Goal: Task Accomplishment & Management: Use online tool/utility

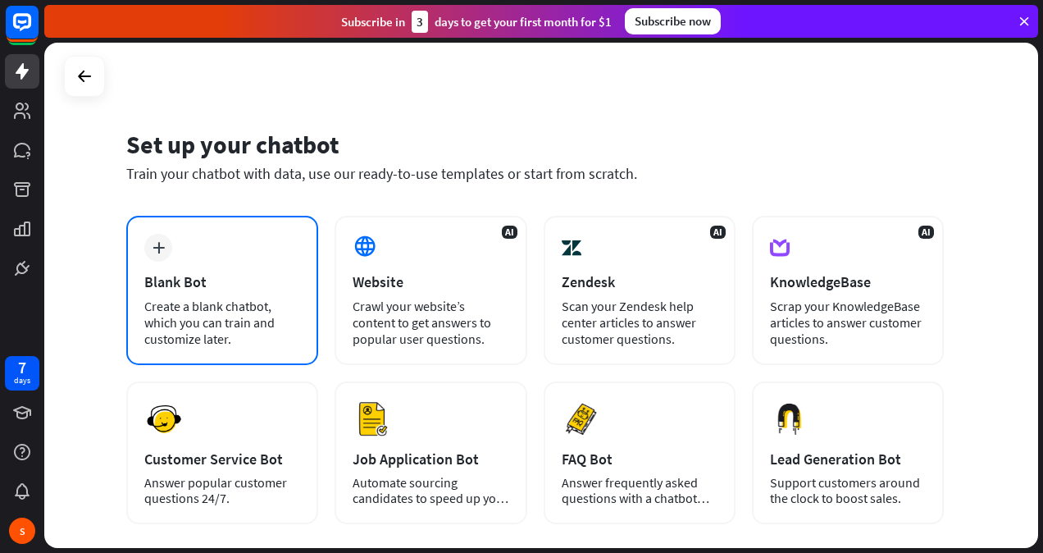
click at [251, 253] on div "plus Blank Bot Create a blank chatbot, which you can train and customize later." at bounding box center [222, 290] width 192 height 149
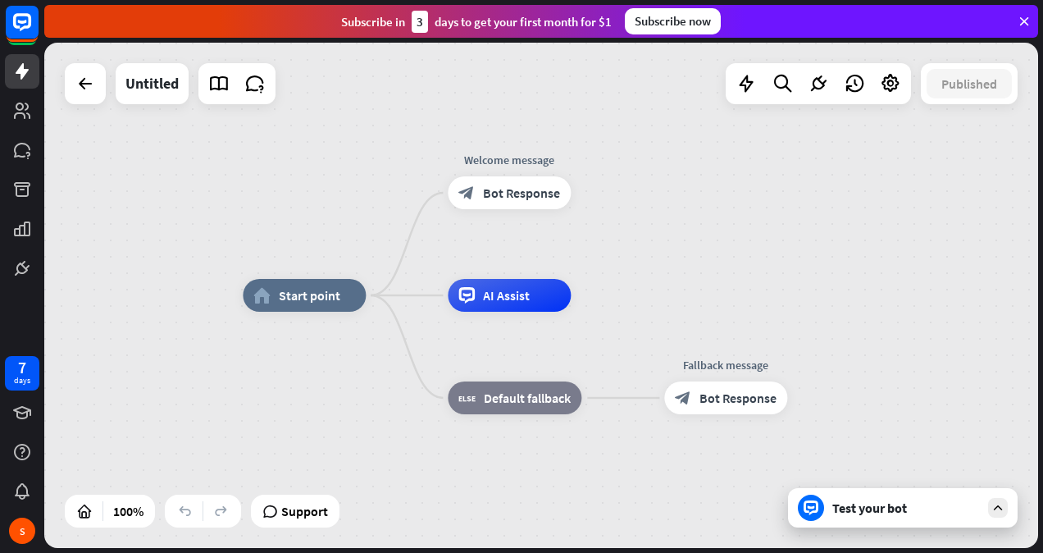
click at [995, 512] on icon at bounding box center [998, 507] width 15 height 15
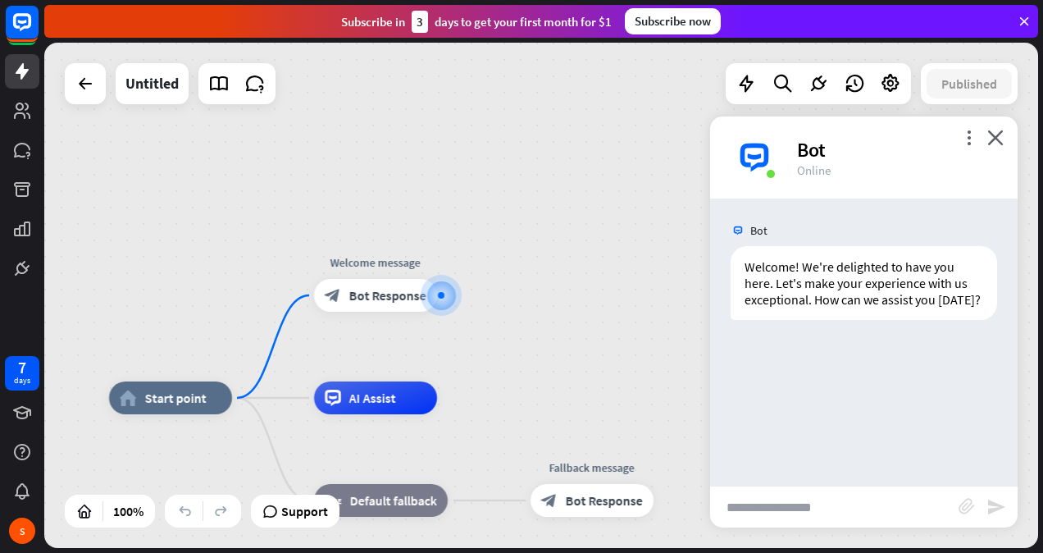
click at [787, 506] on input "text" at bounding box center [834, 506] width 248 height 41
type input "**********"
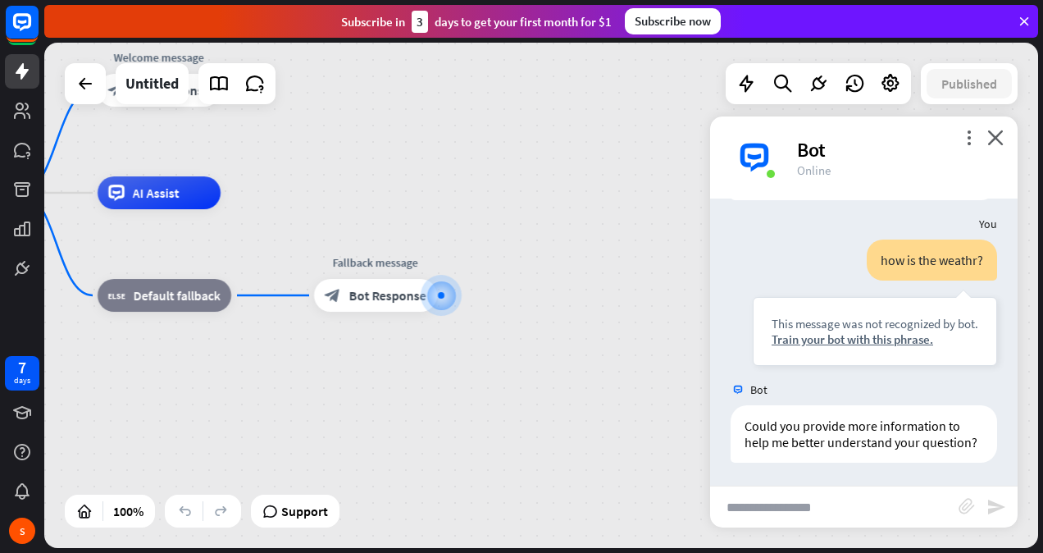
scroll to position [153, 0]
click at [171, 197] on span "AI Assist" at bounding box center [156, 192] width 47 height 16
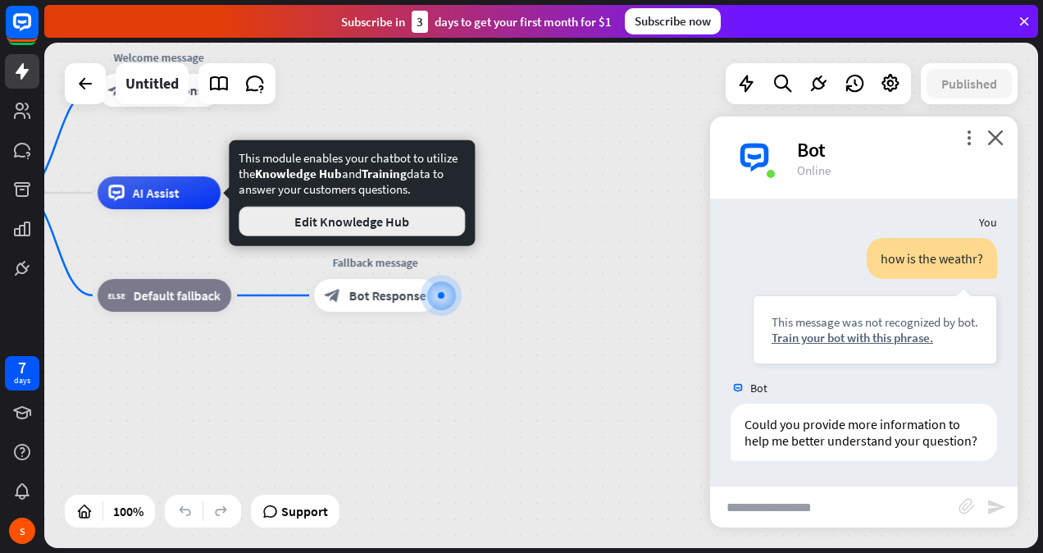
click at [271, 222] on button "Edit Knowledge Hub" at bounding box center [352, 222] width 226 height 30
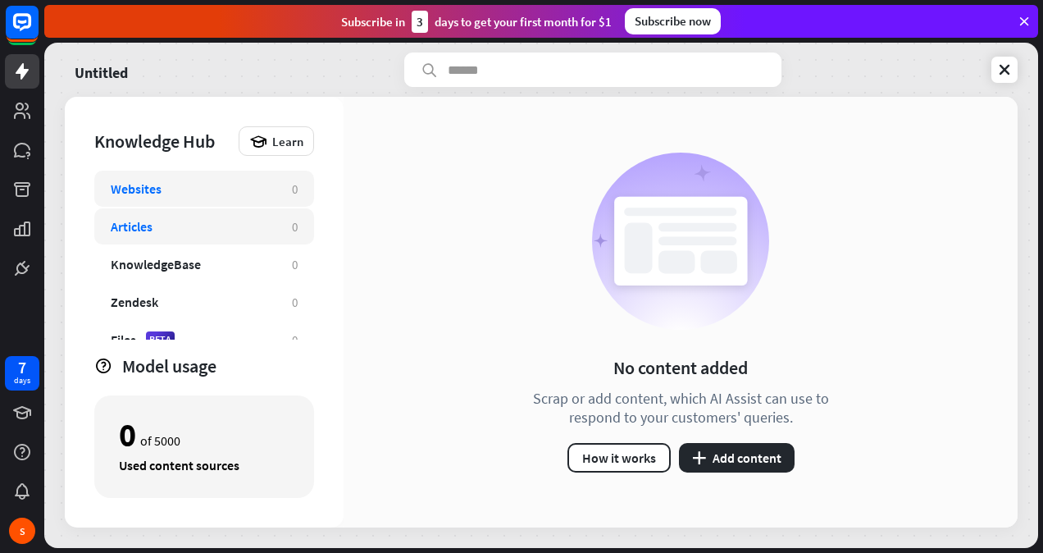
click at [160, 226] on div "Articles" at bounding box center [193, 226] width 165 height 16
click at [162, 192] on div "Websites" at bounding box center [193, 188] width 165 height 16
click at [689, 416] on div "Scrap or add content, which AI Assist can use to respond to your customers' que…" at bounding box center [680, 408] width 336 height 38
click at [714, 451] on button "plus Add content" at bounding box center [737, 458] width 116 height 30
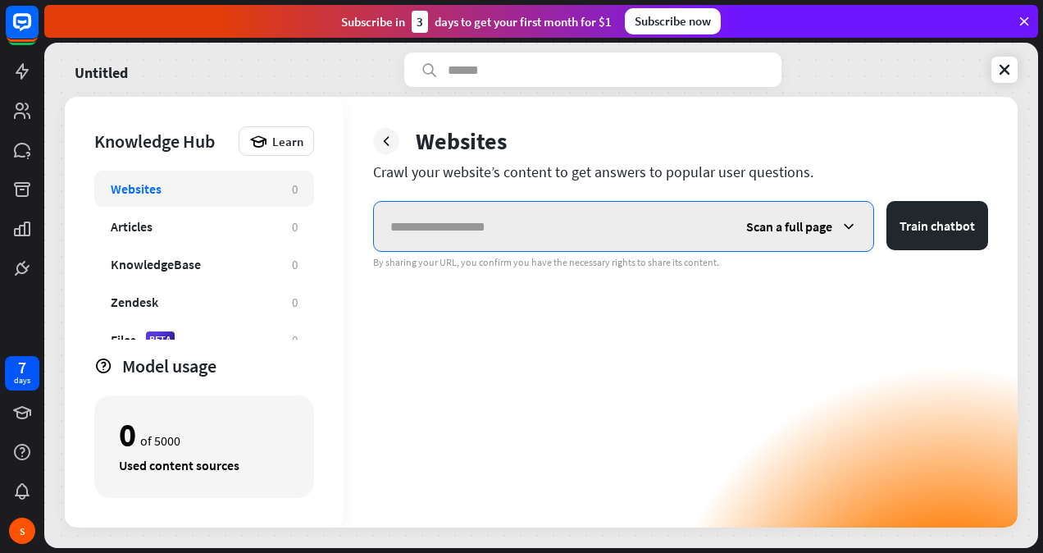
paste input "**********"
type input "**********"
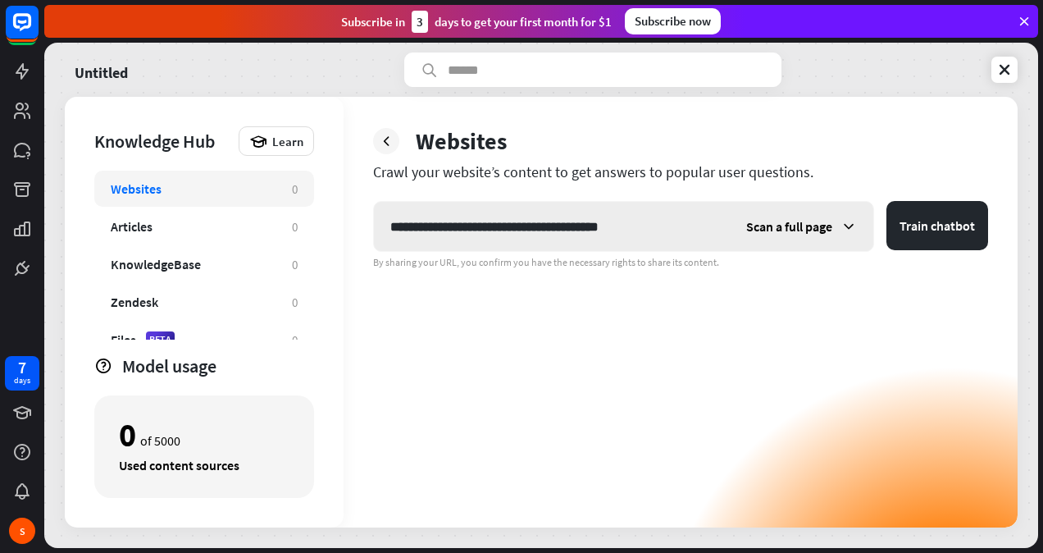
click at [809, 230] on span "Scan a full page" at bounding box center [789, 226] width 86 height 16
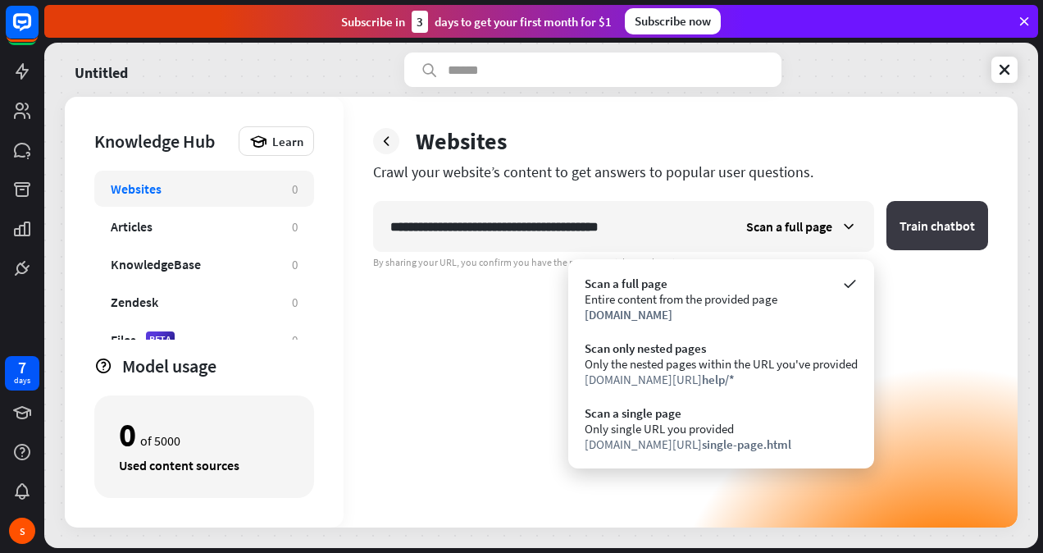
click at [935, 215] on button "Train chatbot" at bounding box center [937, 225] width 102 height 49
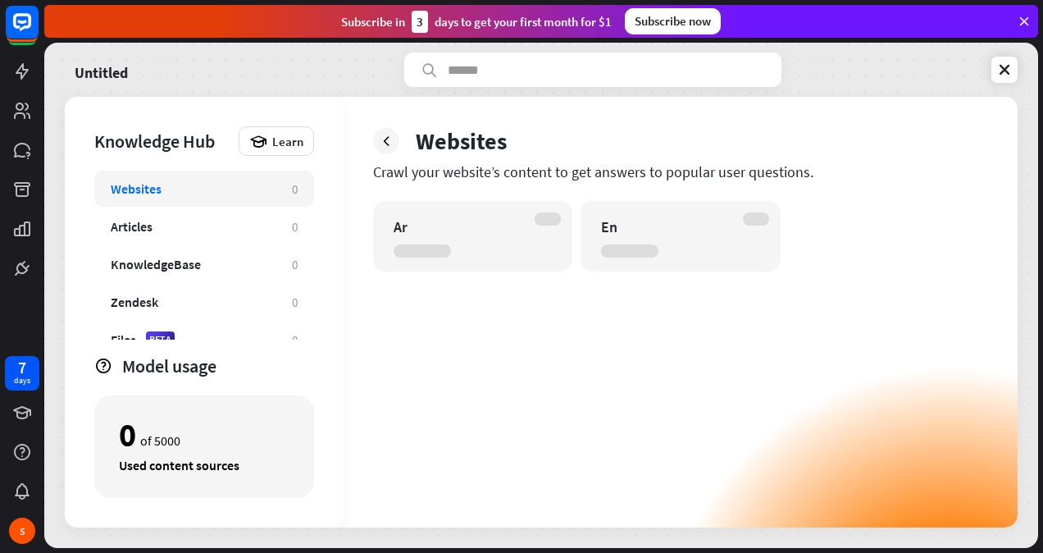
click at [396, 154] on div "Websites" at bounding box center [680, 141] width 615 height 30
click at [389, 149] on div at bounding box center [386, 141] width 26 height 26
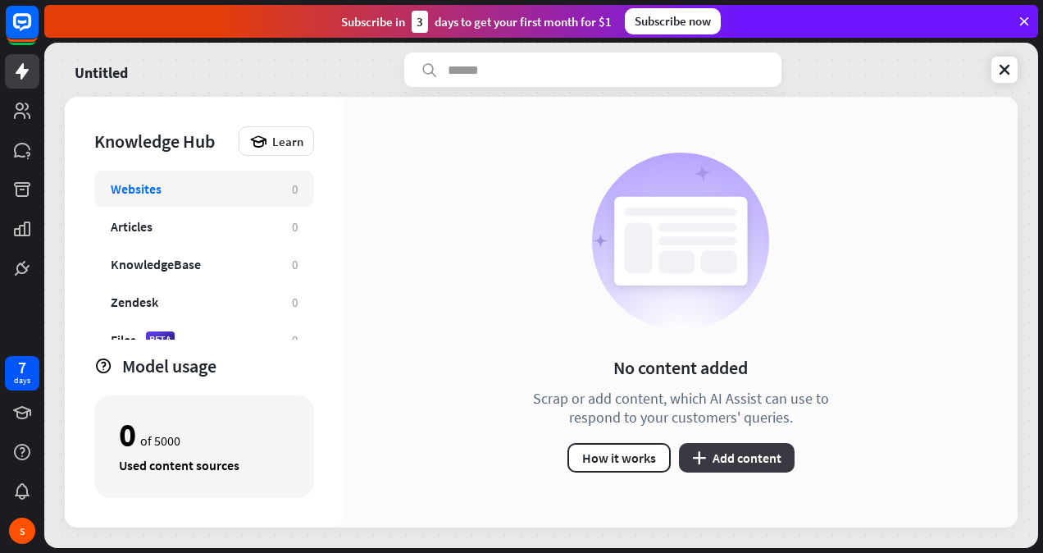
click at [717, 463] on button "plus Add content" at bounding box center [737, 458] width 116 height 30
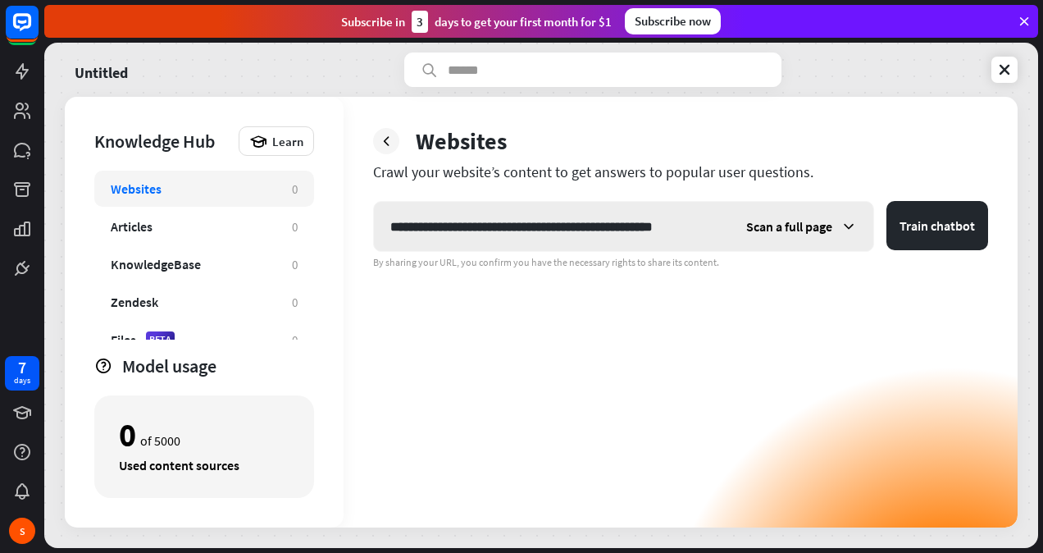
type input "**********"
click at [813, 218] on span "Scan a full page" at bounding box center [789, 226] width 86 height 16
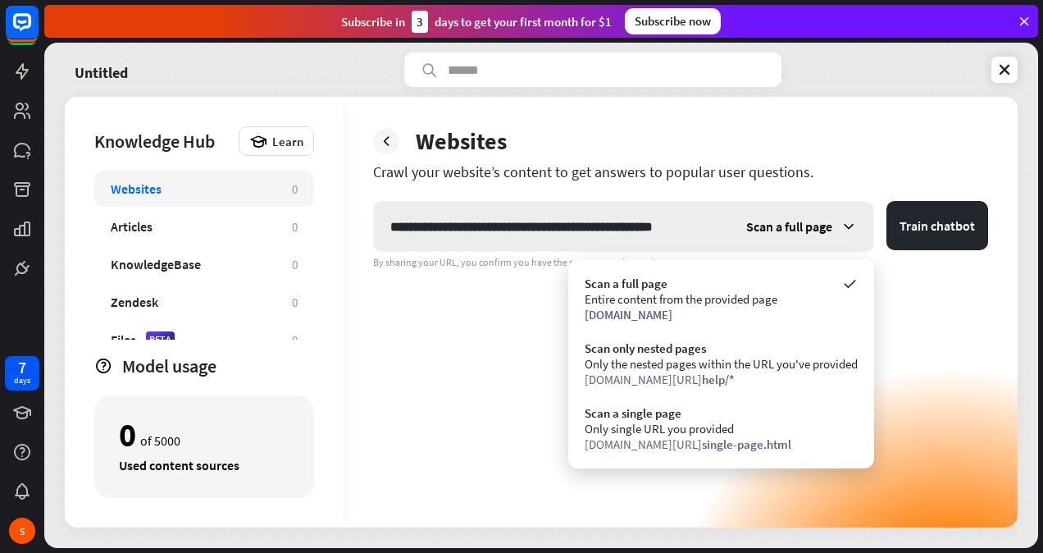
click at [813, 218] on span "Scan a full page" at bounding box center [789, 226] width 86 height 16
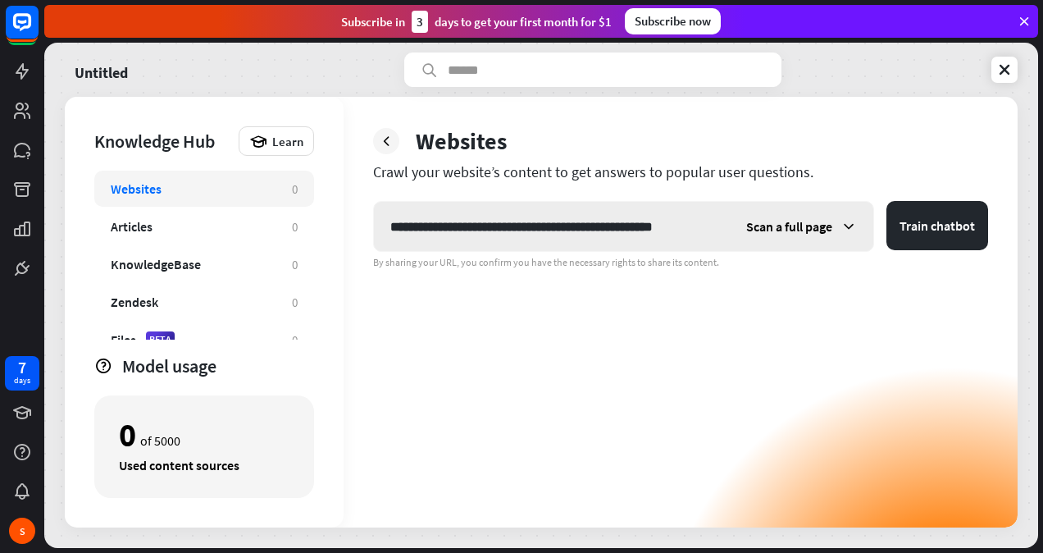
click at [813, 218] on span "Scan a full page" at bounding box center [789, 226] width 86 height 16
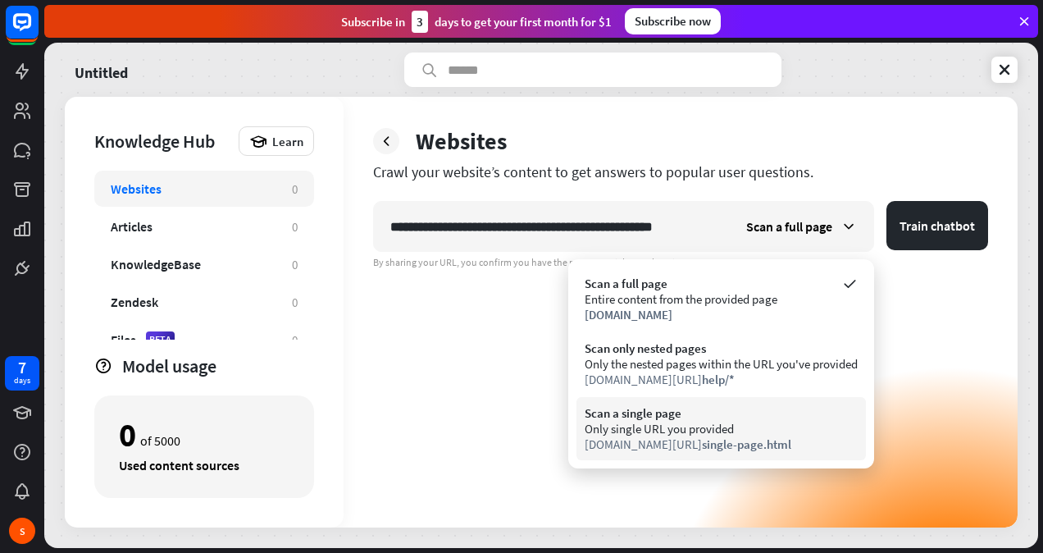
click at [705, 408] on div "Scan a single page" at bounding box center [721, 413] width 273 height 16
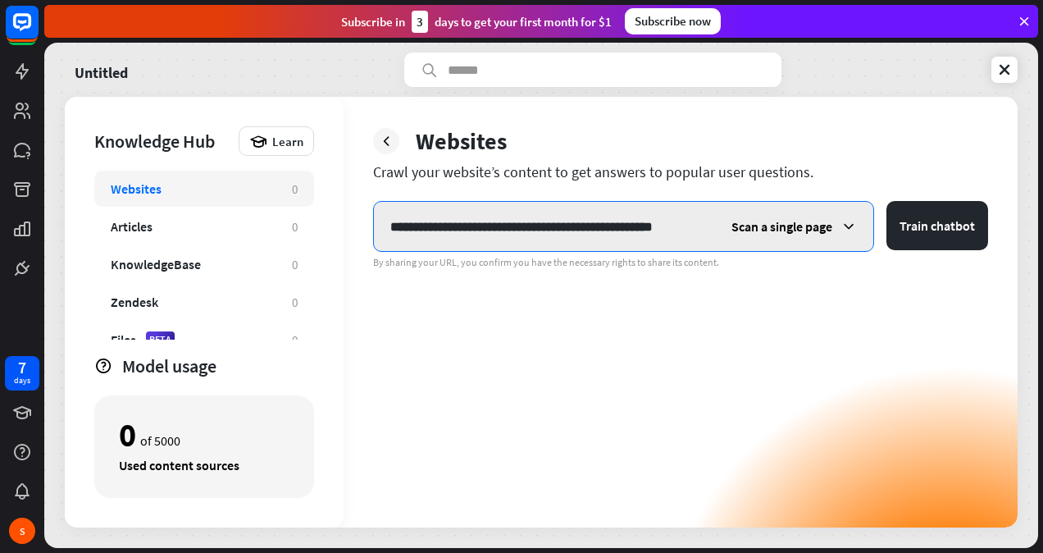
click at [693, 222] on input "**********" at bounding box center [544, 226] width 341 height 49
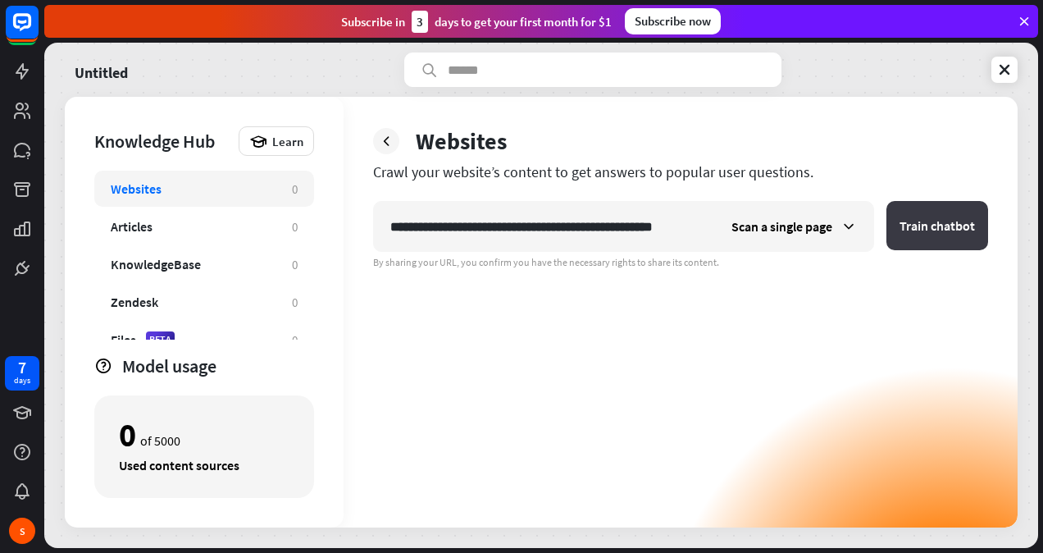
click at [924, 221] on button "Train chatbot" at bounding box center [937, 225] width 102 height 49
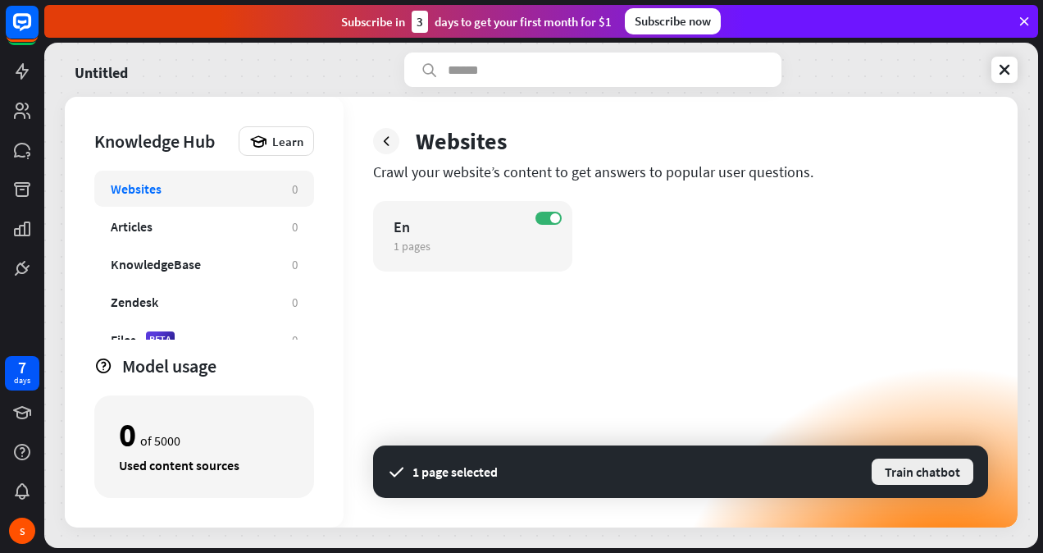
click at [888, 476] on button "Train chatbot" at bounding box center [922, 472] width 105 height 30
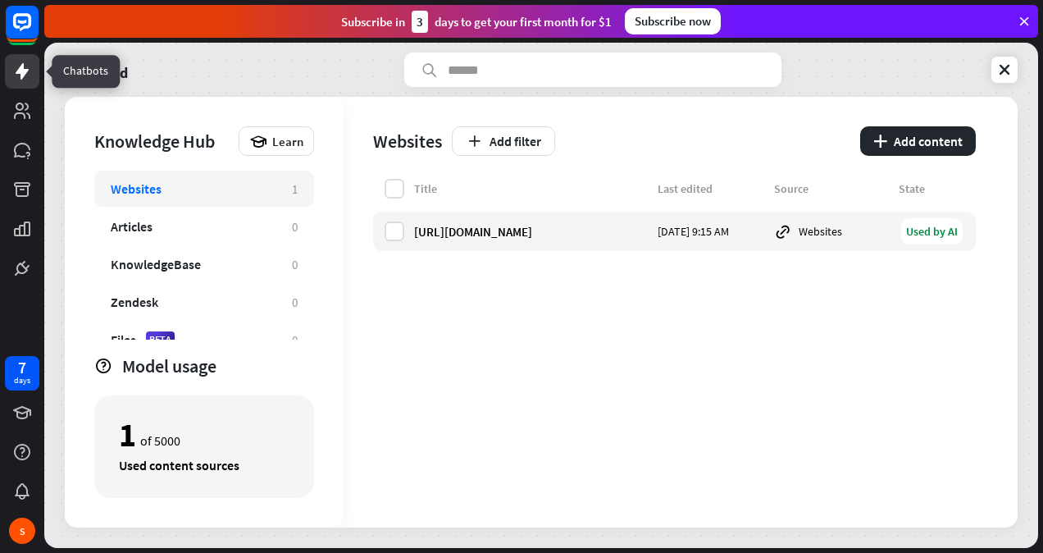
click at [25, 75] on icon at bounding box center [22, 71] width 20 height 20
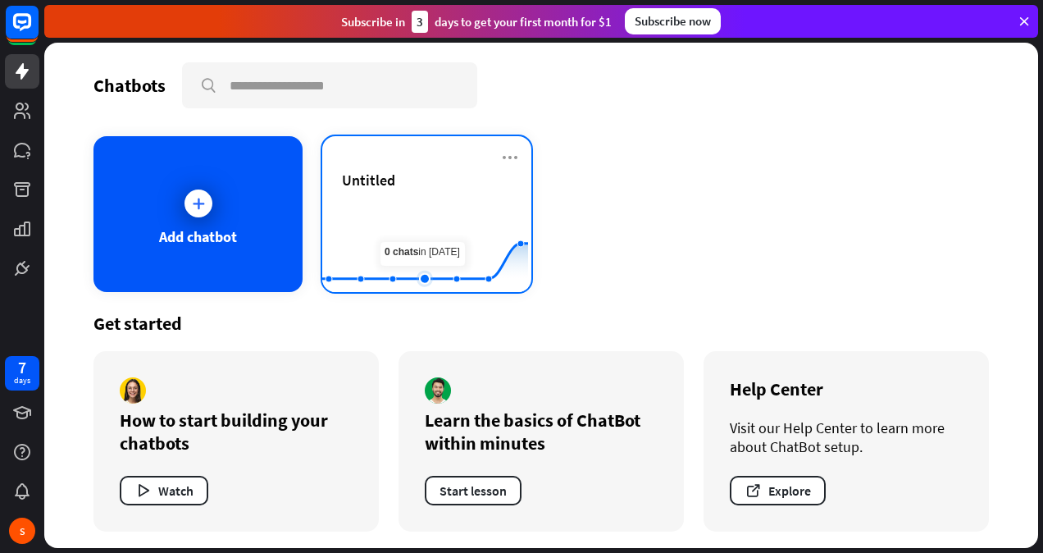
click at [411, 213] on rect at bounding box center [425, 251] width 206 height 102
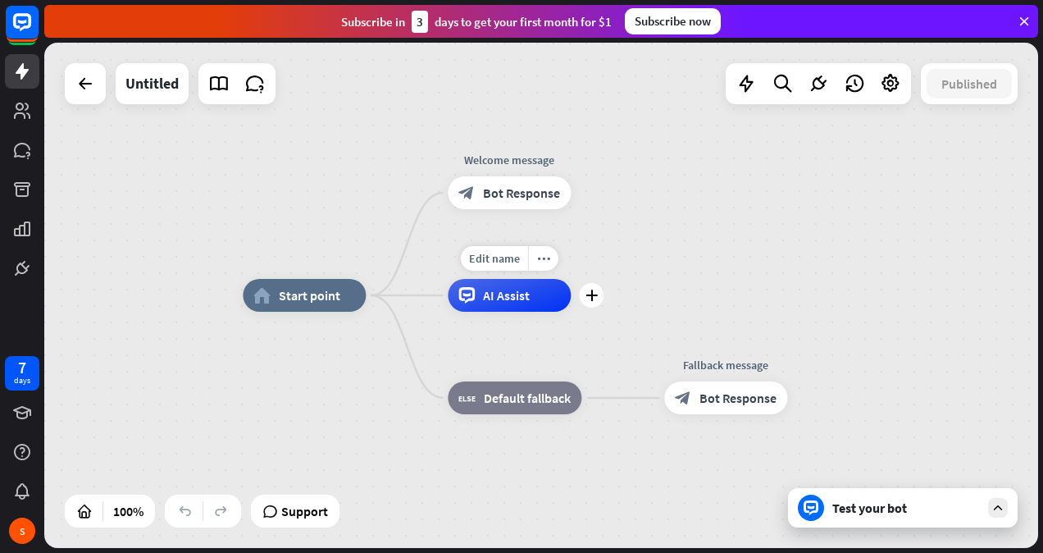
click at [507, 307] on div "AI Assist" at bounding box center [509, 295] width 123 height 33
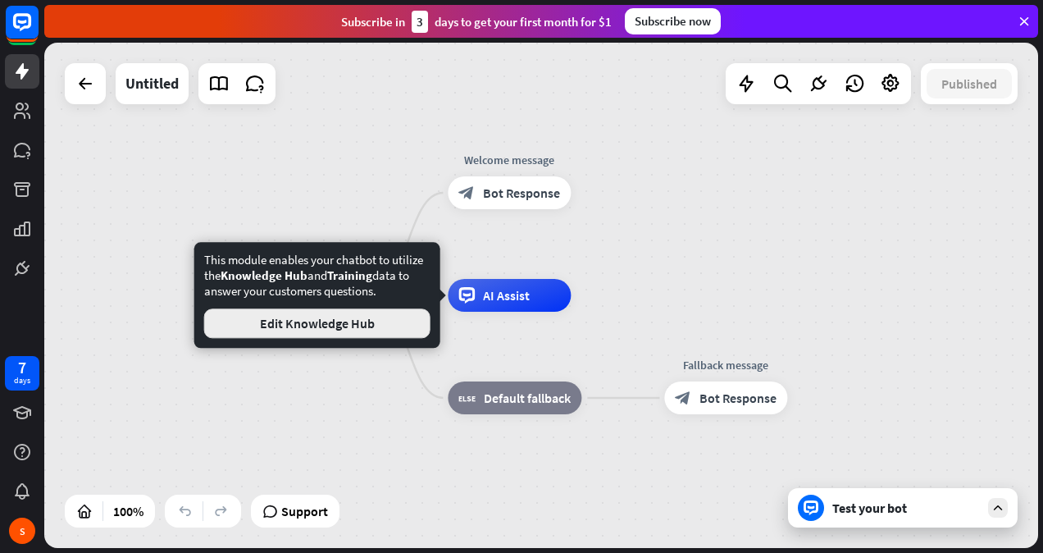
click at [353, 320] on button "Edit Knowledge Hub" at bounding box center [317, 323] width 226 height 30
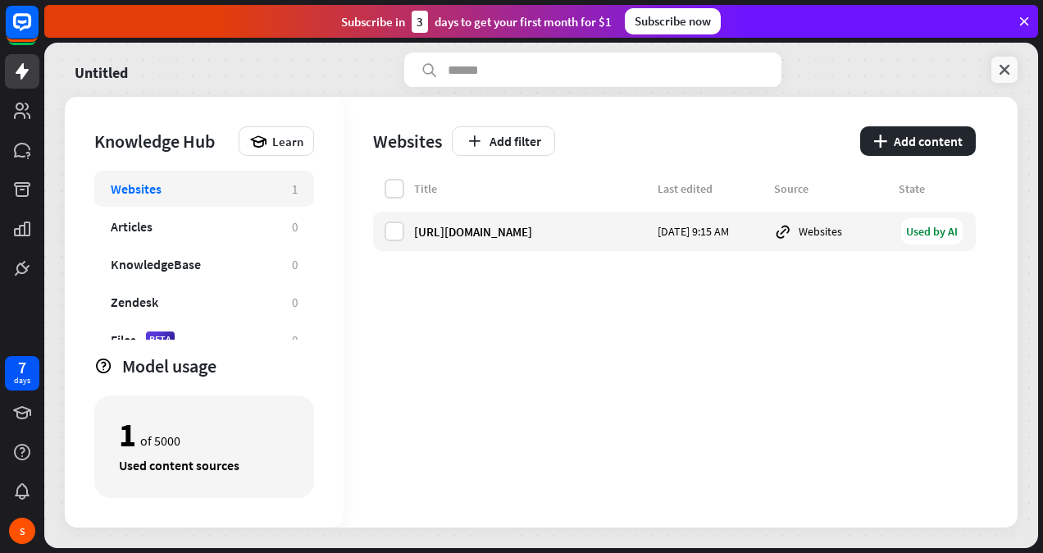
click at [1003, 77] on icon at bounding box center [1004, 69] width 16 height 16
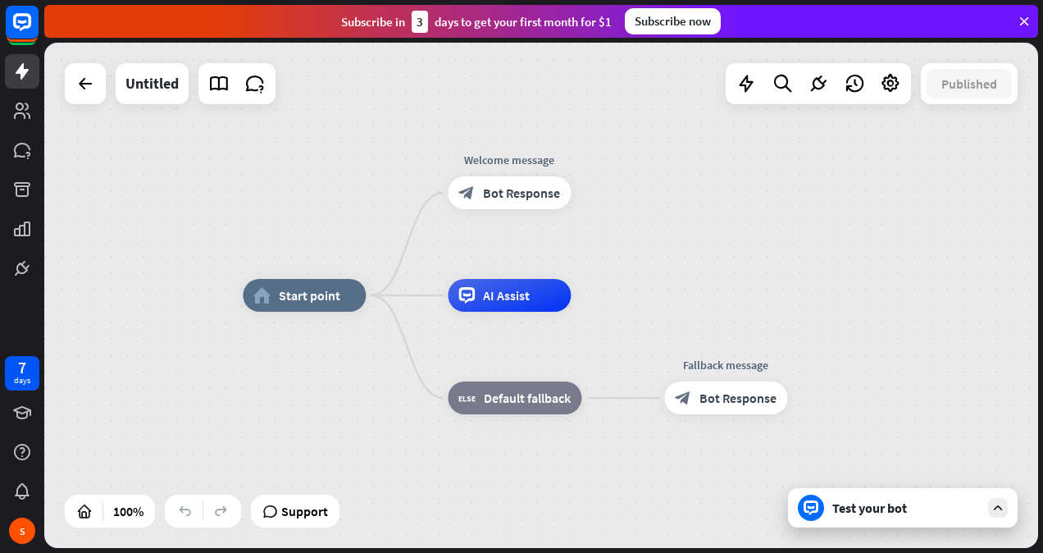
click at [888, 512] on div "Test your bot" at bounding box center [906, 507] width 148 height 16
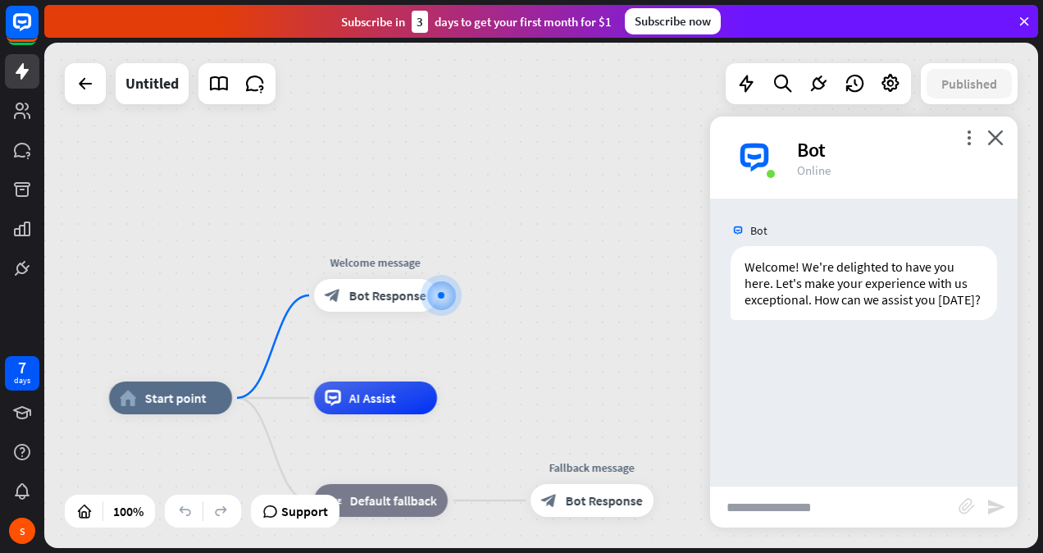
click at [758, 512] on input "text" at bounding box center [834, 506] width 248 height 41
type input "**********"
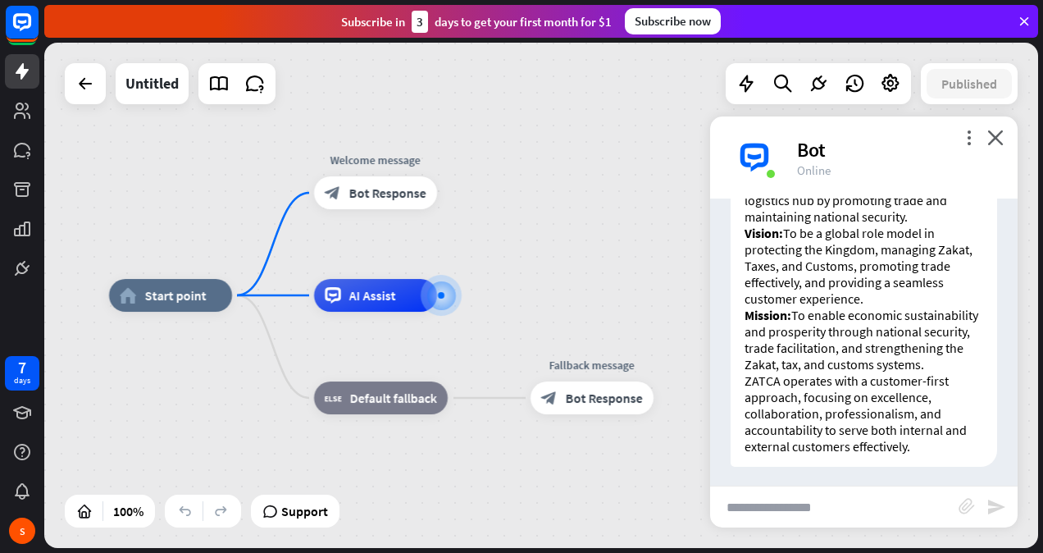
scroll to position [527, 0]
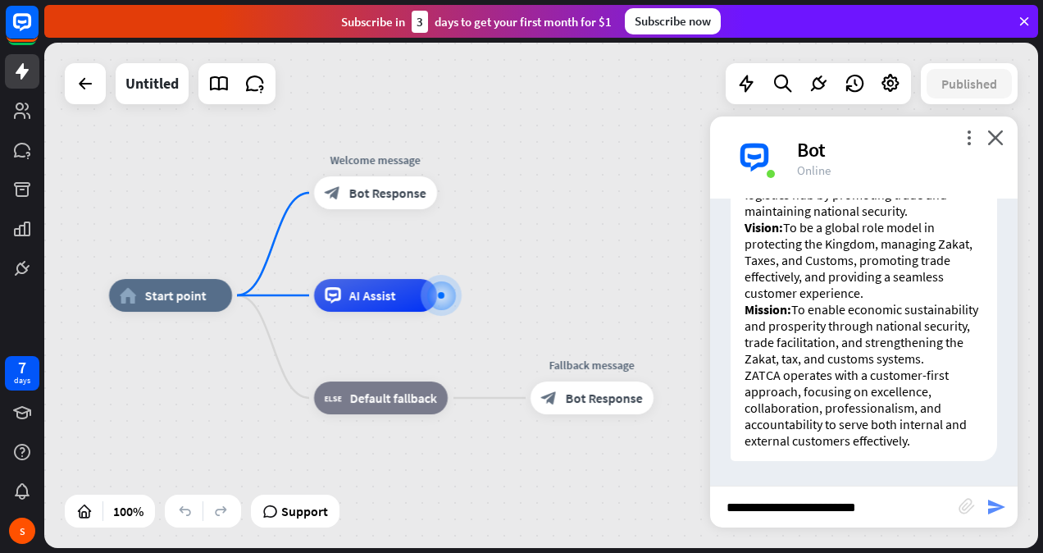
type input "**********"
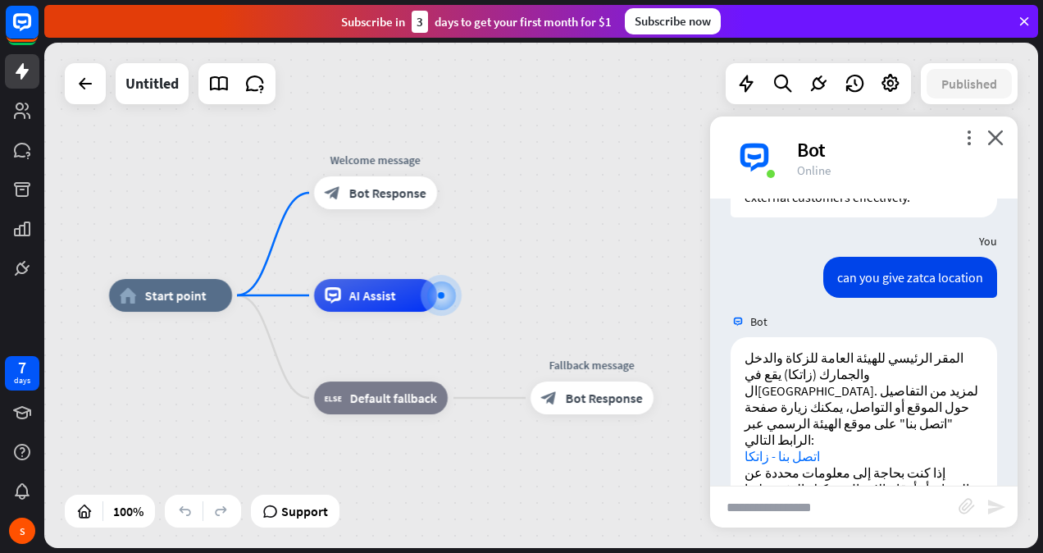
scroll to position [786, 0]
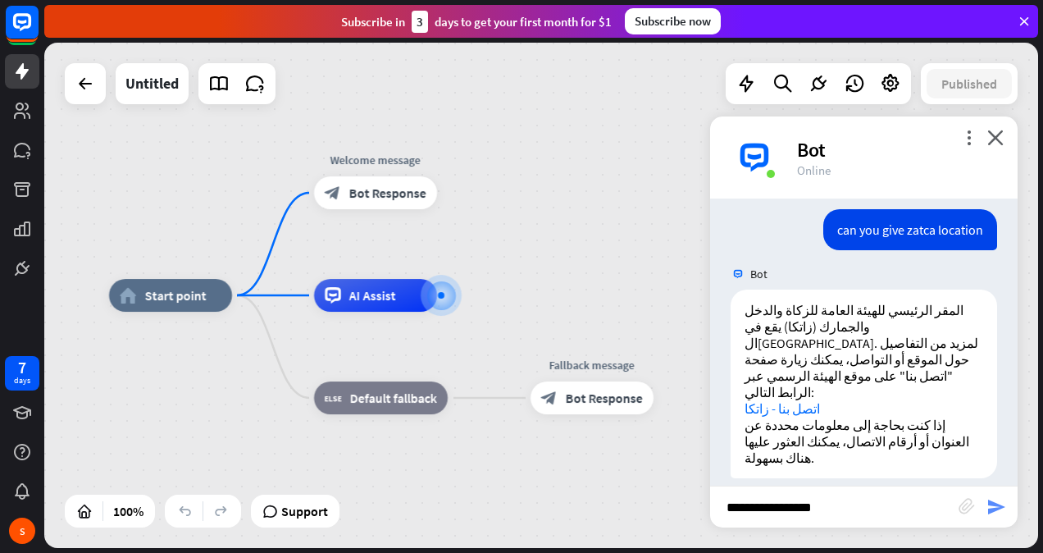
type input "**********"
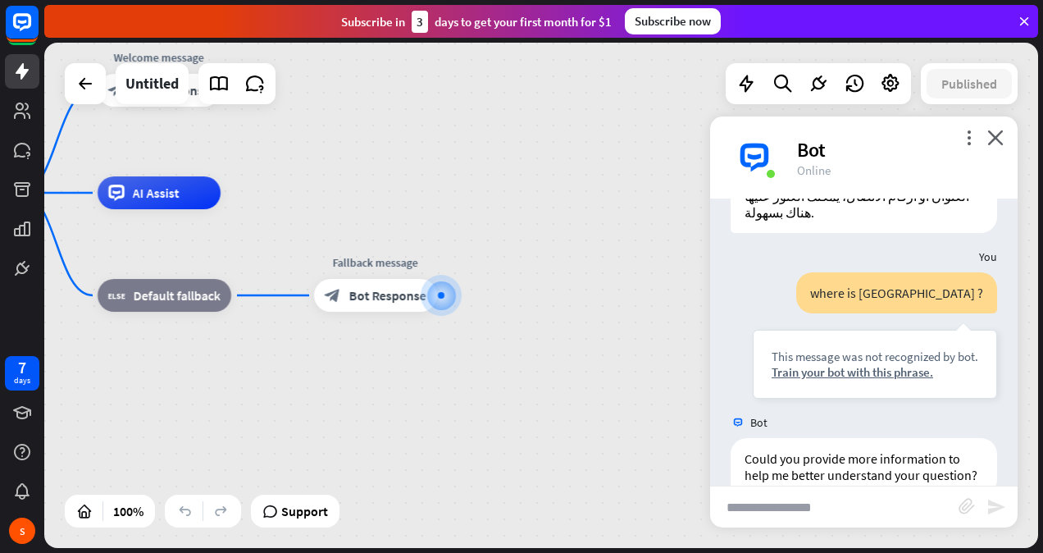
scroll to position [1064, 0]
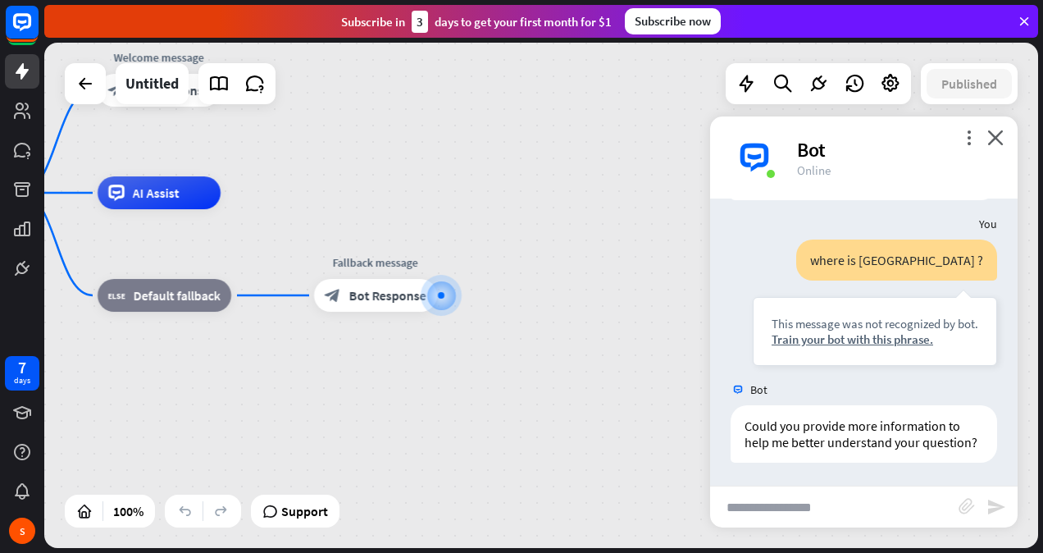
click at [649, 213] on div "home_2 Start point Welcome message block_bot_response Bot Response AI Assist bl…" at bounding box center [390, 445] width 994 height 505
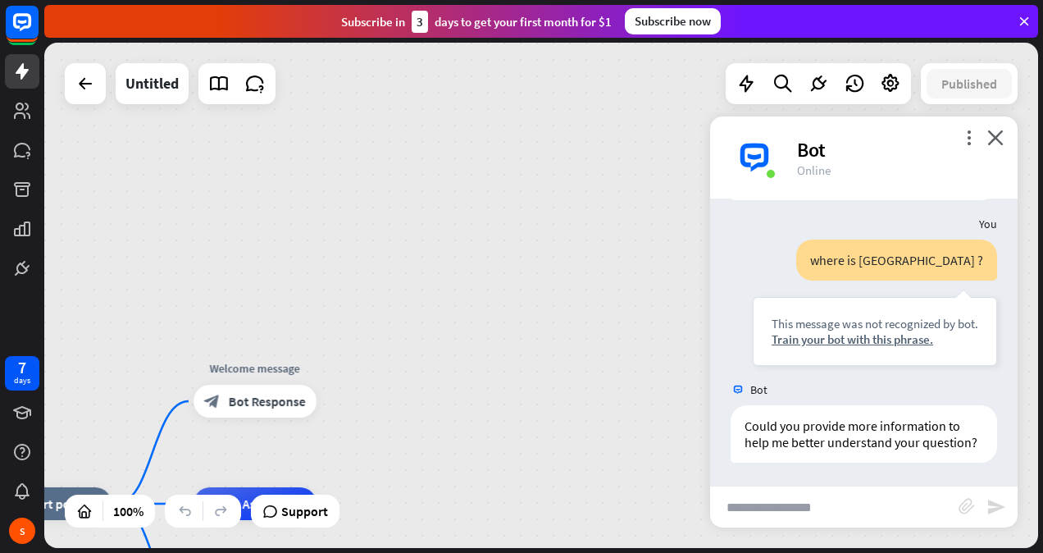
drag, startPoint x: 423, startPoint y: 189, endPoint x: 519, endPoint y: 499, distance: 324.5
click at [519, 499] on div "home_2 Start point Welcome message block_bot_response Bot Response AI Assist bl…" at bounding box center [541, 295] width 994 height 505
click at [249, 408] on span "Bot Response" at bounding box center [267, 400] width 77 height 16
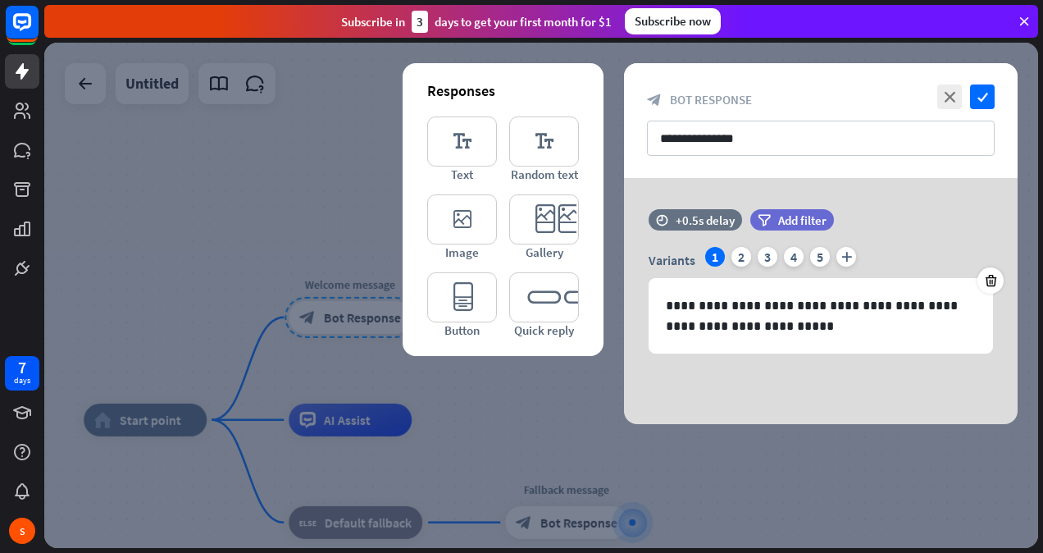
click at [249, 408] on div at bounding box center [541, 295] width 994 height 505
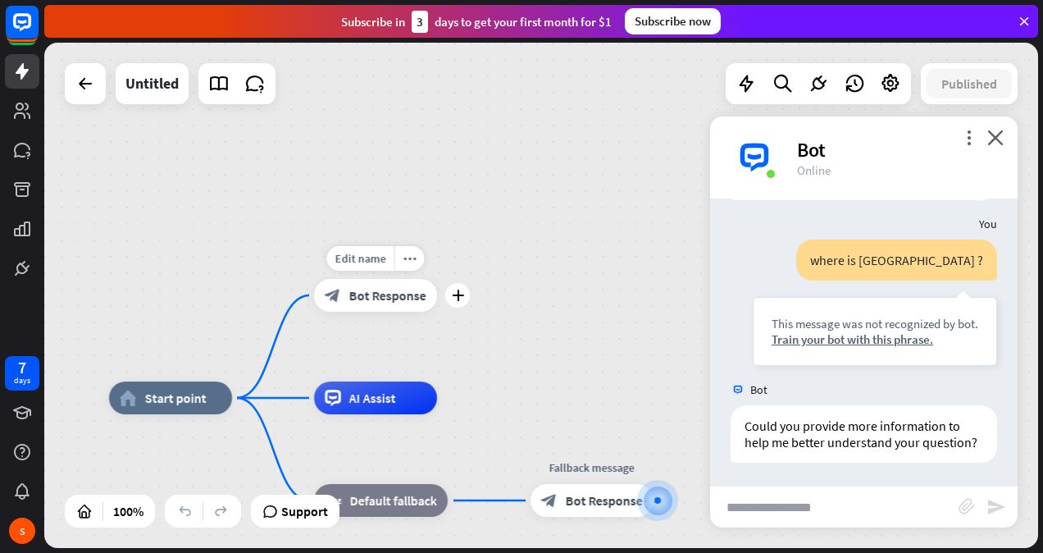
click at [367, 312] on div "Edit name more_horiz plus block_bot_response Bot Response" at bounding box center [375, 295] width 123 height 33
click at [375, 306] on div "block_bot_response Bot Response" at bounding box center [375, 295] width 123 height 33
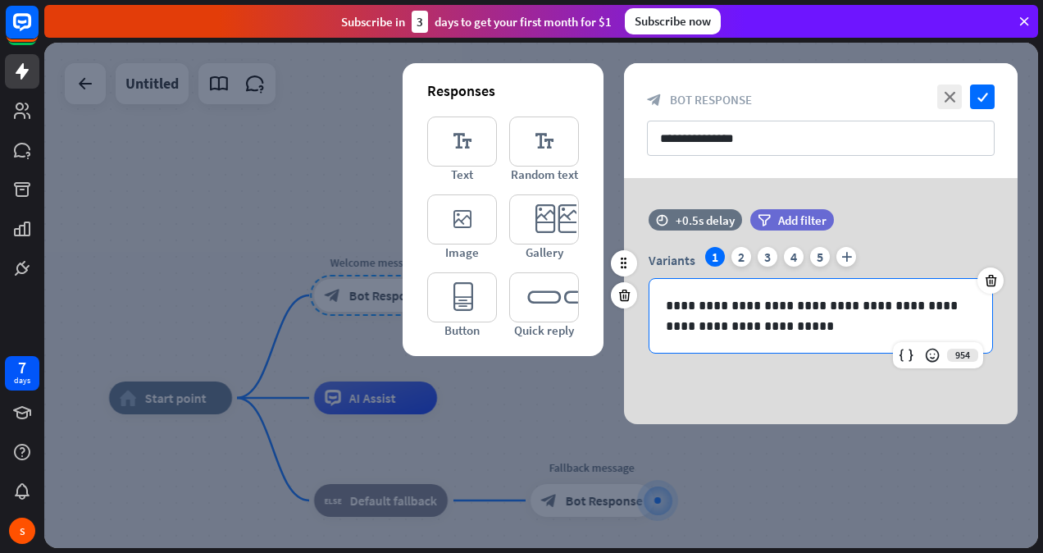
click at [829, 319] on p "**********" at bounding box center [821, 315] width 311 height 41
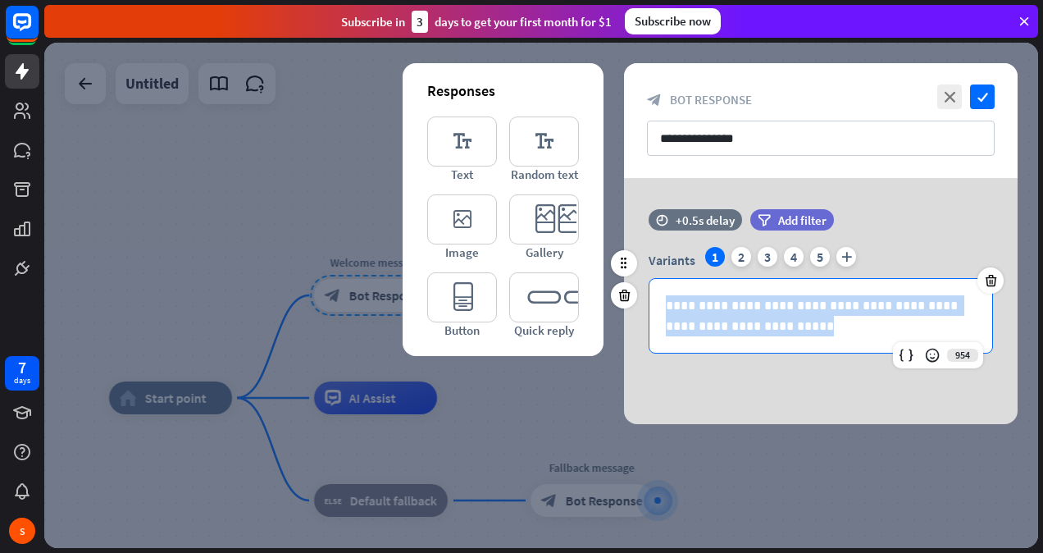
drag, startPoint x: 829, startPoint y: 319, endPoint x: 637, endPoint y: 303, distance: 192.5
click at [637, 303] on div "**********" at bounding box center [821, 300] width 394 height 107
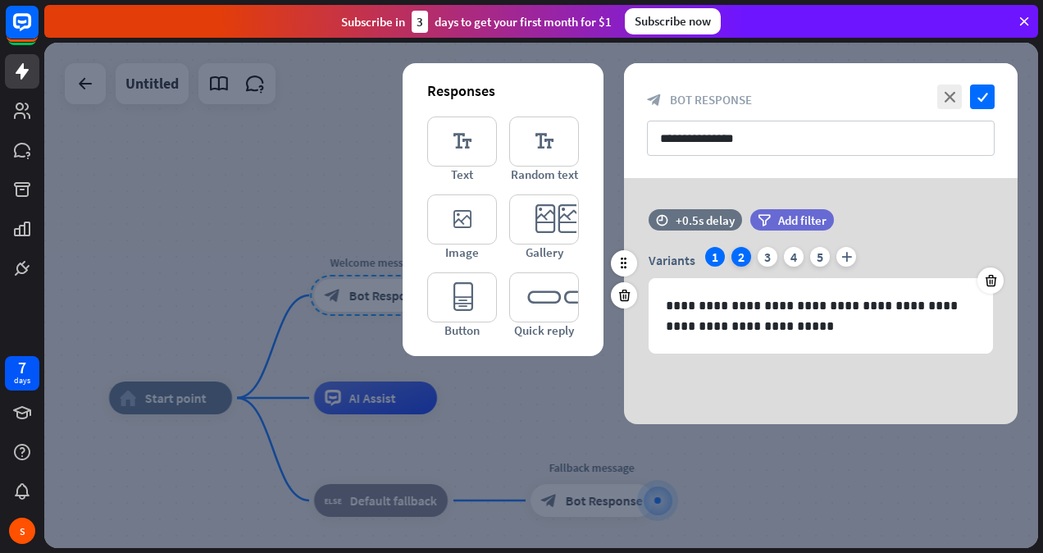
click at [738, 253] on div "2" at bounding box center [741, 257] width 20 height 20
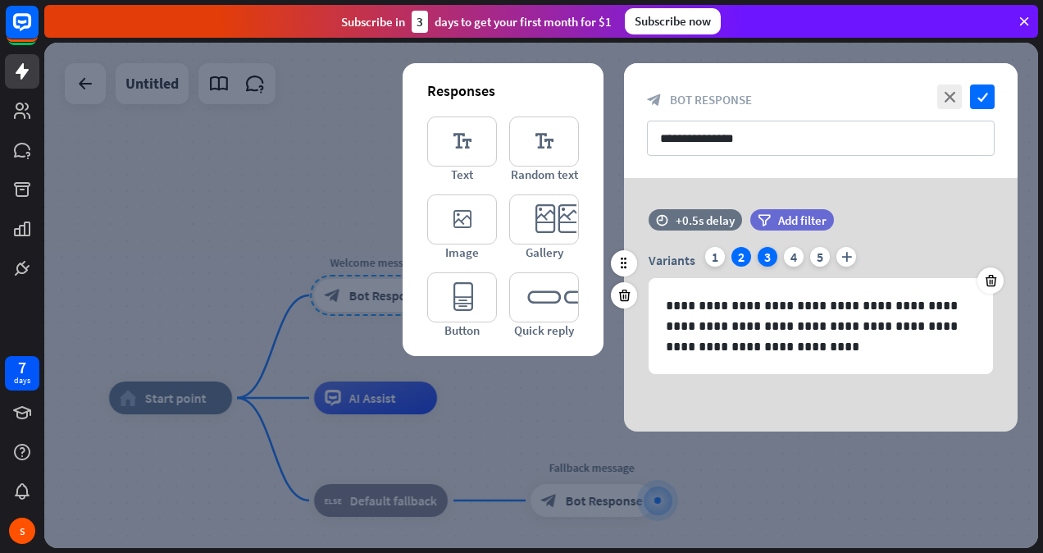
click at [768, 256] on div "3" at bounding box center [768, 257] width 20 height 20
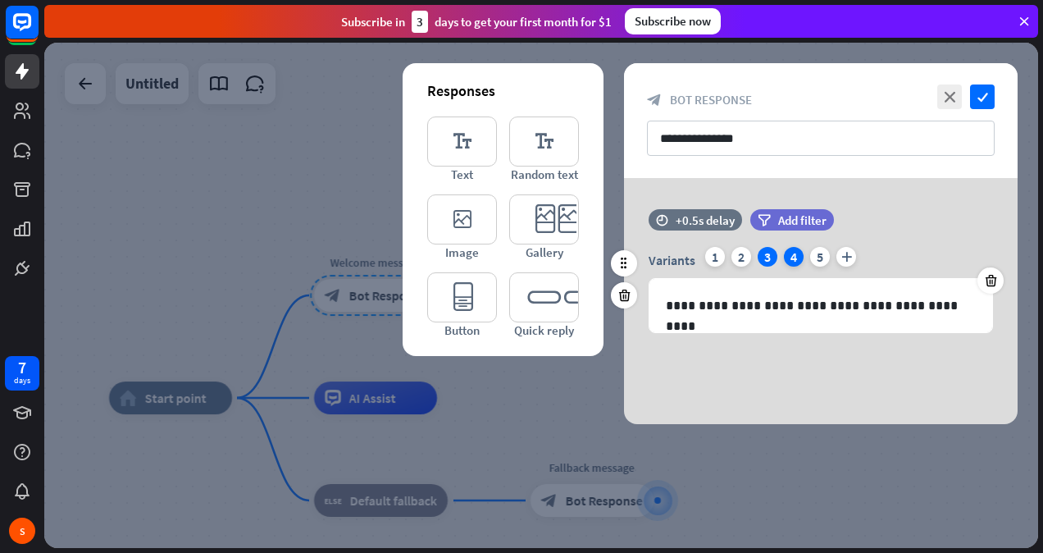
click at [795, 256] on div "4" at bounding box center [794, 257] width 20 height 20
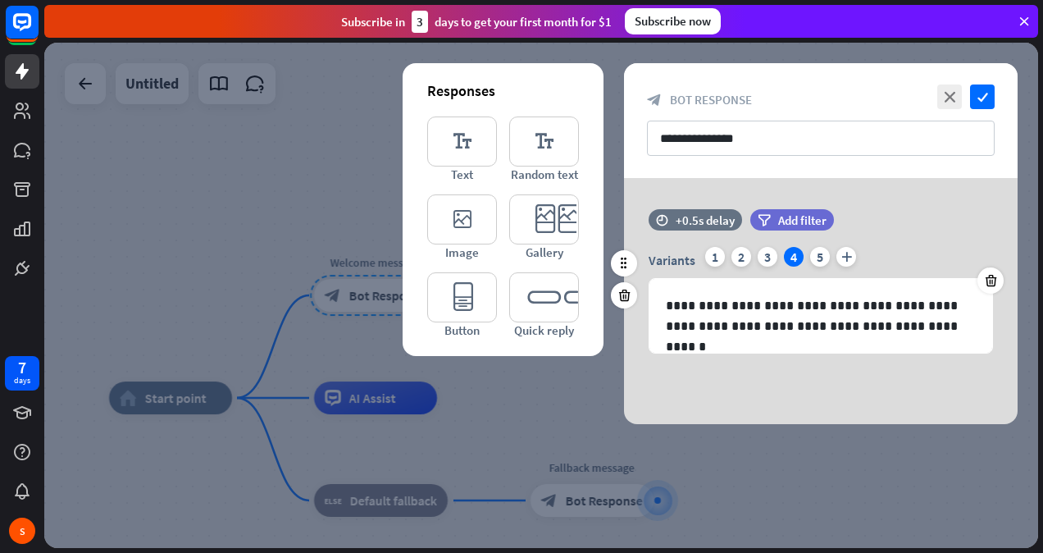
click at [828, 262] on div "Variants 1 2 3 4 5 plus" at bounding box center [821, 260] width 344 height 26
click at [984, 93] on icon "check" at bounding box center [982, 96] width 25 height 25
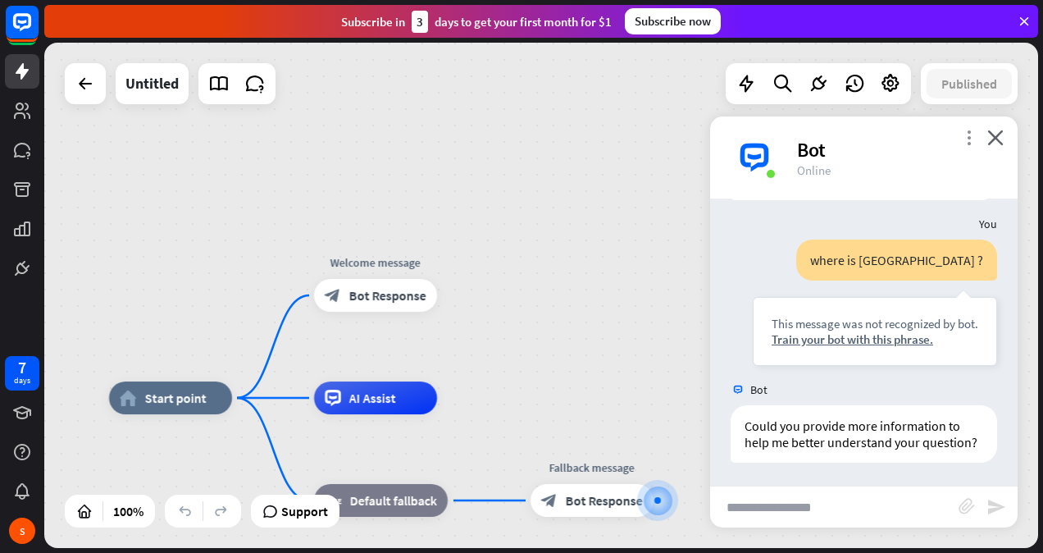
click at [969, 135] on icon "more_vert" at bounding box center [969, 138] width 16 height 16
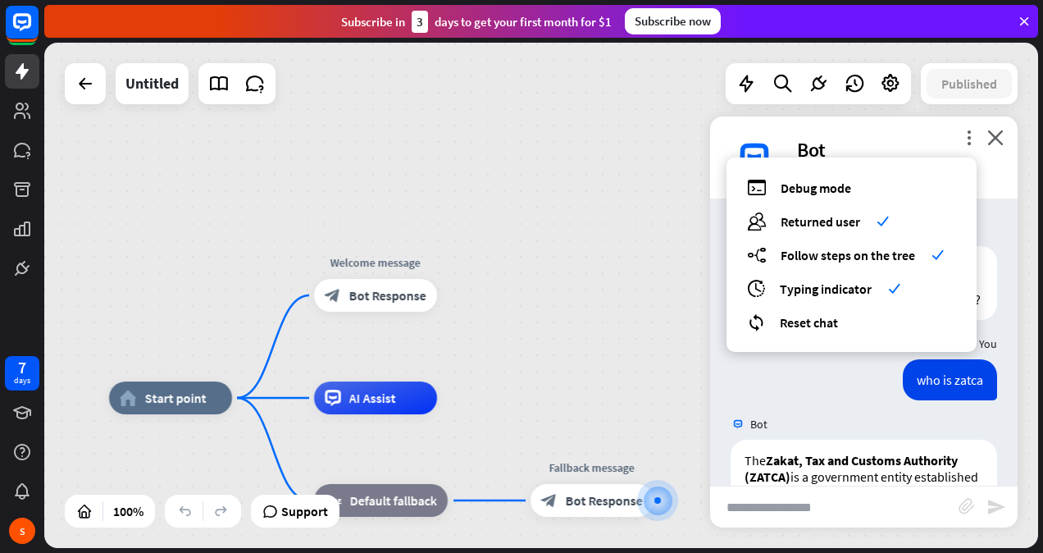
click at [777, 400] on div "who is zatca [DATE] 9:15 AM Show JSON" at bounding box center [863, 383] width 307 height 49
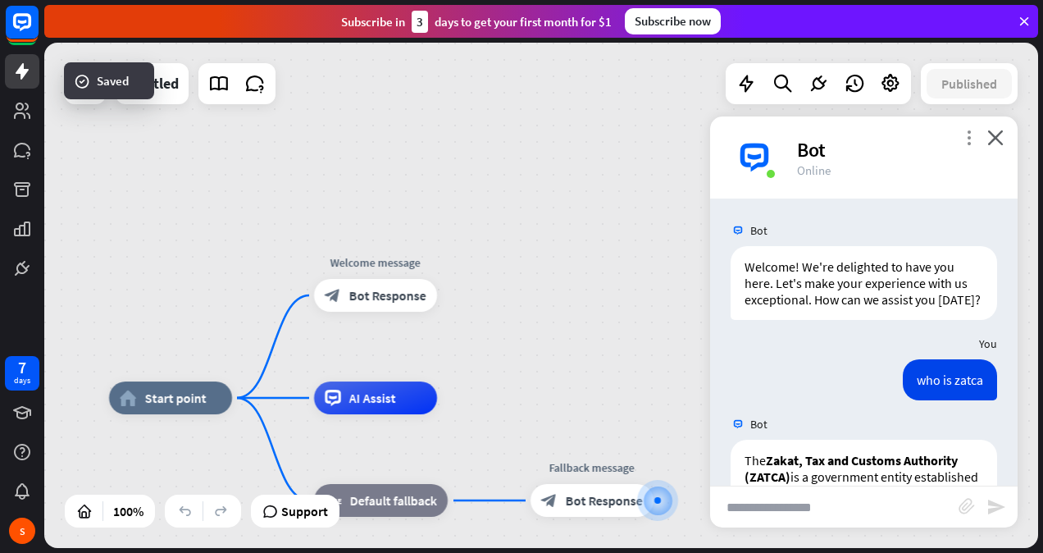
scroll to position [1064, 0]
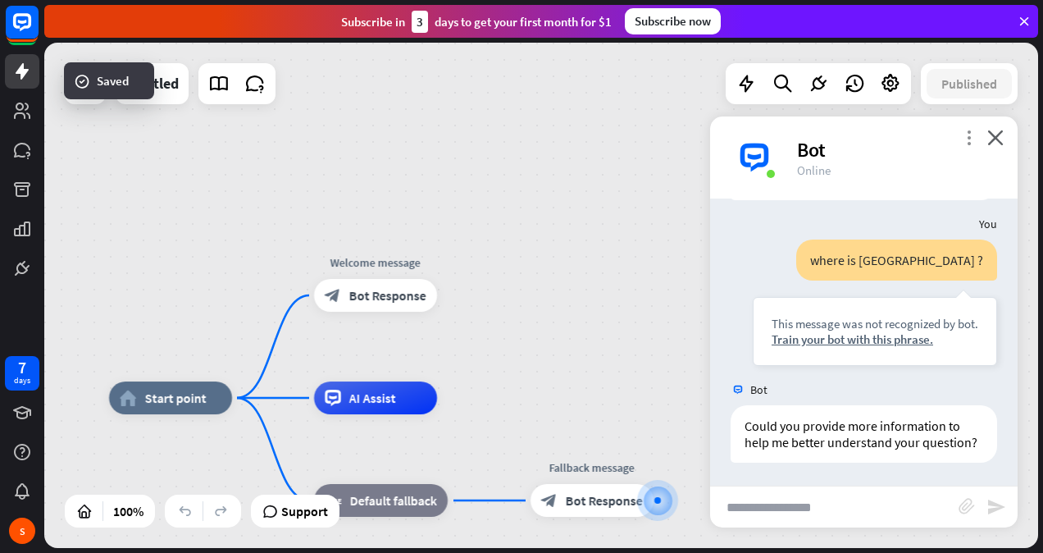
click at [963, 138] on icon "more_vert" at bounding box center [969, 138] width 16 height 16
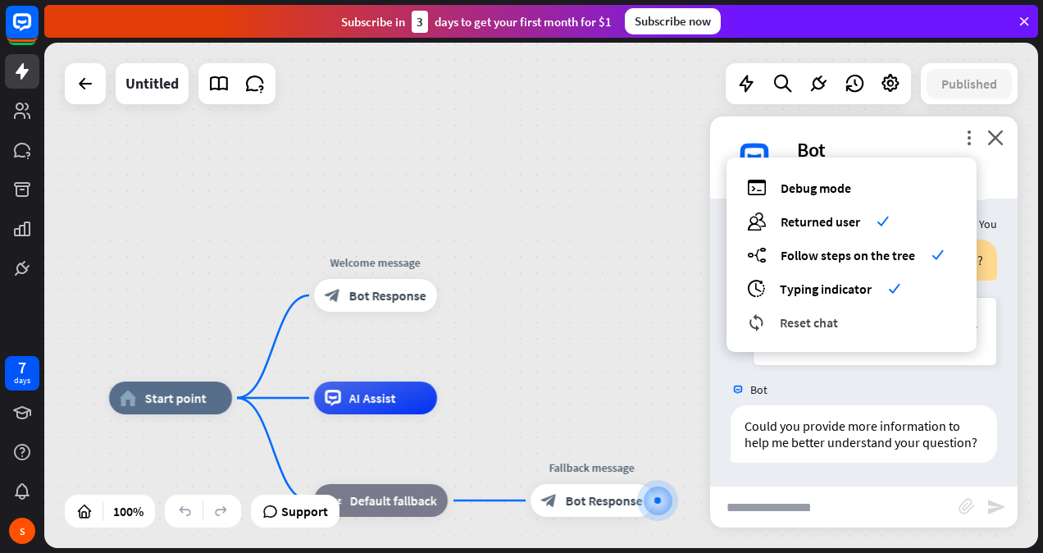
click at [781, 318] on span "Reset chat" at bounding box center [809, 322] width 58 height 16
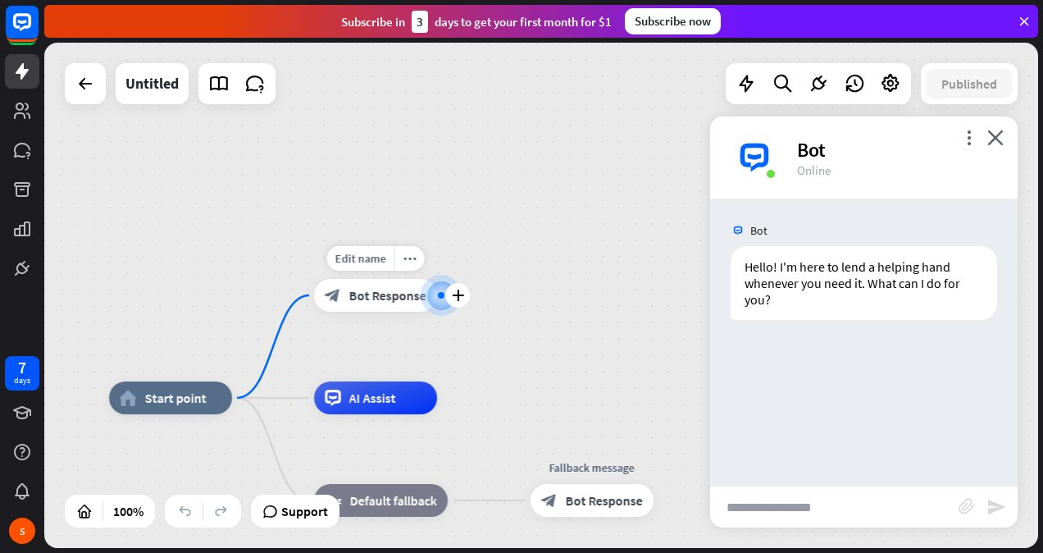
click at [385, 304] on div "block_bot_response Bot Response" at bounding box center [375, 295] width 123 height 33
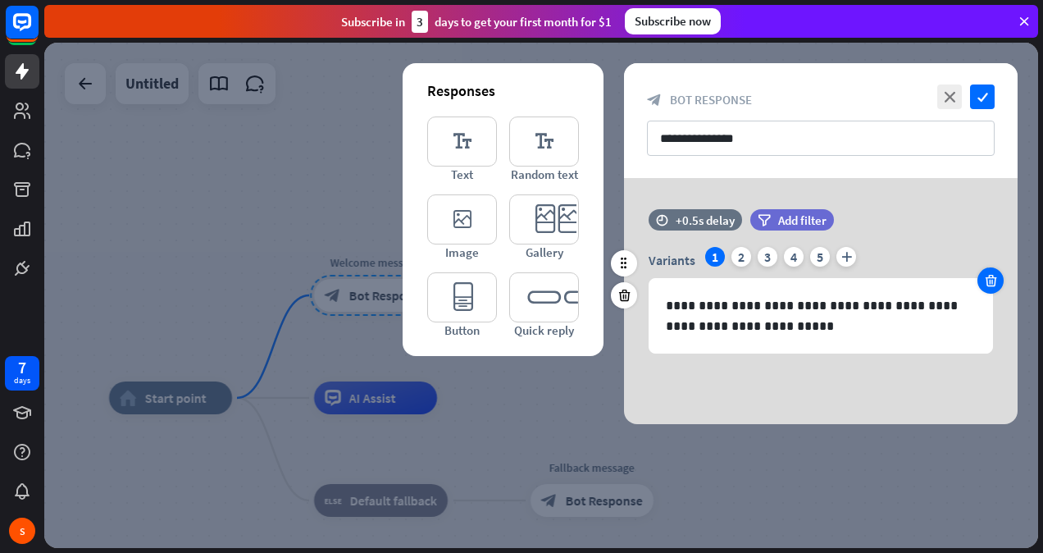
click at [986, 278] on icon at bounding box center [991, 280] width 16 height 15
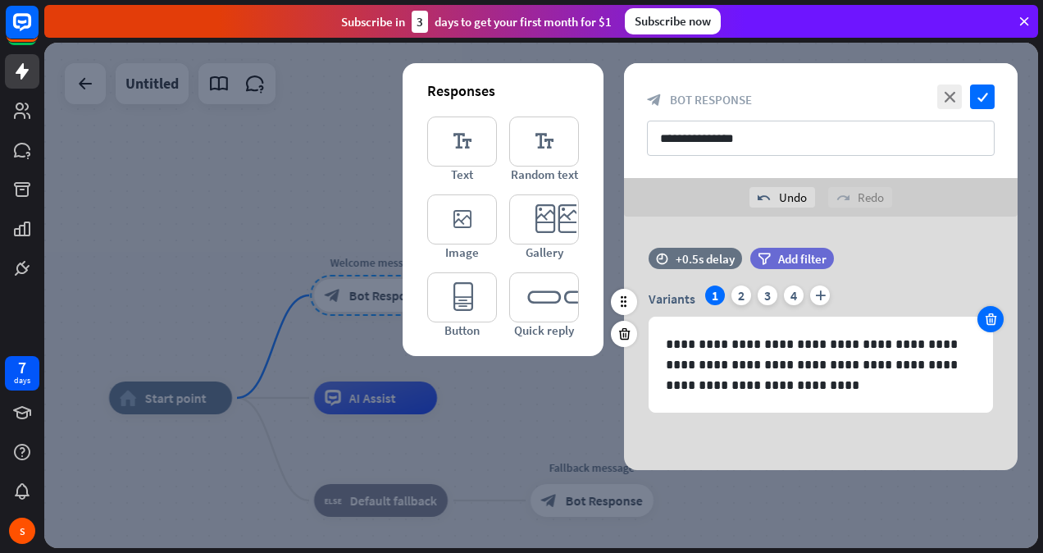
click at [994, 318] on icon at bounding box center [991, 319] width 16 height 15
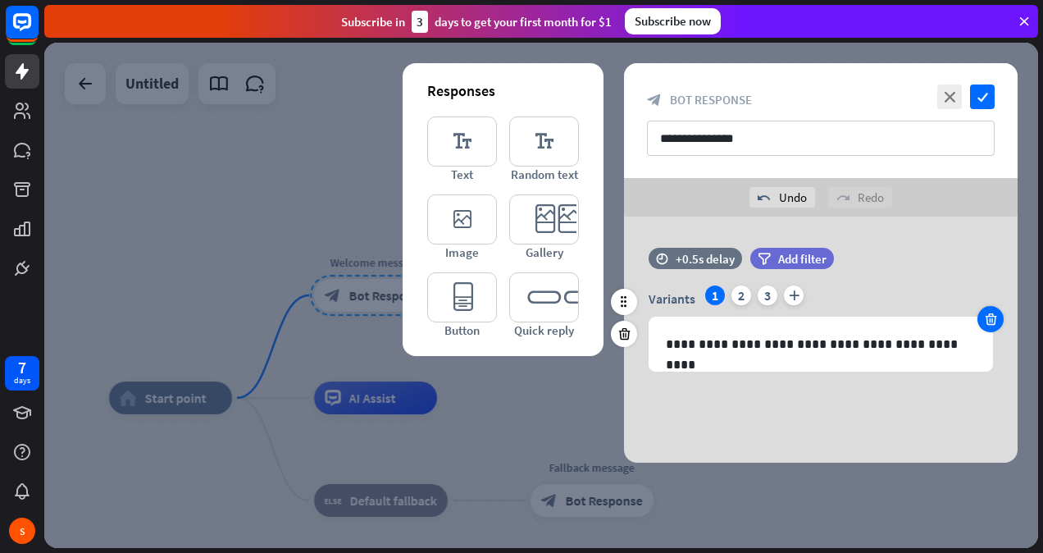
click at [993, 321] on icon at bounding box center [991, 319] width 16 height 15
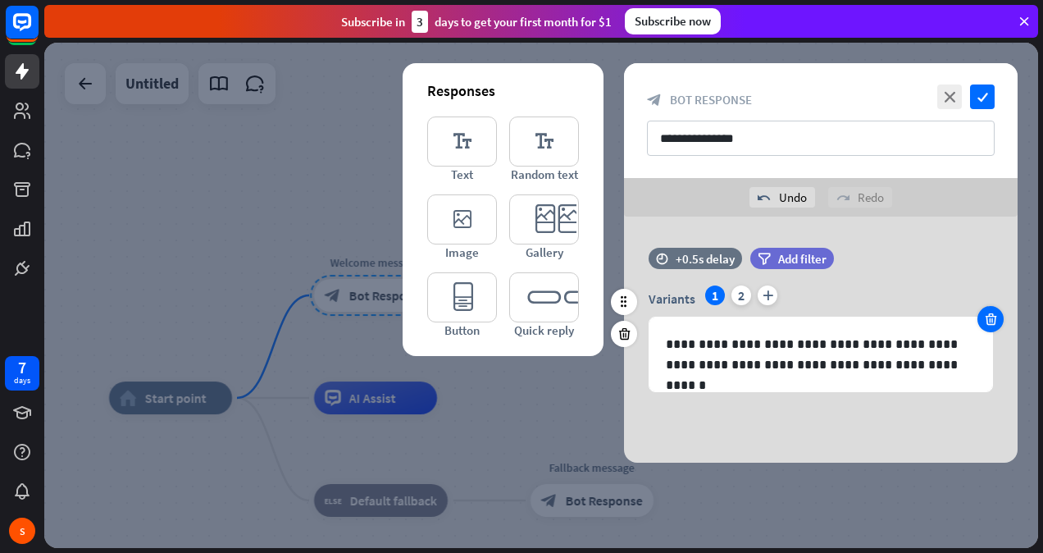
click at [993, 321] on icon at bounding box center [991, 319] width 16 height 15
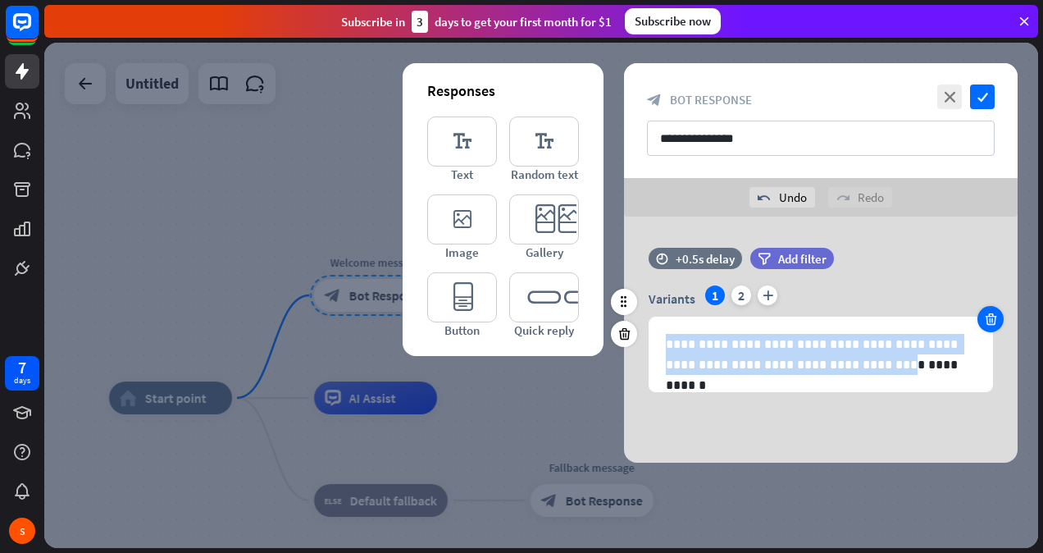
click at [993, 321] on div "**********" at bounding box center [821, 338] width 394 height 107
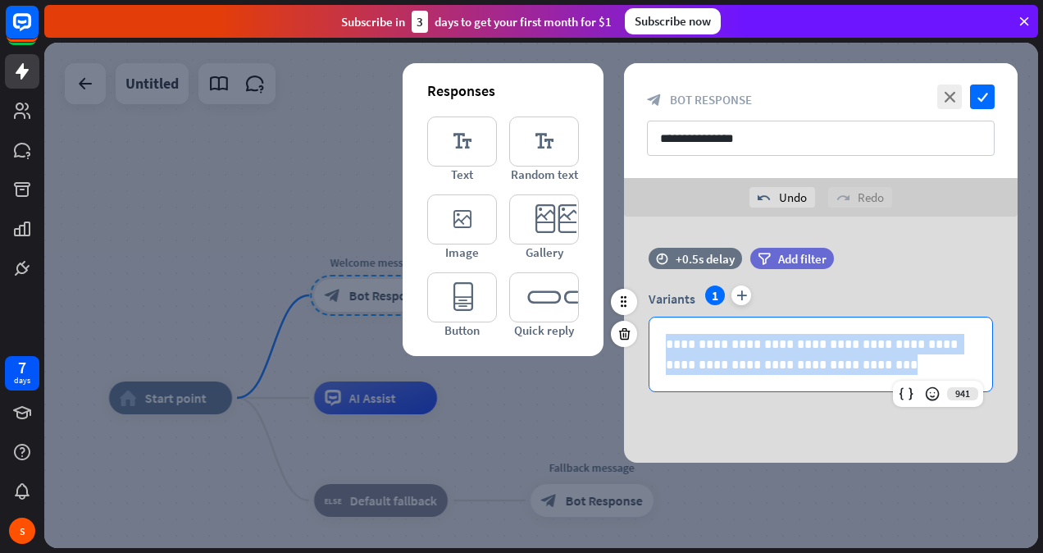
click at [993, 321] on div "**********" at bounding box center [821, 338] width 394 height 107
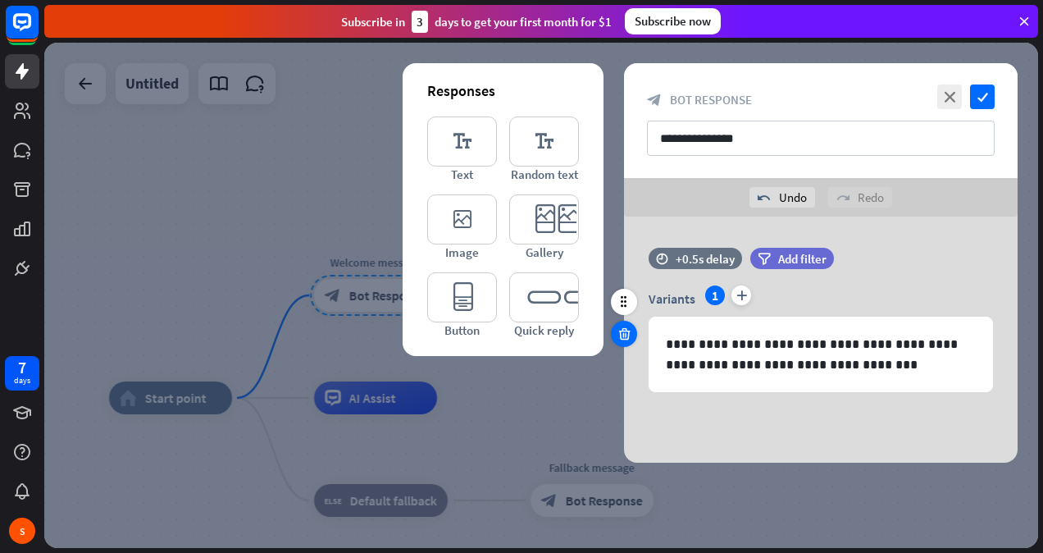
click at [627, 333] on icon at bounding box center [625, 333] width 16 height 15
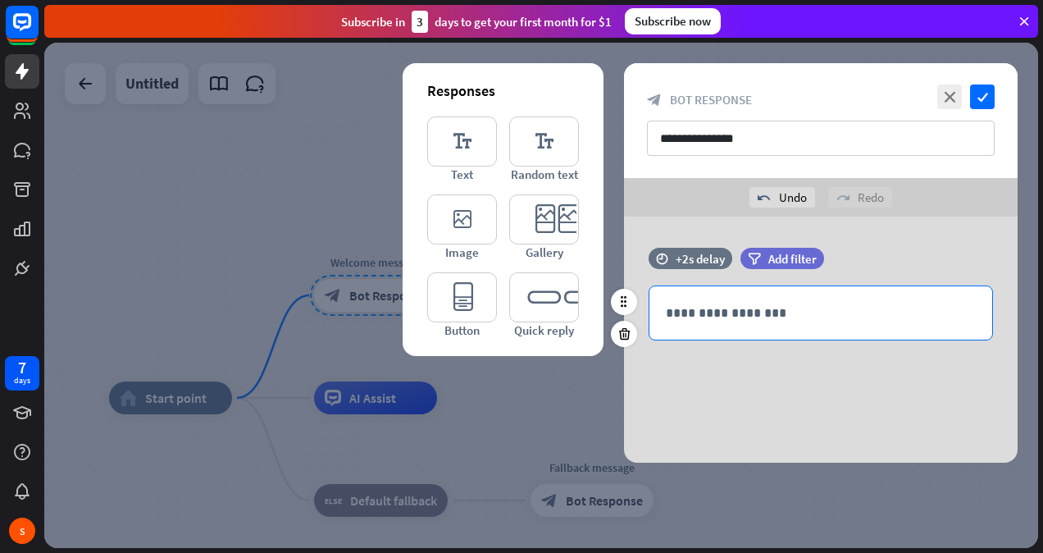
click at [703, 315] on p "**********" at bounding box center [821, 313] width 310 height 20
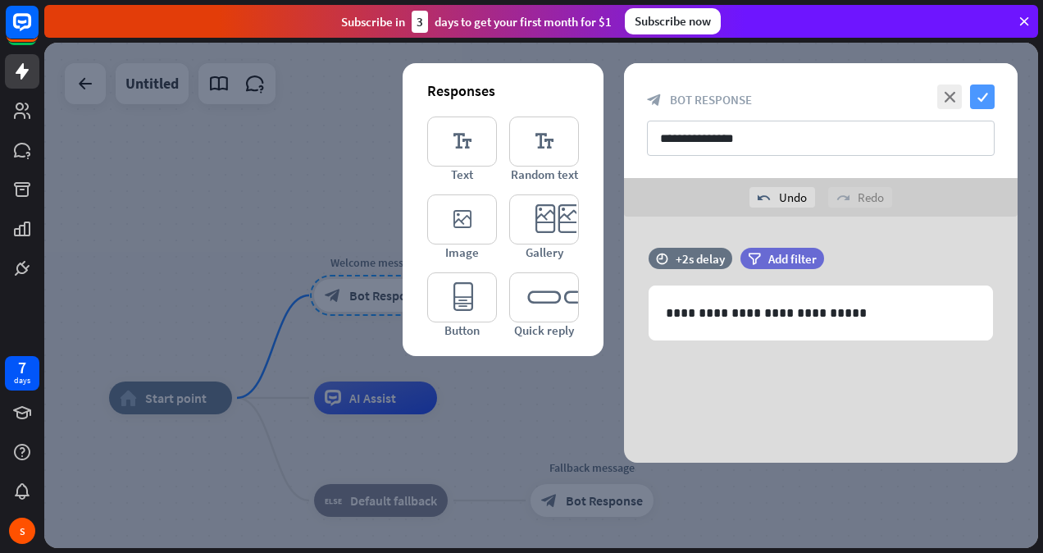
click at [976, 98] on icon "check" at bounding box center [982, 96] width 25 height 25
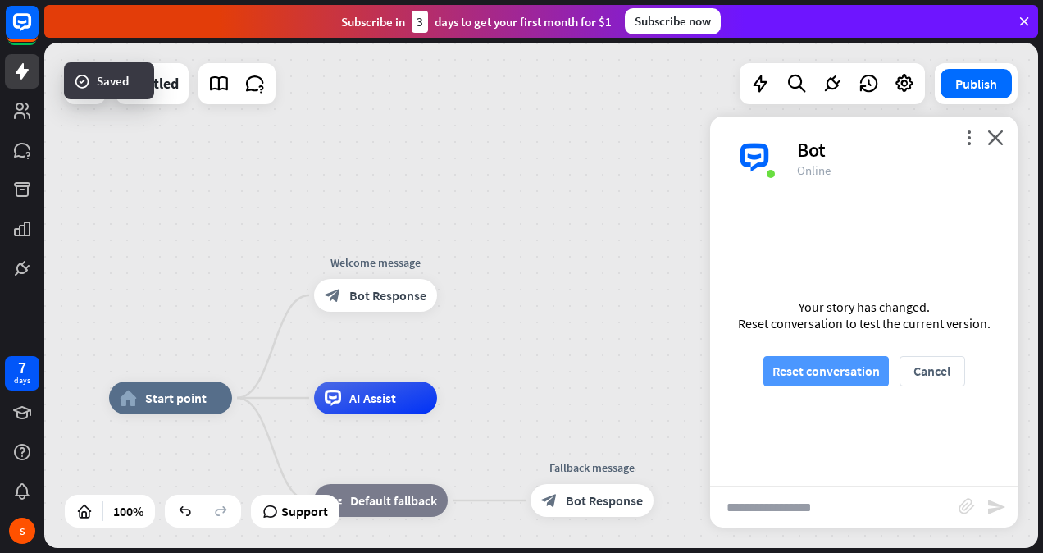
click at [842, 383] on button "Reset conversation" at bounding box center [825, 371] width 125 height 30
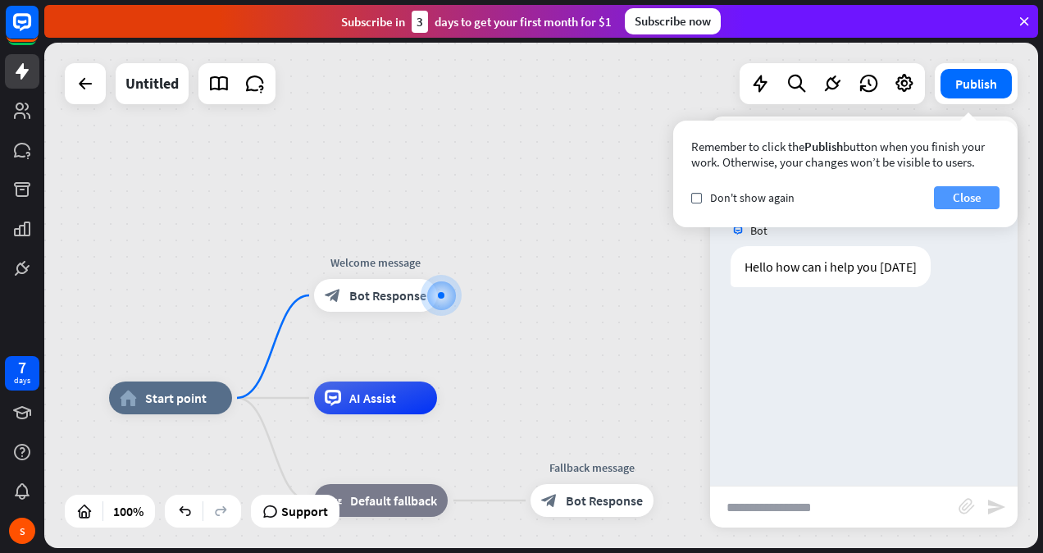
click at [975, 203] on button "Close" at bounding box center [967, 197] width 66 height 23
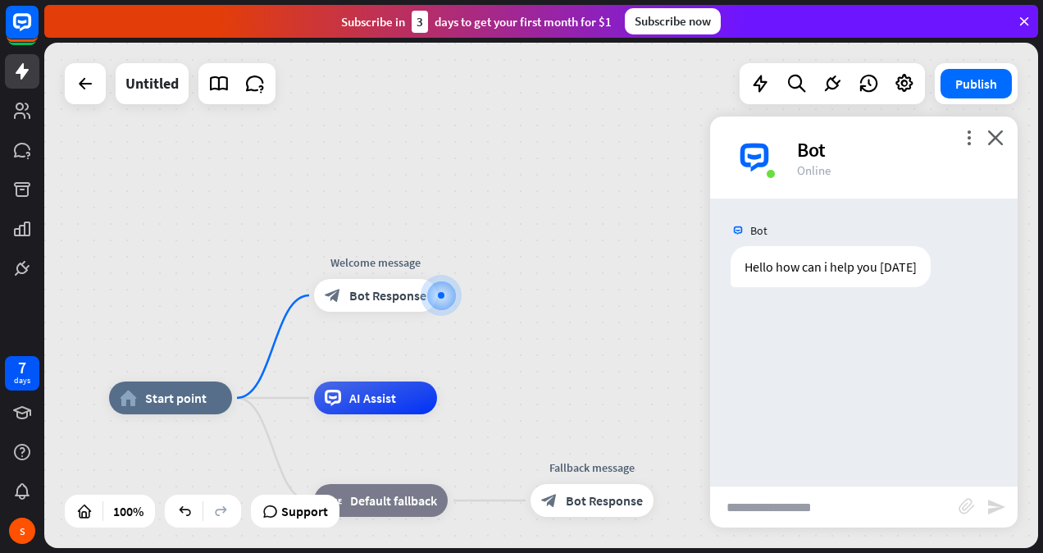
click at [977, 131] on div "more_vert close Bot Online" at bounding box center [863, 157] width 307 height 82
click at [972, 133] on icon "more_vert" at bounding box center [969, 138] width 16 height 16
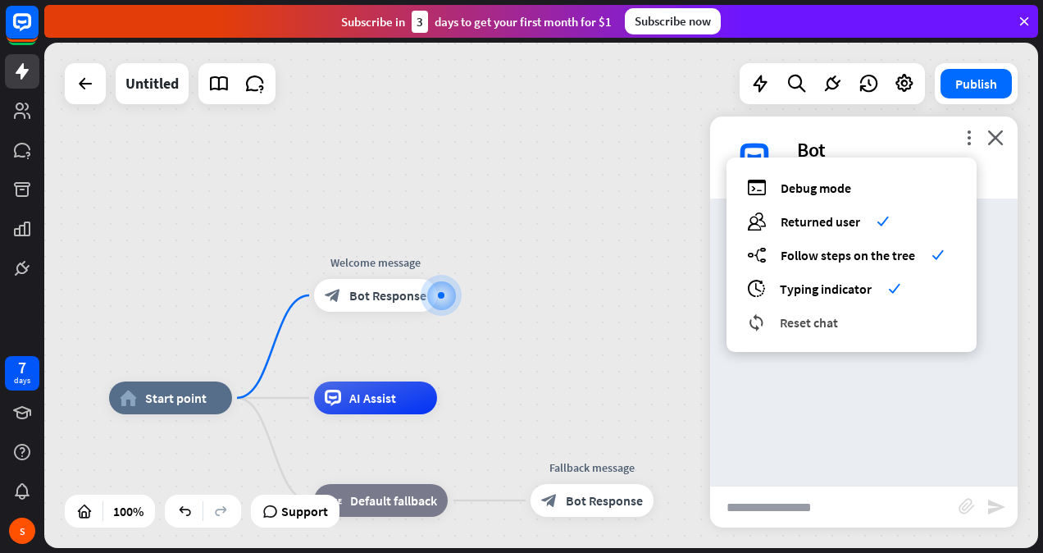
click at [830, 325] on span "Reset chat" at bounding box center [809, 322] width 58 height 16
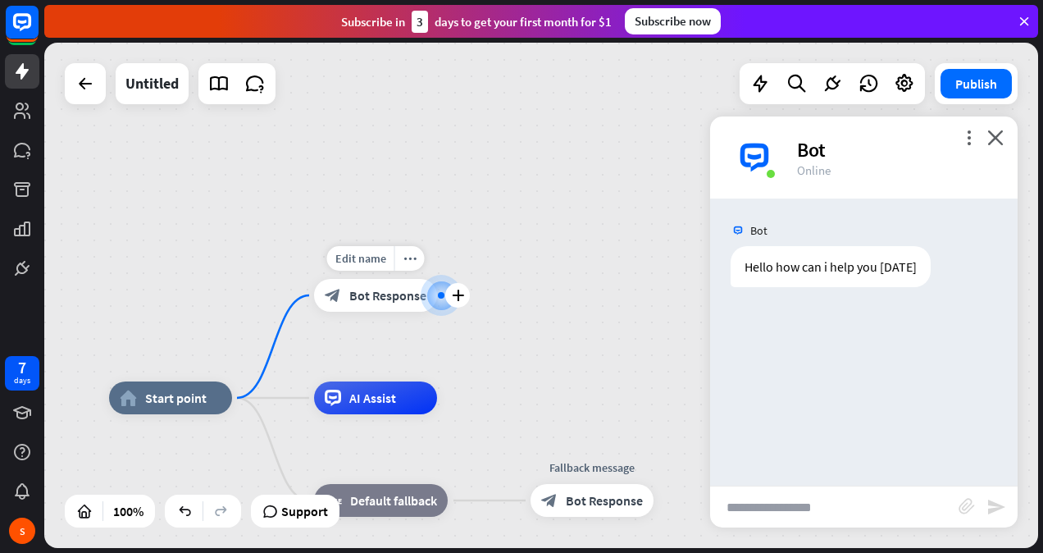
click at [394, 292] on span "Bot Response" at bounding box center [387, 295] width 77 height 16
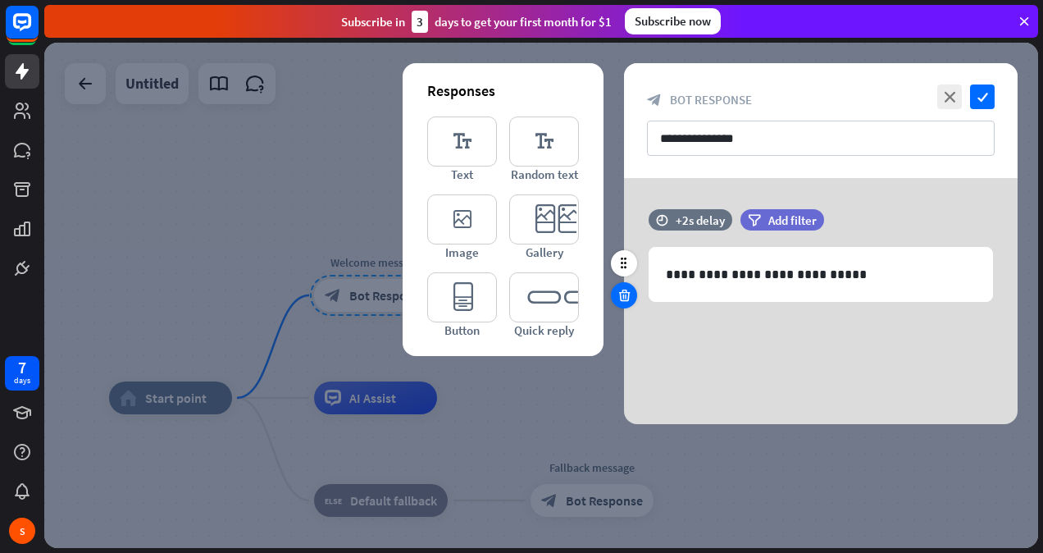
click at [625, 298] on icon at bounding box center [625, 295] width 16 height 15
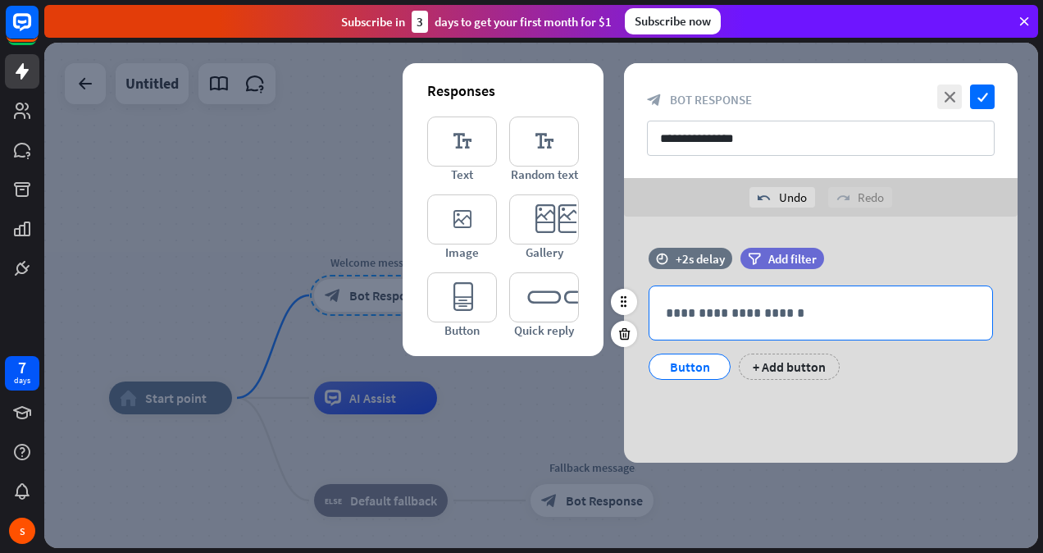
click at [699, 303] on p "**********" at bounding box center [821, 313] width 310 height 20
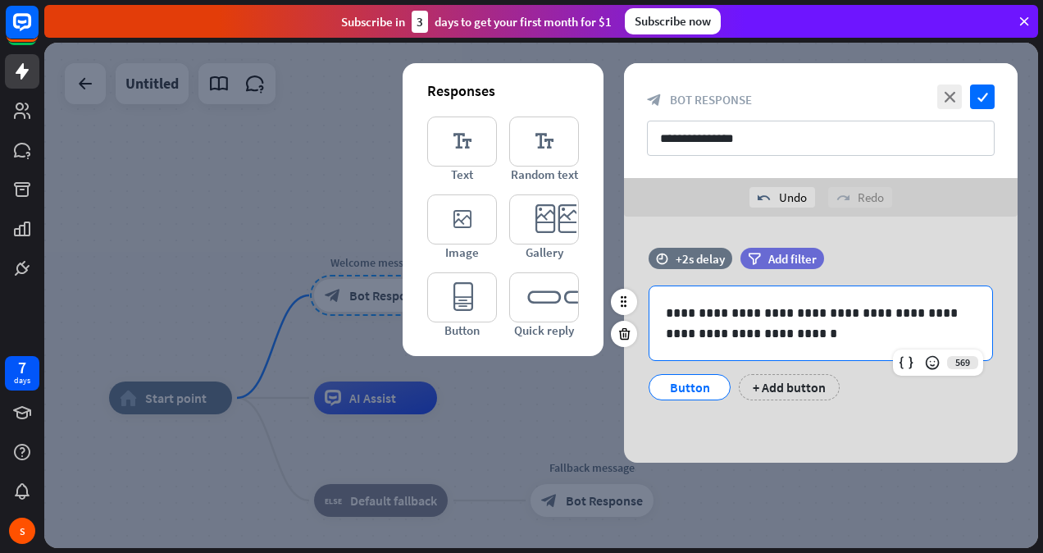
click at [684, 387] on div "Button" at bounding box center [690, 387] width 54 height 25
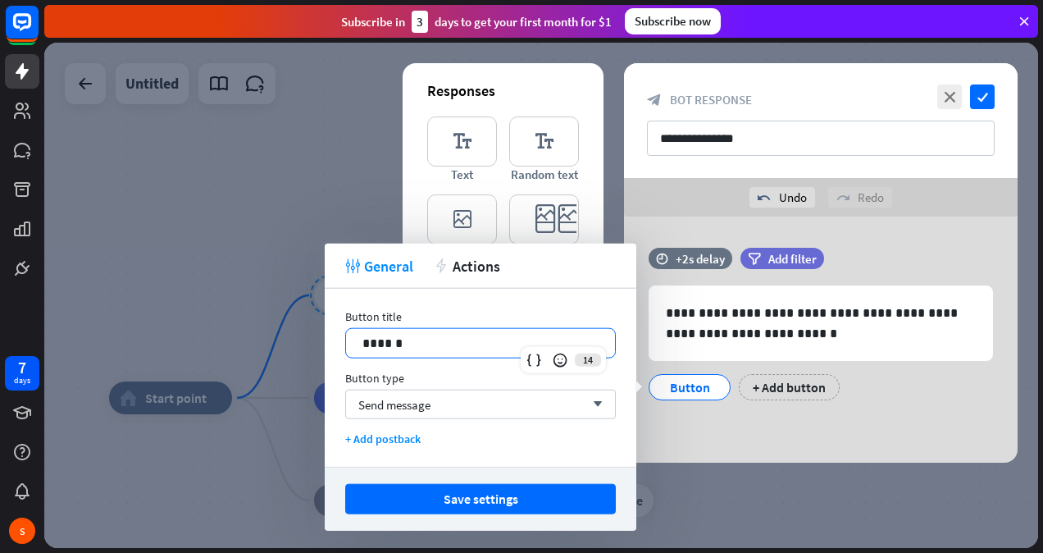
click at [400, 340] on p "******" at bounding box center [480, 343] width 237 height 20
click at [438, 402] on div "Send message arrow_down" at bounding box center [480, 404] width 271 height 30
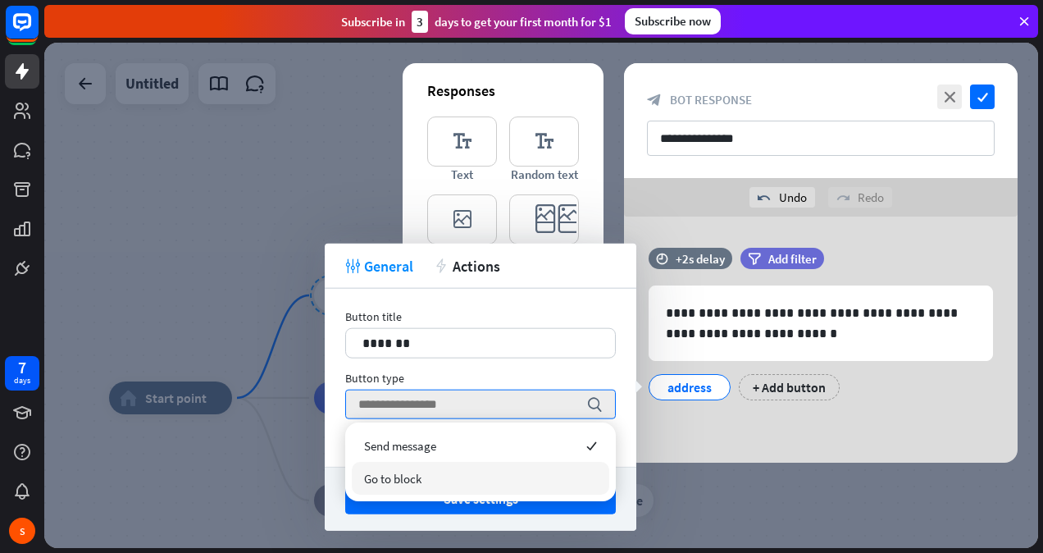
click at [374, 485] on span "Go to block" at bounding box center [392, 479] width 57 height 16
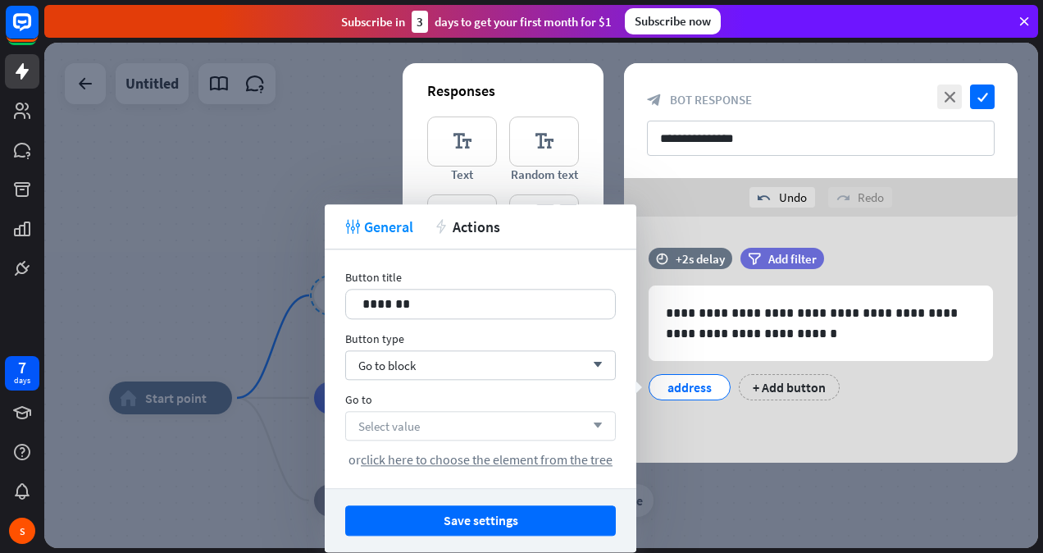
click at [380, 422] on span "Select value" at bounding box center [388, 426] width 61 height 16
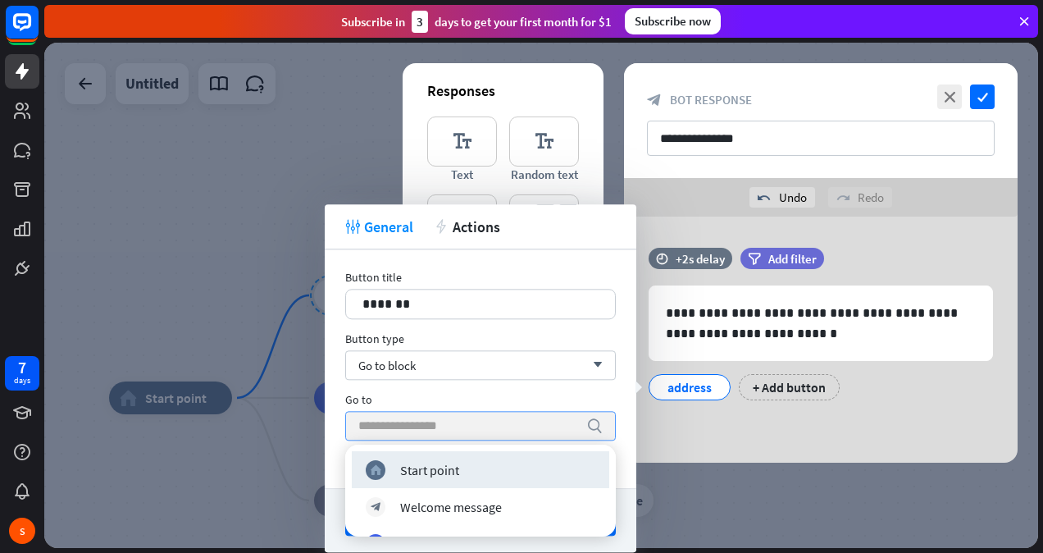
click at [207, 218] on div at bounding box center [541, 295] width 994 height 505
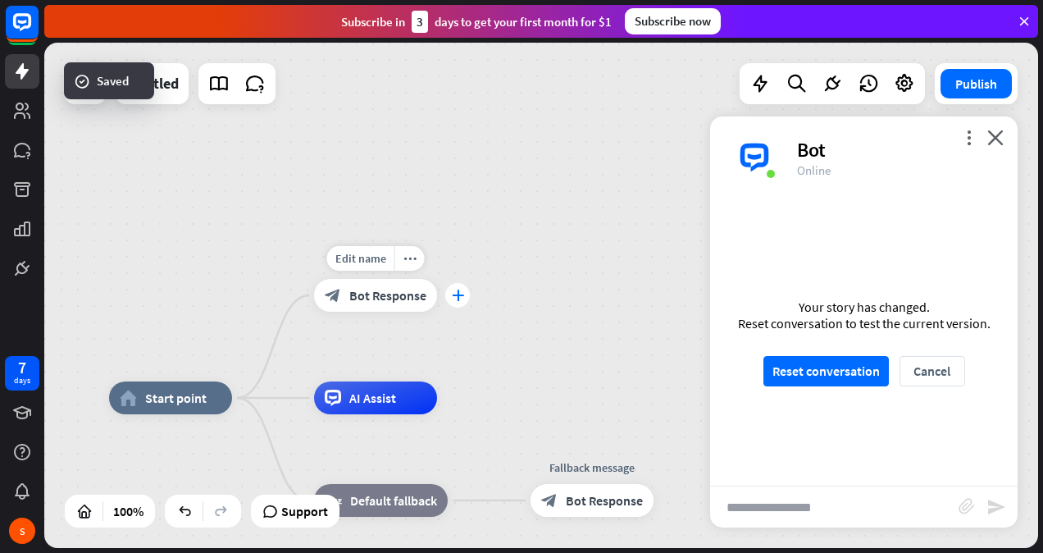
click at [458, 302] on div "plus" at bounding box center [457, 295] width 25 height 25
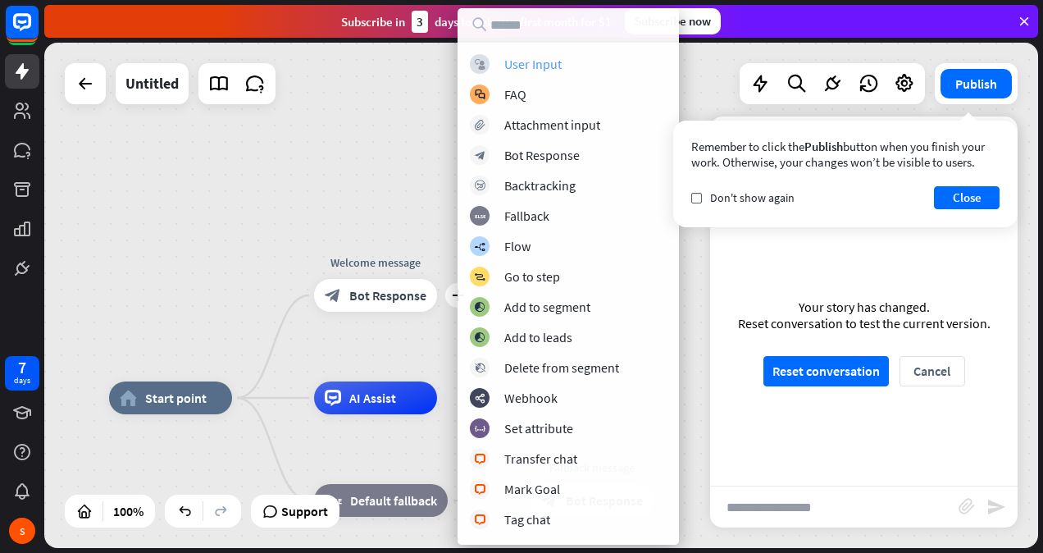
click at [503, 62] on div "block_user_input User Input" at bounding box center [568, 64] width 197 height 20
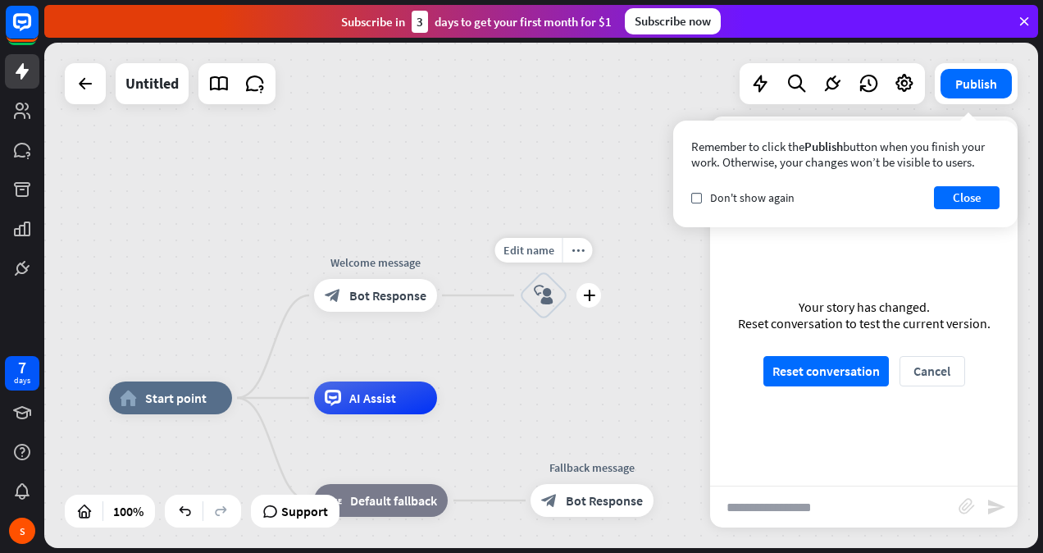
click at [543, 291] on icon "block_user_input" at bounding box center [544, 295] width 20 height 20
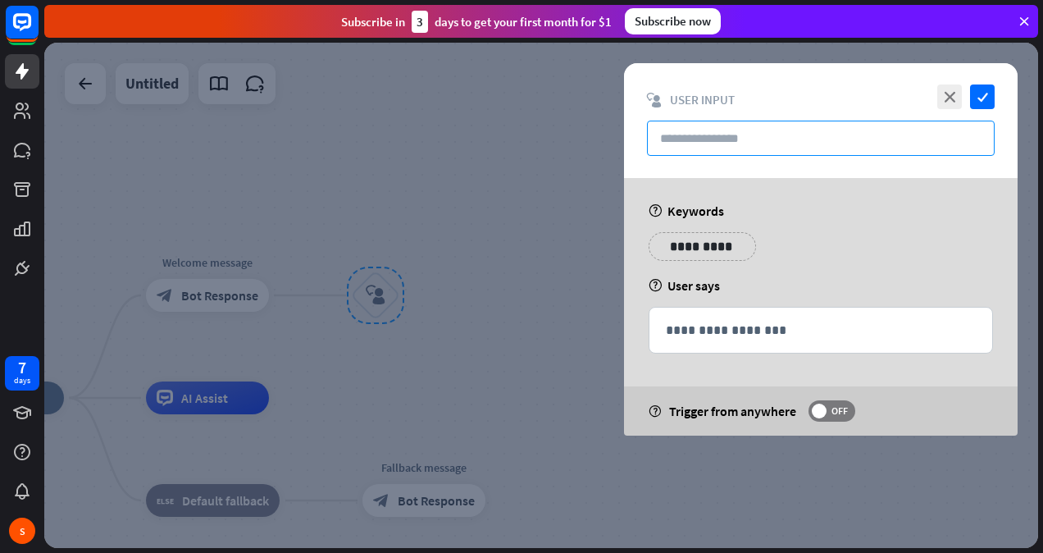
click at [716, 151] on input "text" at bounding box center [821, 138] width 348 height 35
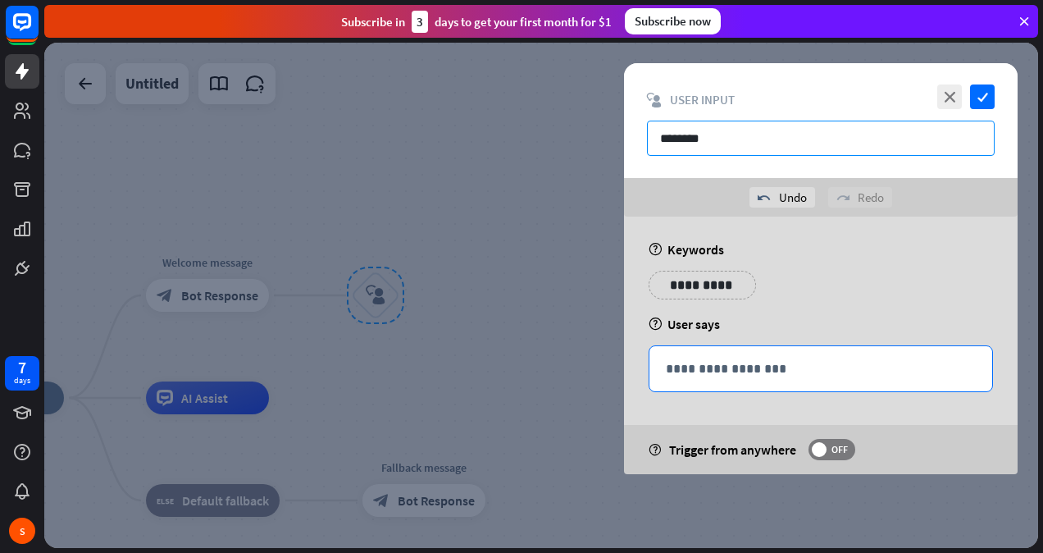
type input "*******"
click at [742, 353] on div "**********" at bounding box center [820, 368] width 343 height 45
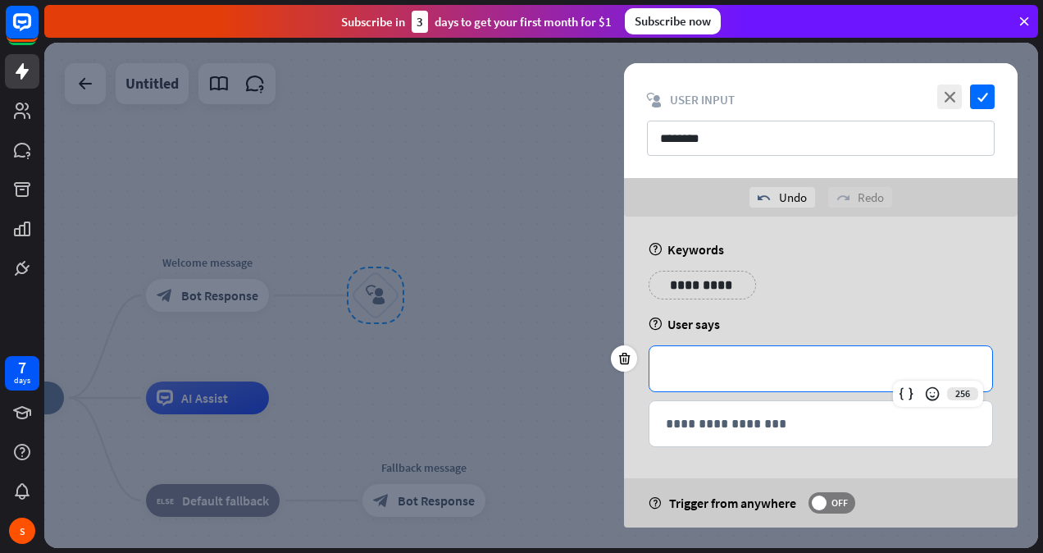
click at [694, 290] on p "**********" at bounding box center [702, 285] width 83 height 20
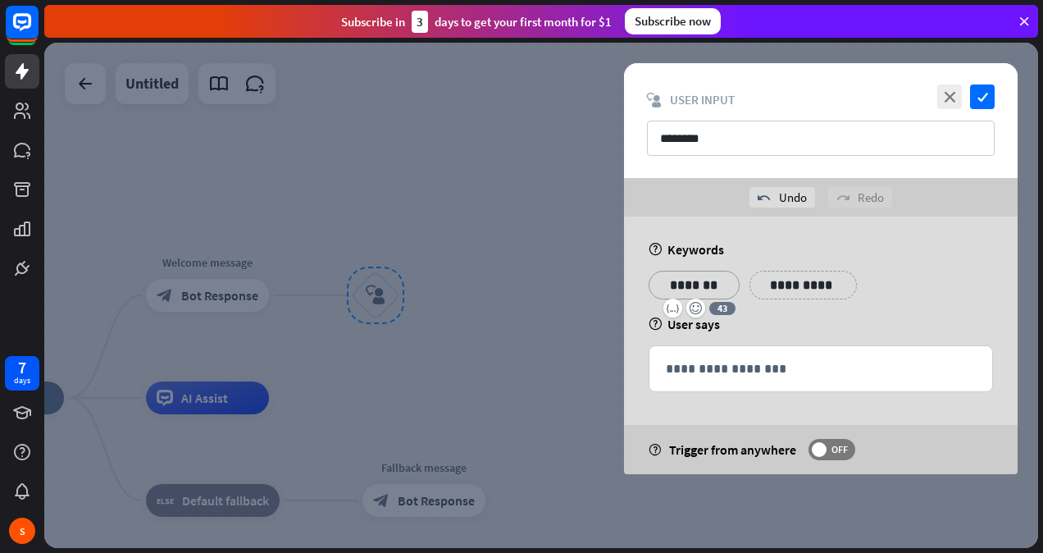
click at [496, 264] on div at bounding box center [541, 295] width 994 height 505
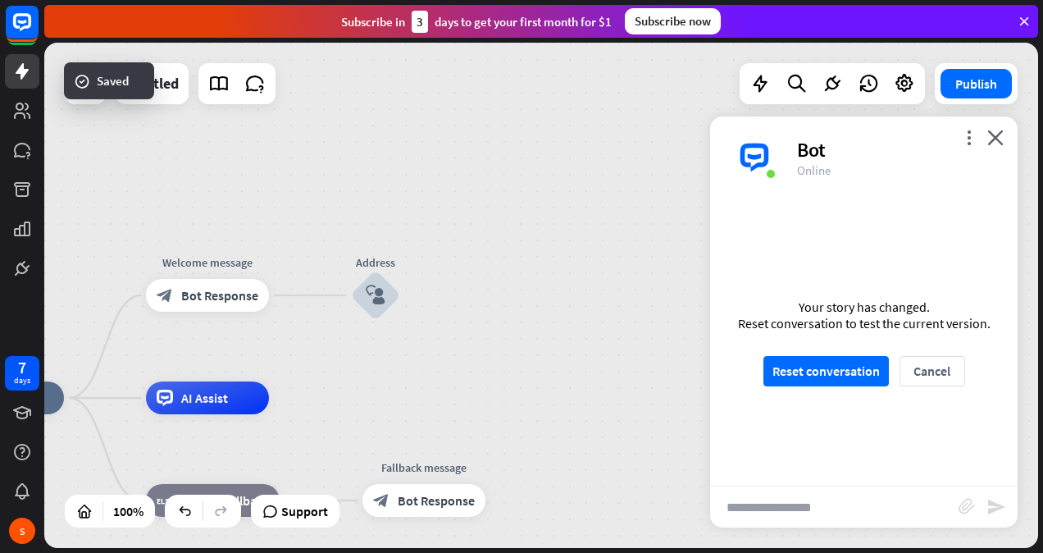
click at [400, 303] on div "Address block_user_input" at bounding box center [375, 295] width 49 height 49
click at [387, 294] on div "block_user_input" at bounding box center [375, 295] width 49 height 49
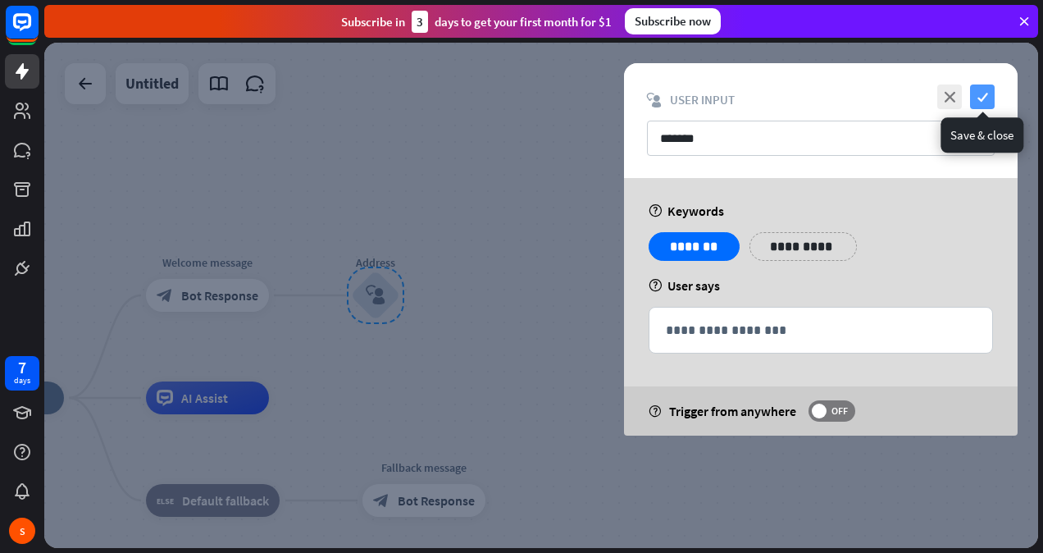
click at [981, 100] on icon "check" at bounding box center [982, 96] width 25 height 25
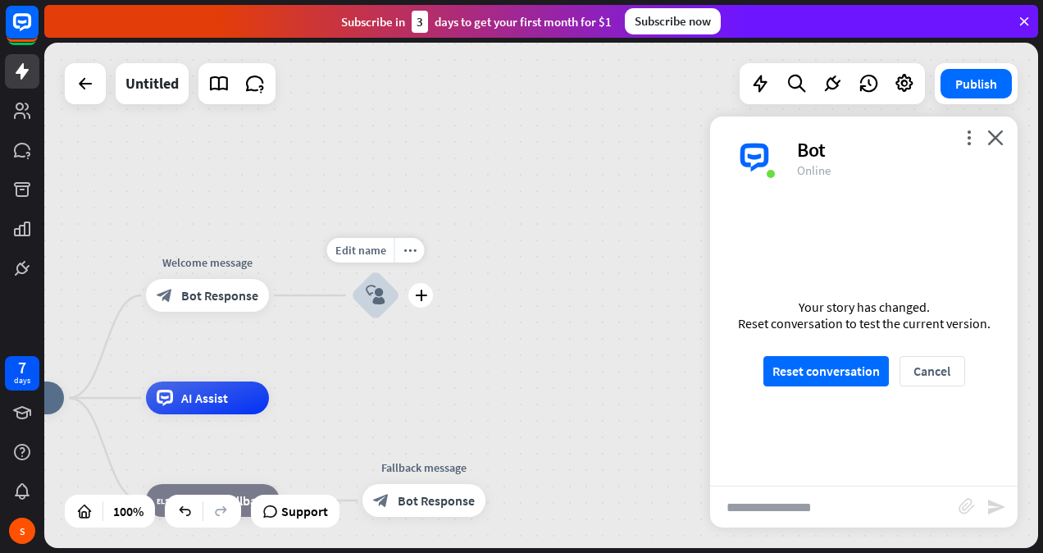
click at [380, 287] on icon "block_user_input" at bounding box center [376, 295] width 20 height 20
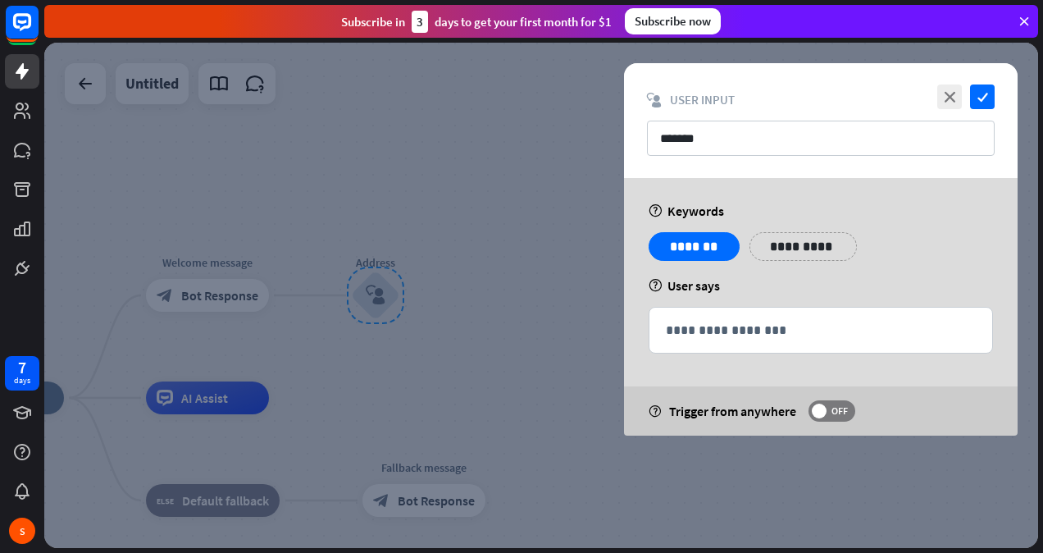
click at [426, 300] on div at bounding box center [541, 295] width 994 height 505
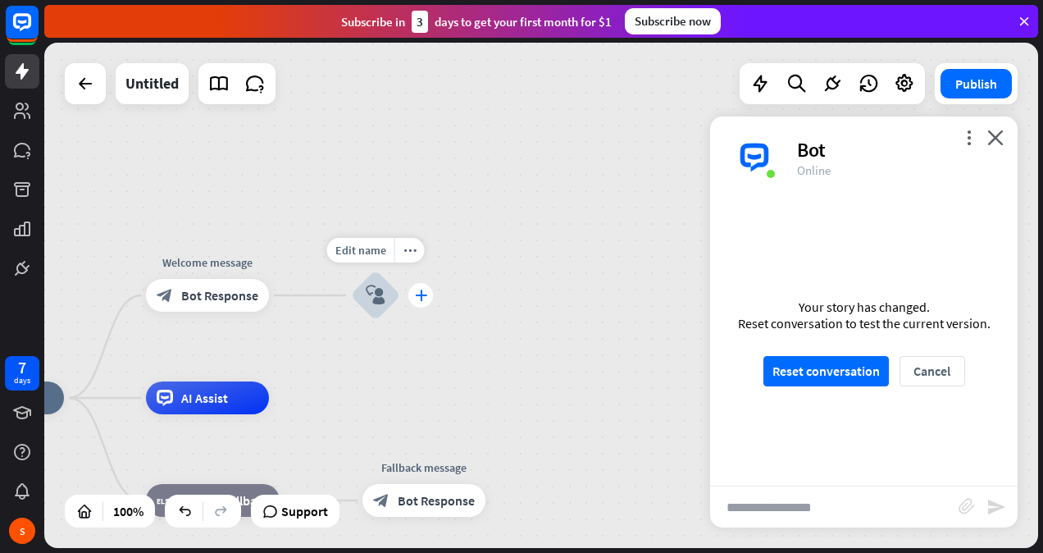
click at [424, 297] on icon "plus" at bounding box center [421, 294] width 12 height 11
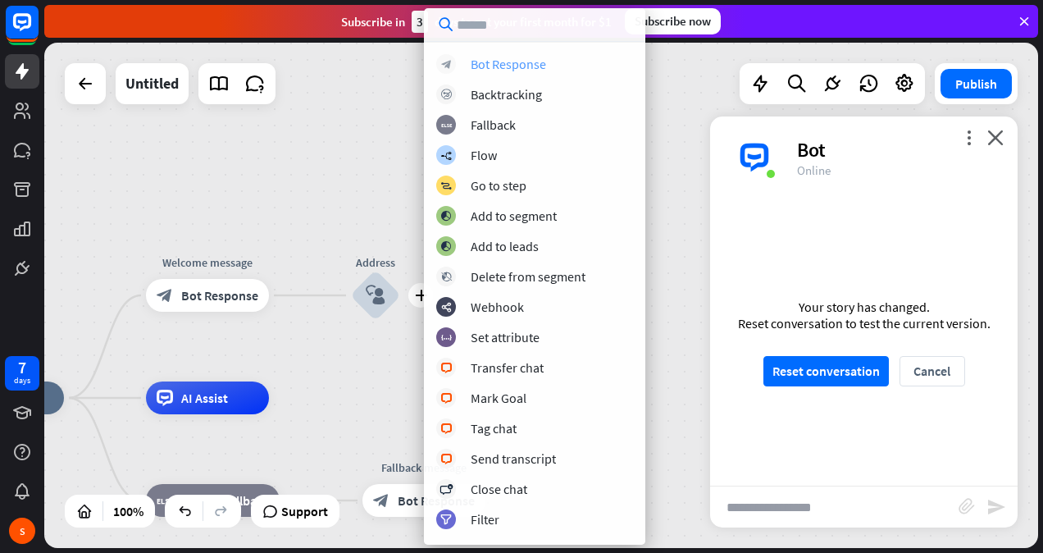
click at [501, 64] on div "Bot Response" at bounding box center [508, 64] width 75 height 16
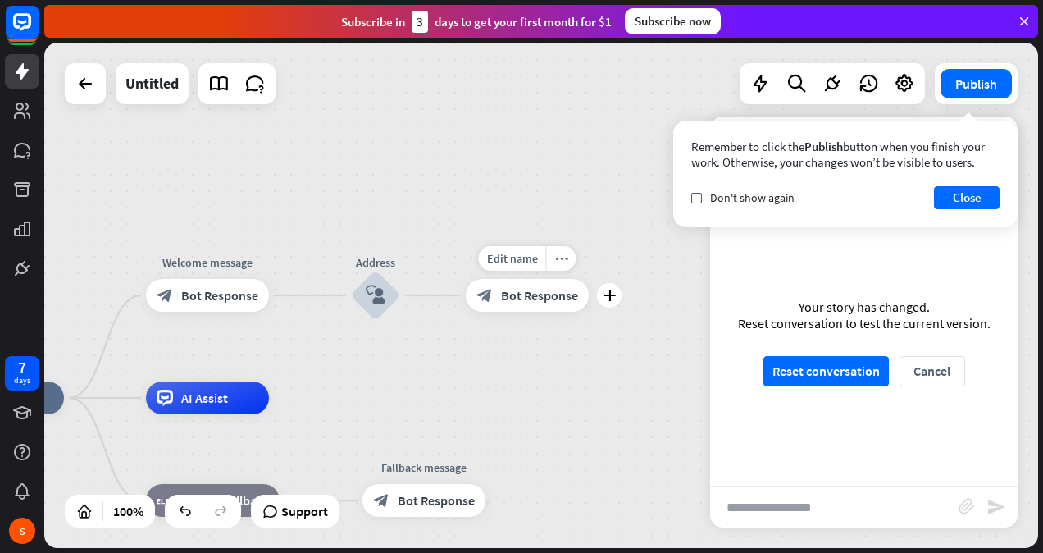
click at [548, 298] on span "Bot Response" at bounding box center [539, 295] width 77 height 16
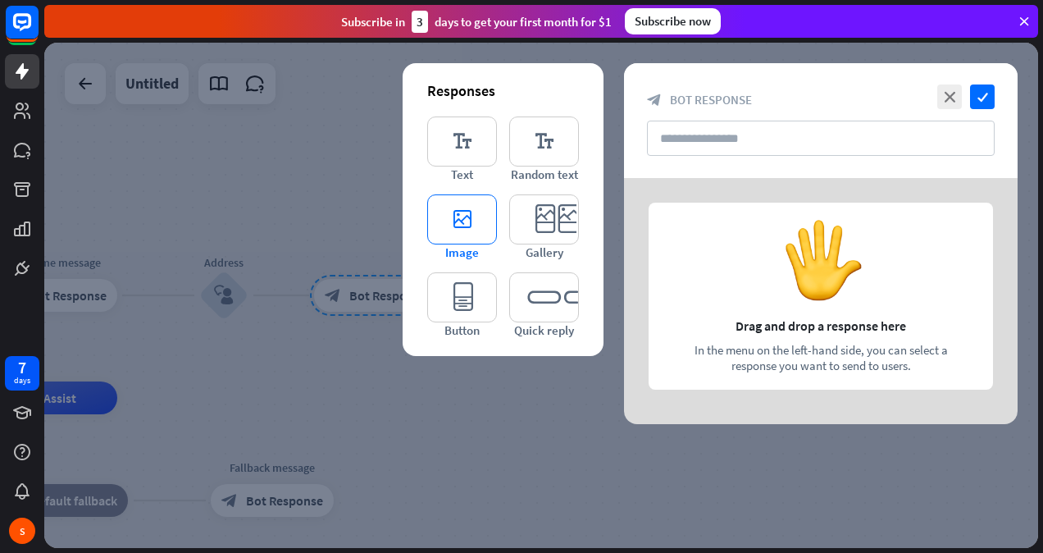
click at [476, 237] on icon "editor_image" at bounding box center [462, 219] width 70 height 50
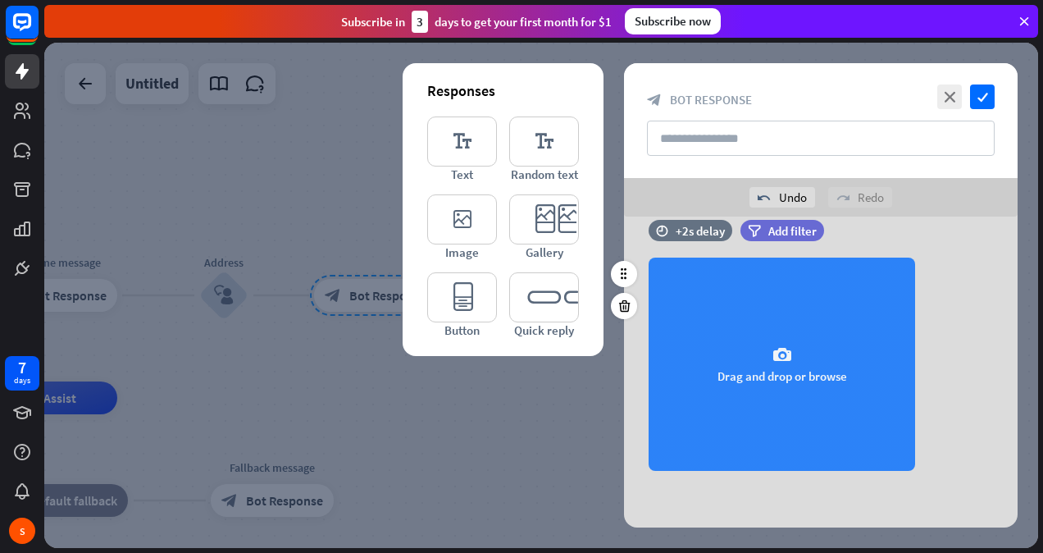
scroll to position [28, 0]
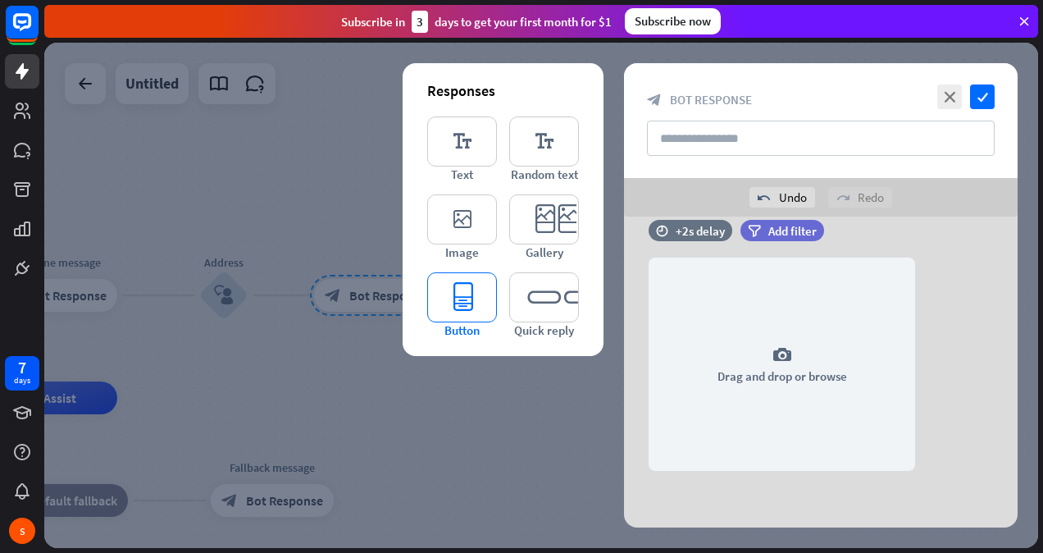
click at [480, 318] on icon "editor_button" at bounding box center [462, 297] width 70 height 50
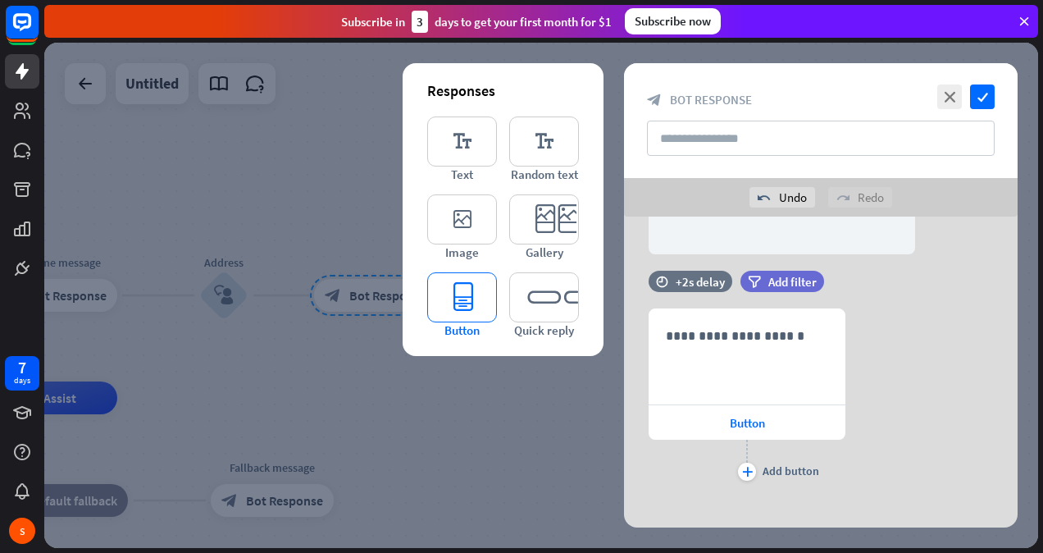
scroll to position [257, 0]
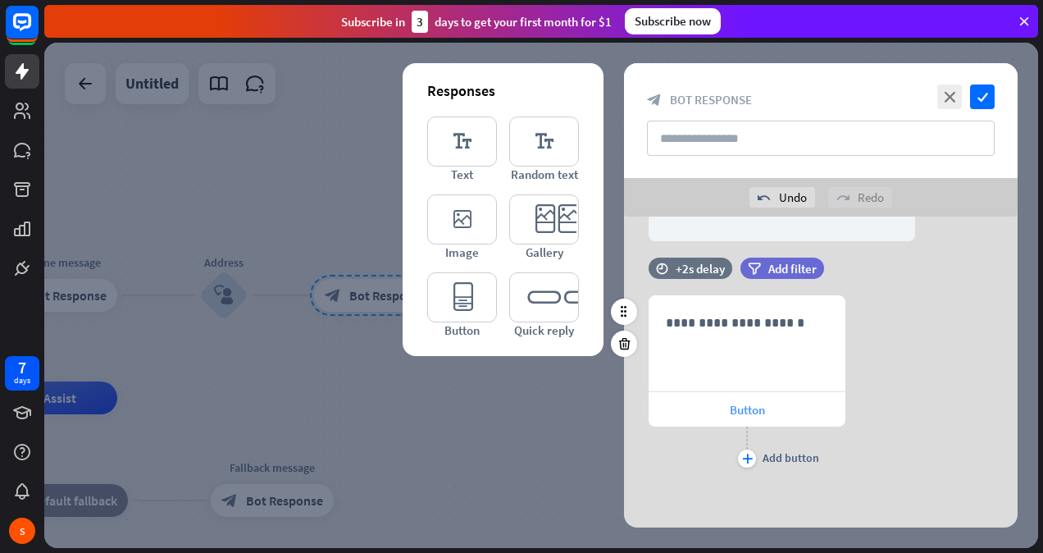
click at [673, 400] on div "Button" at bounding box center [747, 409] width 197 height 34
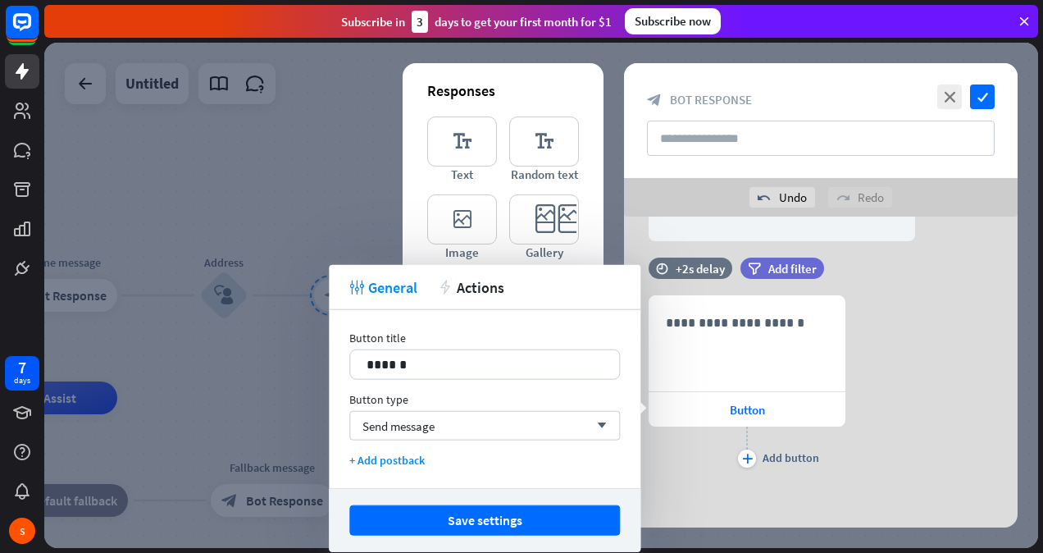
drag, startPoint x: 673, startPoint y: 400, endPoint x: 668, endPoint y: 438, distance: 38.0
click at [668, 438] on div "plus Add button" at bounding box center [747, 446] width 197 height 41
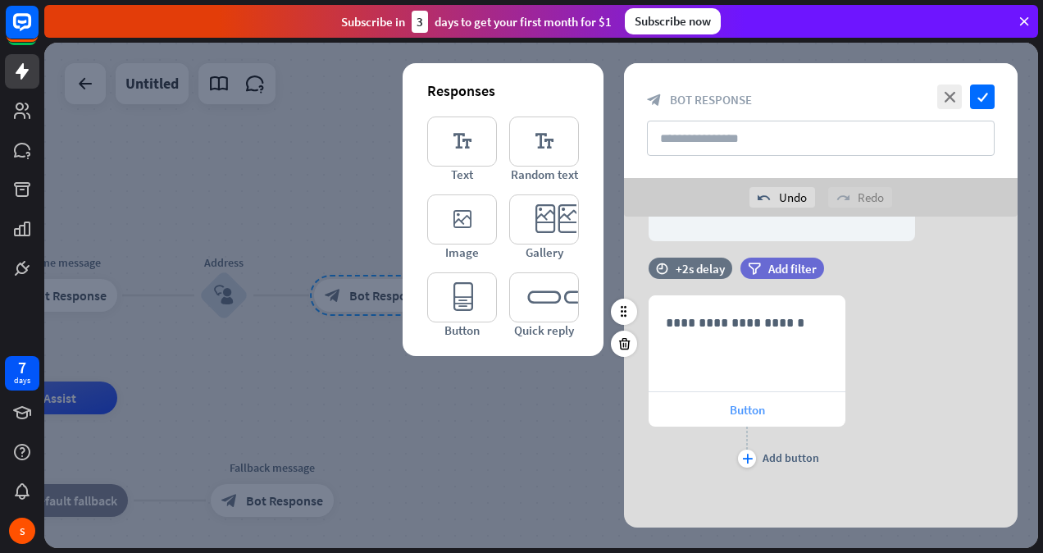
click at [674, 422] on div "Button" at bounding box center [747, 409] width 197 height 34
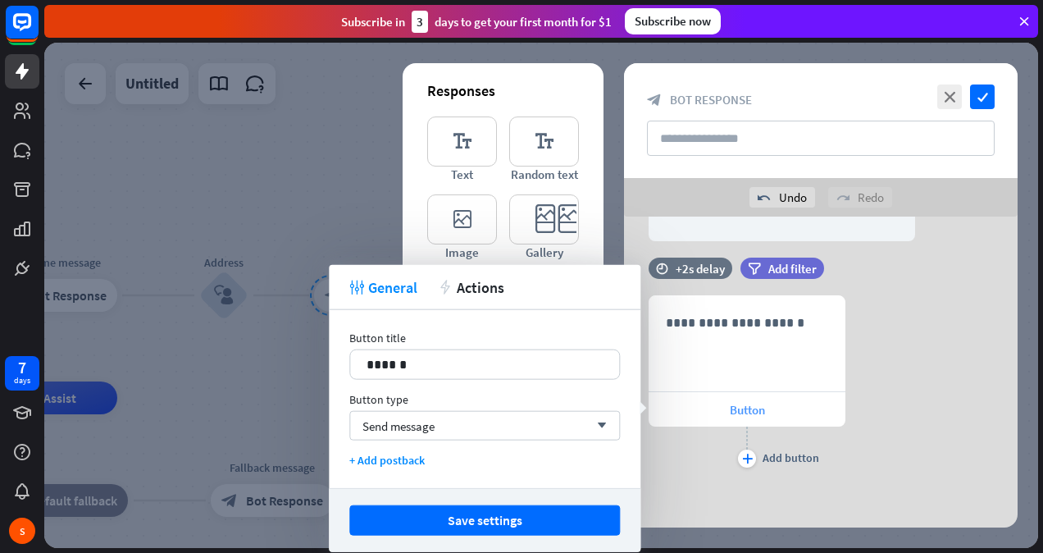
click at [673, 420] on div "Button" at bounding box center [747, 409] width 197 height 34
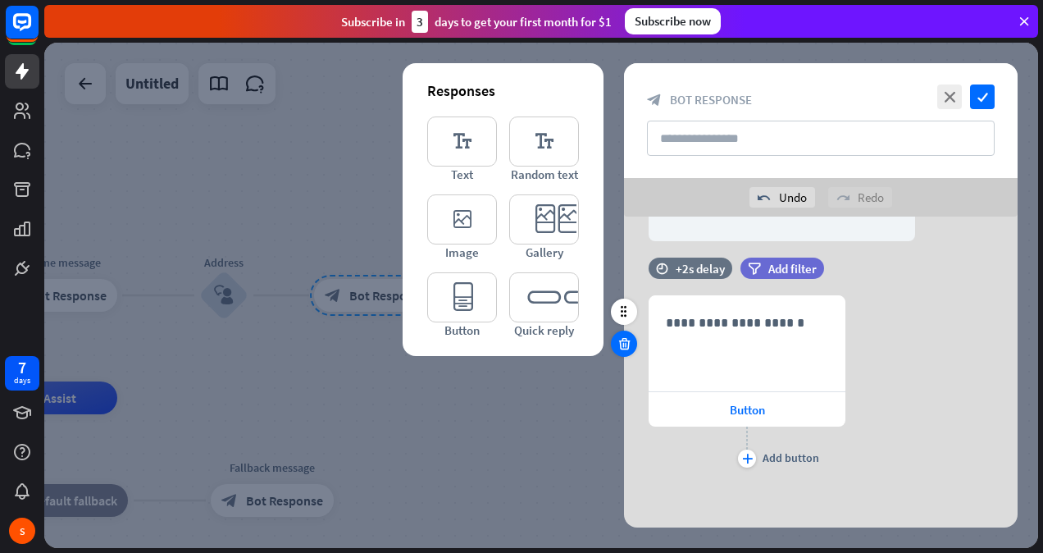
click at [617, 339] on icon at bounding box center [625, 343] width 16 height 15
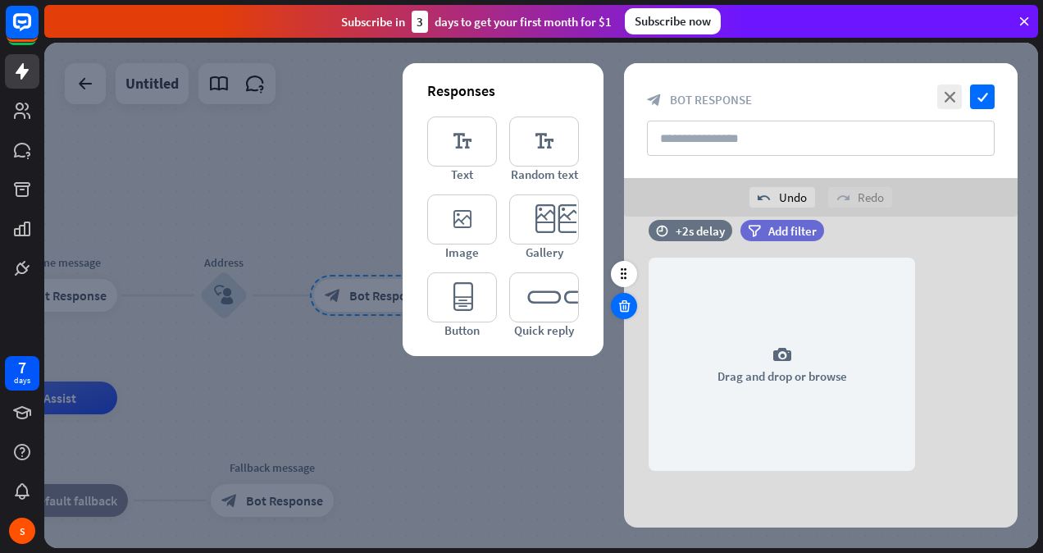
click at [629, 305] on icon at bounding box center [625, 305] width 16 height 15
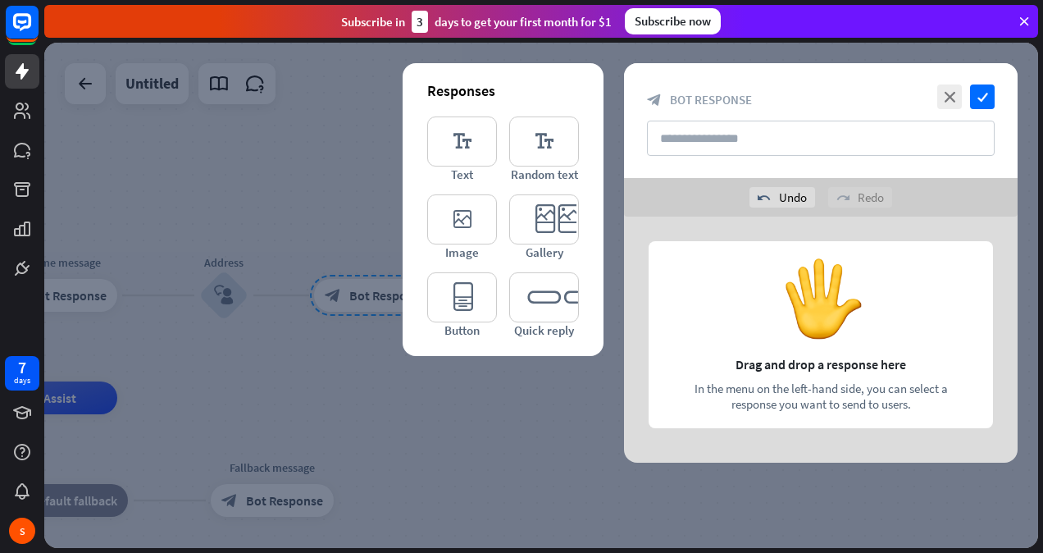
scroll to position [0, 0]
click at [459, 144] on icon "editor_text" at bounding box center [462, 141] width 70 height 50
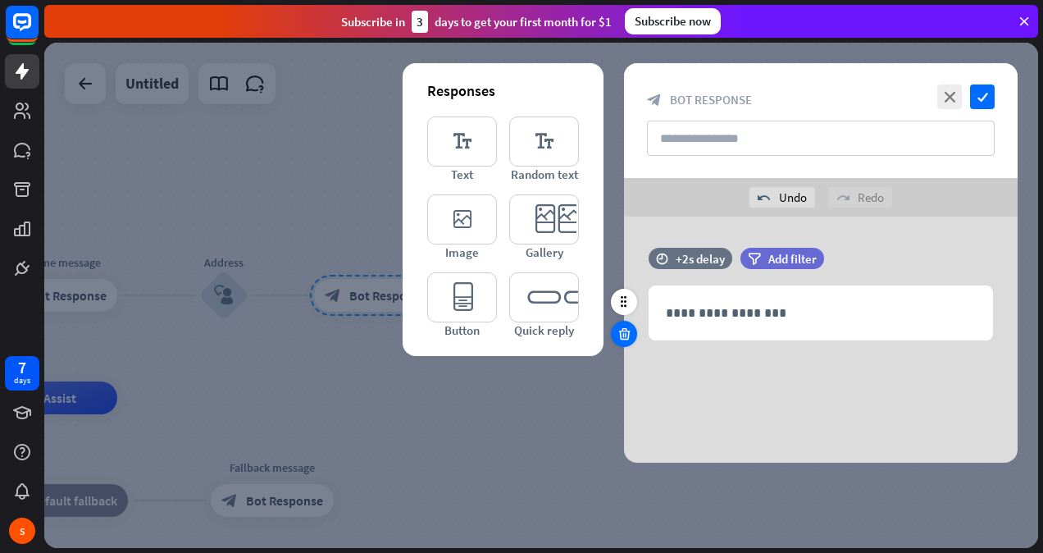
click at [622, 341] on div at bounding box center [624, 334] width 26 height 26
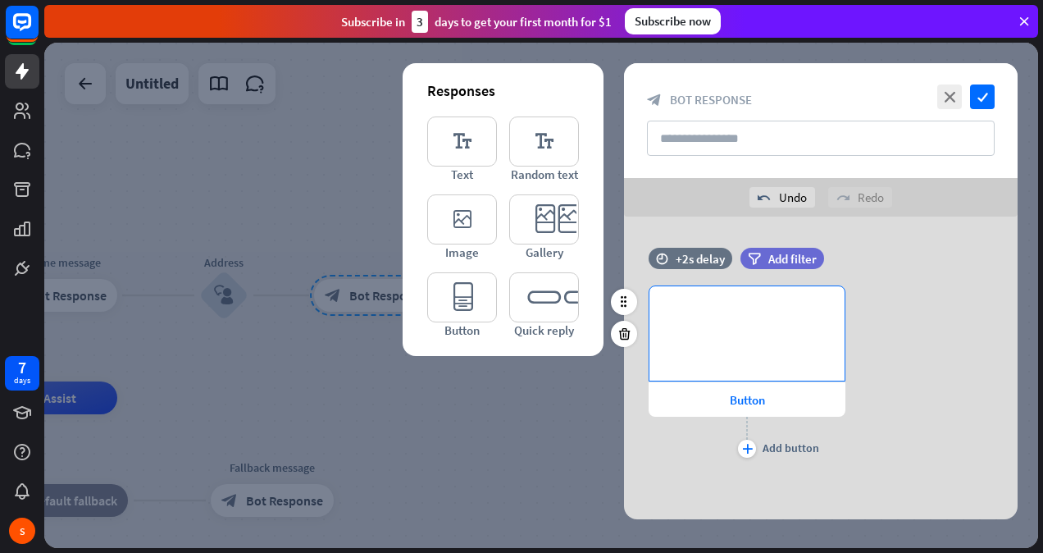
click at [724, 338] on div "**********" at bounding box center [746, 333] width 195 height 94
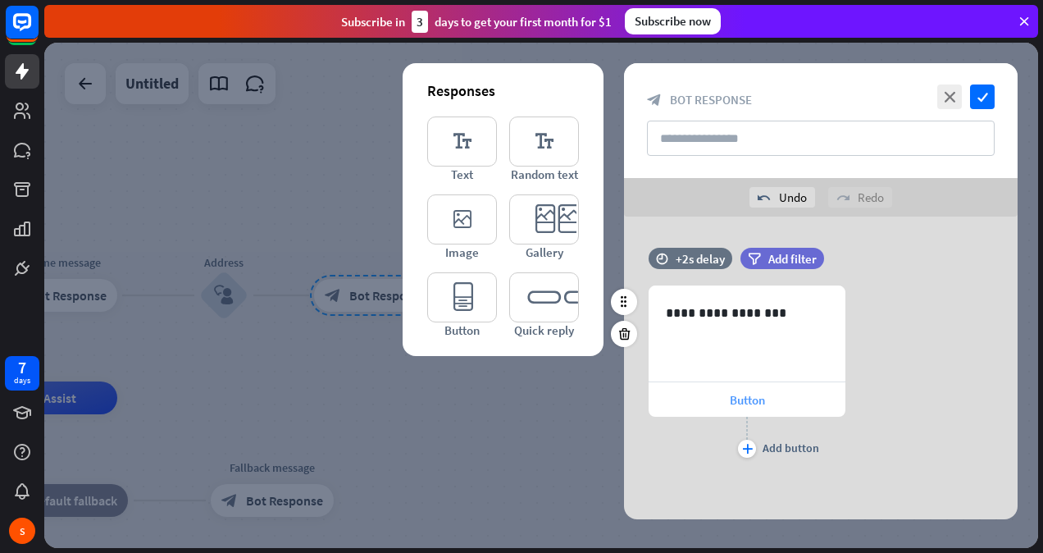
click at [703, 412] on div "Button" at bounding box center [747, 399] width 197 height 34
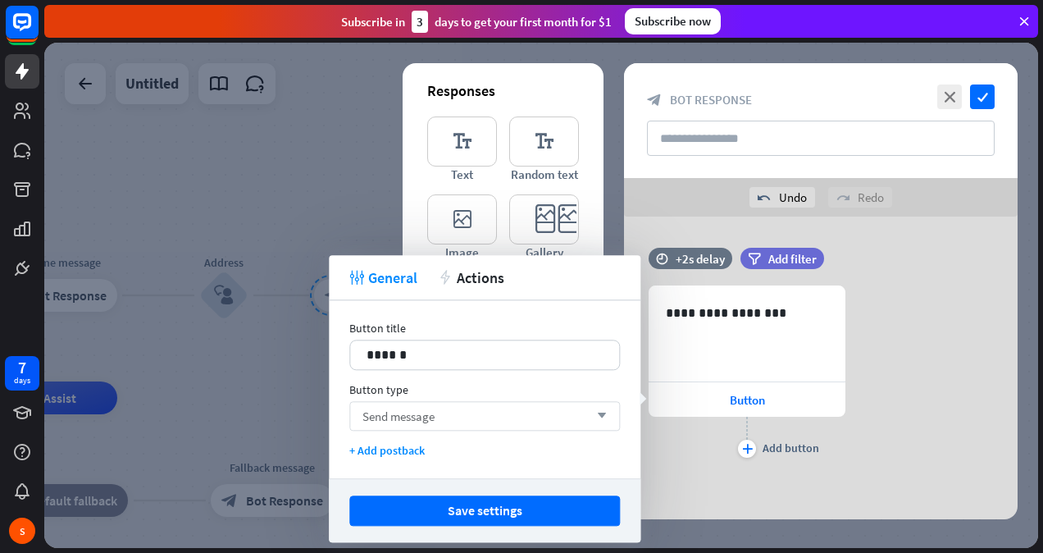
click at [464, 412] on div "Send message arrow_down" at bounding box center [484, 416] width 271 height 30
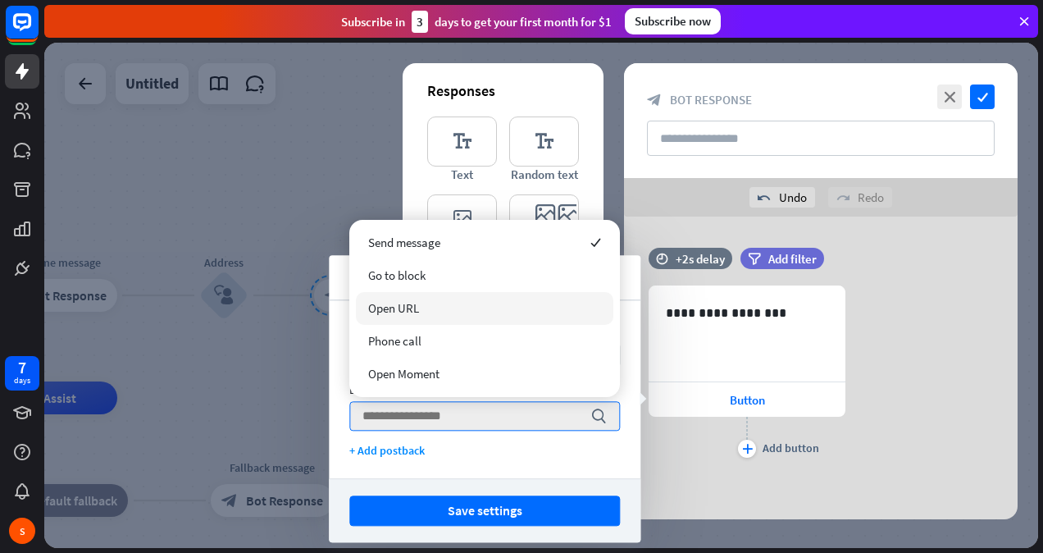
click at [405, 308] on span "Open URL" at bounding box center [393, 308] width 51 height 16
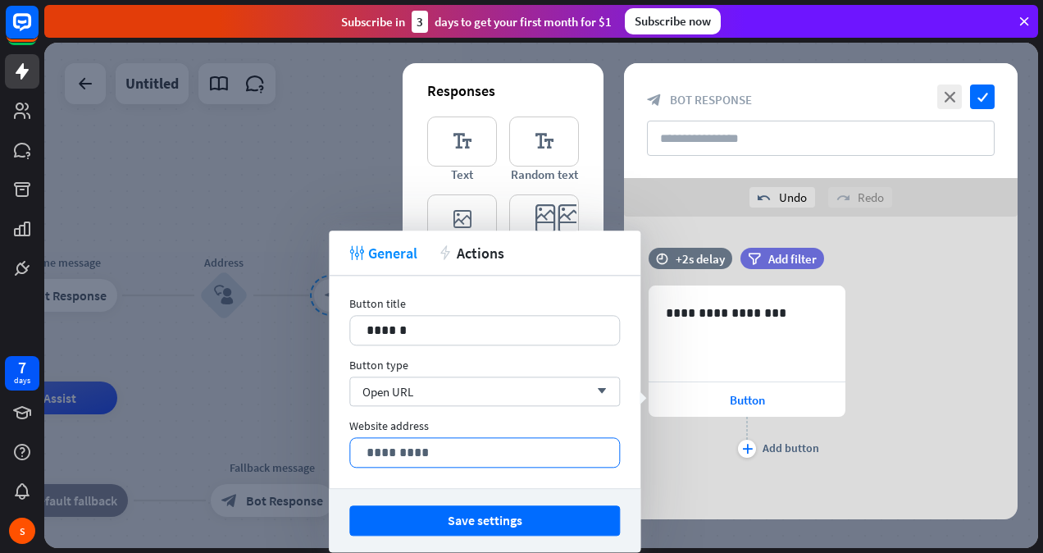
click at [425, 448] on p "*********" at bounding box center [485, 452] width 236 height 20
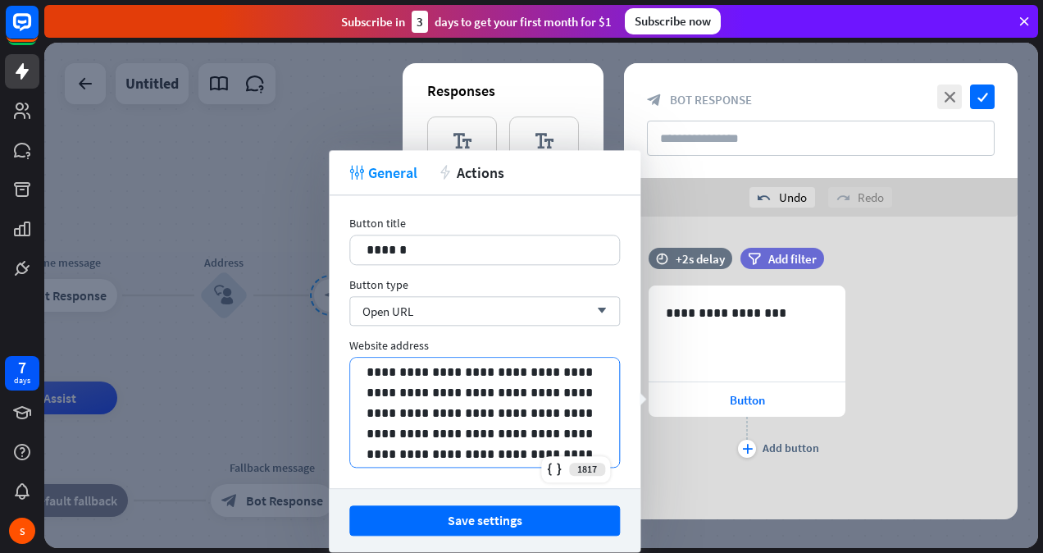
scroll to position [61, 0]
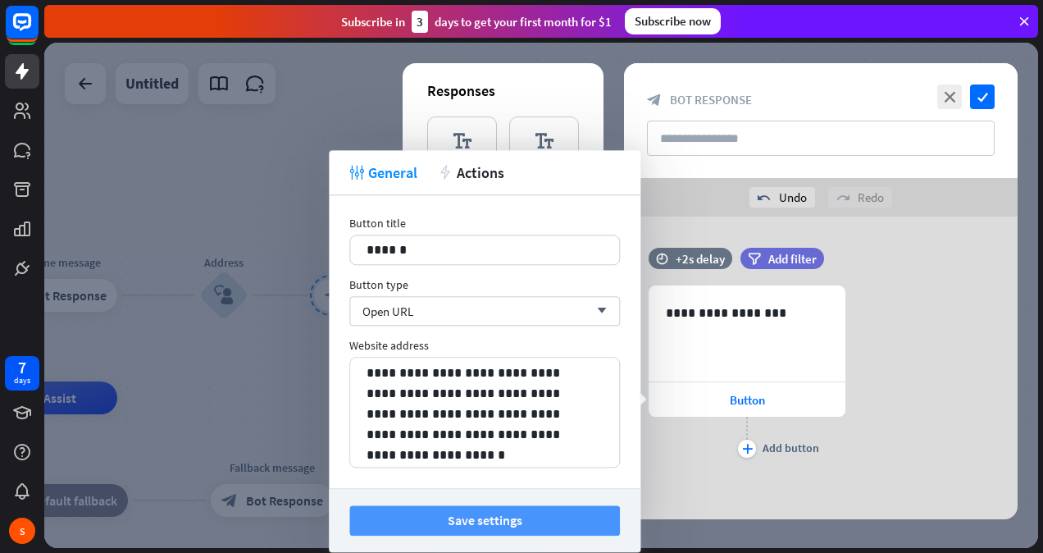
click at [447, 513] on button "Save settings" at bounding box center [484, 520] width 271 height 30
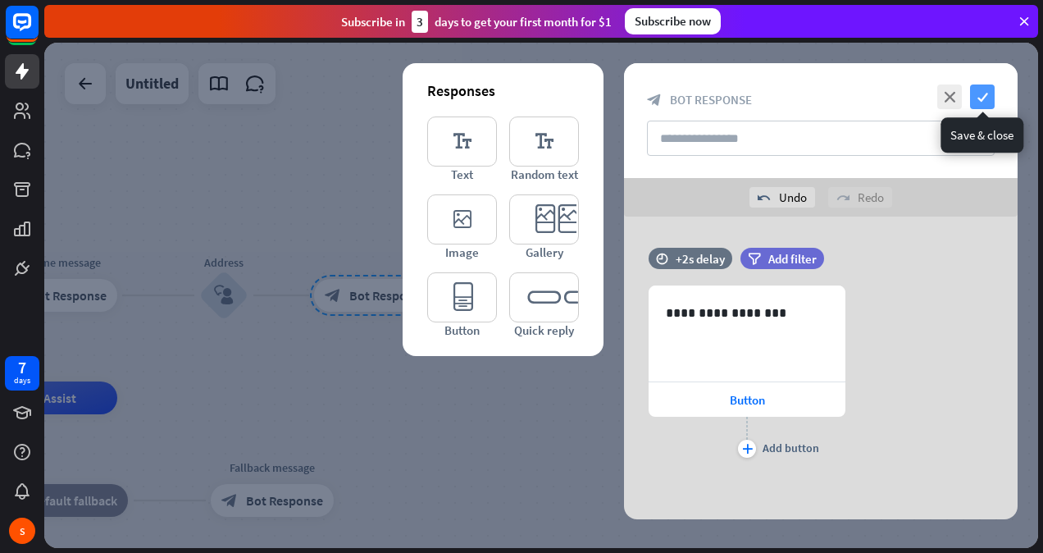
click at [984, 84] on icon "check" at bounding box center [982, 96] width 25 height 25
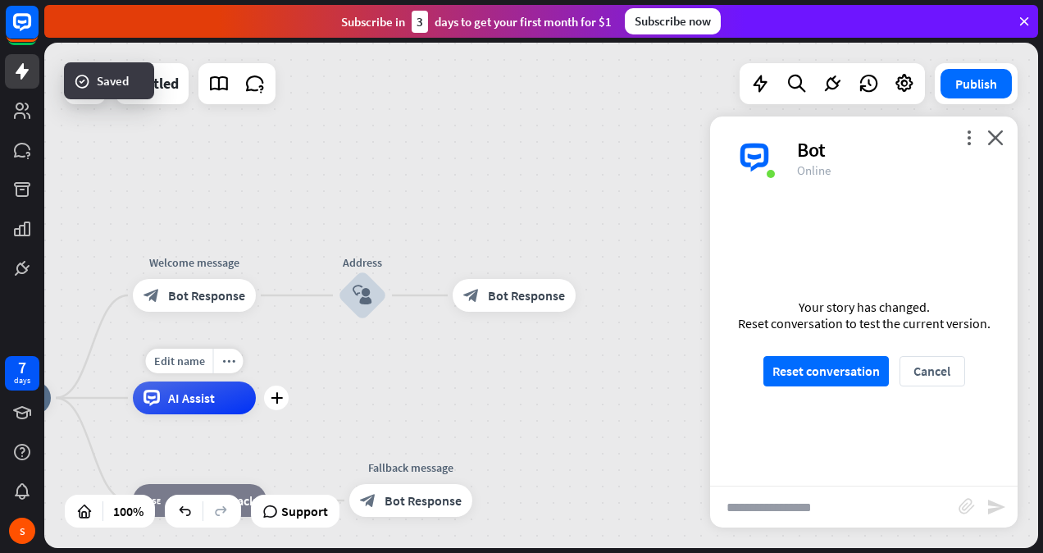
drag, startPoint x: 136, startPoint y: 367, endPoint x: 319, endPoint y: 370, distance: 182.9
click at [256, 381] on div "Edit name more_horiz plus AI Assist" at bounding box center [194, 397] width 123 height 33
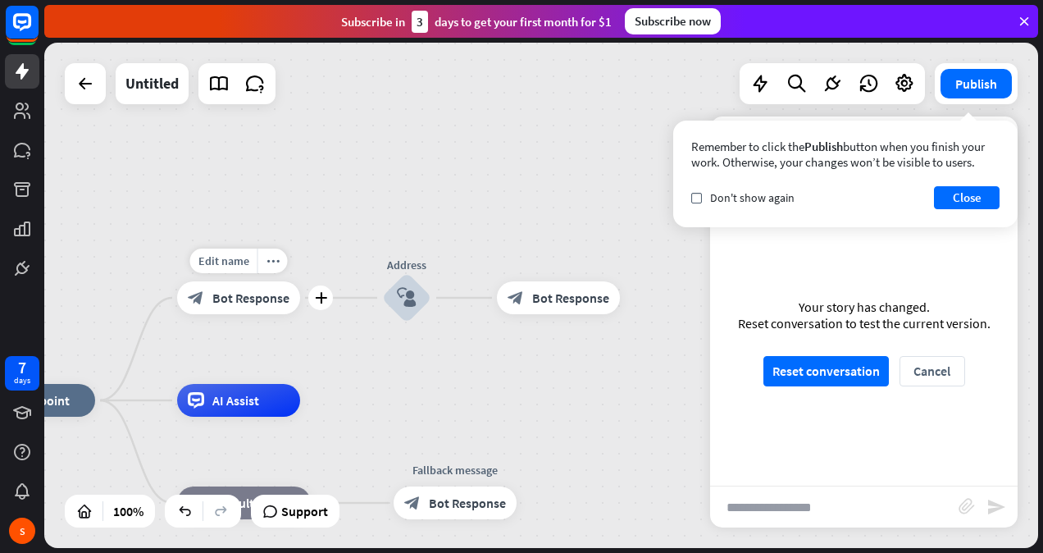
click at [228, 297] on span "Bot Response" at bounding box center [250, 297] width 77 height 16
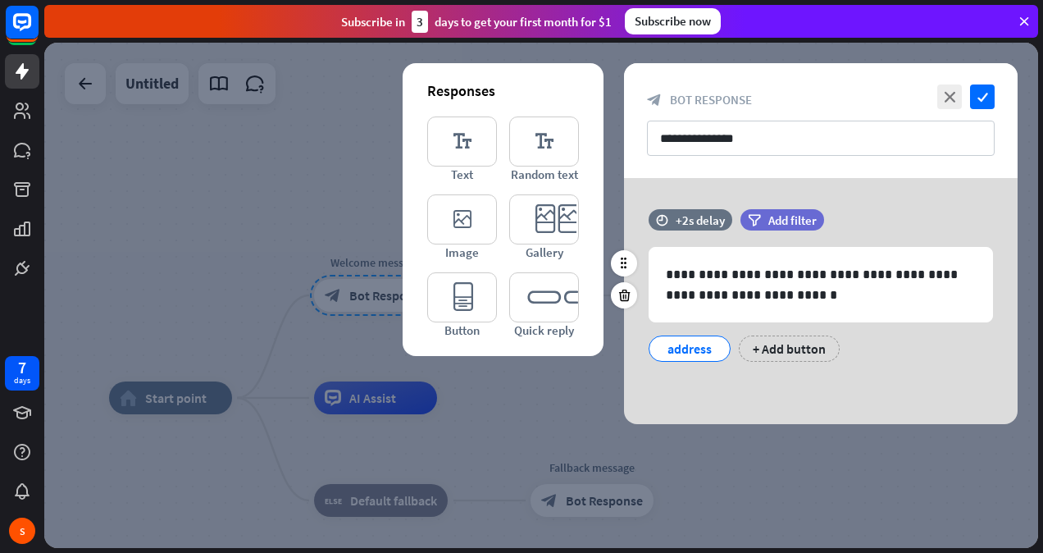
click at [702, 341] on div "address" at bounding box center [690, 348] width 54 height 25
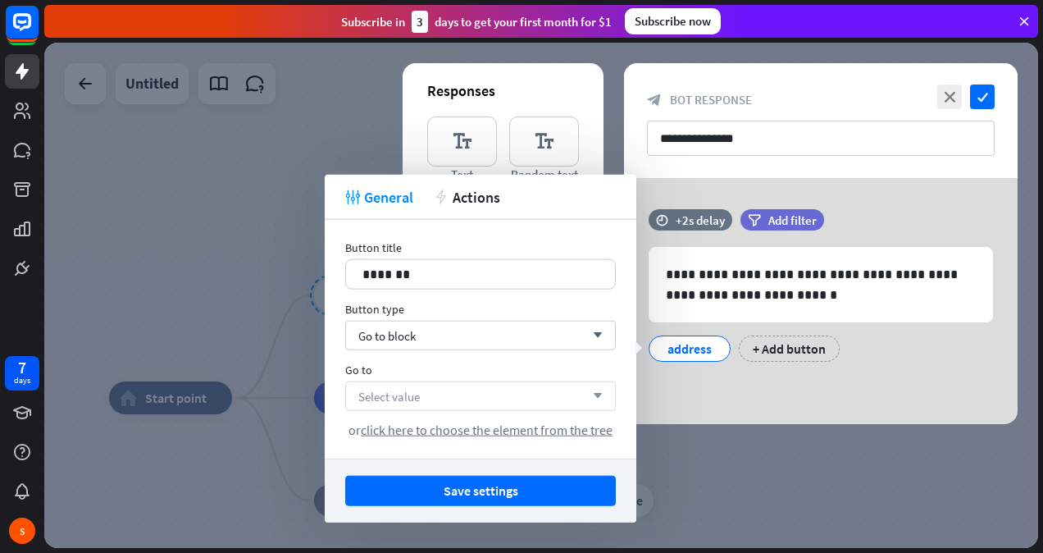
click at [408, 391] on span "Select value" at bounding box center [388, 396] width 61 height 16
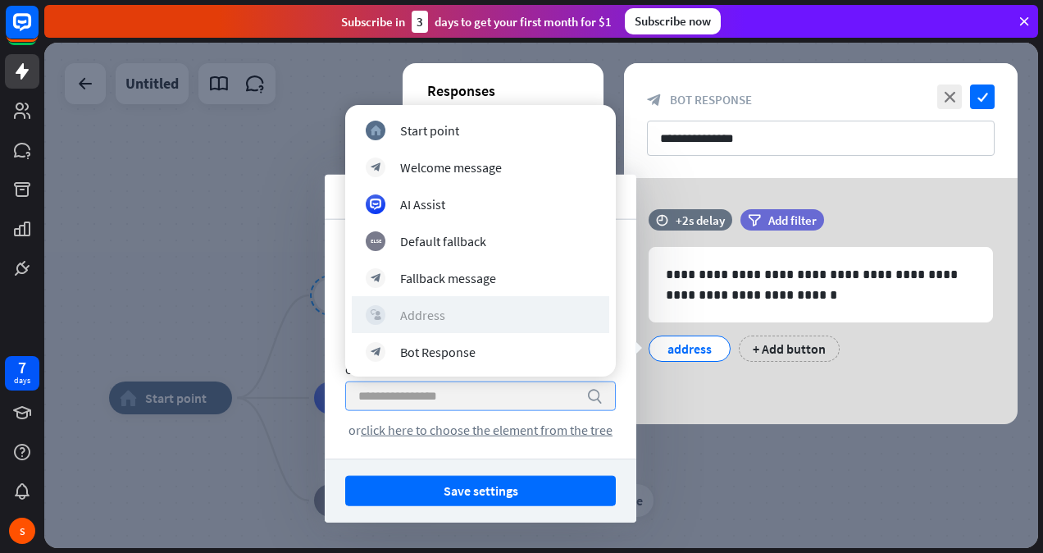
click at [399, 322] on div "block_user_input Address" at bounding box center [481, 315] width 230 height 20
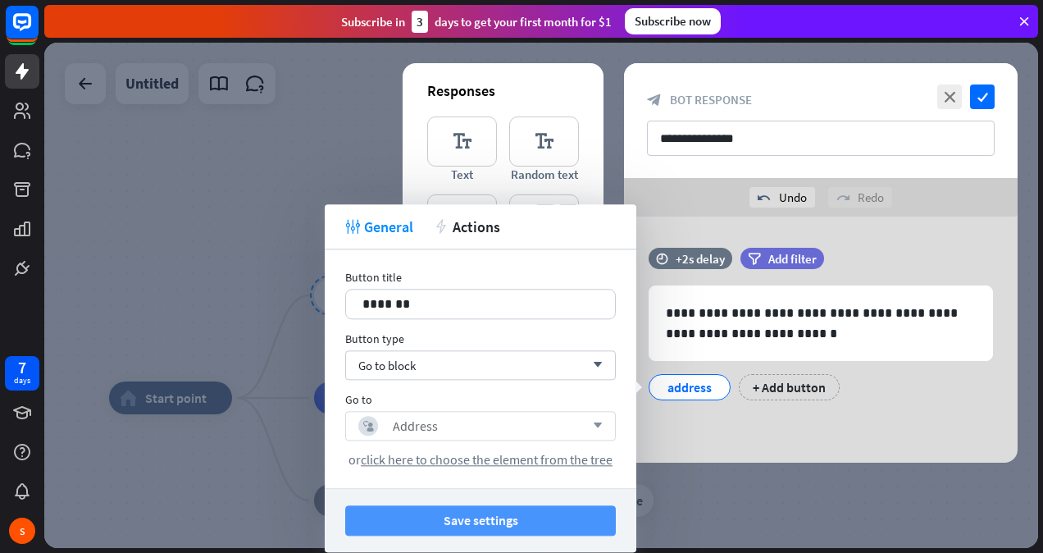
click at [425, 513] on button "Save settings" at bounding box center [480, 520] width 271 height 30
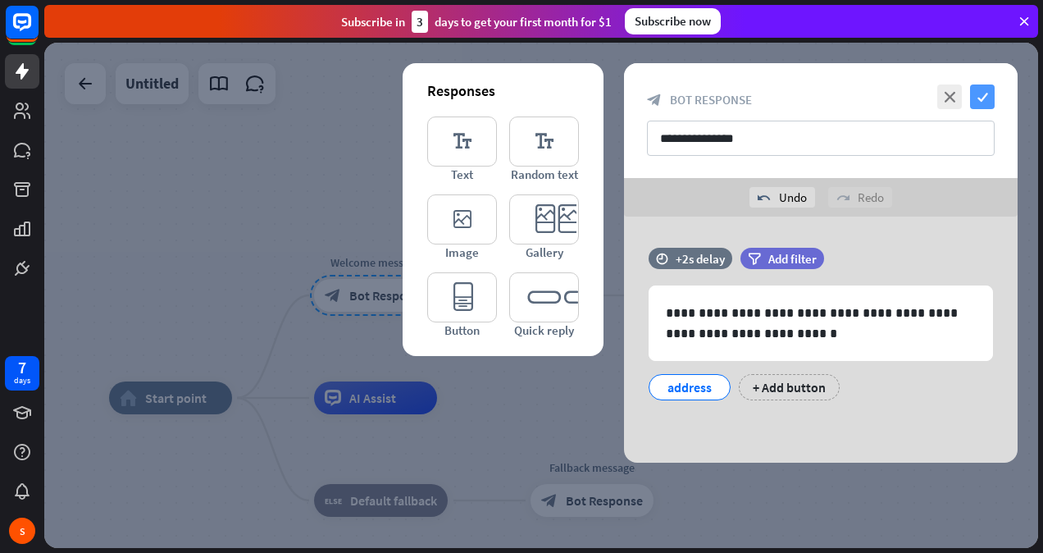
click at [984, 93] on icon "check" at bounding box center [982, 96] width 25 height 25
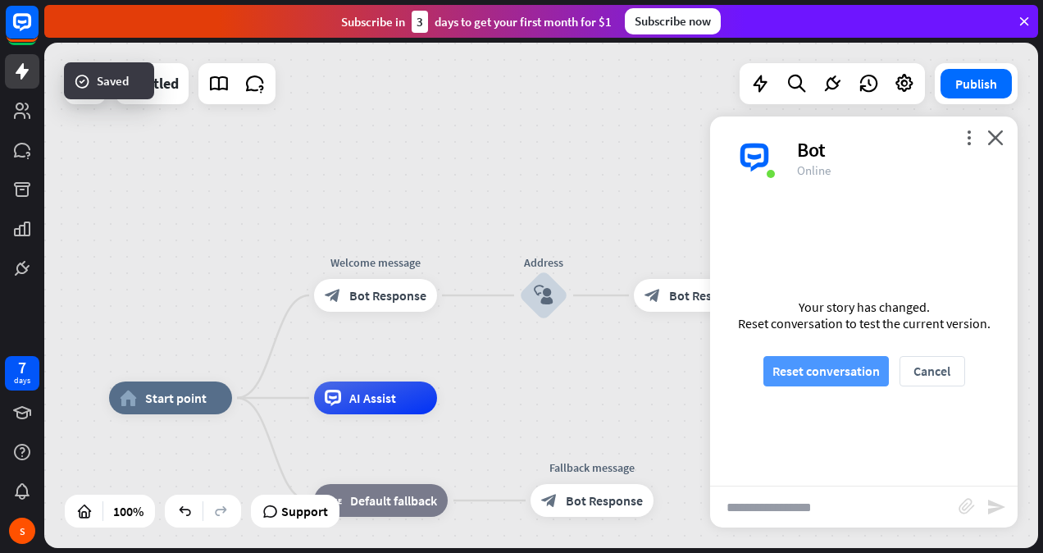
click at [831, 382] on button "Reset conversation" at bounding box center [825, 371] width 125 height 30
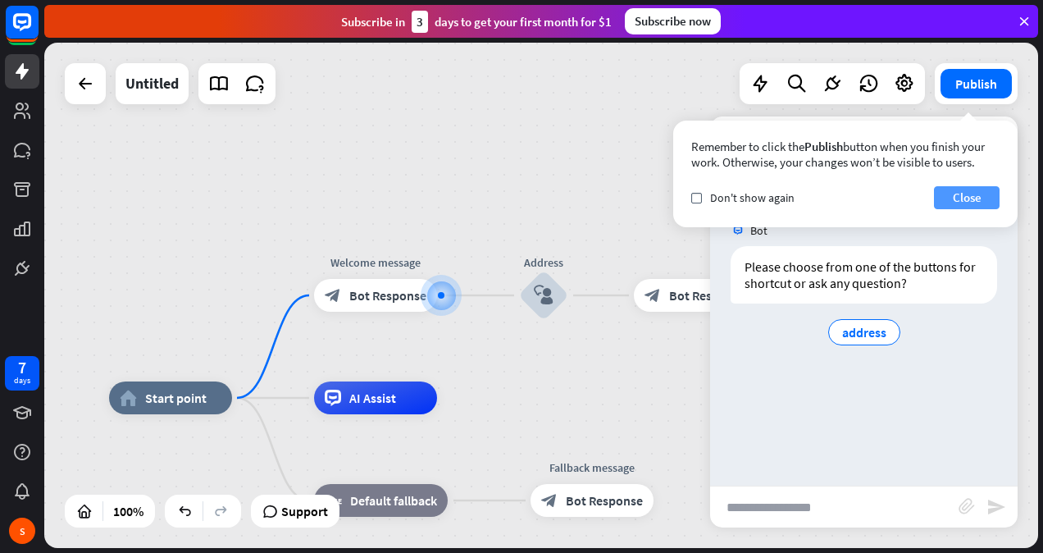
click at [971, 198] on button "Close" at bounding box center [967, 197] width 66 height 23
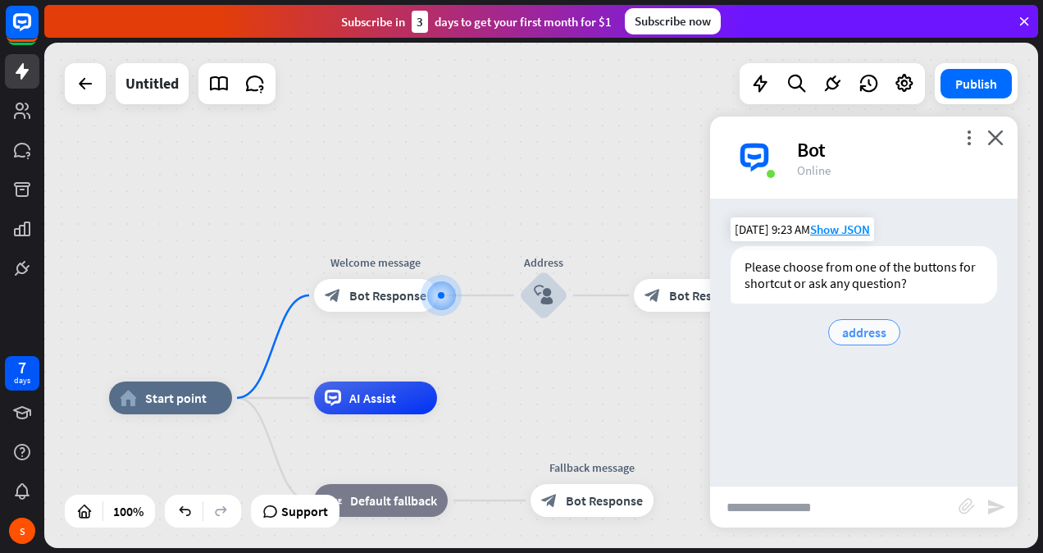
click at [867, 325] on span "address" at bounding box center [864, 332] width 44 height 16
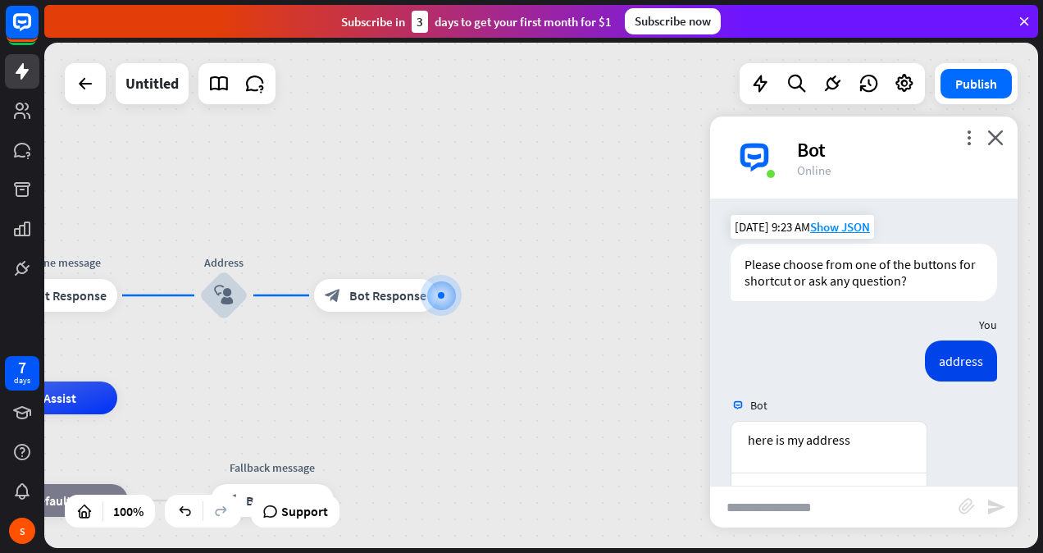
scroll to position [51, 0]
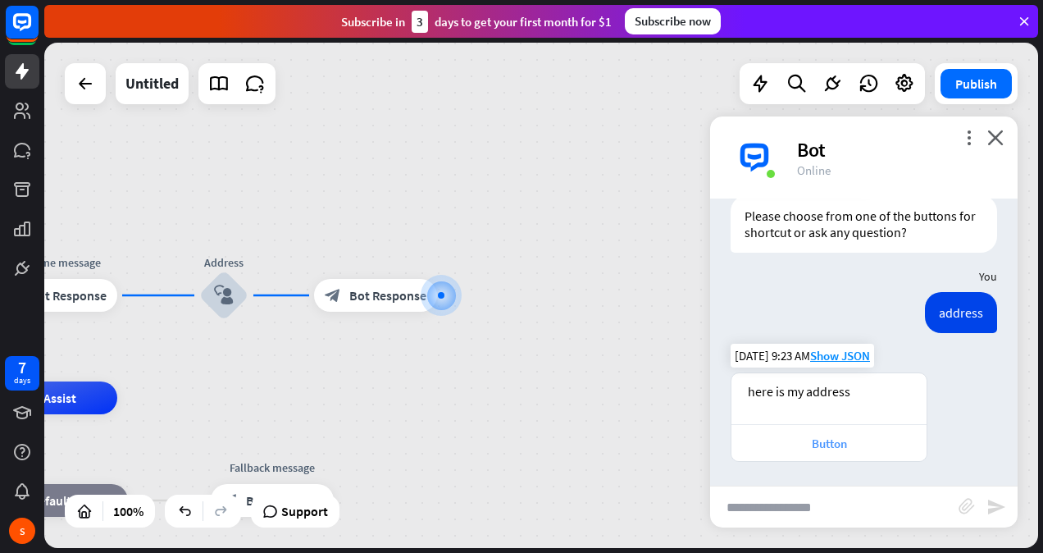
click at [802, 446] on div "Button" at bounding box center [829, 443] width 179 height 16
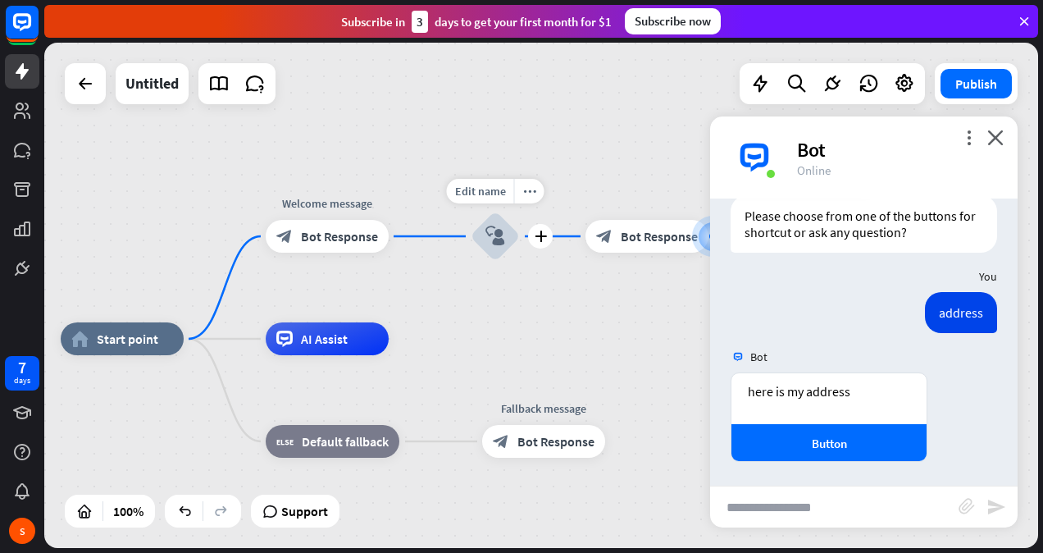
drag, startPoint x: 266, startPoint y: 338, endPoint x: 536, endPoint y: 281, distance: 275.6
click at [520, 261] on div "Edit name more_horiz plus Address block_user_input" at bounding box center [495, 236] width 49 height 49
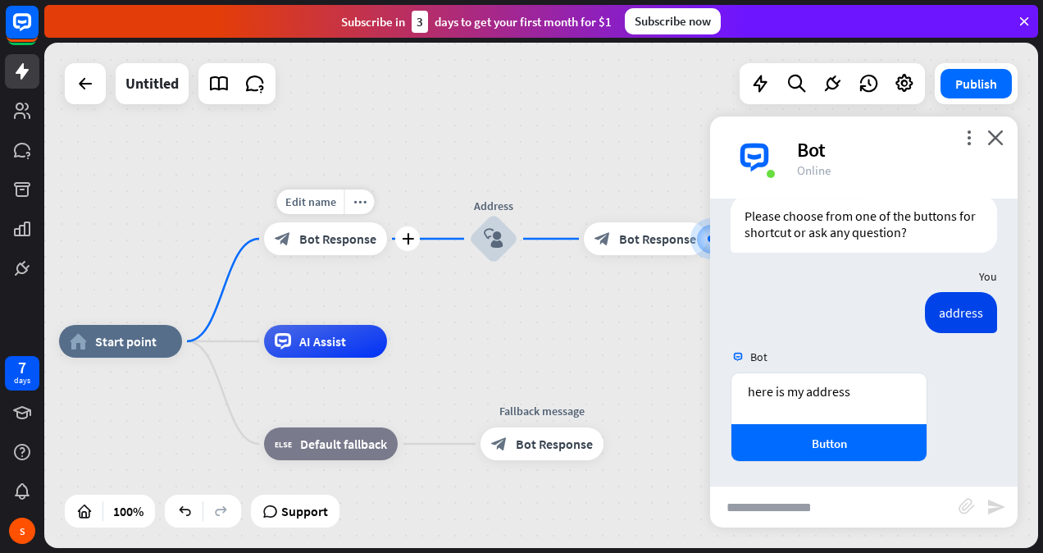
click at [348, 241] on span "Bot Response" at bounding box center [337, 238] width 77 height 16
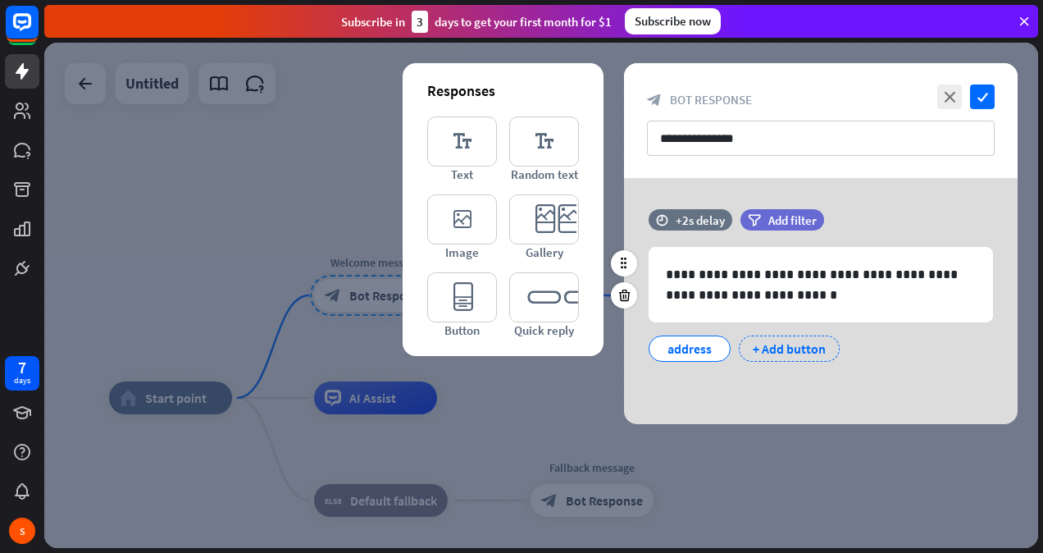
click at [782, 344] on div "+ Add button" at bounding box center [789, 348] width 101 height 26
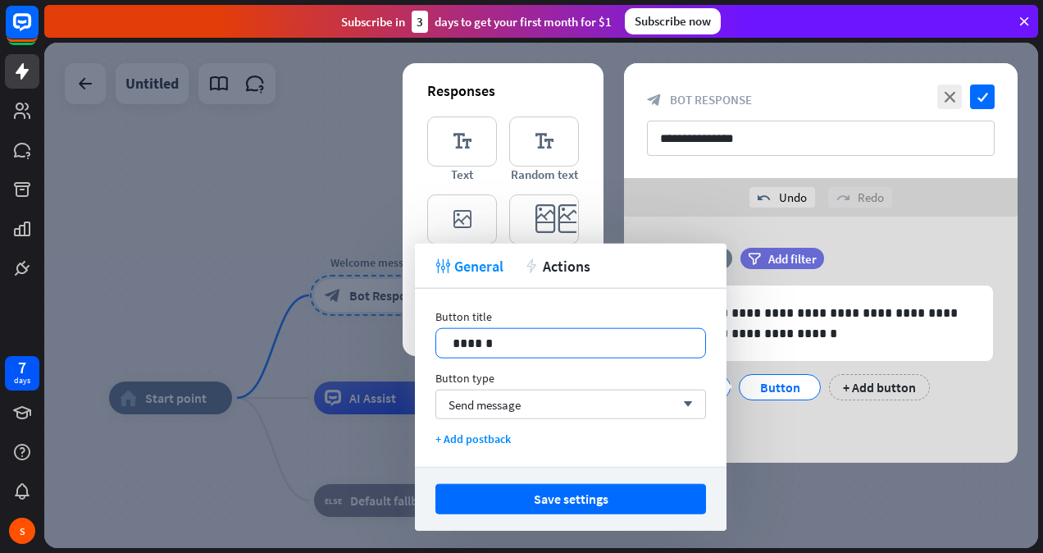
click at [502, 336] on p "******" at bounding box center [571, 343] width 237 height 20
drag, startPoint x: 502, startPoint y: 336, endPoint x: 426, endPoint y: 317, distance: 78.8
click at [426, 317] on div "Button title 14 ****** Button type Send message arrow_down + Add postback" at bounding box center [571, 378] width 312 height 178
click at [488, 407] on span "Send message" at bounding box center [485, 404] width 72 height 16
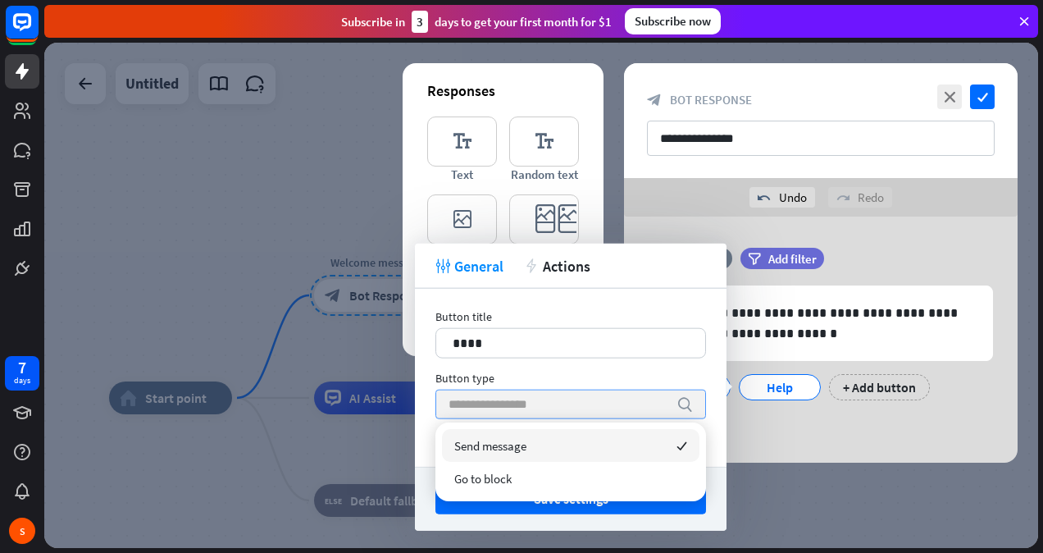
click at [469, 398] on input "search" at bounding box center [559, 404] width 220 height 28
click at [573, 390] on input "search" at bounding box center [559, 404] width 220 height 28
click at [574, 391] on input "search" at bounding box center [559, 404] width 220 height 28
click at [478, 379] on div "Button type" at bounding box center [570, 378] width 271 height 15
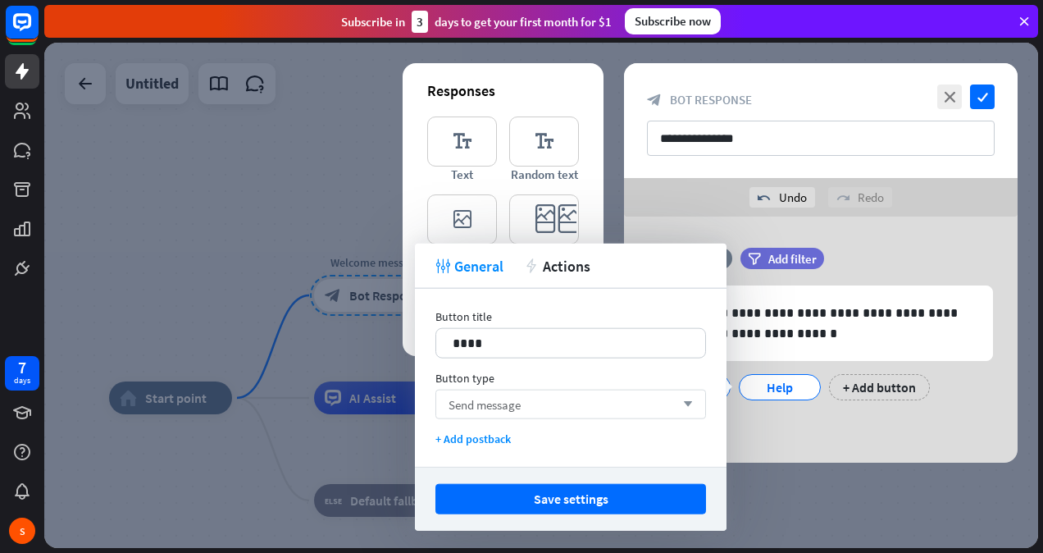
click at [471, 396] on span "Send message" at bounding box center [485, 404] width 72 height 16
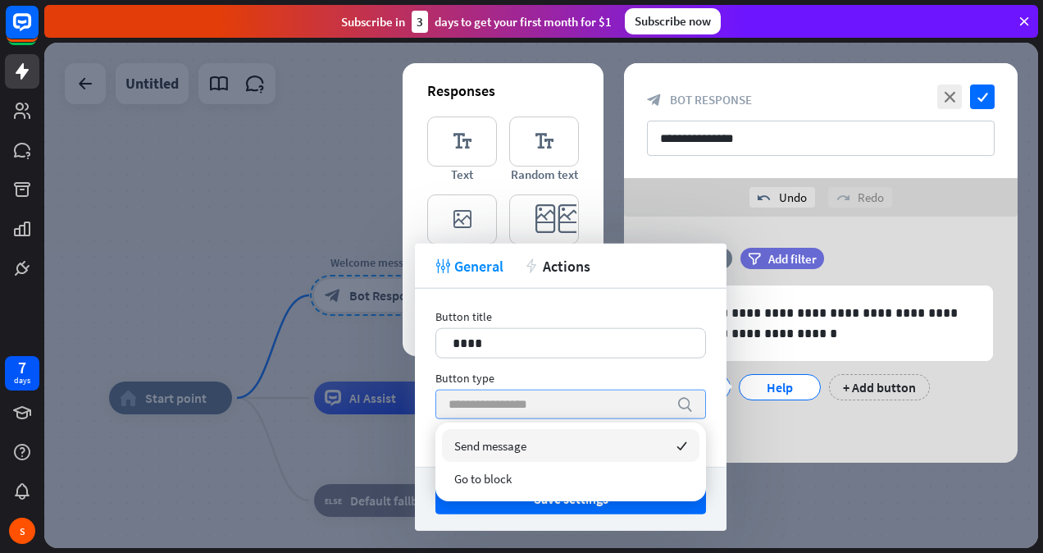
click at [353, 331] on div at bounding box center [541, 295] width 994 height 505
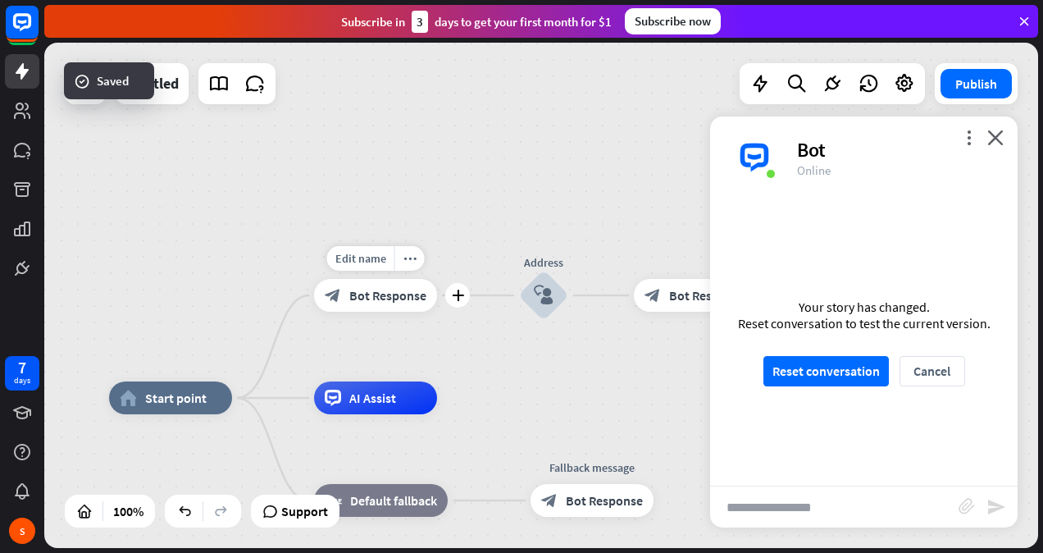
click at [314, 306] on div "Edit name more_horiz plus Welcome message block_bot_response Bot Response" at bounding box center [375, 295] width 123 height 33
click at [371, 303] on div "block_bot_response Bot Response" at bounding box center [375, 295] width 123 height 33
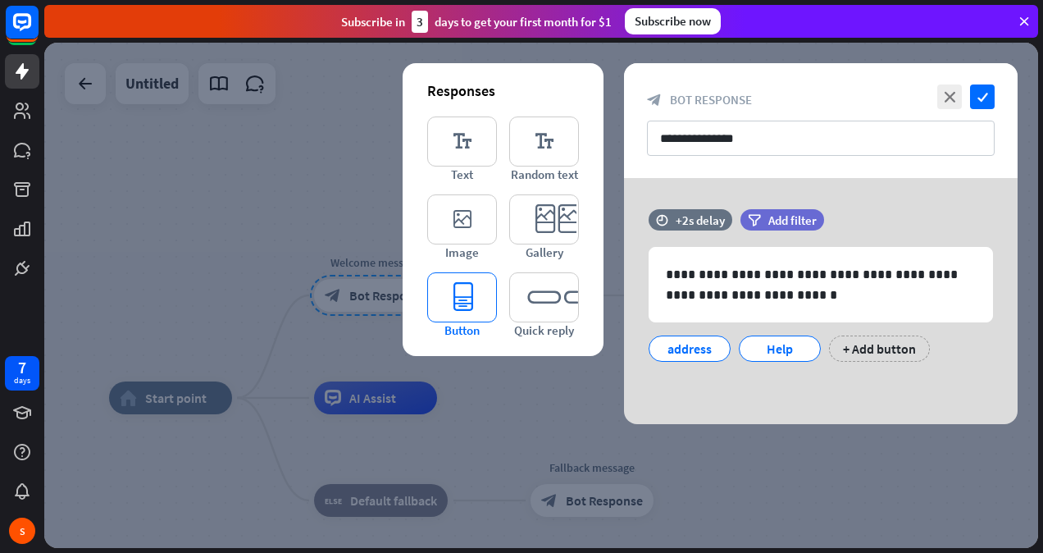
click at [453, 296] on icon "editor_button" at bounding box center [462, 297] width 70 height 50
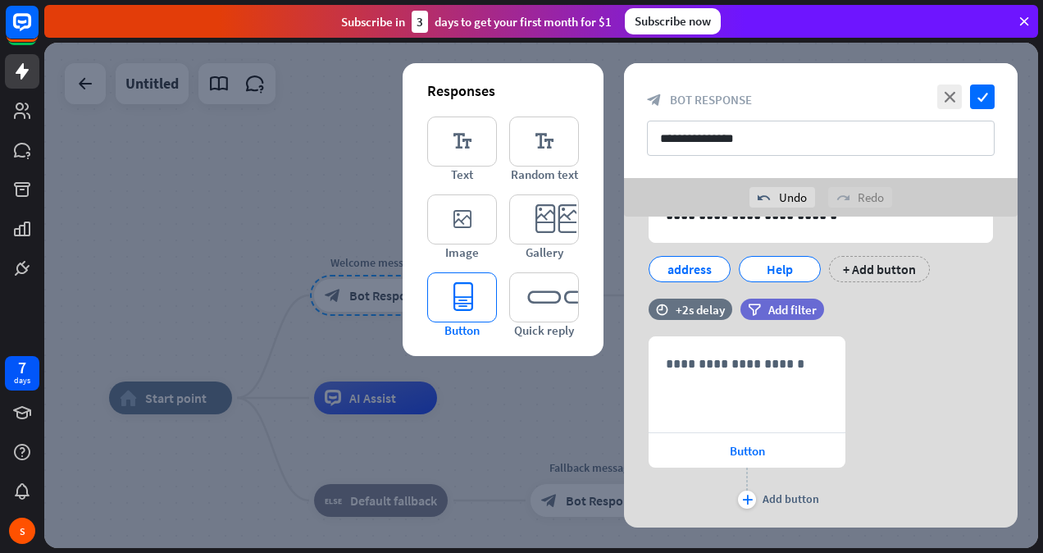
scroll to position [159, 0]
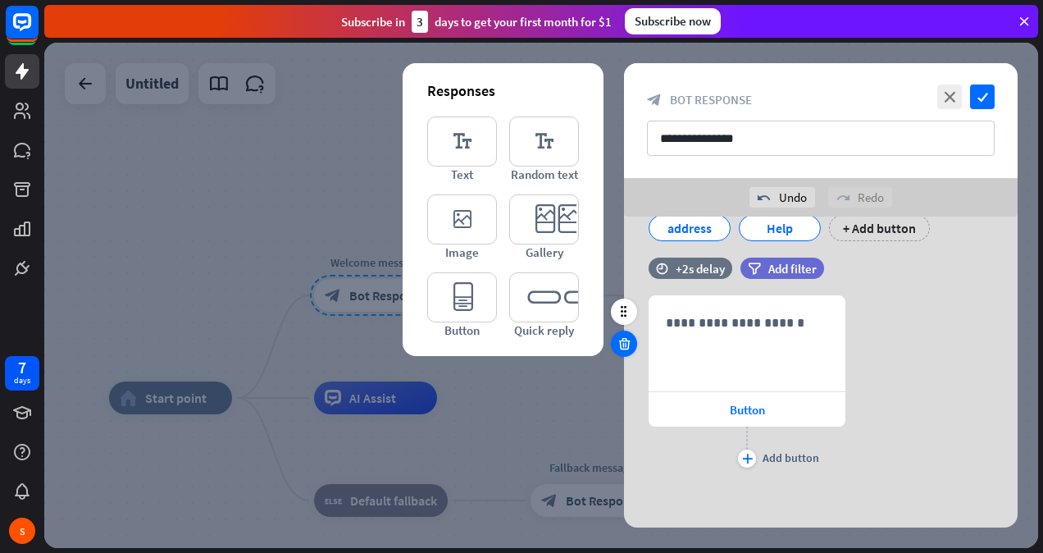
click at [623, 351] on div at bounding box center [624, 343] width 26 height 26
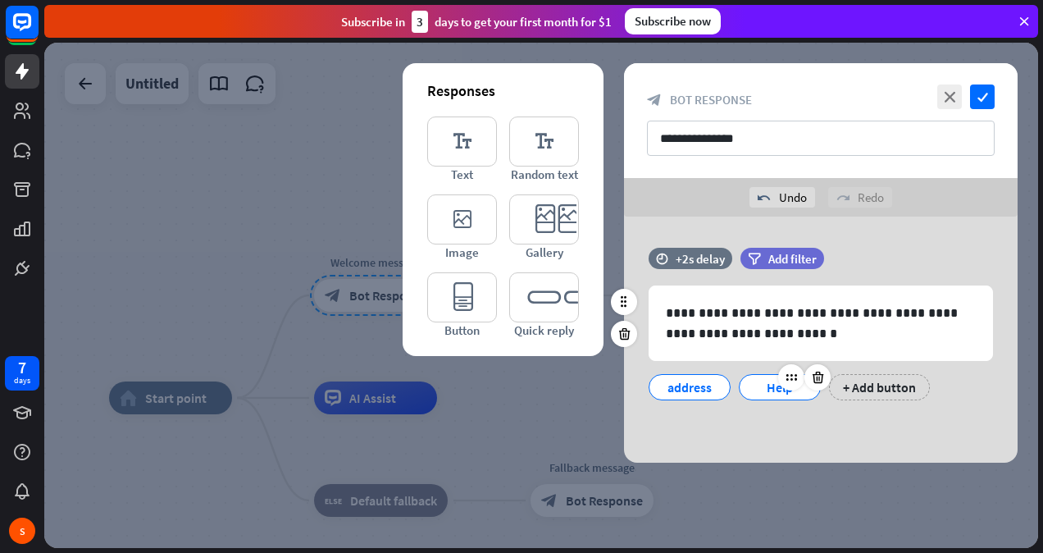
click at [777, 387] on div "Help" at bounding box center [780, 387] width 54 height 25
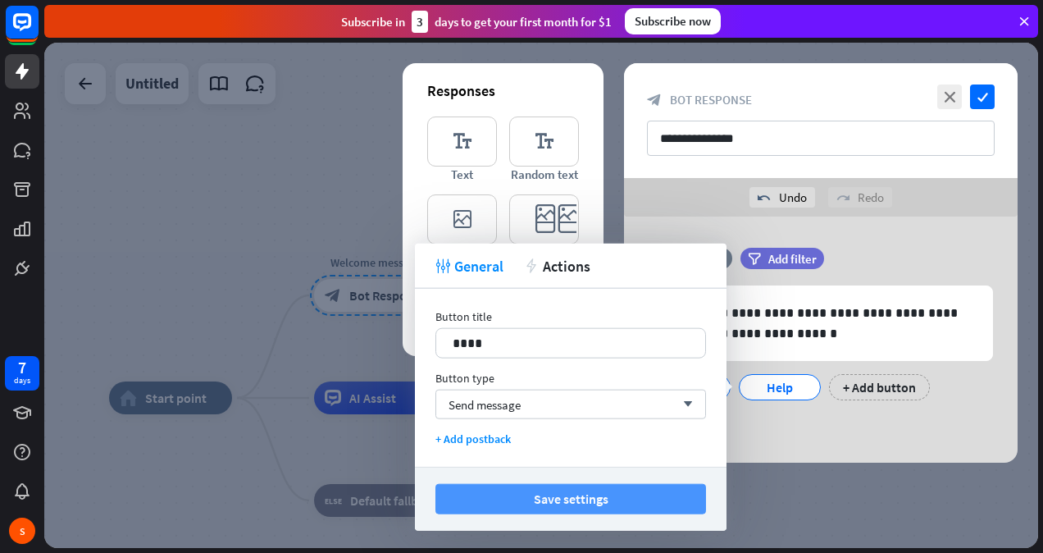
click at [490, 502] on button "Save settings" at bounding box center [570, 499] width 271 height 30
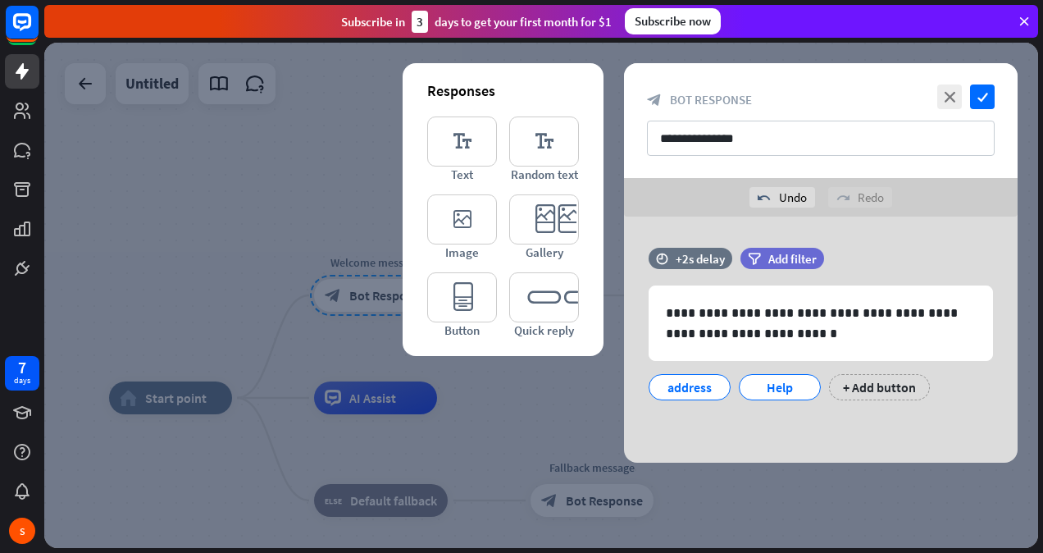
click at [213, 253] on div at bounding box center [541, 295] width 994 height 505
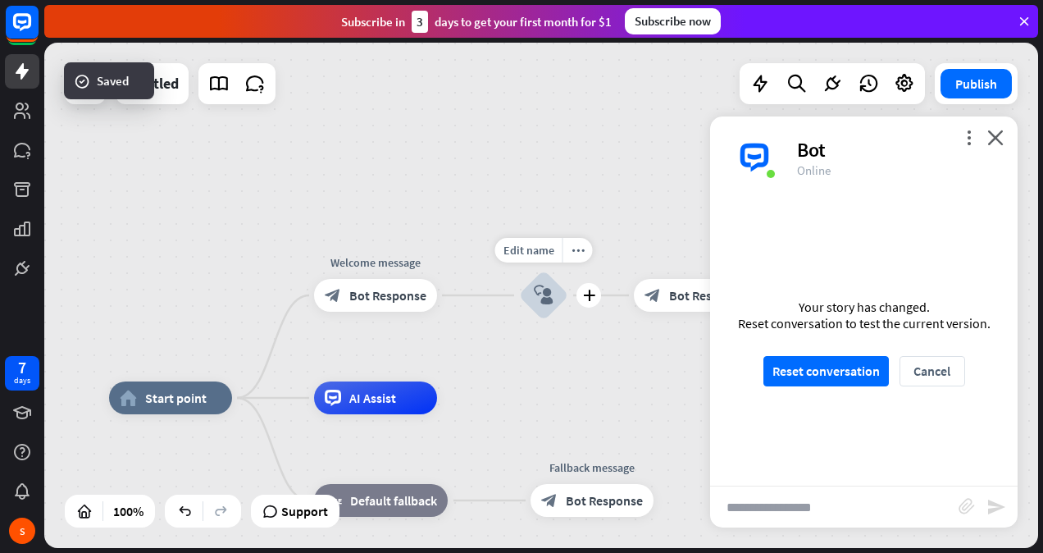
click at [546, 291] on icon "block_user_input" at bounding box center [544, 295] width 20 height 20
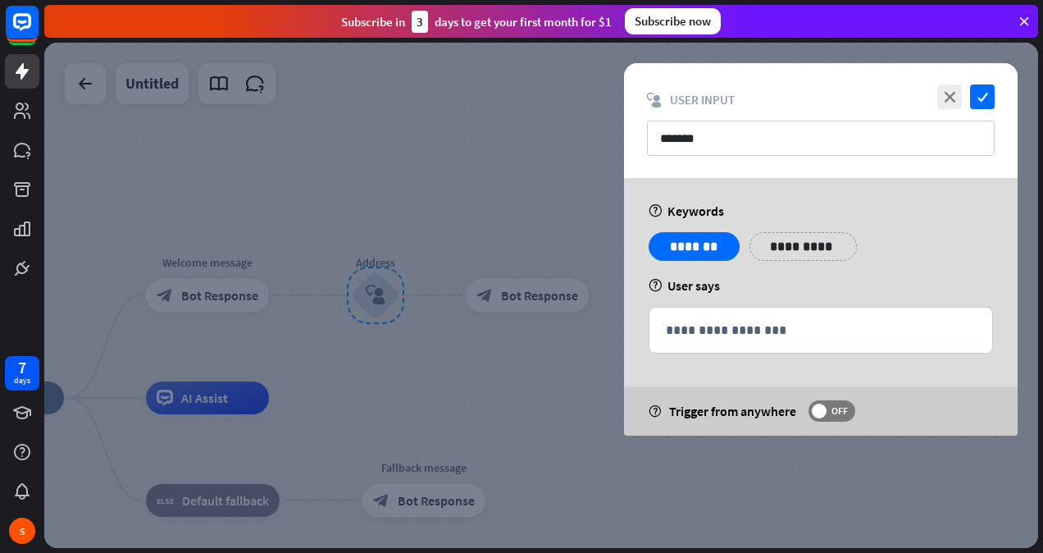
click at [415, 336] on div at bounding box center [541, 295] width 994 height 505
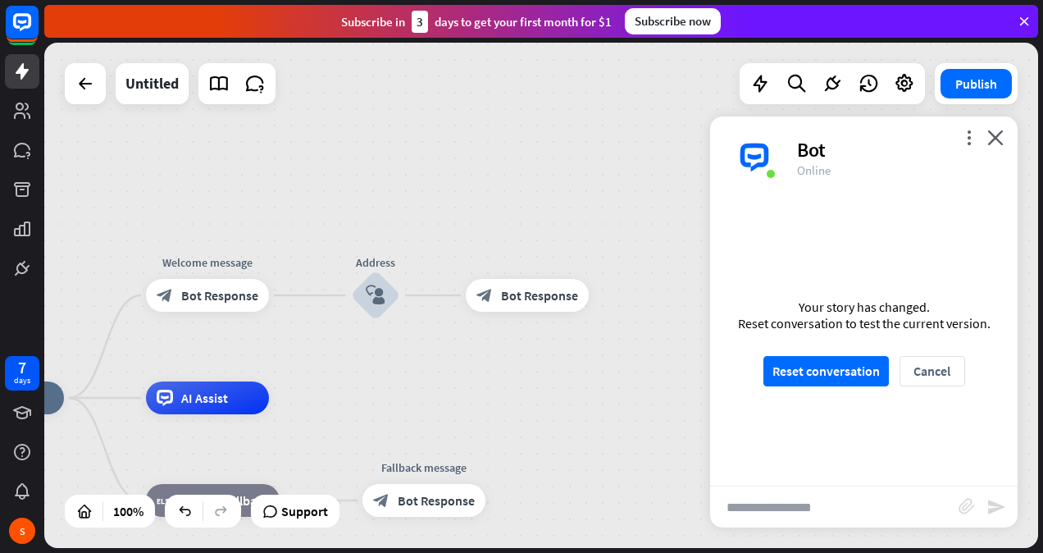
click at [303, 295] on div "home_2 Start point Welcome message block_bot_response Bot Response Edit name mo…" at bounding box center [541, 295] width 994 height 505
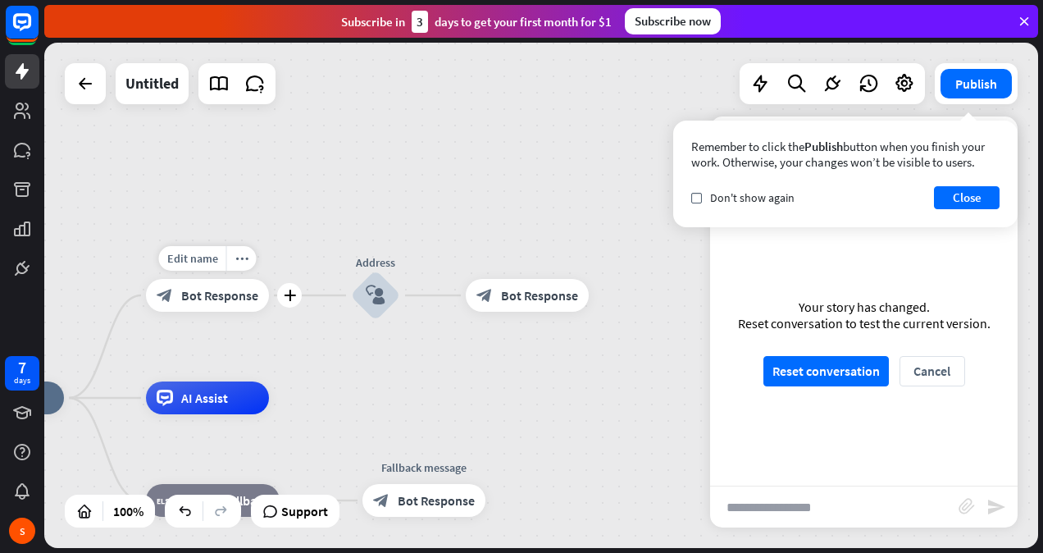
click at [264, 290] on div "block_bot_response Bot Response" at bounding box center [207, 295] width 123 height 33
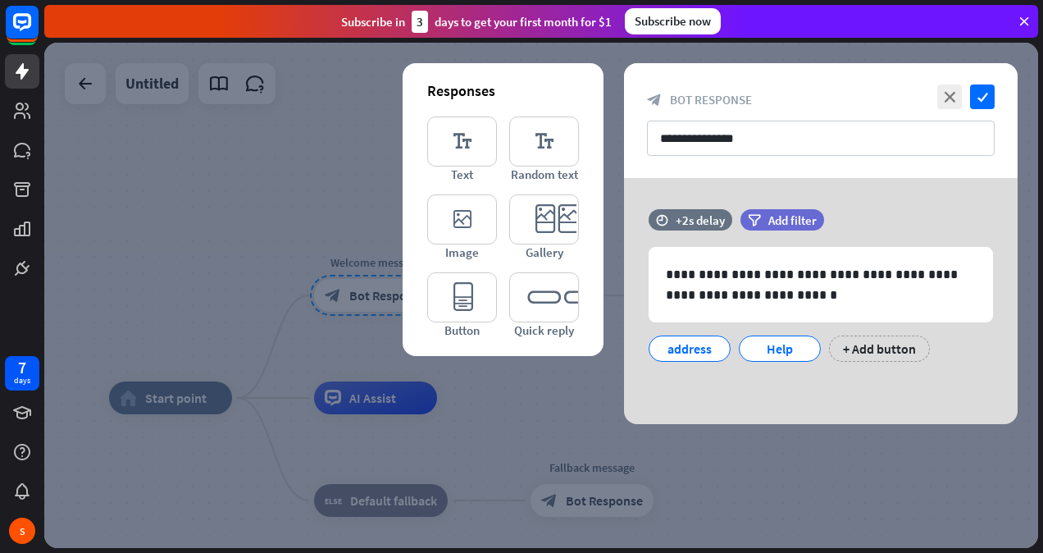
click at [217, 243] on div at bounding box center [541, 295] width 994 height 505
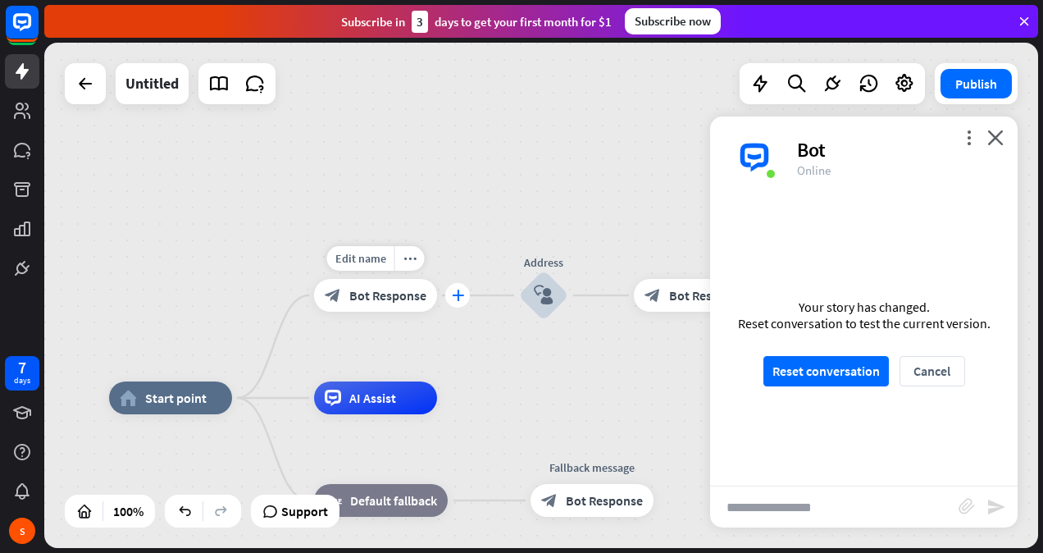
click at [458, 299] on icon "plus" at bounding box center [458, 294] width 12 height 11
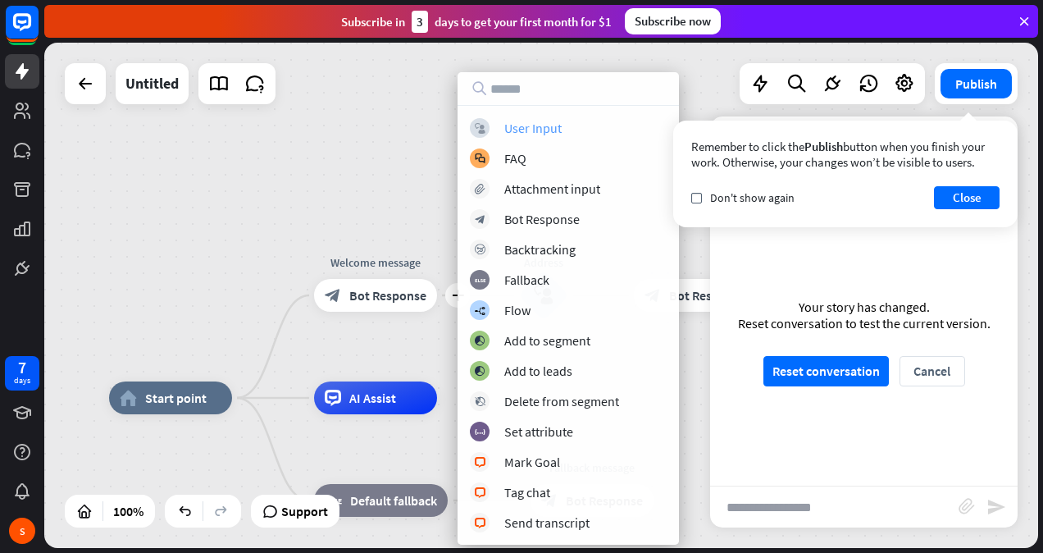
click at [564, 126] on div "block_user_input User Input" at bounding box center [568, 128] width 197 height 20
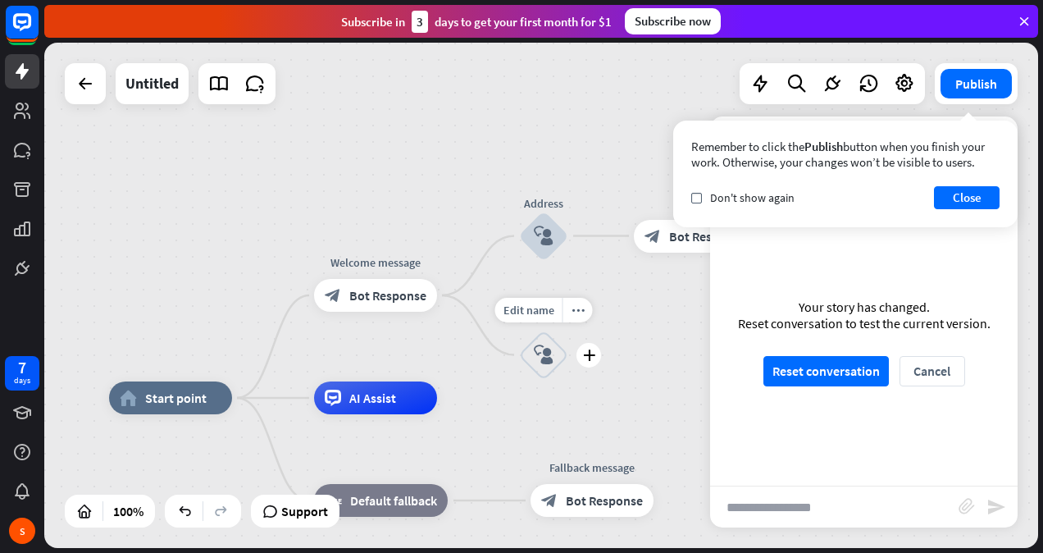
click at [554, 358] on div "block_user_input" at bounding box center [543, 354] width 49 height 49
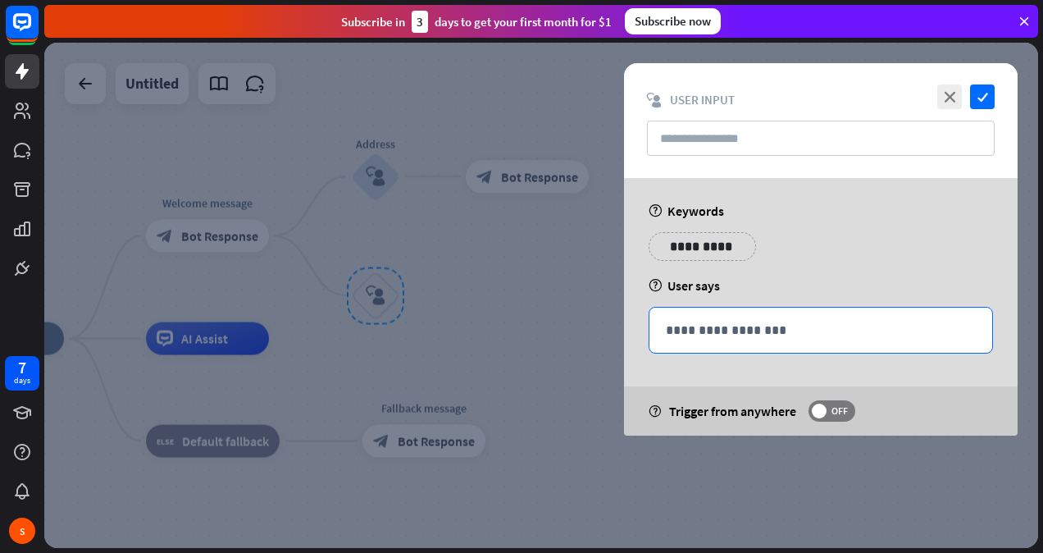
click at [724, 341] on div "**********" at bounding box center [820, 329] width 343 height 45
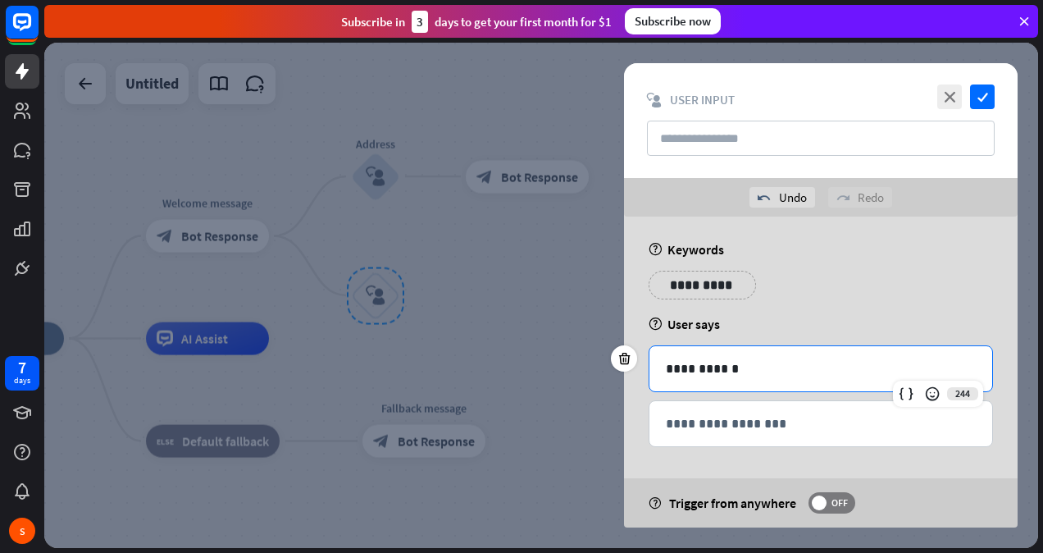
click at [731, 289] on div "**********" at bounding box center [702, 285] width 107 height 29
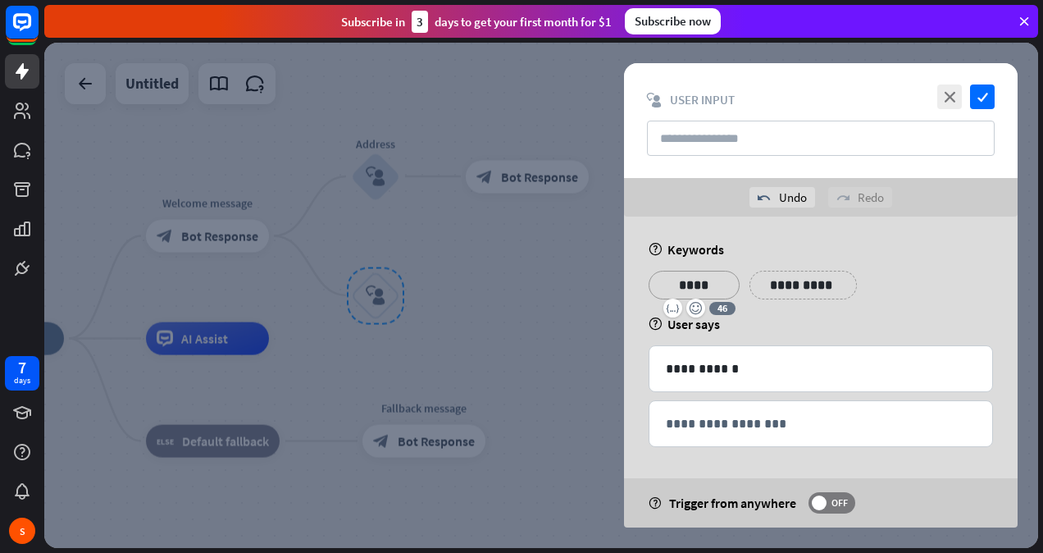
click at [943, 258] on div "**********" at bounding box center [821, 372] width 394 height 312
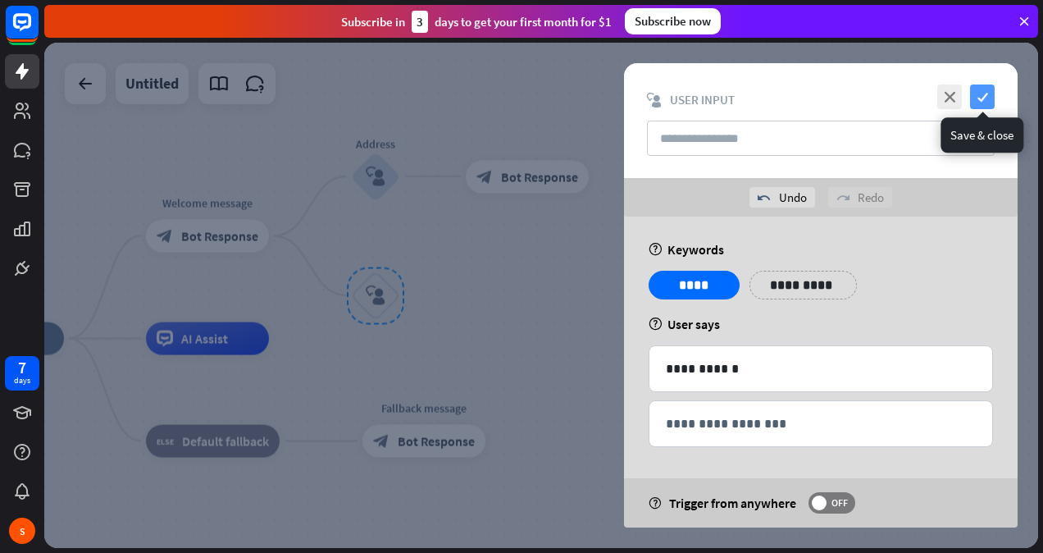
click at [980, 100] on icon "check" at bounding box center [982, 96] width 25 height 25
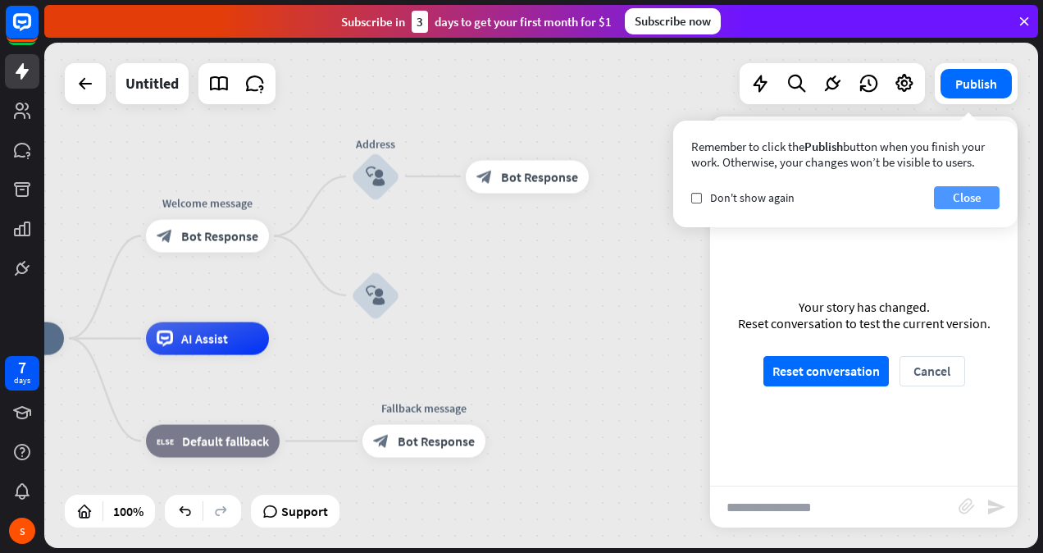
click at [957, 200] on button "Close" at bounding box center [967, 197] width 66 height 23
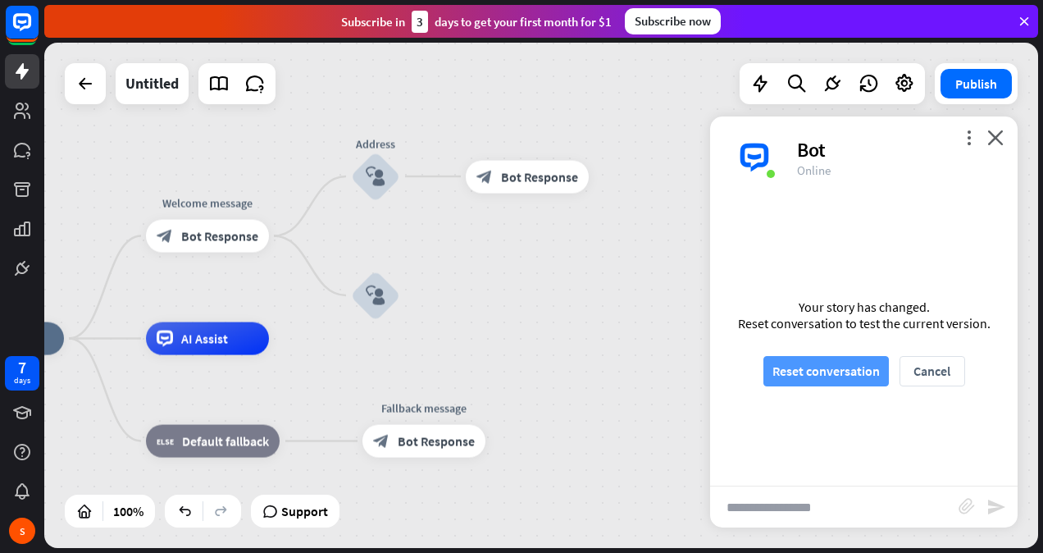
click at [833, 366] on button "Reset conversation" at bounding box center [825, 371] width 125 height 30
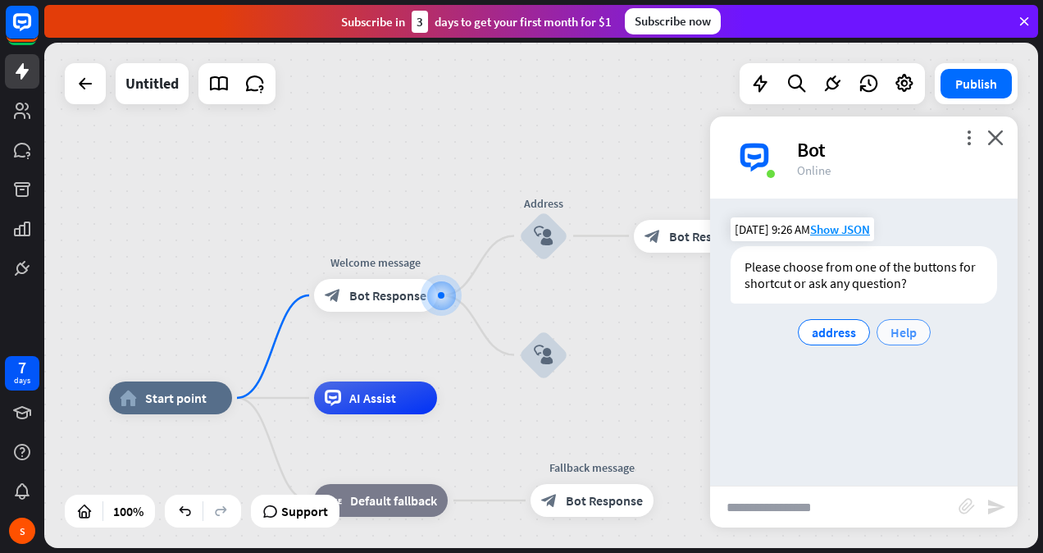
click at [895, 336] on span "Help" at bounding box center [904, 332] width 26 height 16
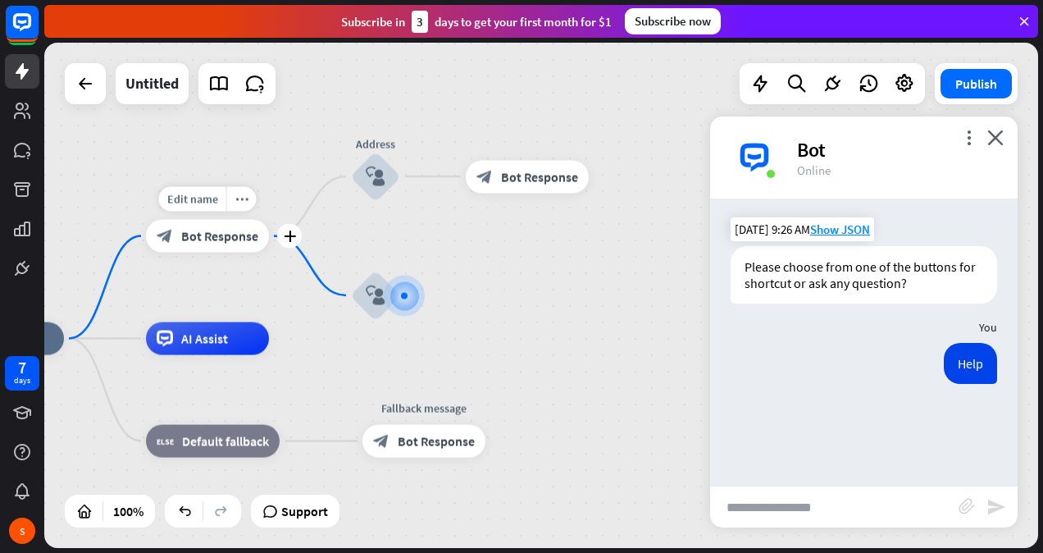
click at [218, 238] on span "Bot Response" at bounding box center [219, 236] width 77 height 16
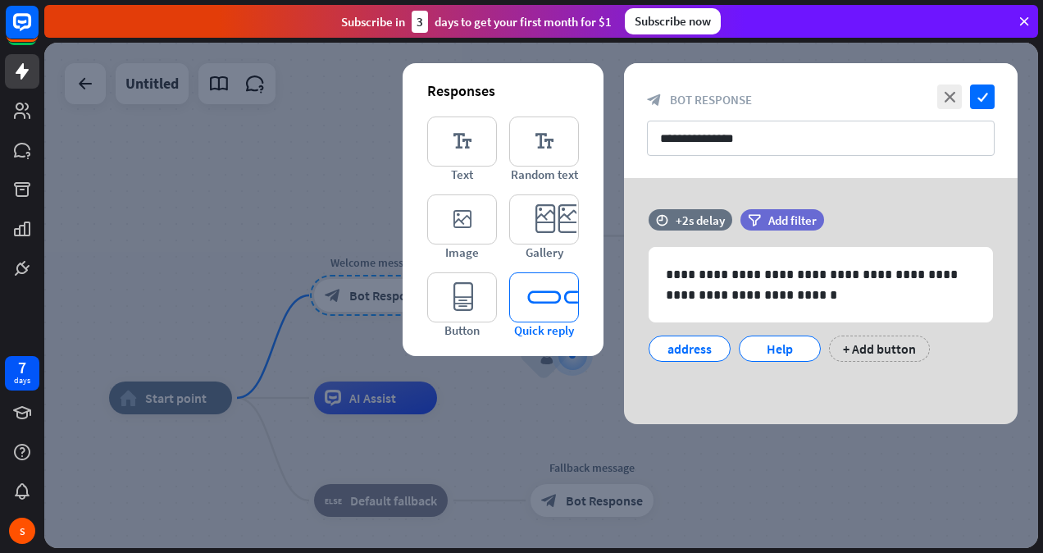
click at [533, 313] on icon "editor_quick_replies" at bounding box center [544, 297] width 70 height 50
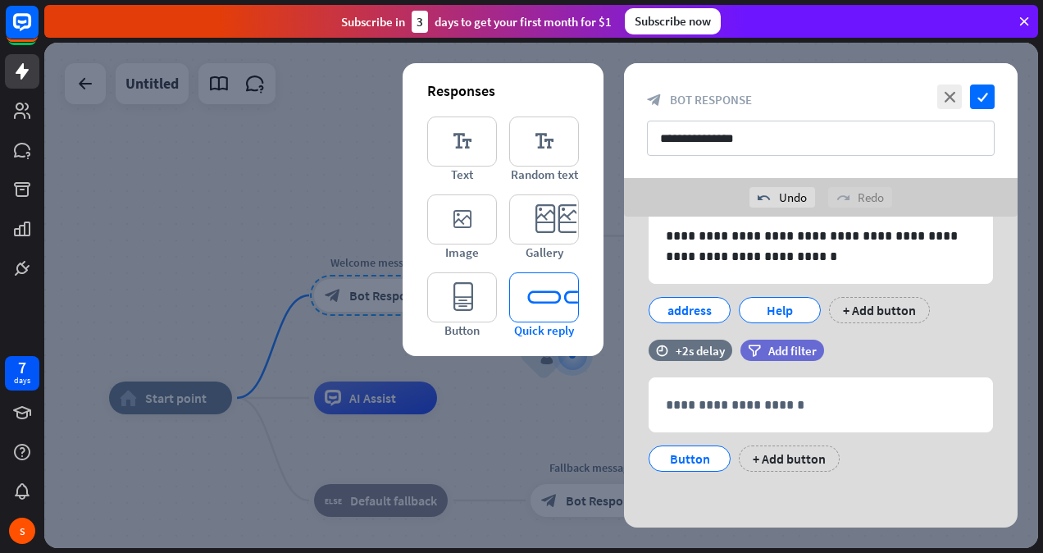
scroll to position [77, 0]
click at [618, 425] on icon at bounding box center [625, 425] width 16 height 15
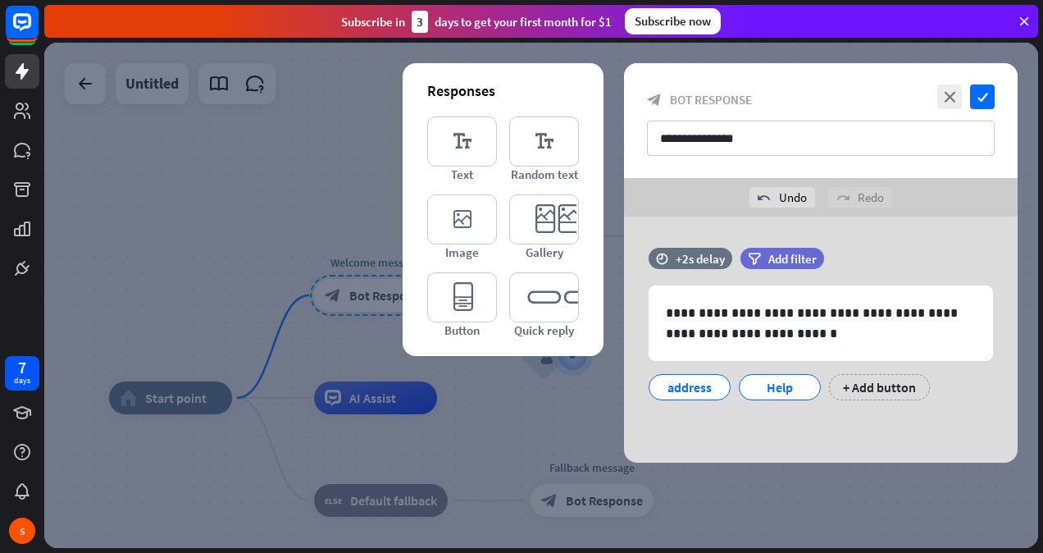
scroll to position [0, 0]
click at [777, 383] on div "Help" at bounding box center [780, 387] width 54 height 25
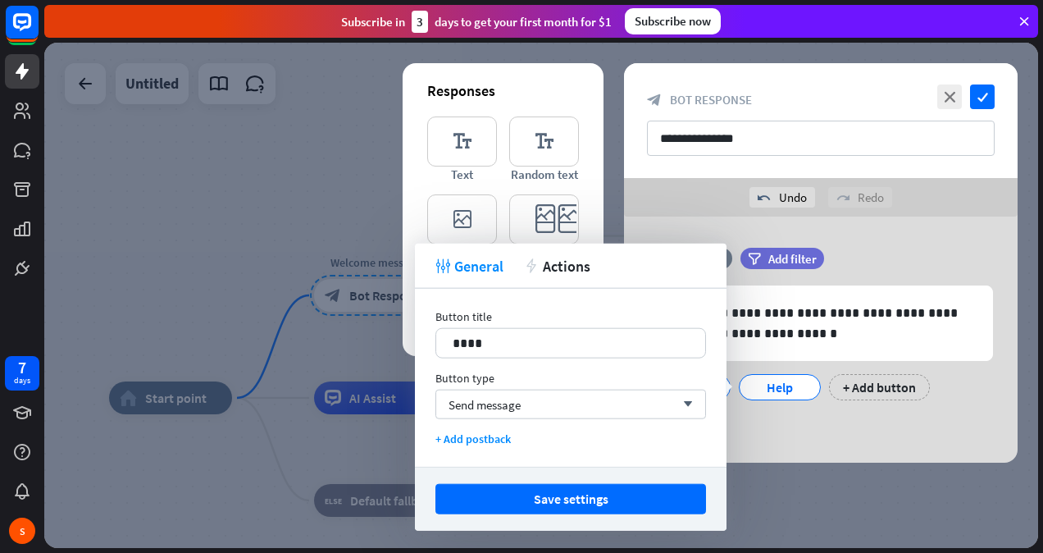
click at [221, 304] on div at bounding box center [541, 295] width 994 height 505
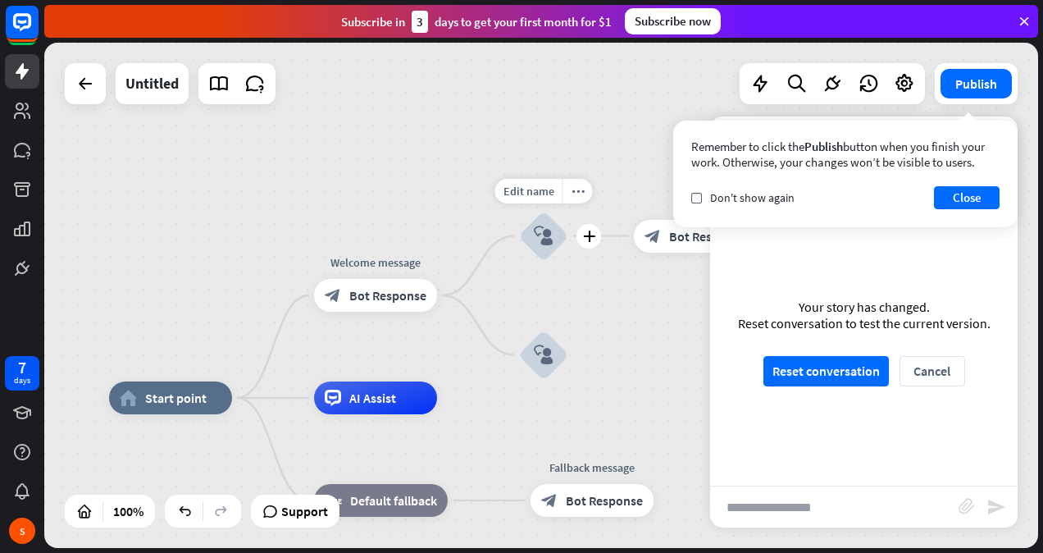
click at [547, 230] on icon "block_user_input" at bounding box center [544, 236] width 20 height 20
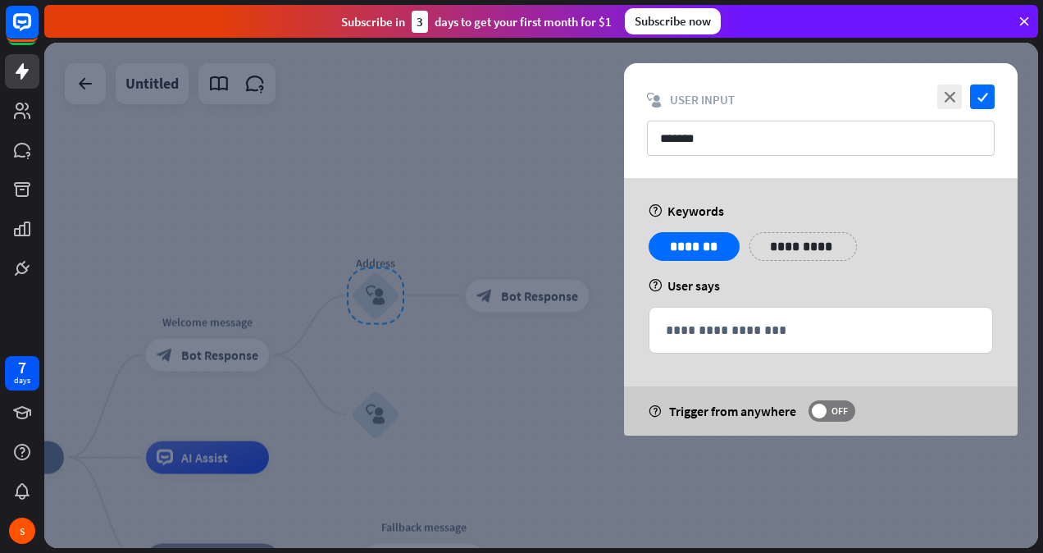
click at [383, 408] on div at bounding box center [541, 295] width 994 height 505
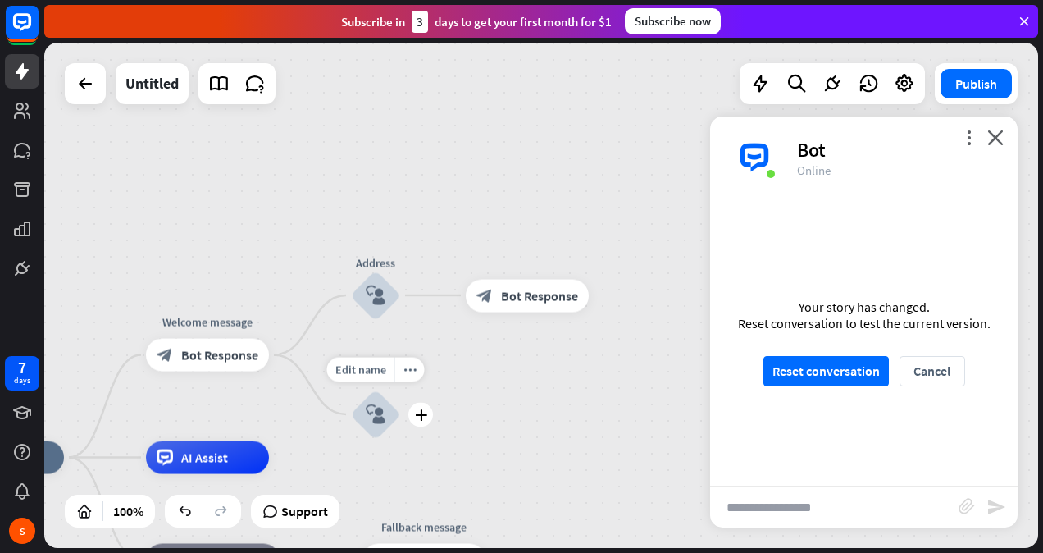
click at [379, 412] on icon "block_user_input" at bounding box center [376, 414] width 20 height 20
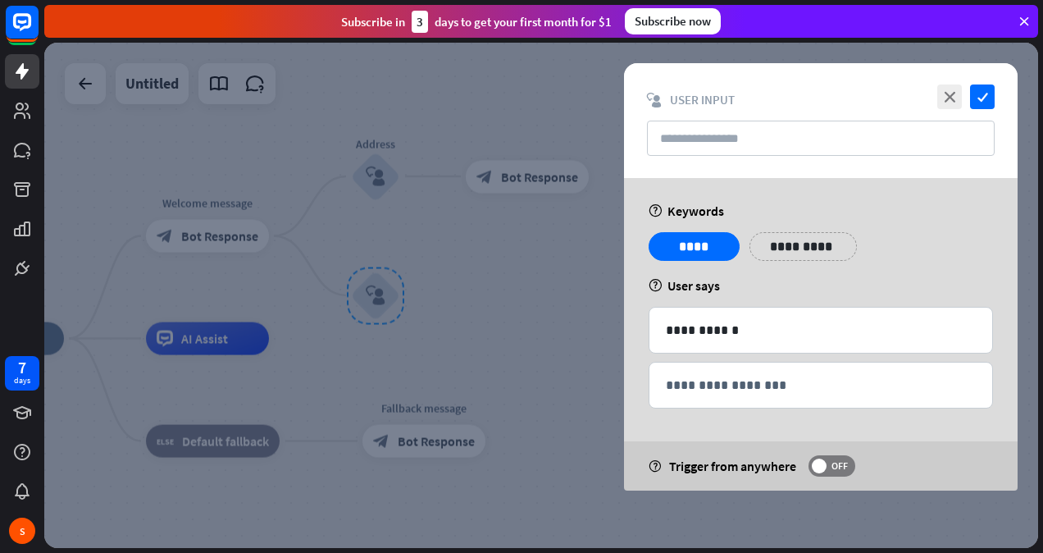
click at [687, 297] on div "**********" at bounding box center [821, 334] width 394 height 312
click at [198, 245] on div at bounding box center [541, 295] width 994 height 505
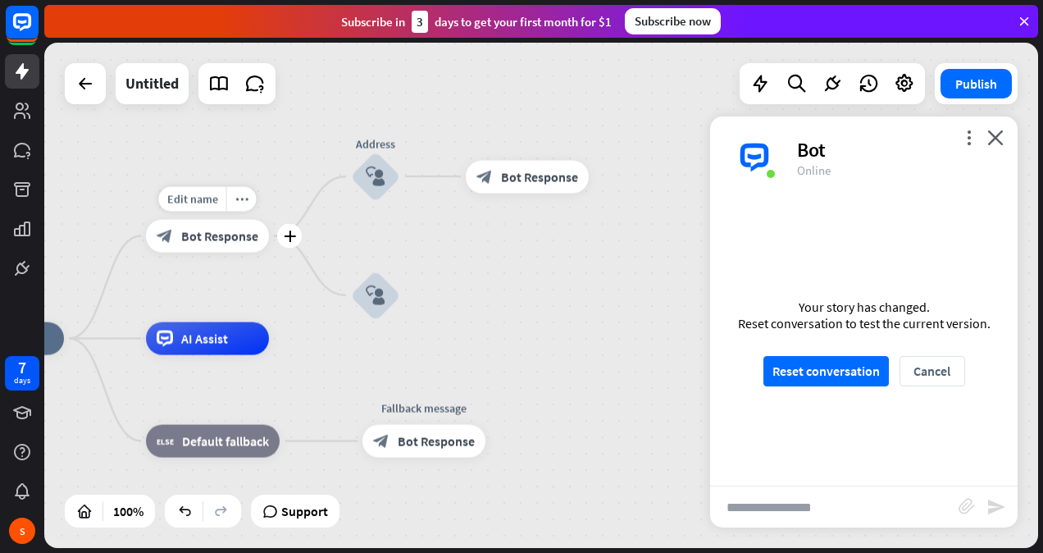
click at [198, 245] on div "block_bot_response Bot Response" at bounding box center [207, 236] width 123 height 33
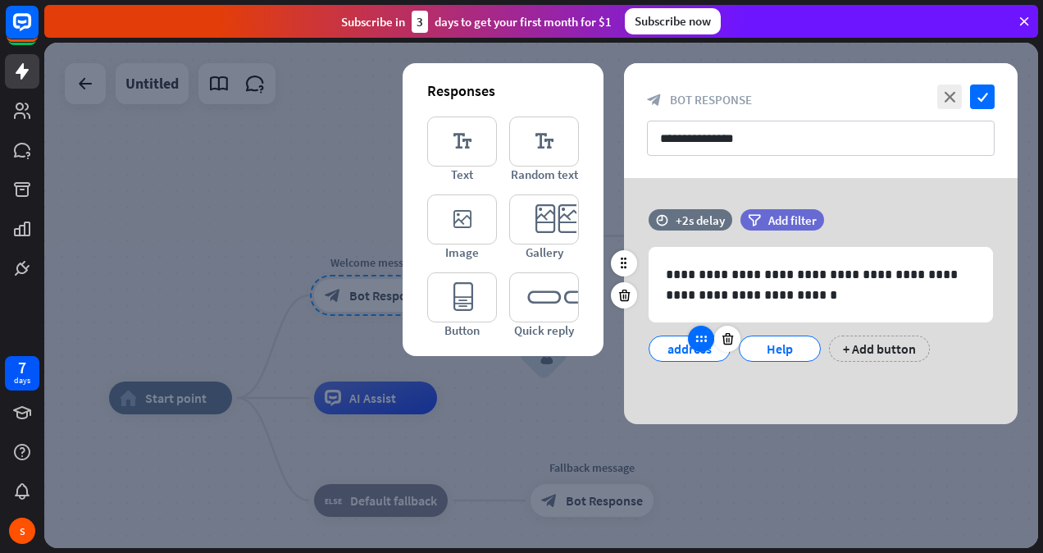
click at [701, 343] on icon at bounding box center [701, 338] width 15 height 15
click at [676, 349] on div "address" at bounding box center [690, 348] width 54 height 25
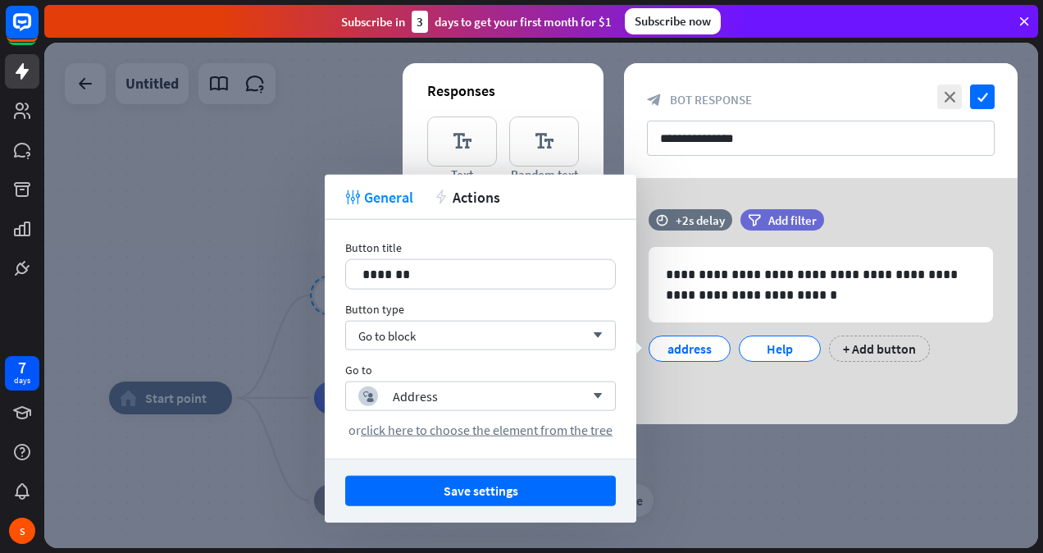
click at [82, 256] on div at bounding box center [541, 295] width 994 height 505
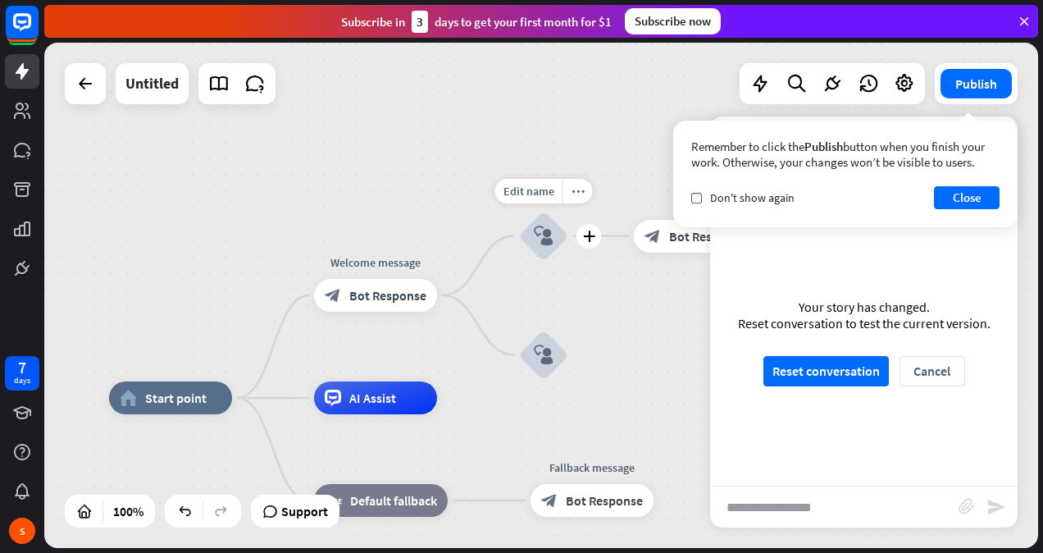
click at [541, 248] on div "block_user_input" at bounding box center [543, 236] width 49 height 49
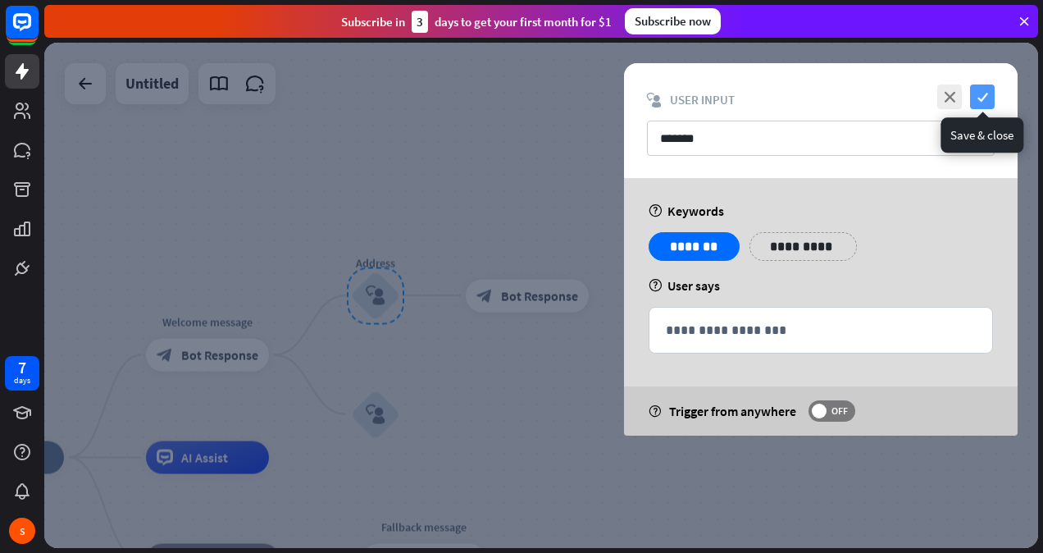
click at [982, 97] on icon "check" at bounding box center [982, 96] width 25 height 25
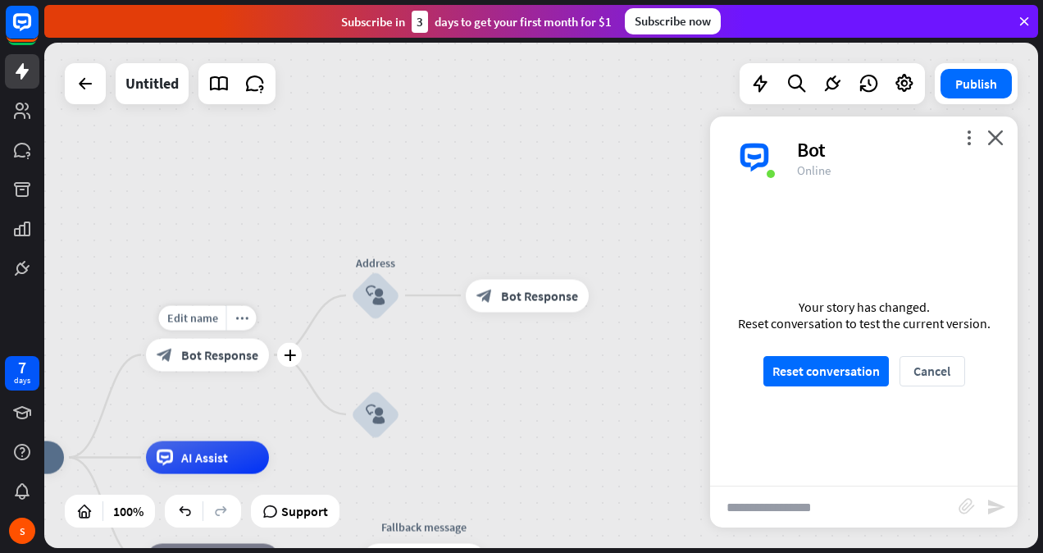
click at [189, 346] on div "block_bot_response Bot Response" at bounding box center [207, 355] width 123 height 33
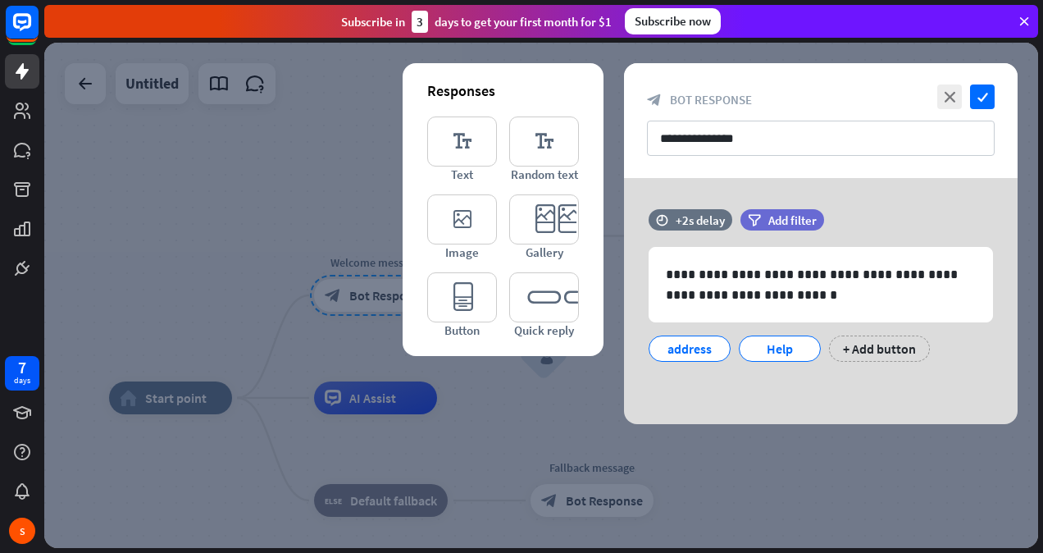
click at [215, 244] on div at bounding box center [541, 295] width 994 height 505
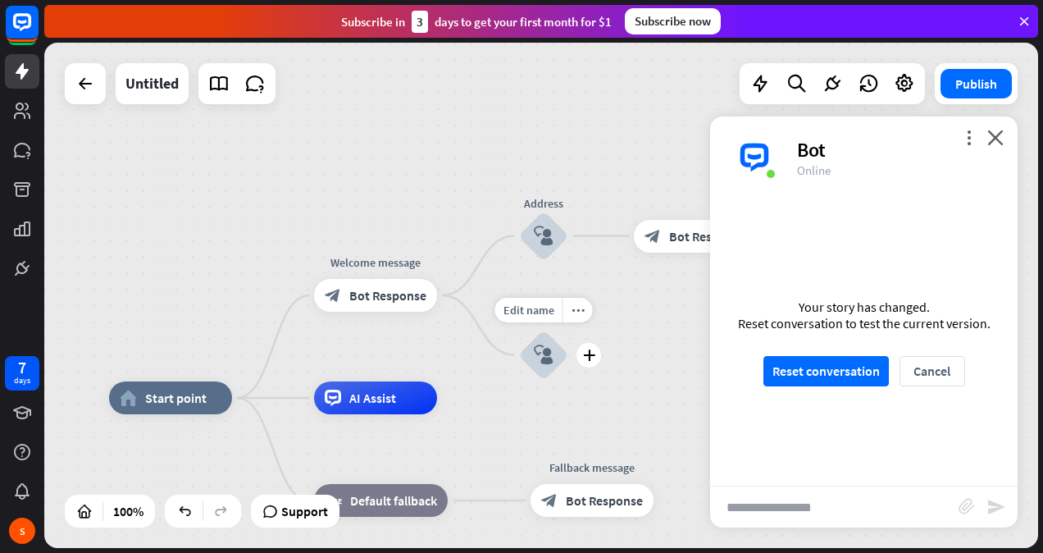
click at [540, 374] on div "block_user_input" at bounding box center [543, 354] width 49 height 49
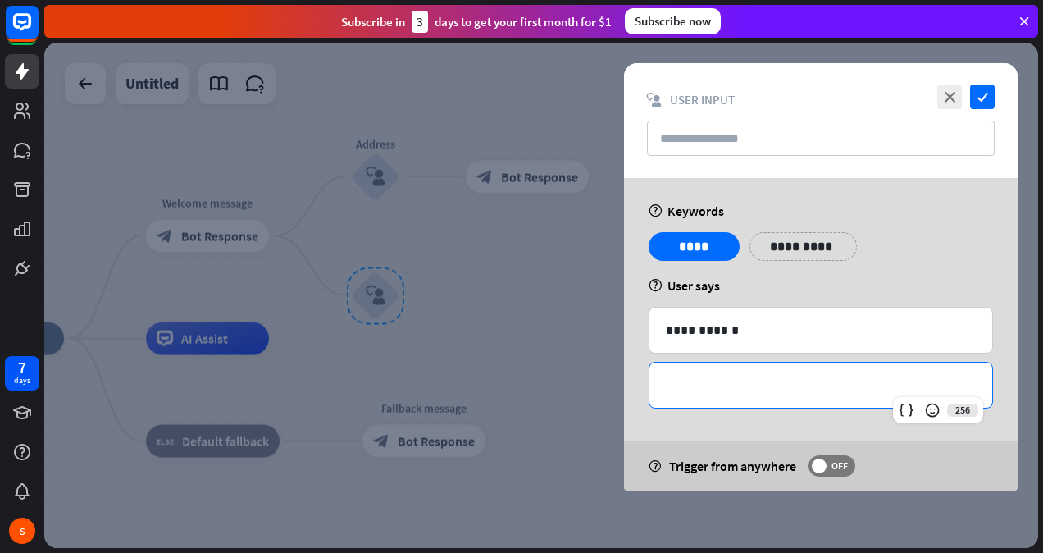
click at [712, 384] on p "**********" at bounding box center [821, 385] width 310 height 20
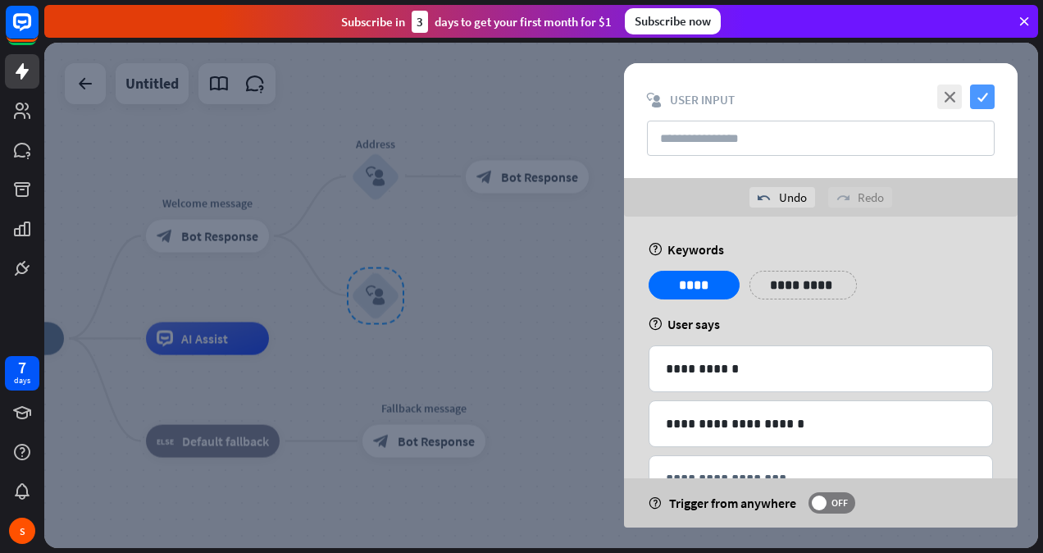
click at [991, 98] on icon "check" at bounding box center [982, 96] width 25 height 25
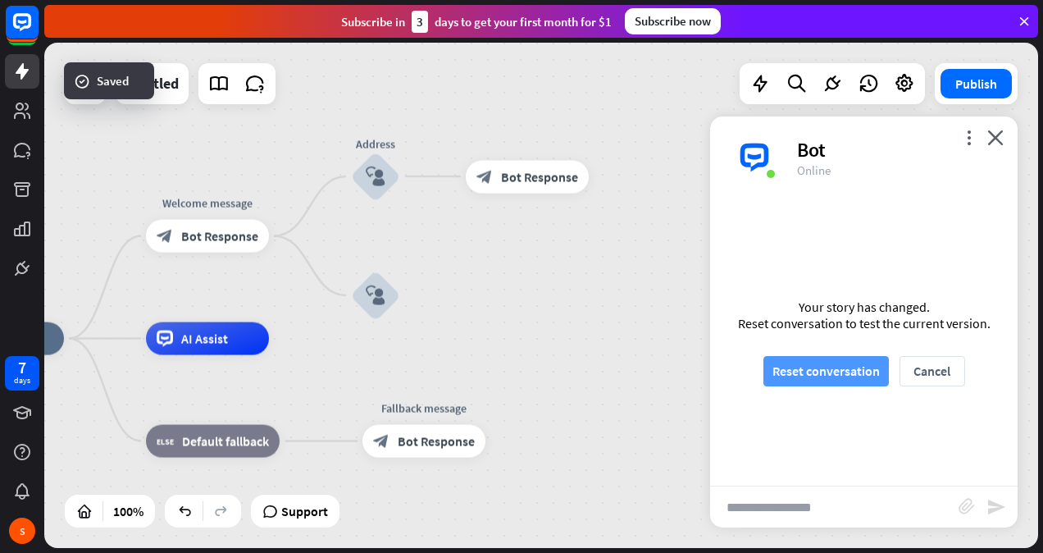
click at [799, 366] on button "Reset conversation" at bounding box center [825, 371] width 125 height 30
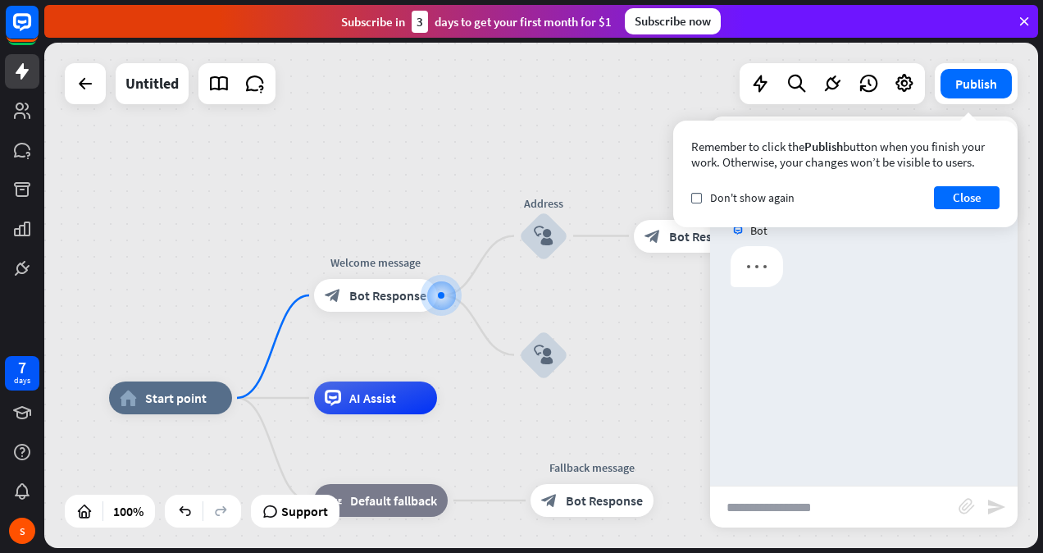
click at [795, 508] on input "text" at bounding box center [834, 506] width 248 height 41
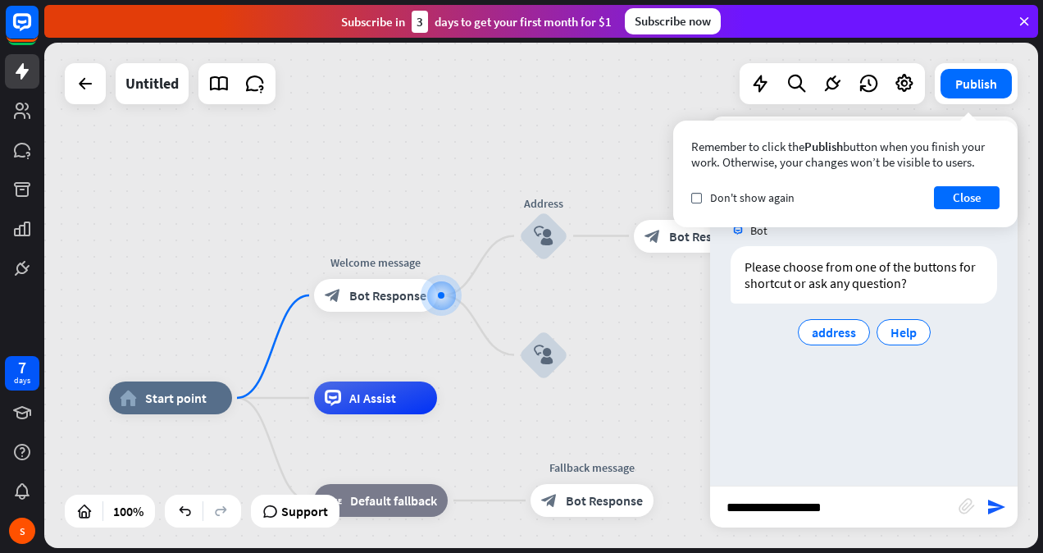
type input "**********"
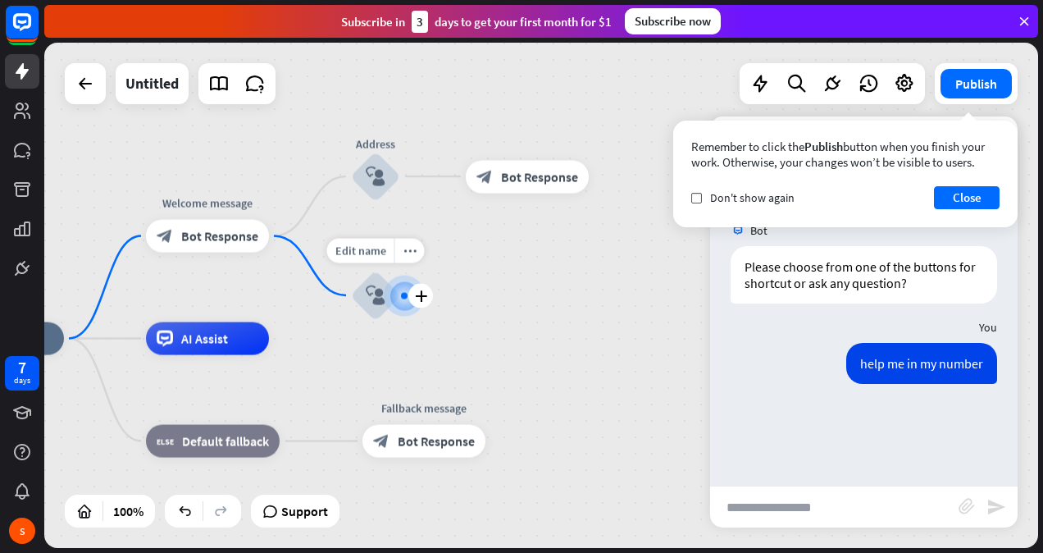
click at [378, 289] on icon "block_user_input" at bounding box center [376, 295] width 20 height 20
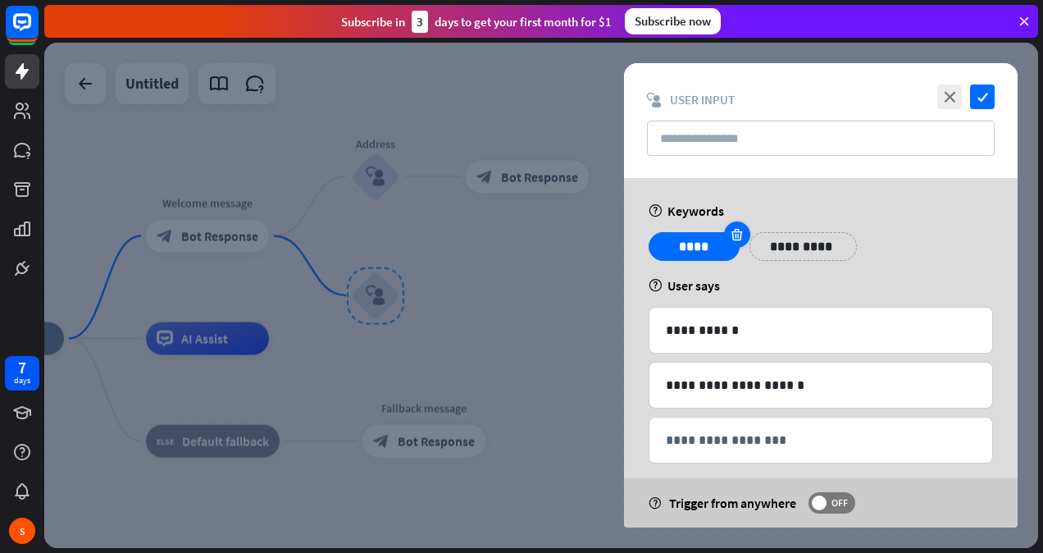
click at [731, 235] on icon at bounding box center [737, 234] width 16 height 15
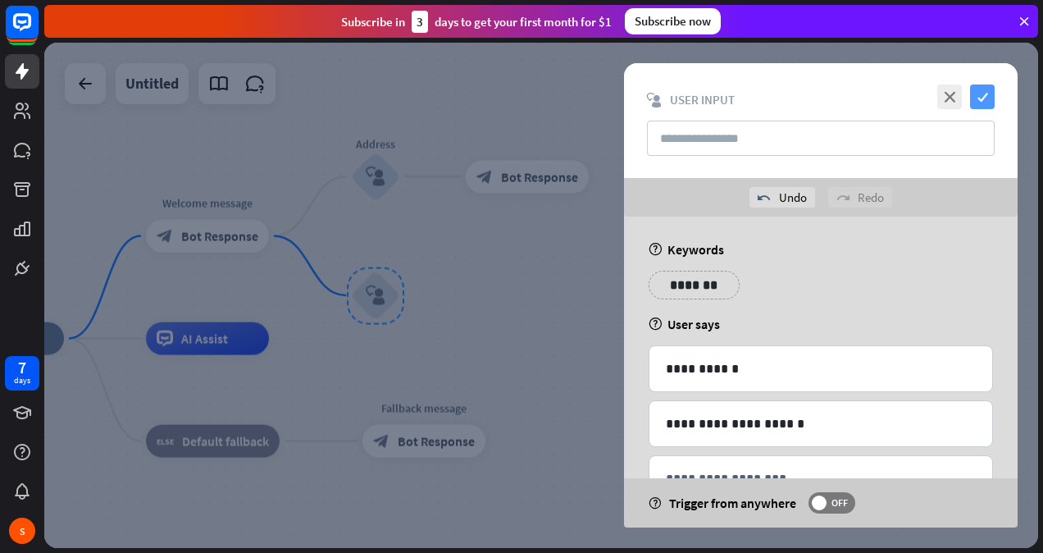
click at [980, 98] on icon "check" at bounding box center [982, 96] width 25 height 25
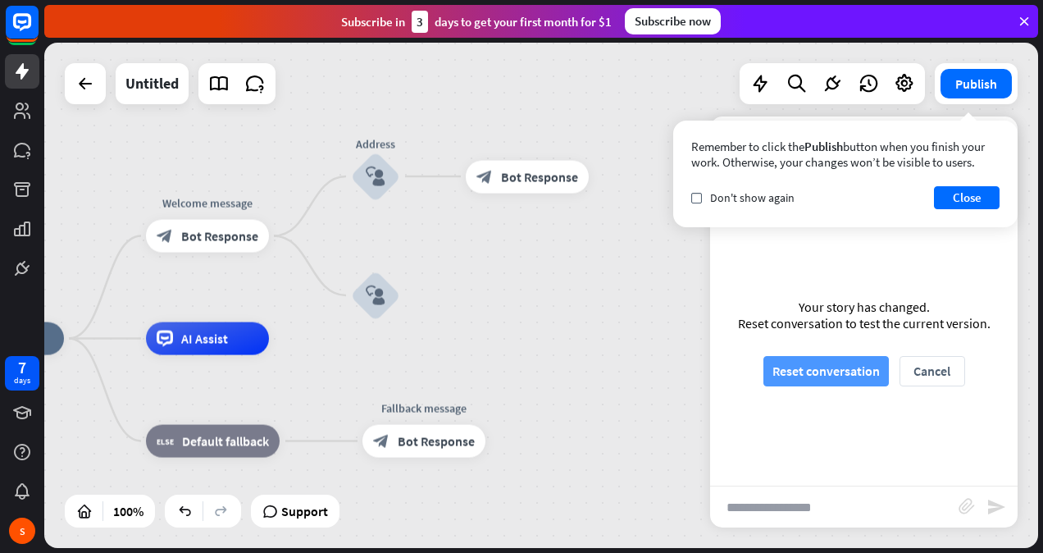
click at [826, 361] on button "Reset conversation" at bounding box center [825, 371] width 125 height 30
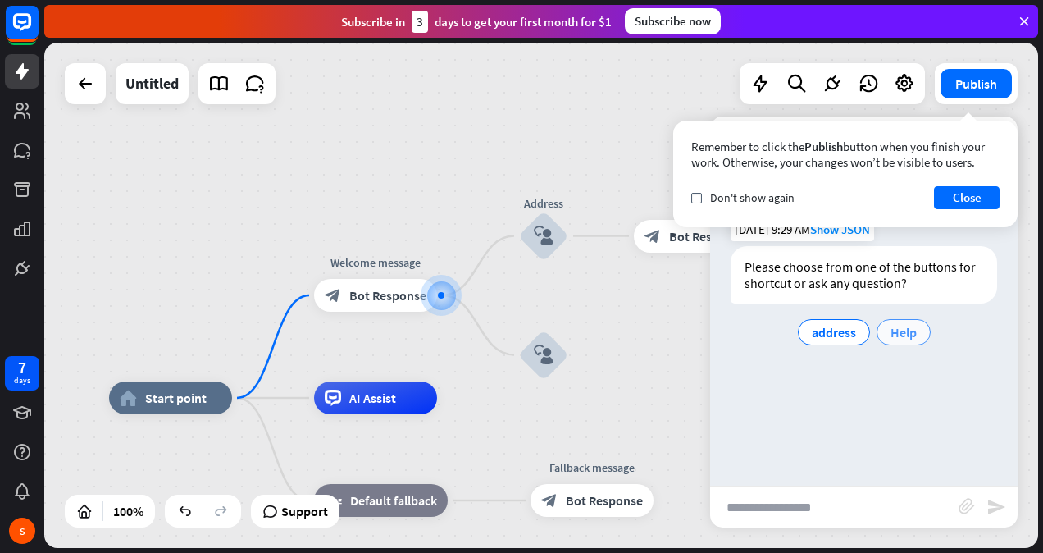
click at [900, 330] on span "Help" at bounding box center [904, 332] width 26 height 16
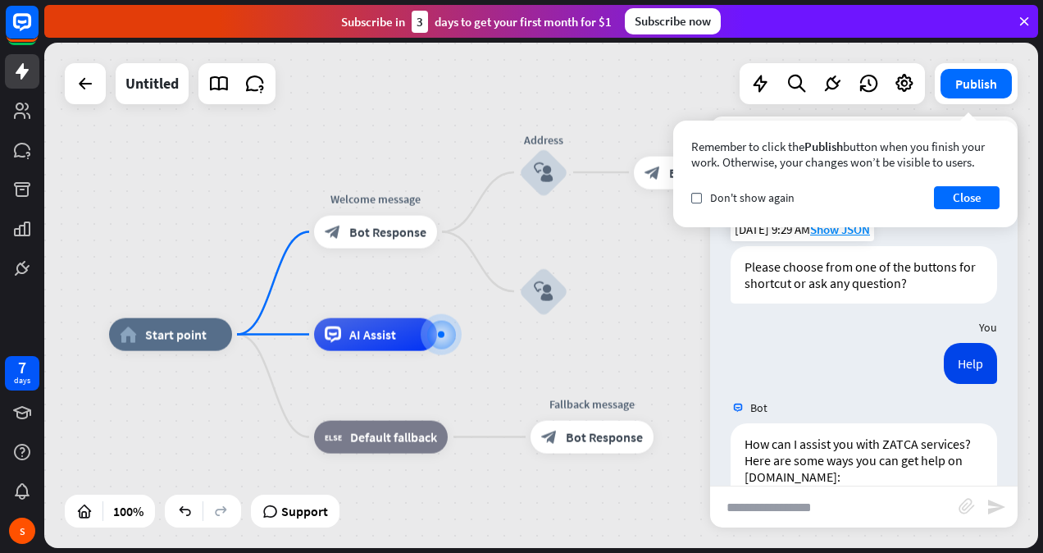
scroll to position [494, 0]
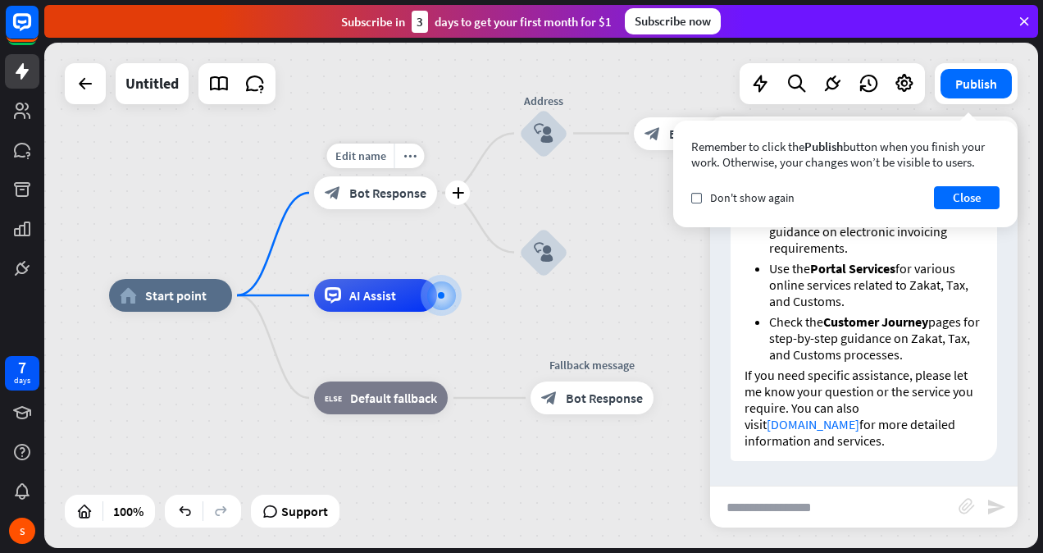
click at [380, 194] on span "Bot Response" at bounding box center [387, 192] width 77 height 16
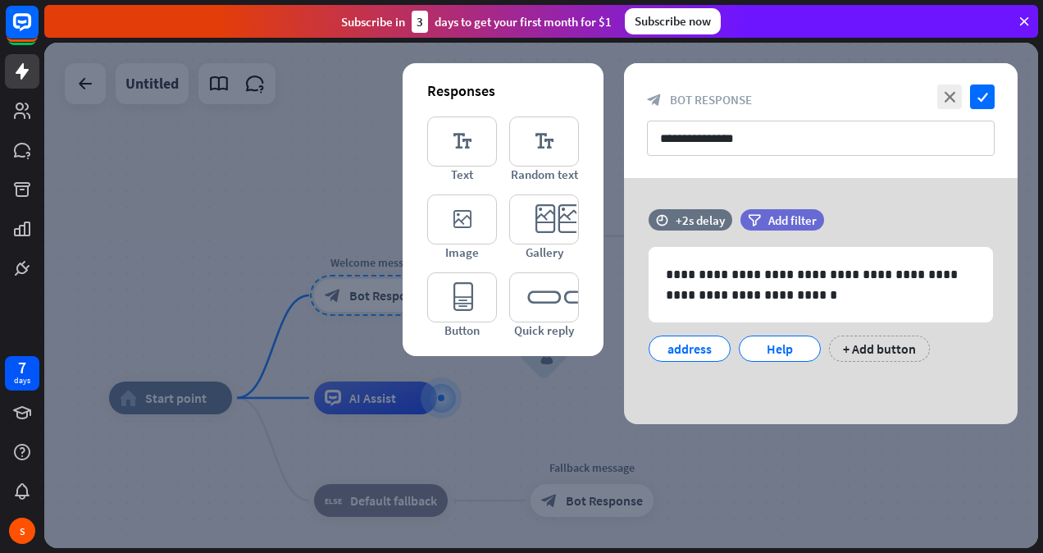
click at [211, 207] on div at bounding box center [541, 295] width 994 height 505
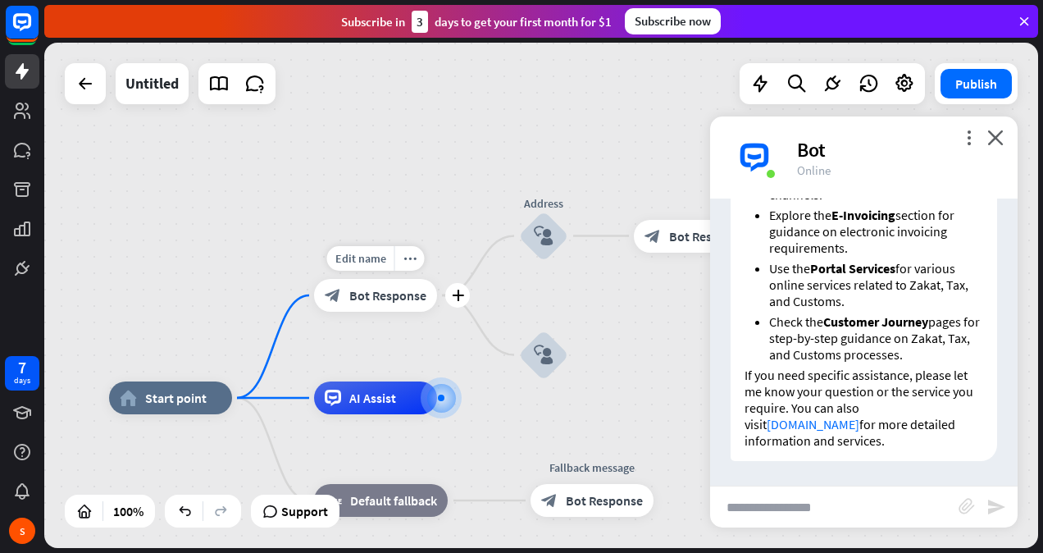
click at [407, 289] on span "Bot Response" at bounding box center [387, 295] width 77 height 16
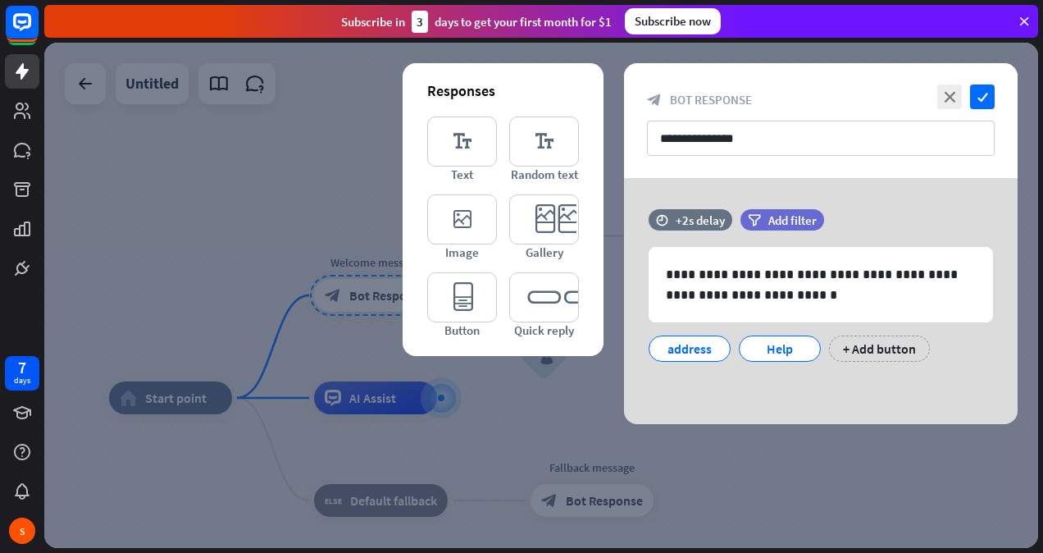
click at [212, 198] on div at bounding box center [541, 295] width 994 height 505
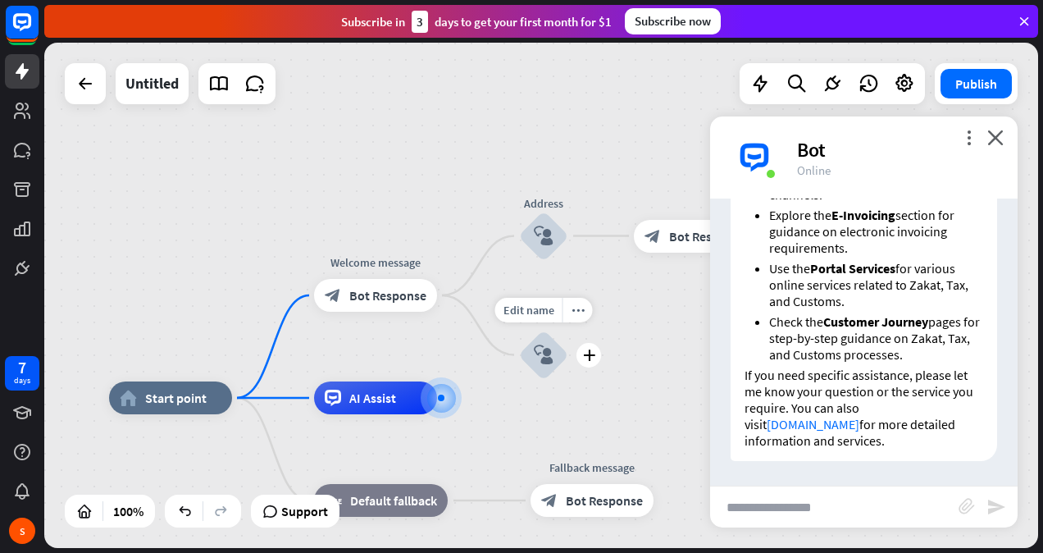
click at [551, 365] on div "block_user_input" at bounding box center [543, 354] width 49 height 49
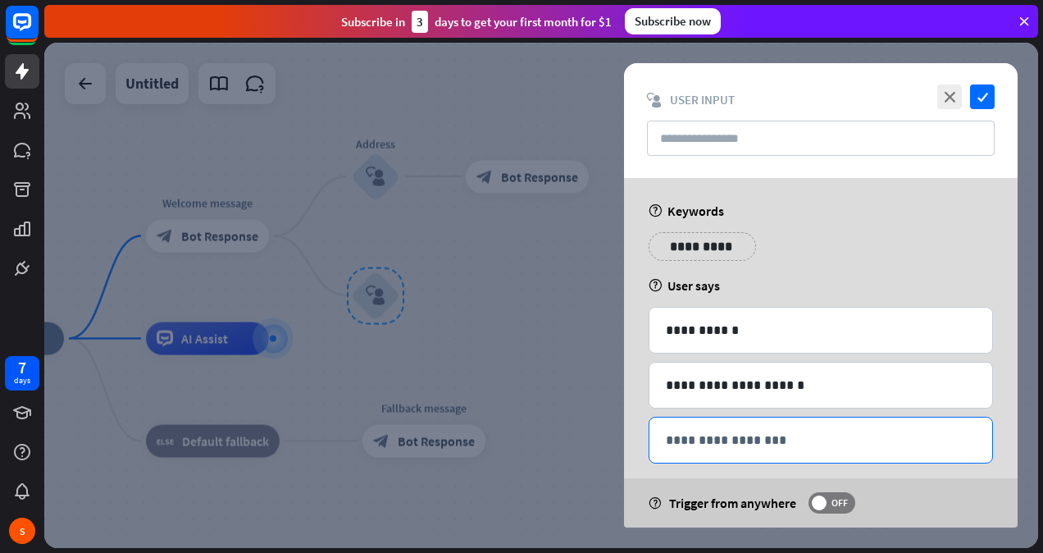
click at [694, 452] on div "**********" at bounding box center [820, 439] width 343 height 45
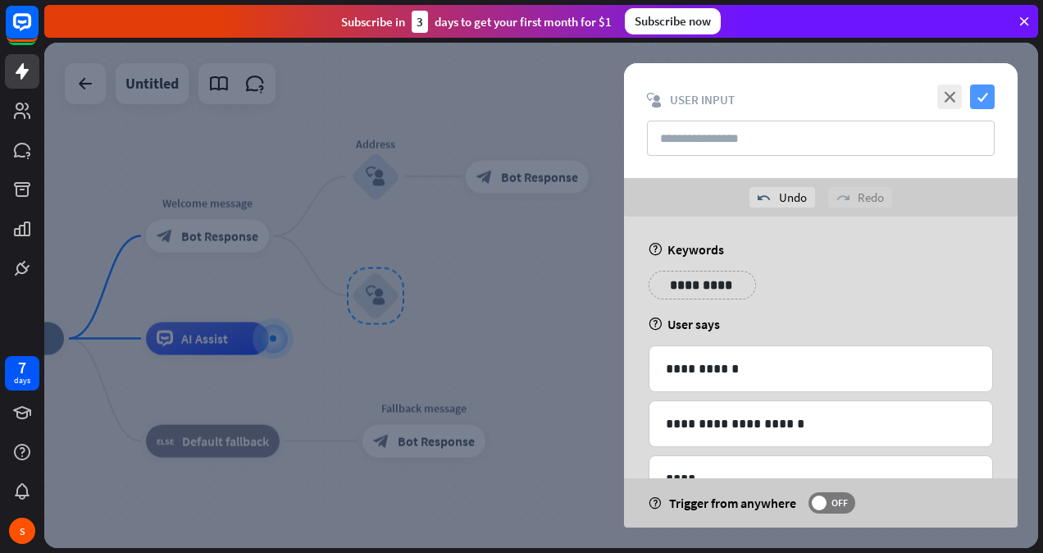
click at [986, 92] on icon "check" at bounding box center [982, 96] width 25 height 25
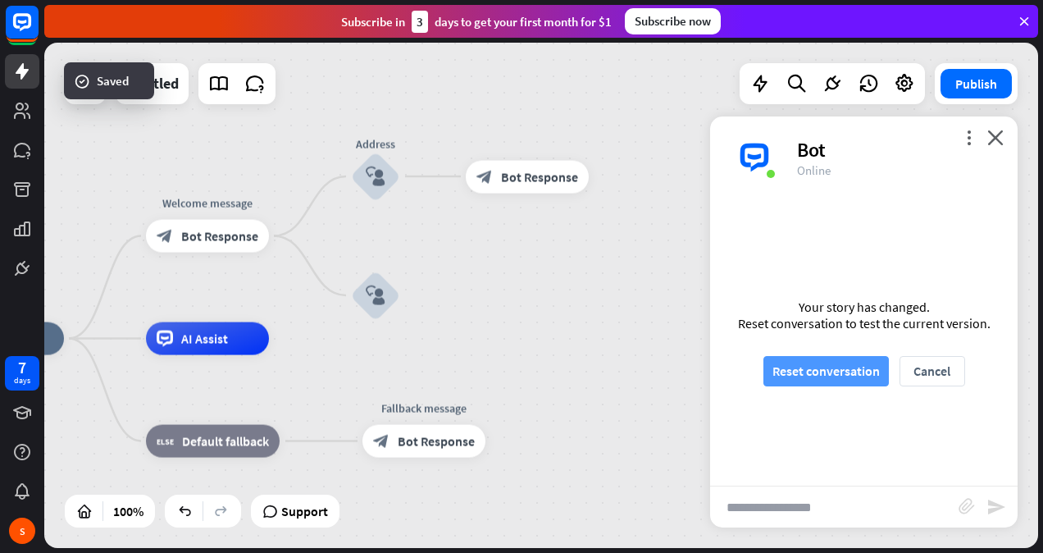
click at [796, 367] on button "Reset conversation" at bounding box center [825, 371] width 125 height 30
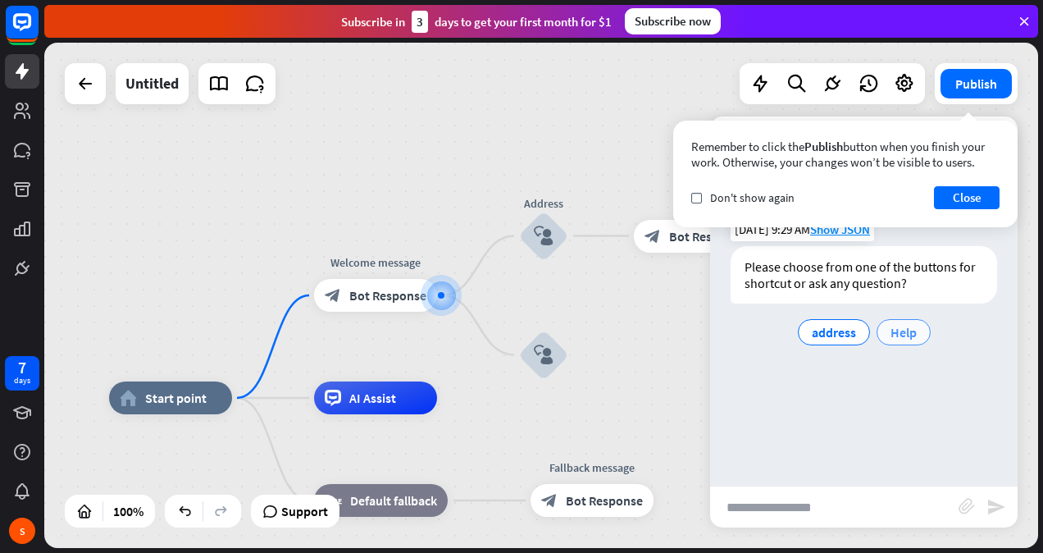
click at [897, 337] on span "Help" at bounding box center [904, 332] width 26 height 16
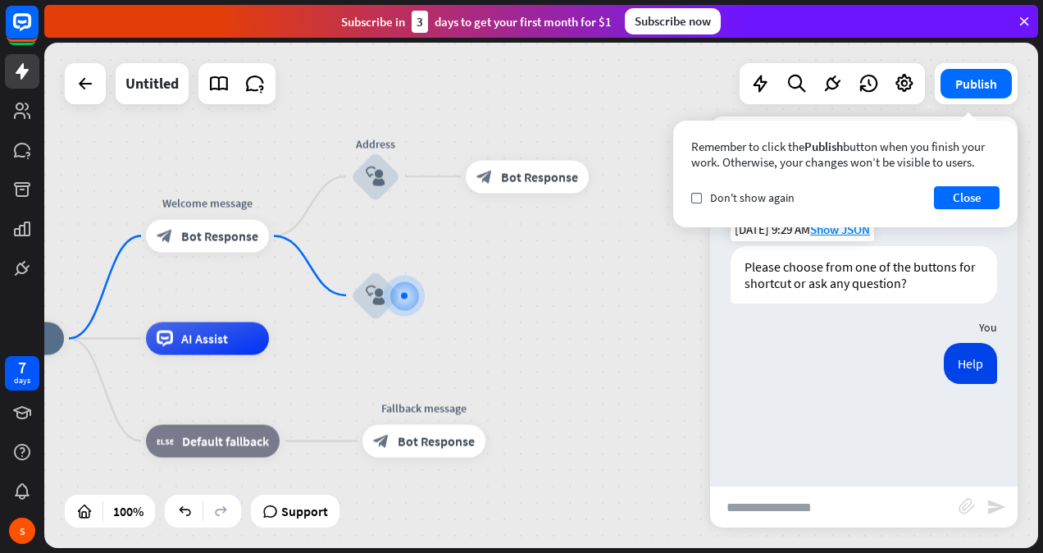
click at [823, 502] on input "text" at bounding box center [834, 506] width 248 height 41
type input "****"
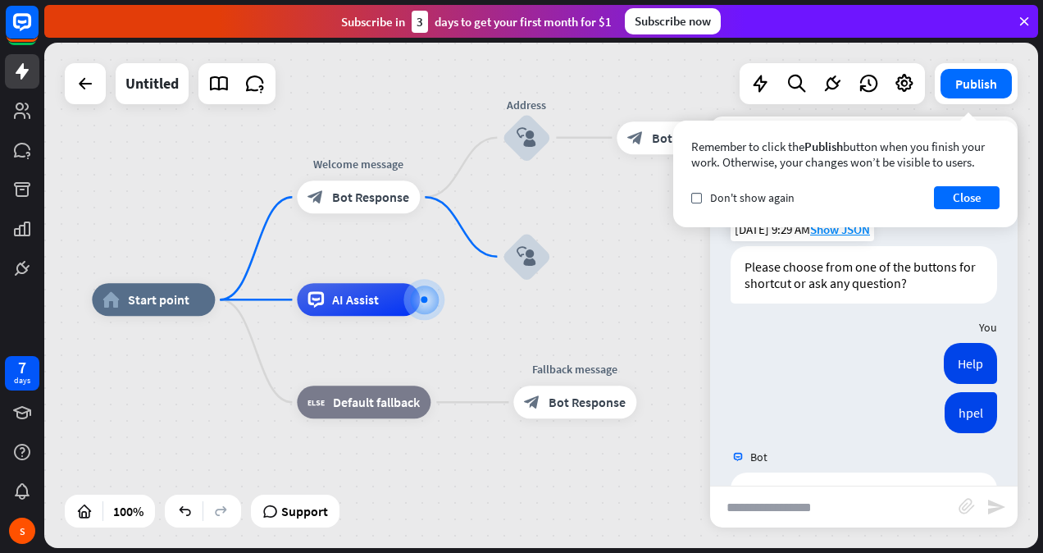
scroll to position [343, 0]
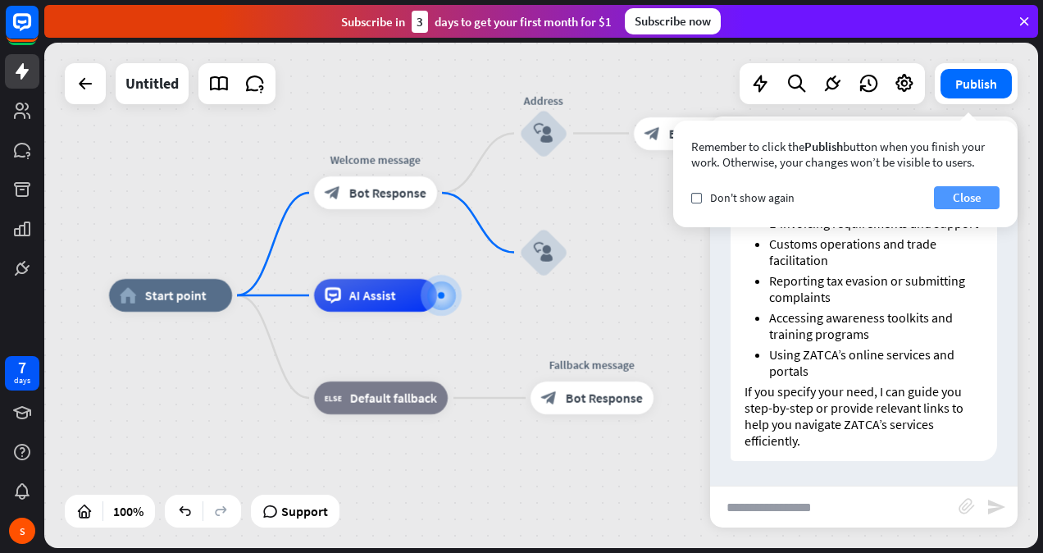
click at [968, 195] on button "Close" at bounding box center [967, 197] width 66 height 23
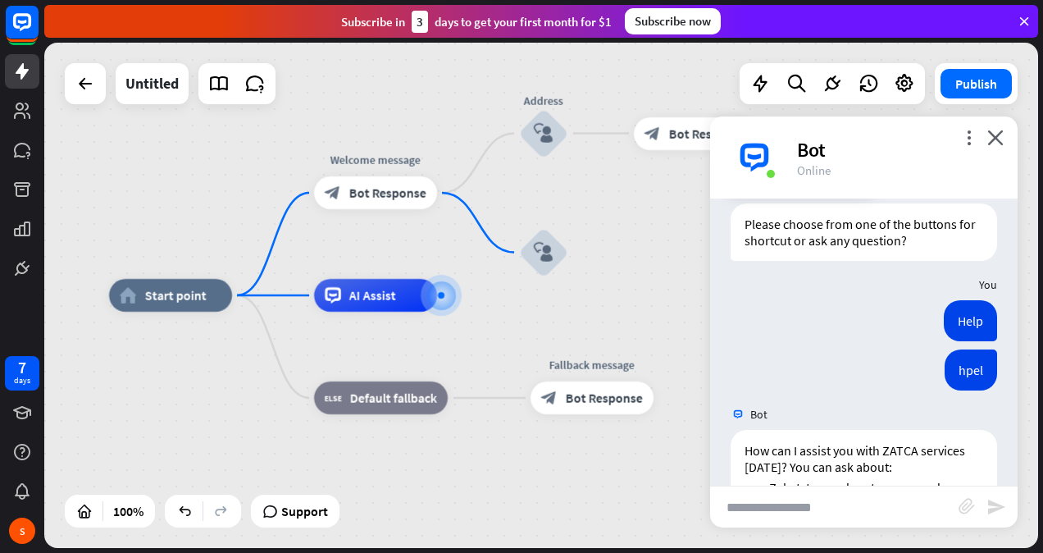
scroll to position [46, 0]
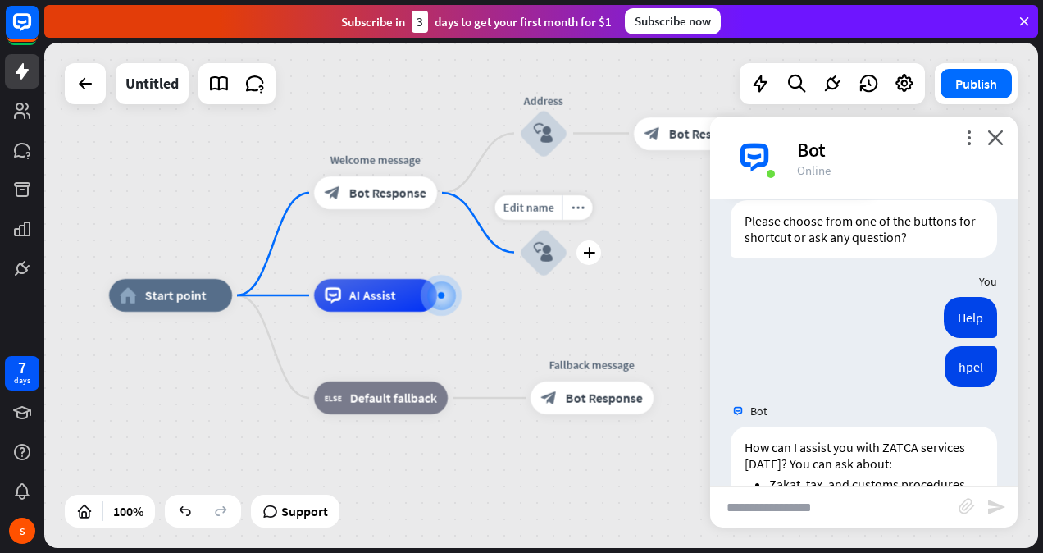
click at [535, 250] on icon "block_user_input" at bounding box center [544, 253] width 20 height 20
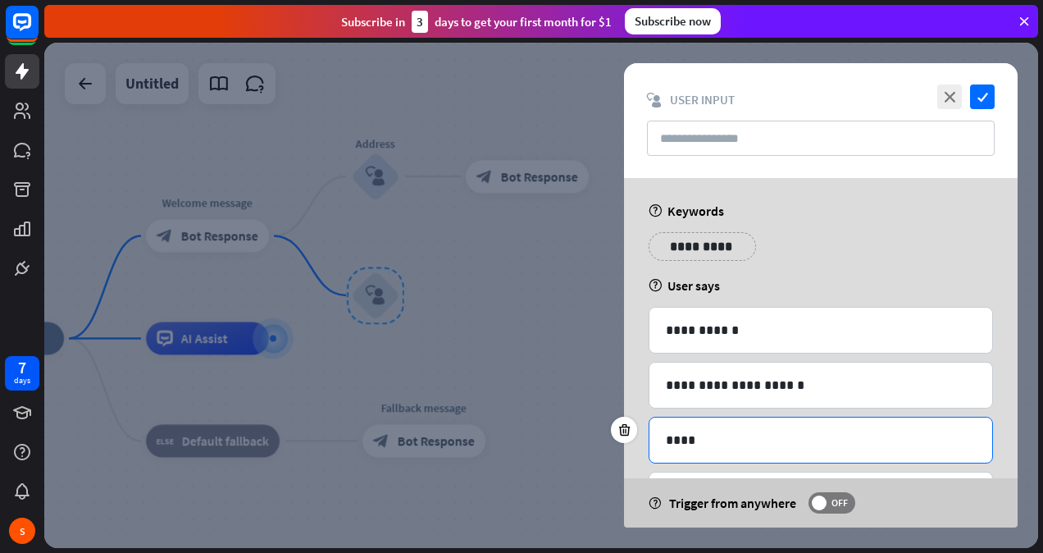
click at [695, 444] on p "****" at bounding box center [821, 440] width 311 height 20
click at [690, 476] on div "**********" at bounding box center [820, 494] width 343 height 45
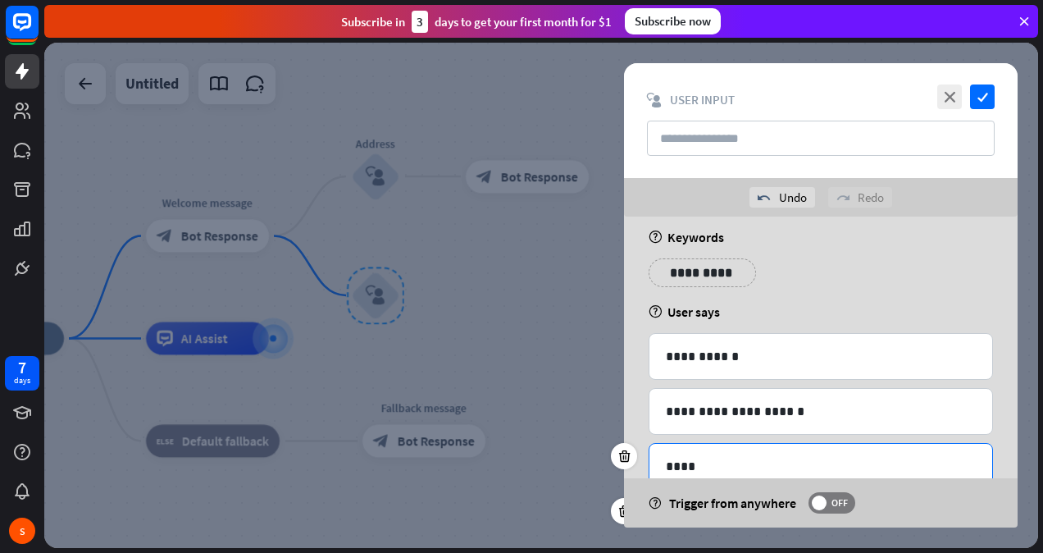
click at [781, 461] on p "****" at bounding box center [821, 466] width 311 height 20
click at [984, 95] on icon "check" at bounding box center [982, 96] width 25 height 25
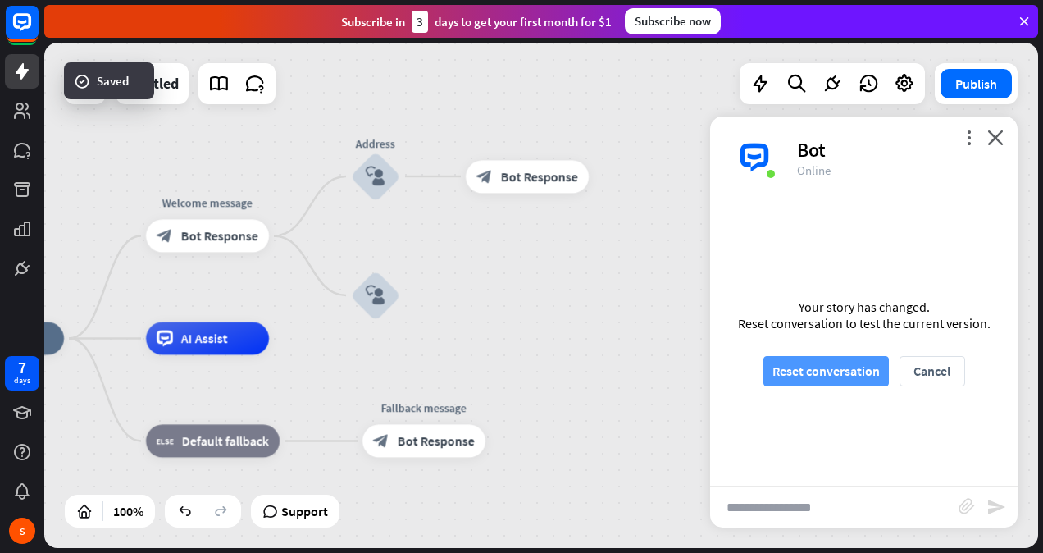
click at [820, 367] on button "Reset conversation" at bounding box center [825, 371] width 125 height 30
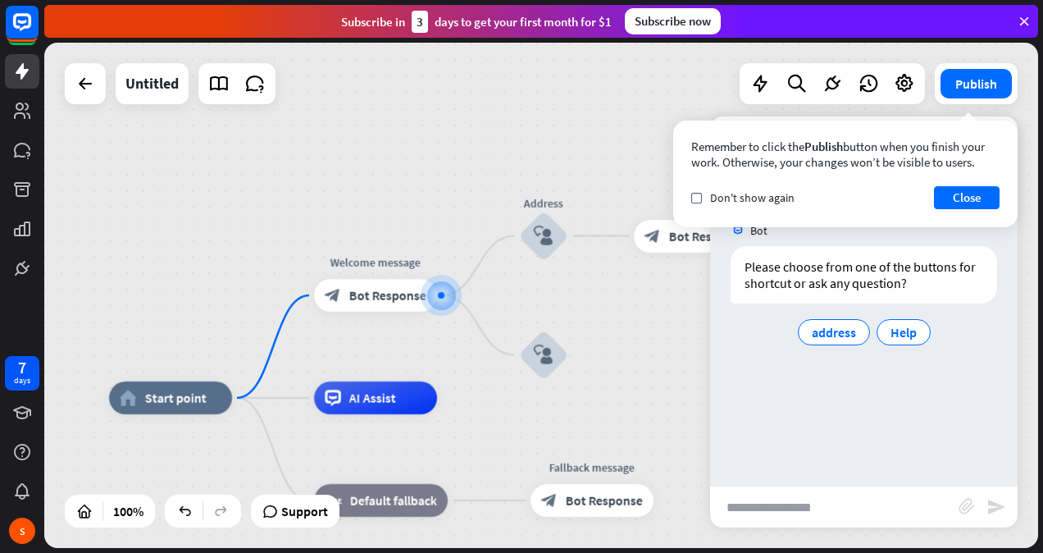
click at [759, 508] on input "text" at bounding box center [834, 506] width 248 height 41
type input "*****"
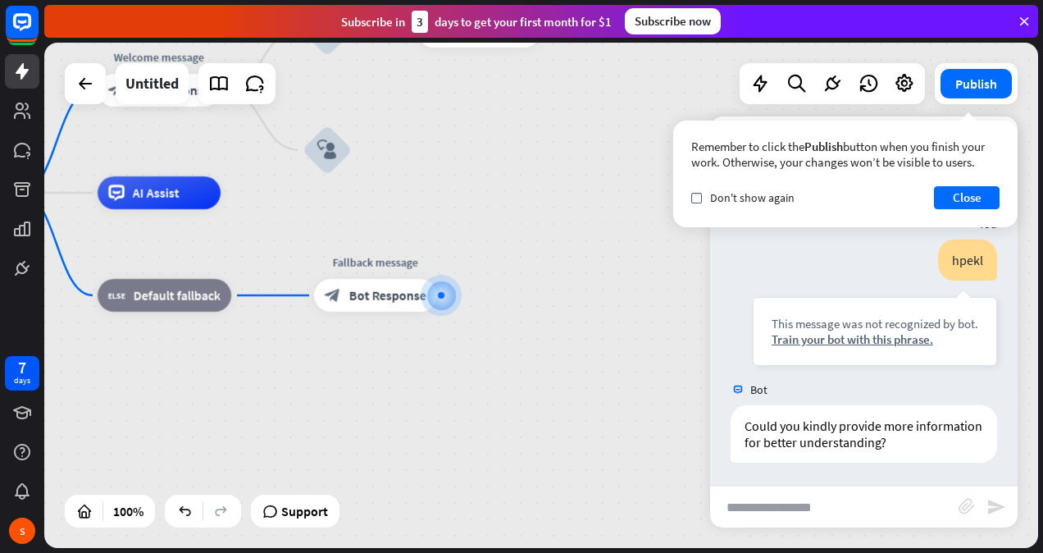
scroll to position [103, 0]
click at [763, 508] on input "text" at bounding box center [834, 506] width 248 height 41
type input "****"
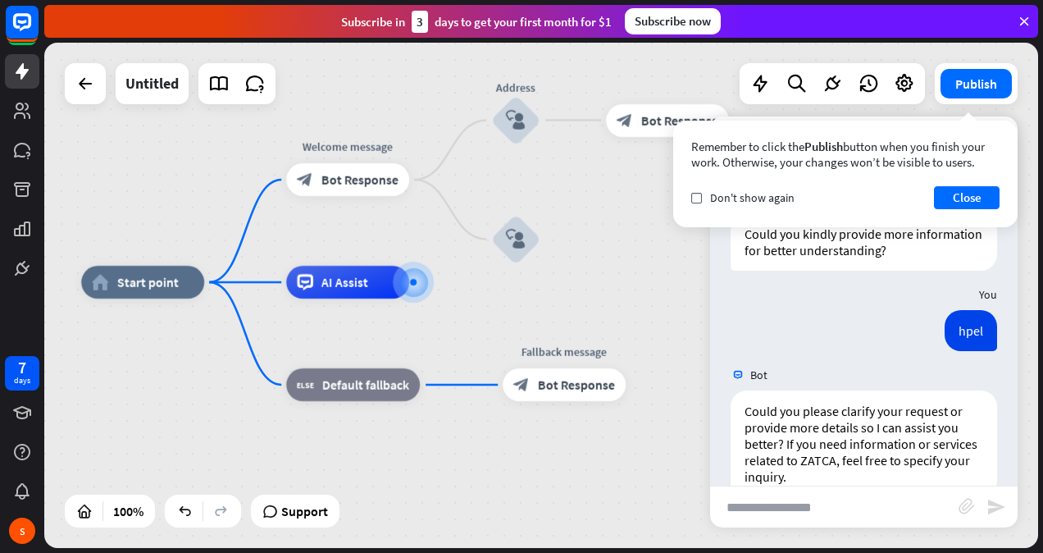
scroll to position [330, 0]
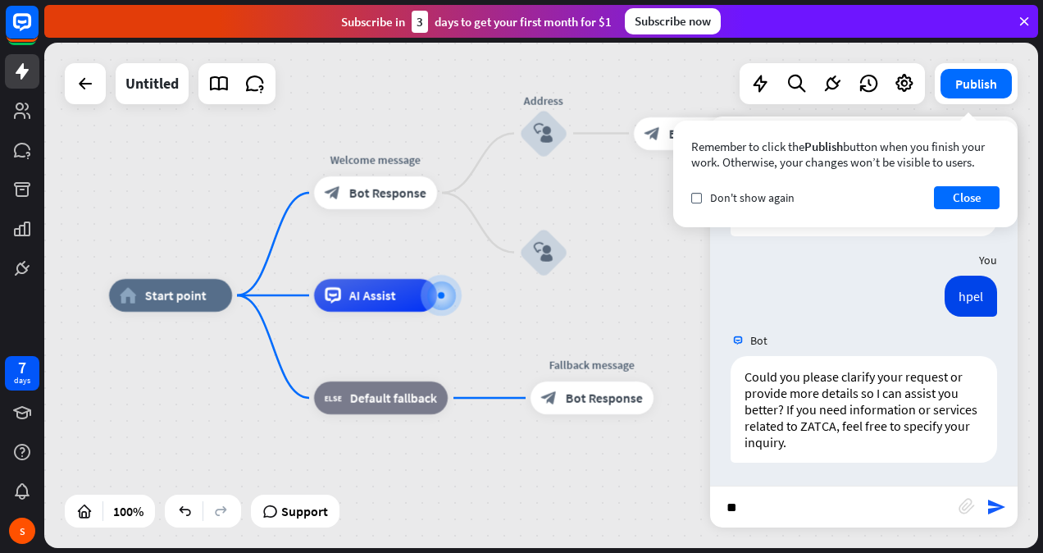
type input "*"
type input "****"
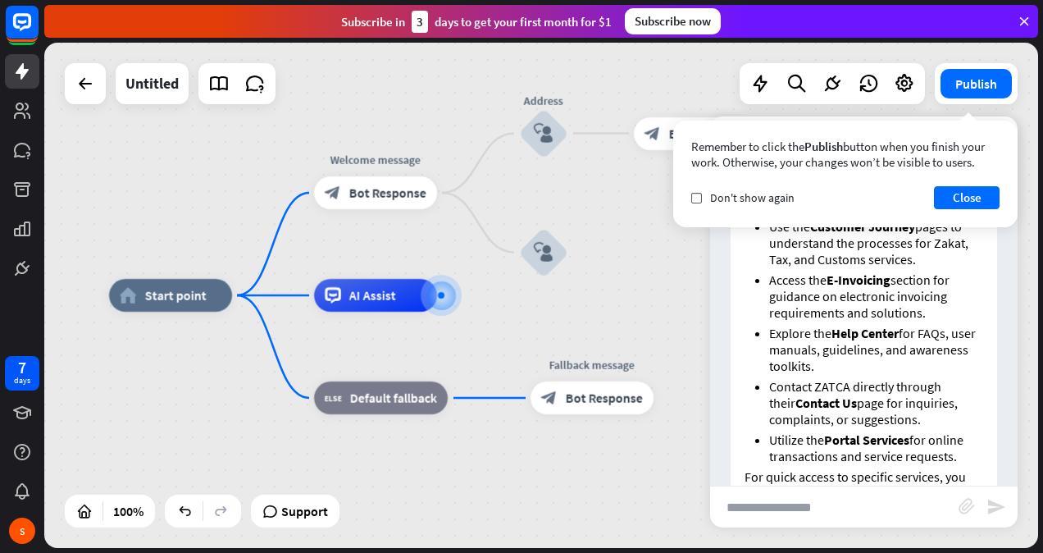
scroll to position [810, 0]
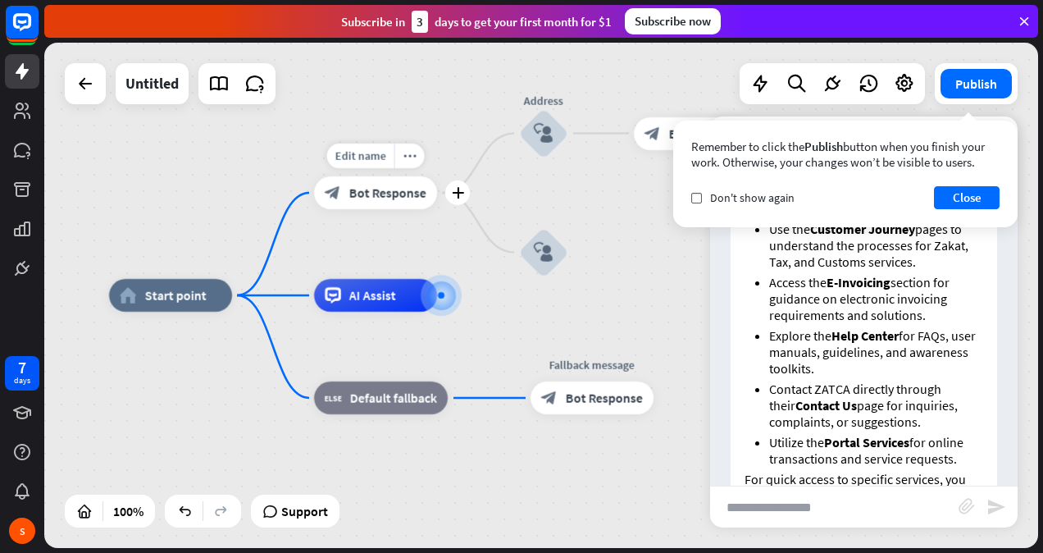
click at [378, 198] on span "Bot Response" at bounding box center [387, 192] width 77 height 16
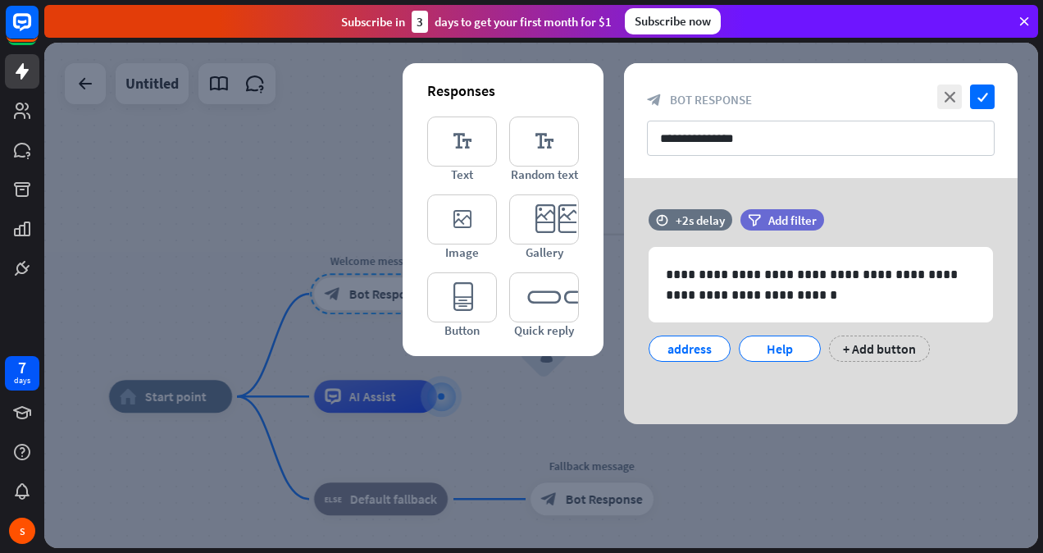
click at [286, 138] on div at bounding box center [541, 295] width 994 height 505
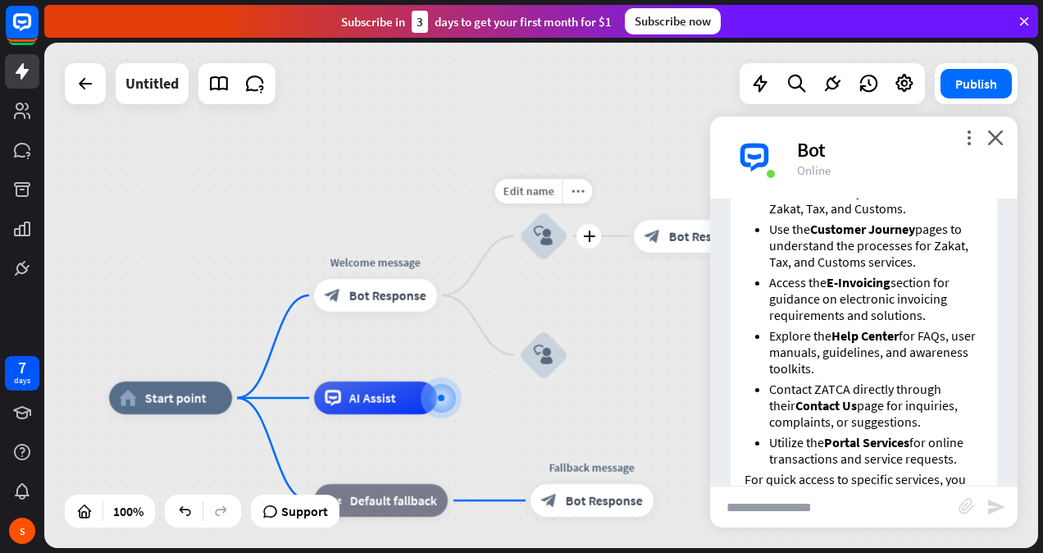
click at [549, 251] on div "block_user_input" at bounding box center [543, 236] width 49 height 49
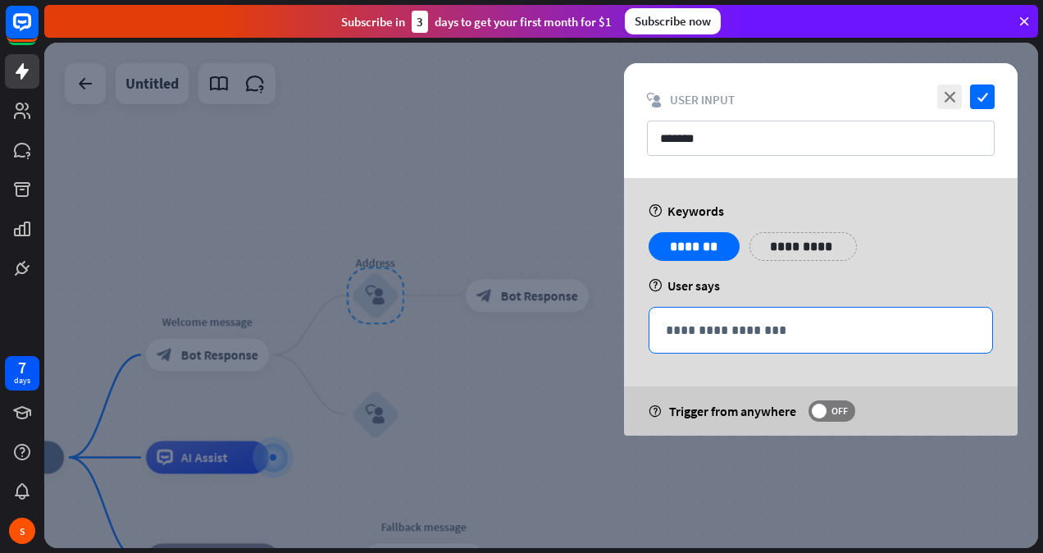
click at [724, 330] on p "**********" at bounding box center [821, 330] width 310 height 20
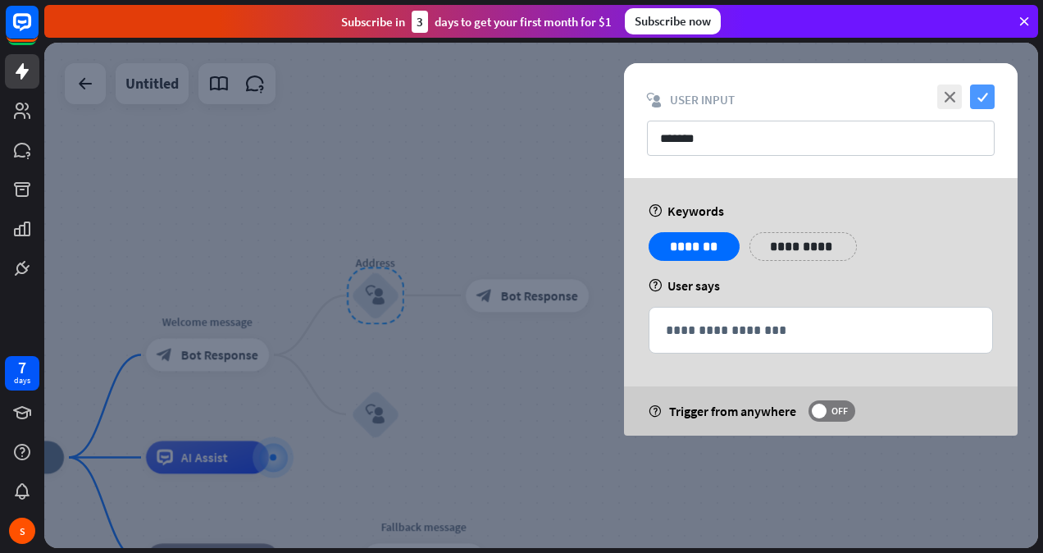
click at [977, 87] on icon "check" at bounding box center [982, 96] width 25 height 25
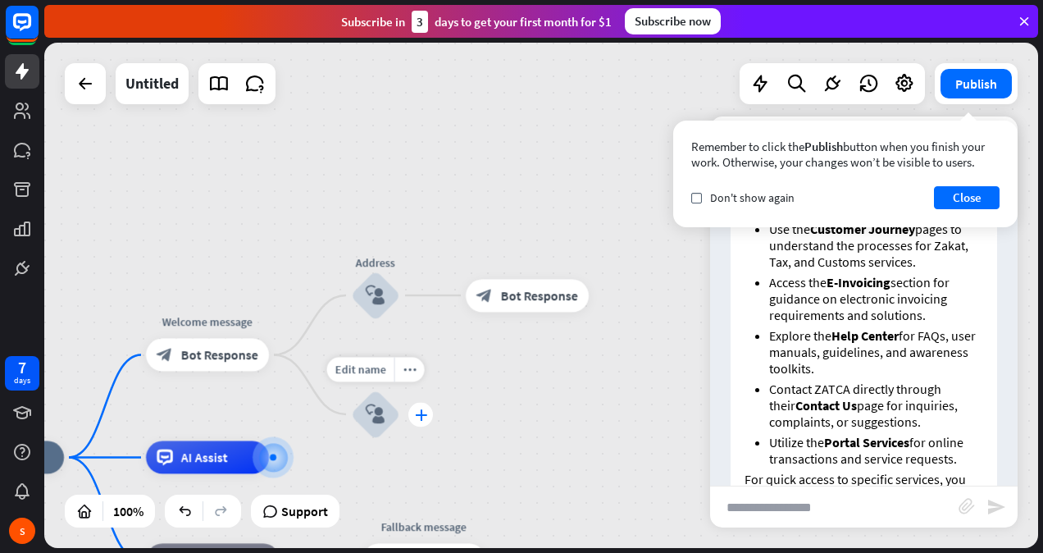
click at [417, 408] on icon "plus" at bounding box center [421, 413] width 12 height 11
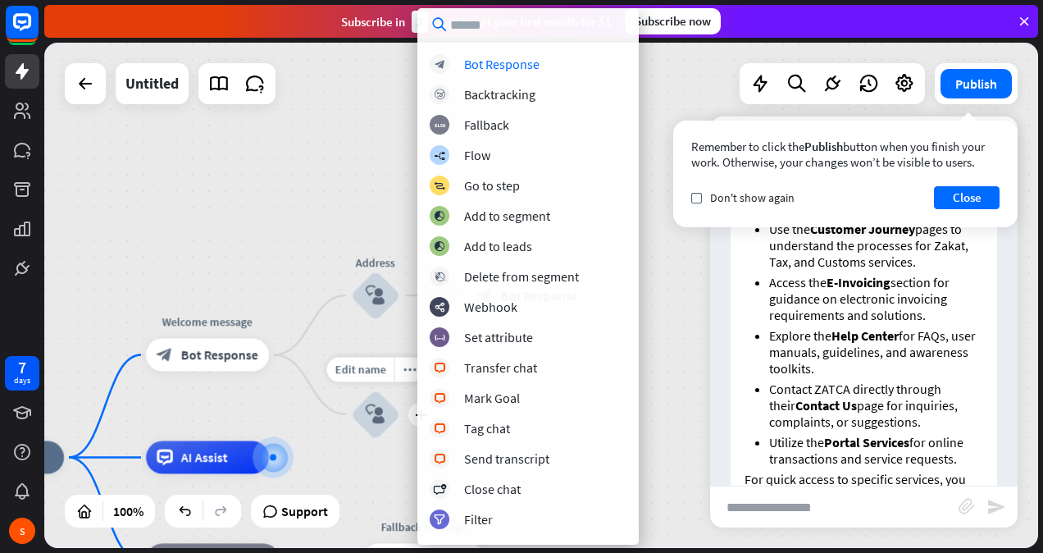
click at [351, 403] on div "Edit name more_horiz plus block_user_input" at bounding box center [375, 413] width 49 height 49
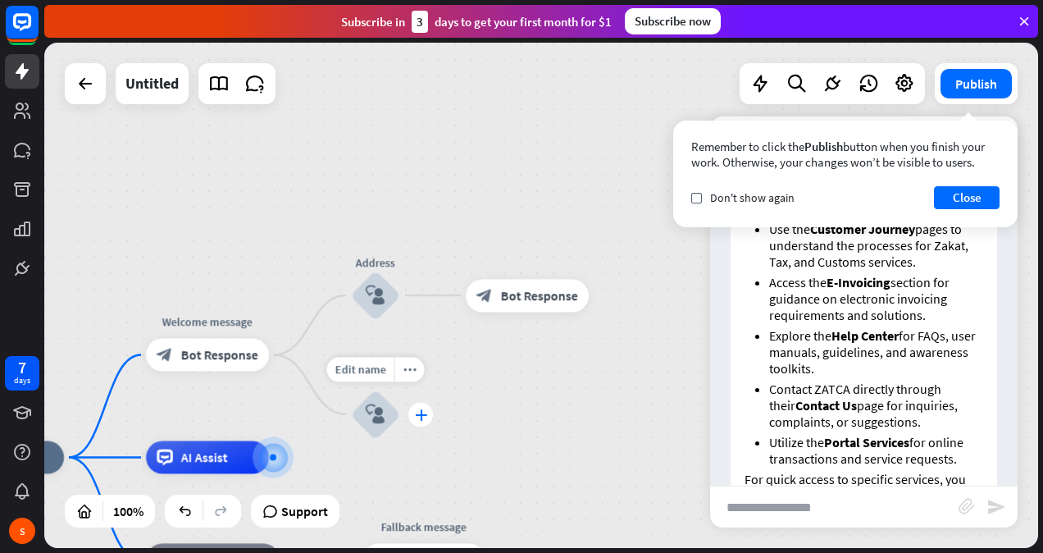
click at [416, 408] on icon "plus" at bounding box center [421, 413] width 12 height 11
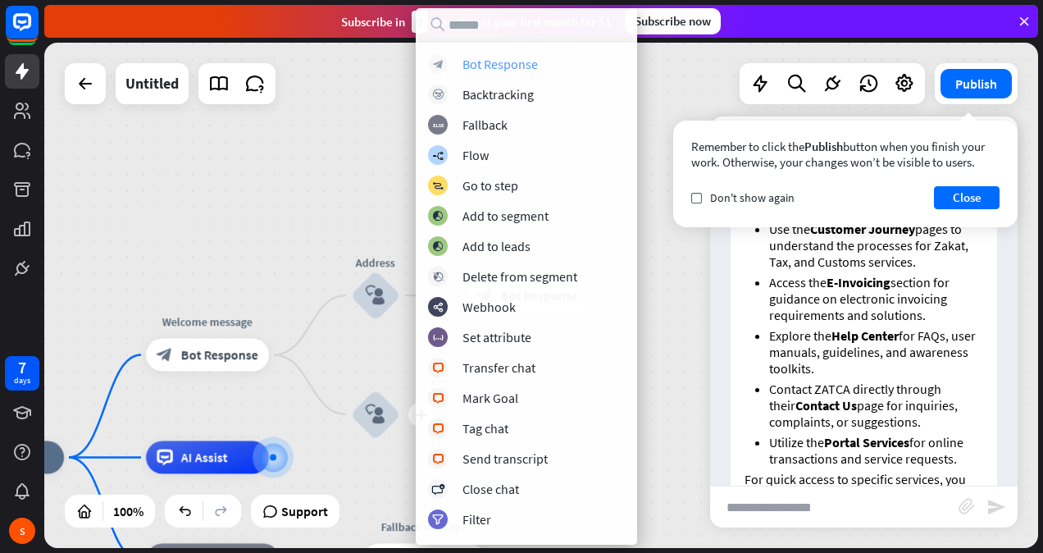
click at [521, 66] on div "Bot Response" at bounding box center [499, 64] width 75 height 16
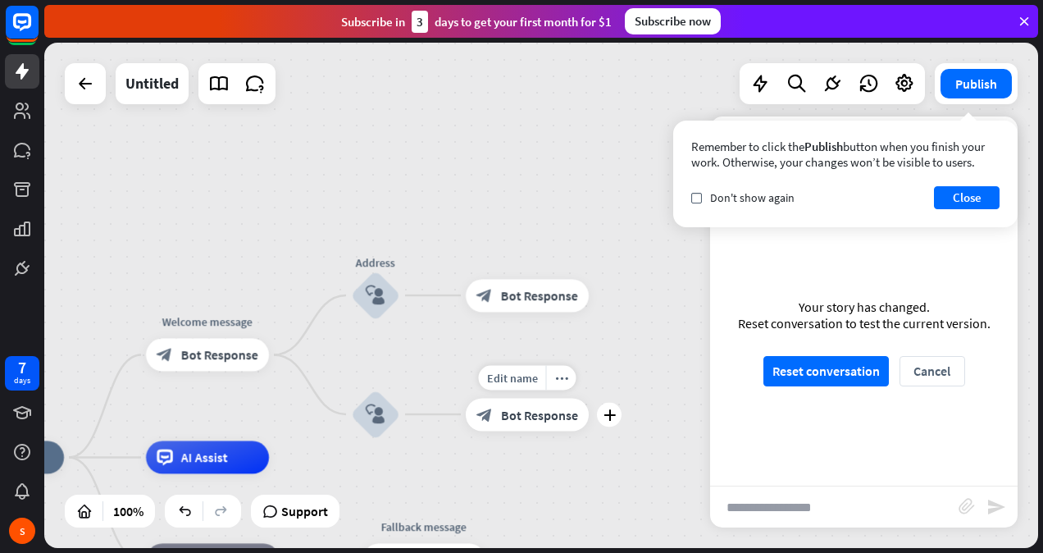
click at [508, 411] on span "Bot Response" at bounding box center [539, 414] width 77 height 16
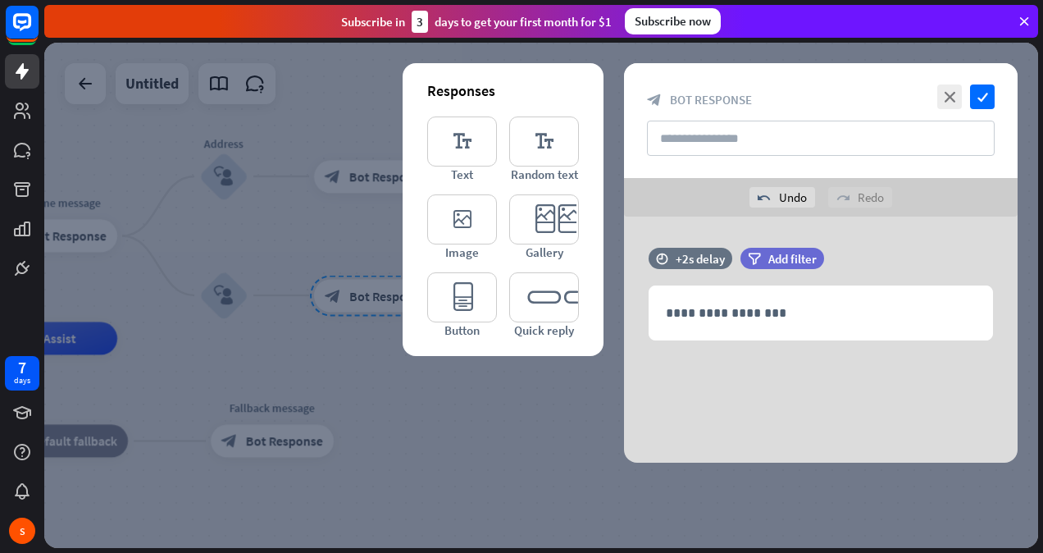
click at [782, 317] on p "**********" at bounding box center [821, 313] width 310 height 20
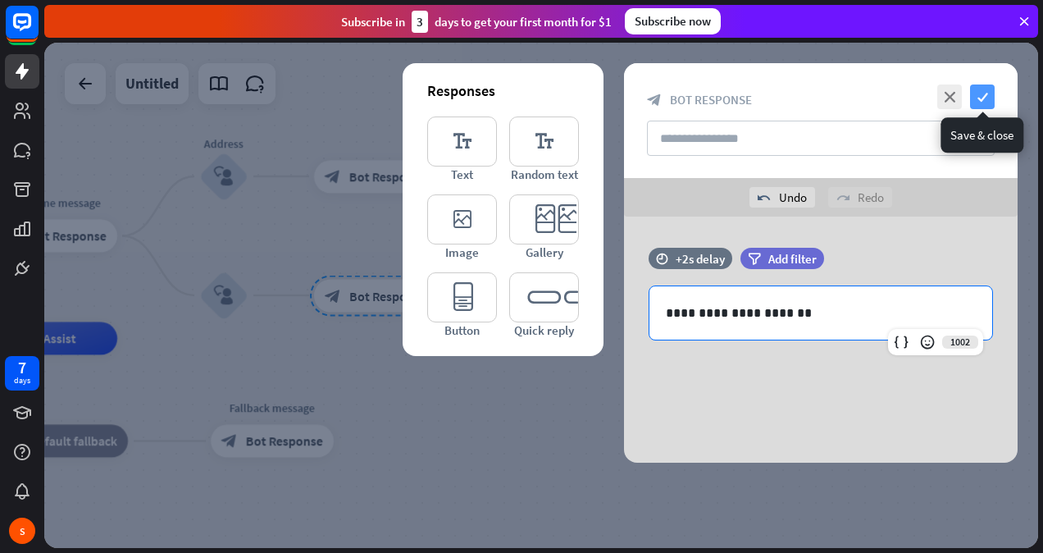
click at [982, 97] on icon "check" at bounding box center [982, 96] width 25 height 25
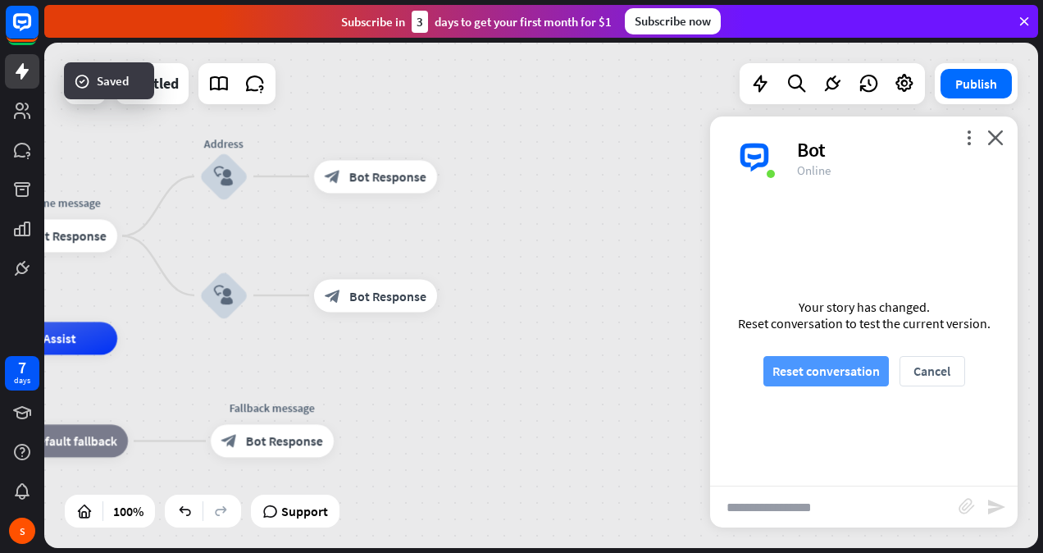
click at [792, 372] on button "Reset conversation" at bounding box center [825, 371] width 125 height 30
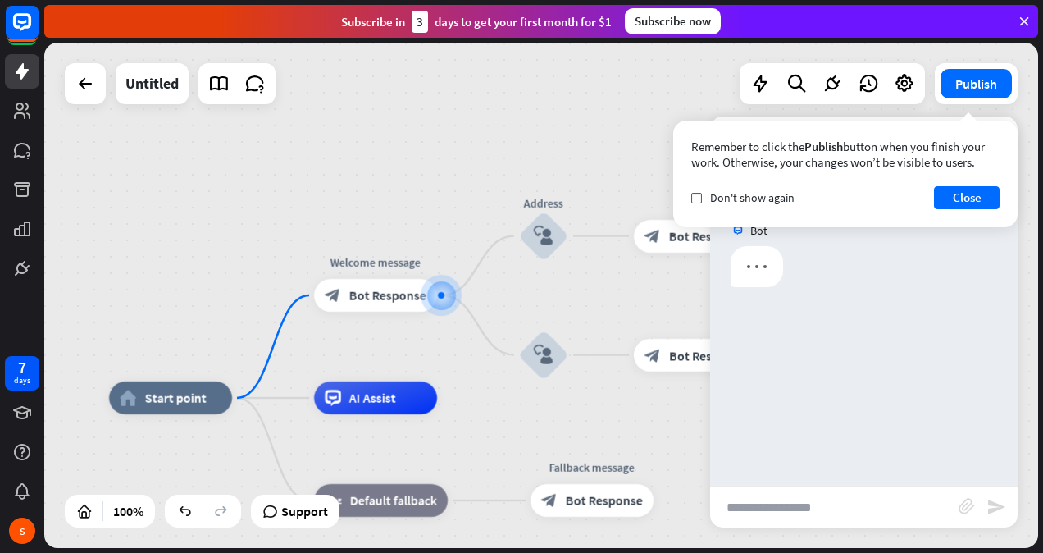
click at [765, 507] on input "text" at bounding box center [834, 506] width 248 height 41
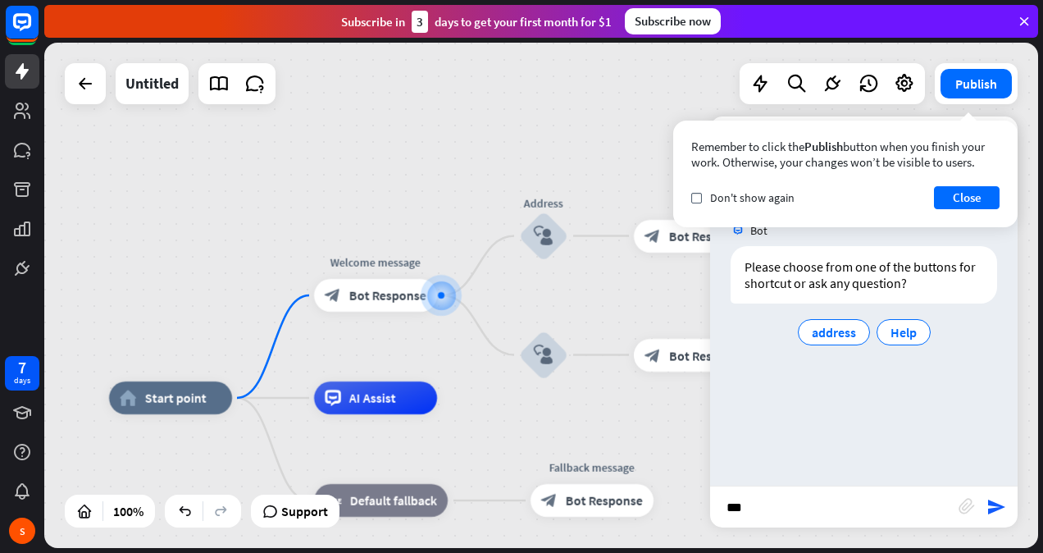
type input "****"
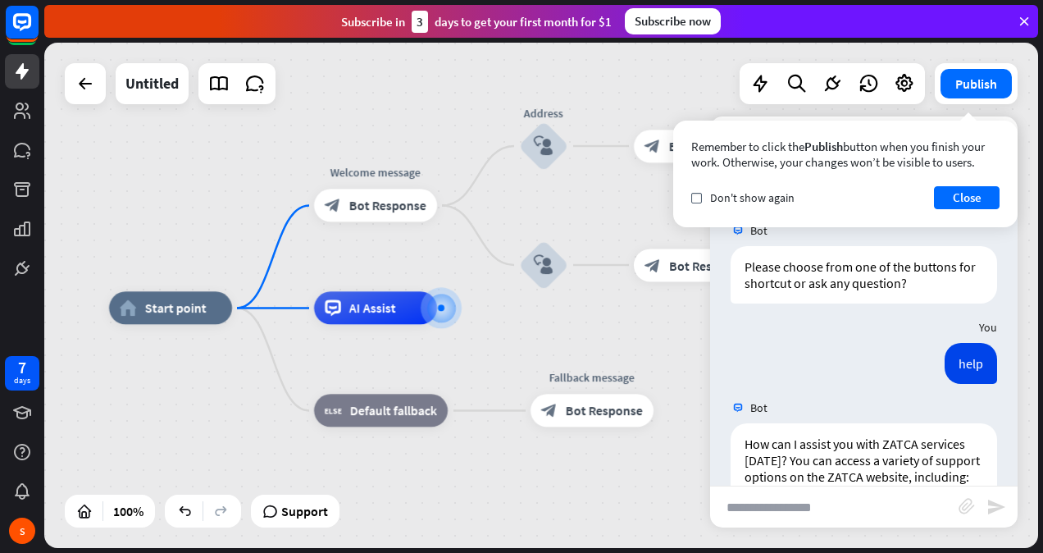
scroll to position [392, 0]
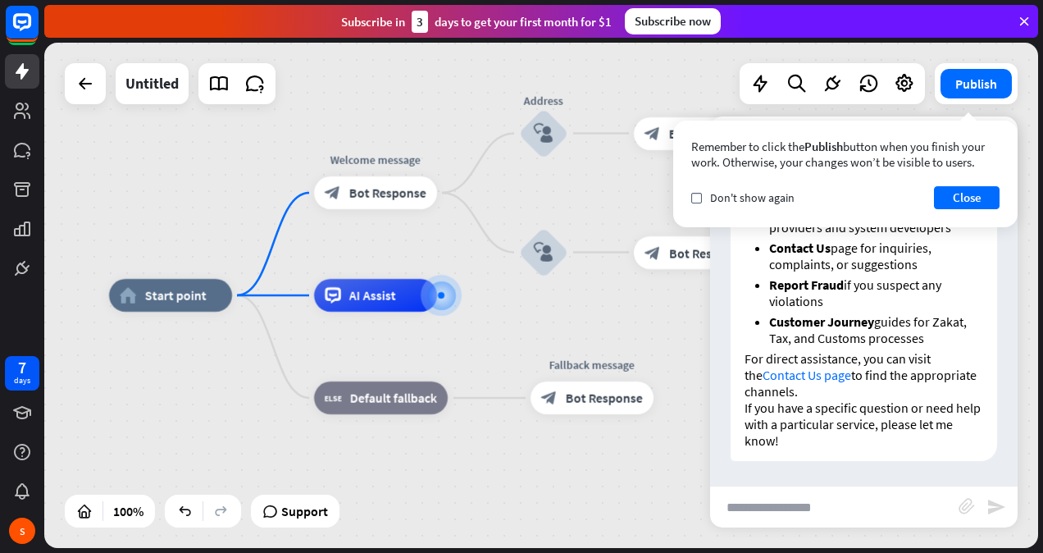
click at [765, 507] on input "text" at bounding box center [834, 506] width 248 height 41
type input "**********"
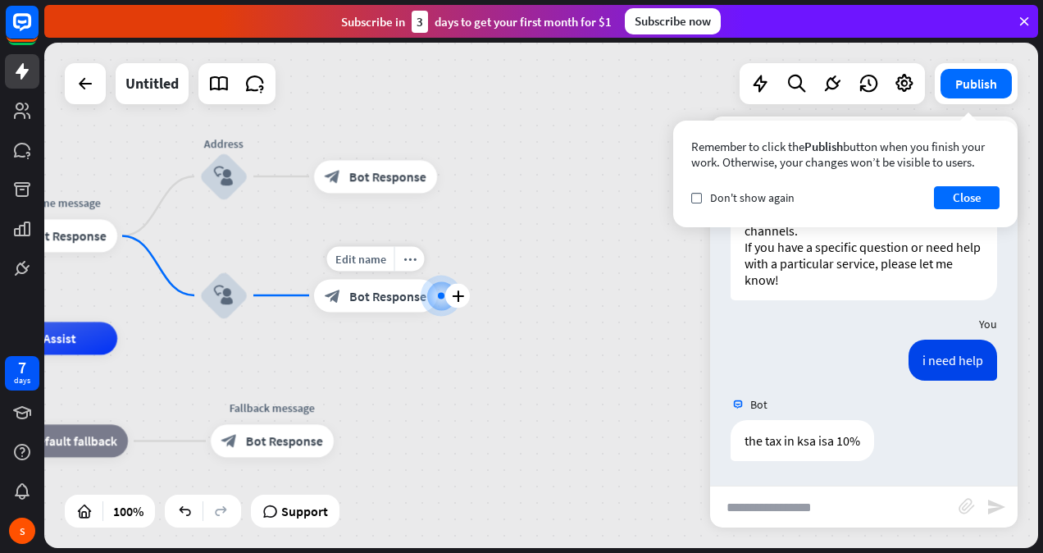
scroll to position [553, 0]
click at [231, 289] on icon "block_user_input" at bounding box center [224, 295] width 20 height 20
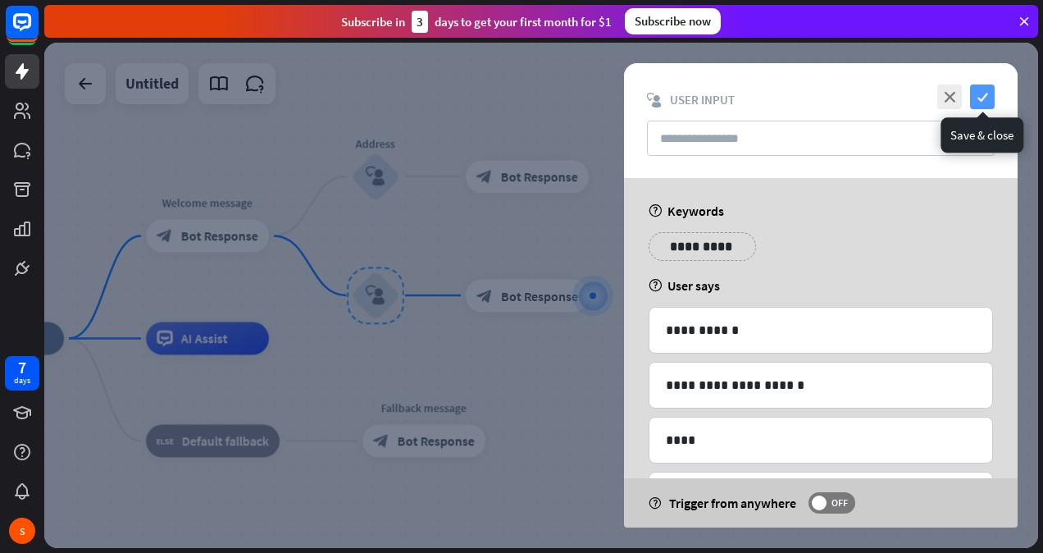
click at [991, 93] on icon "check" at bounding box center [982, 96] width 25 height 25
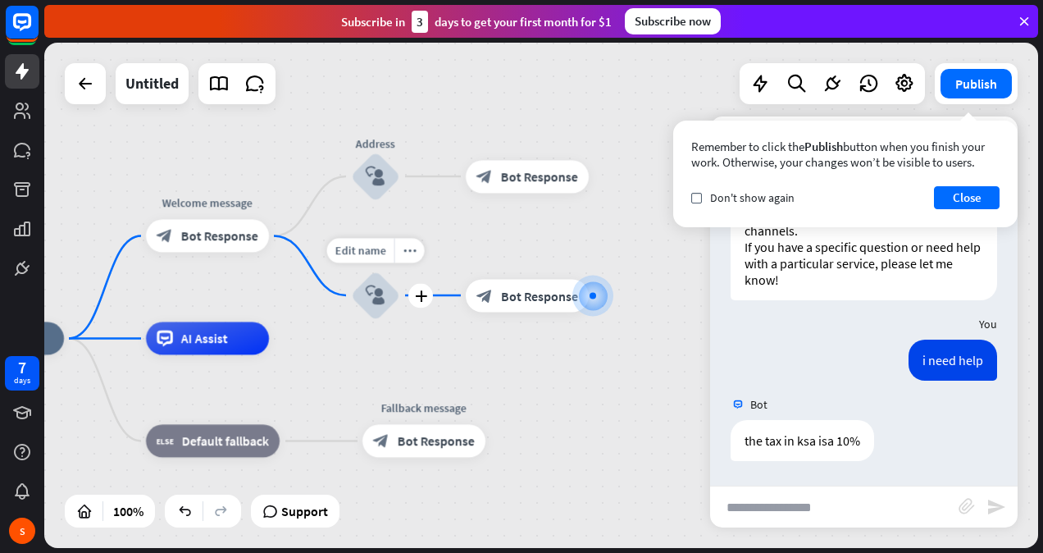
click at [362, 317] on div "block_user_input" at bounding box center [375, 295] width 49 height 49
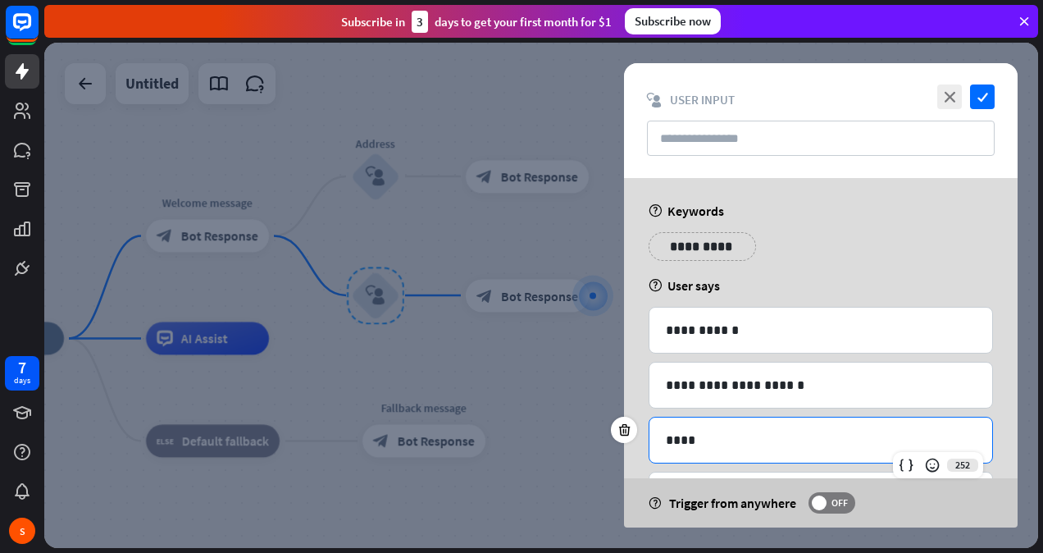
click at [704, 454] on div "****" at bounding box center [820, 439] width 343 height 45
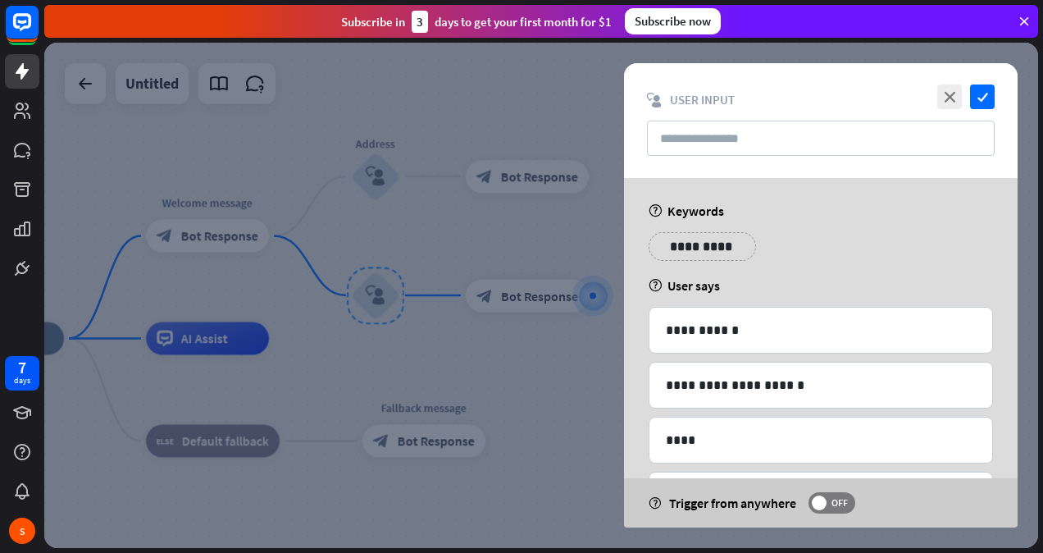
click at [780, 412] on div "**********" at bounding box center [821, 444] width 344 height 275
click at [628, 323] on icon at bounding box center [625, 319] width 16 height 15
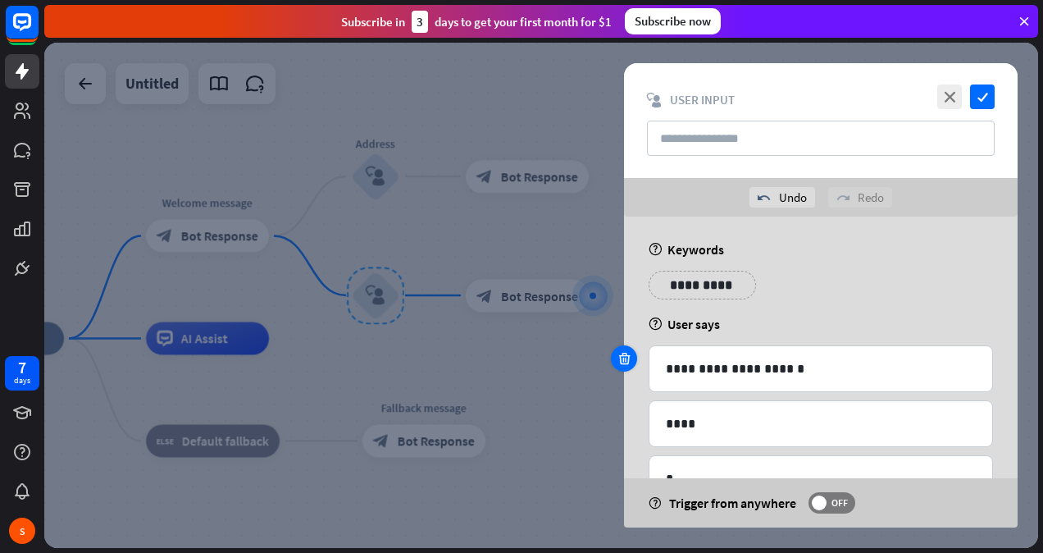
click at [625, 360] on icon at bounding box center [625, 358] width 16 height 15
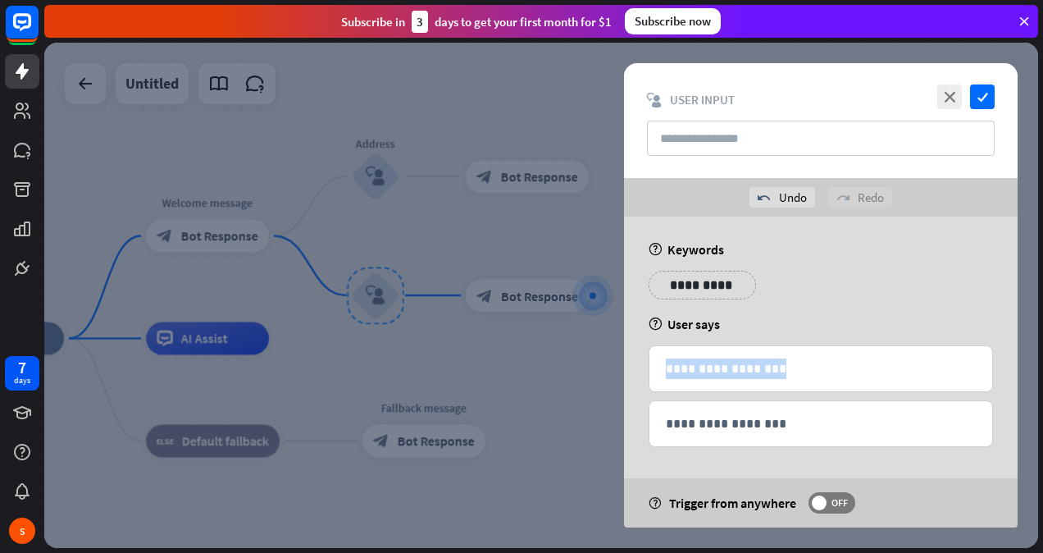
click at [625, 360] on div "**********" at bounding box center [821, 399] width 394 height 367
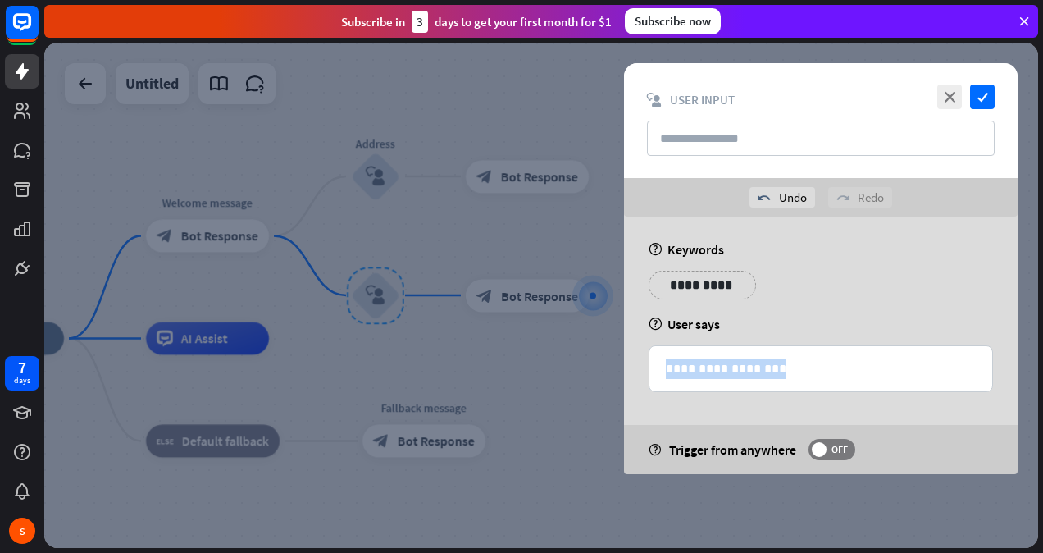
click at [625, 360] on div "**********" at bounding box center [821, 344] width 394 height 257
drag, startPoint x: 625, startPoint y: 360, endPoint x: 764, endPoint y: 371, distance: 139.9
click at [764, 371] on p "**********" at bounding box center [821, 368] width 311 height 20
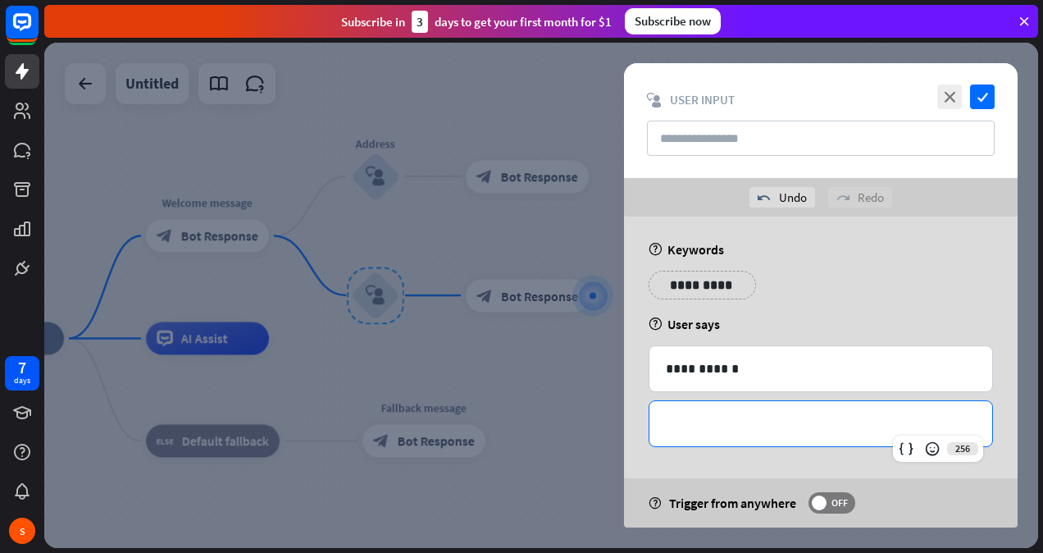
click at [753, 415] on p "**********" at bounding box center [821, 423] width 310 height 20
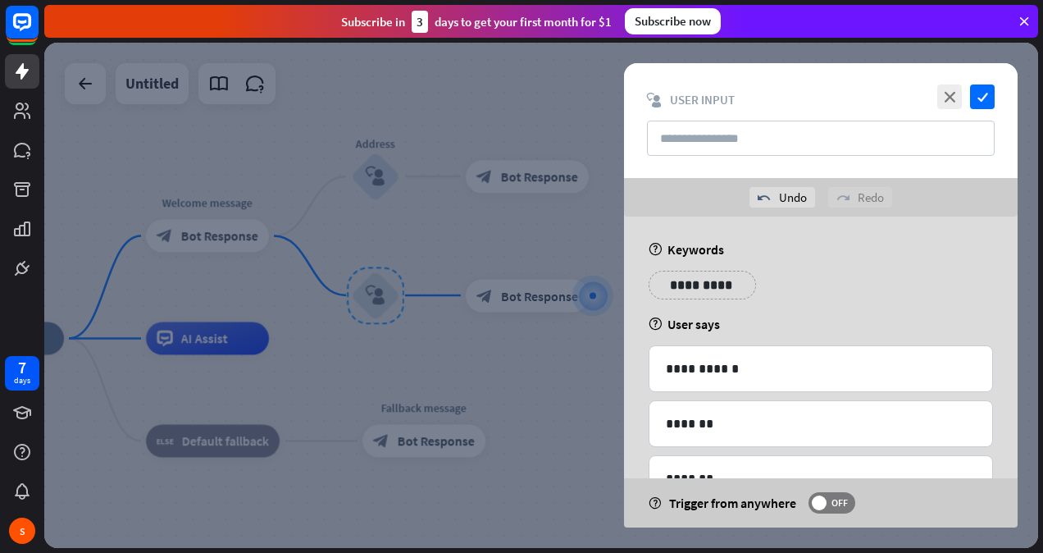
scroll to position [14, 0]
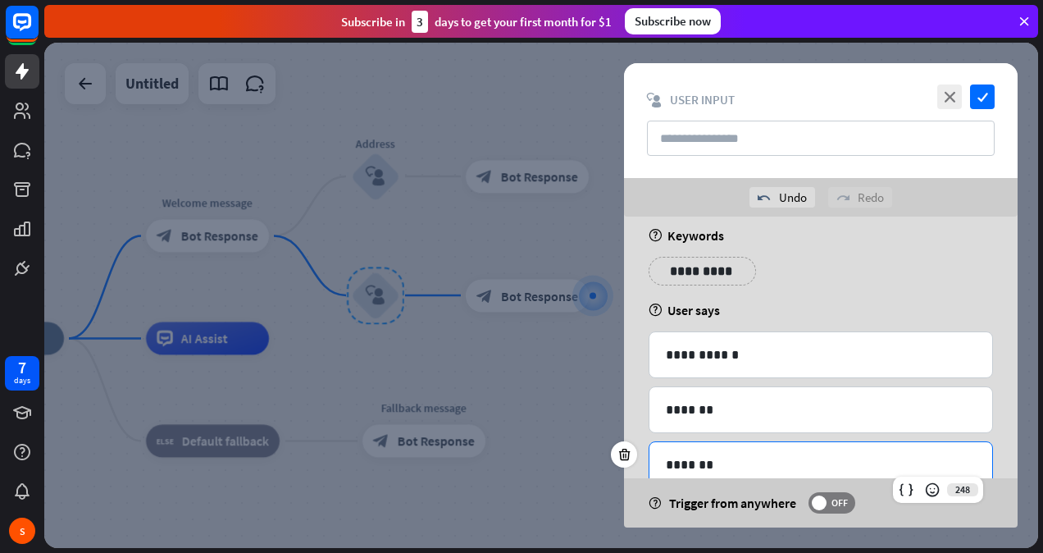
click at [842, 455] on p "*******" at bounding box center [821, 464] width 311 height 20
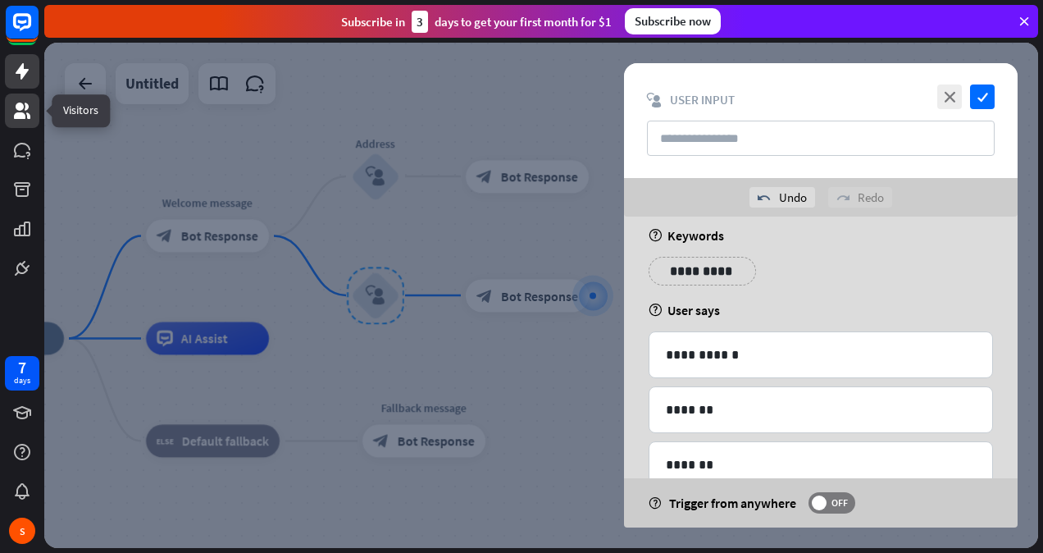
click at [20, 109] on icon at bounding box center [22, 110] width 16 height 16
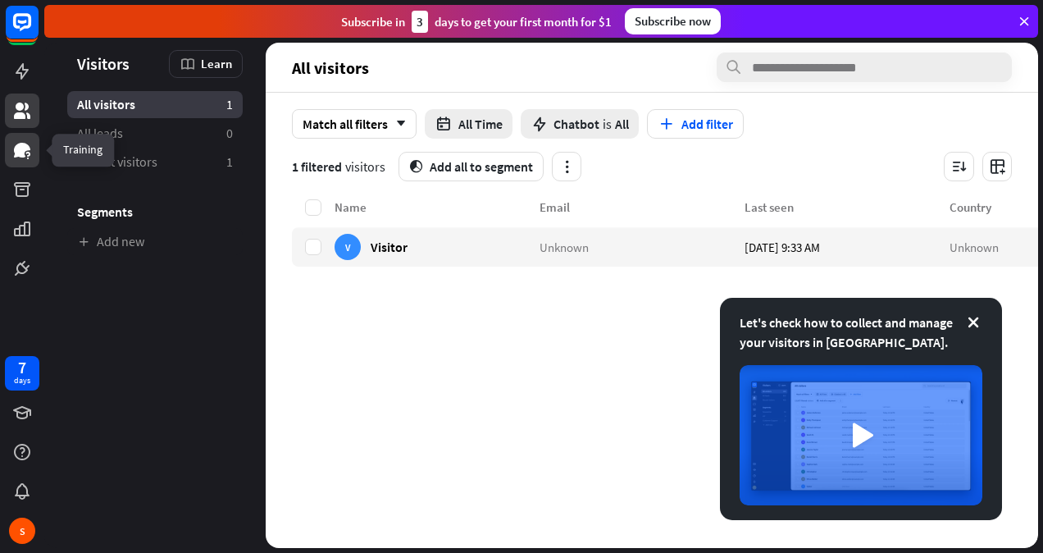
click at [11, 151] on link at bounding box center [22, 150] width 34 height 34
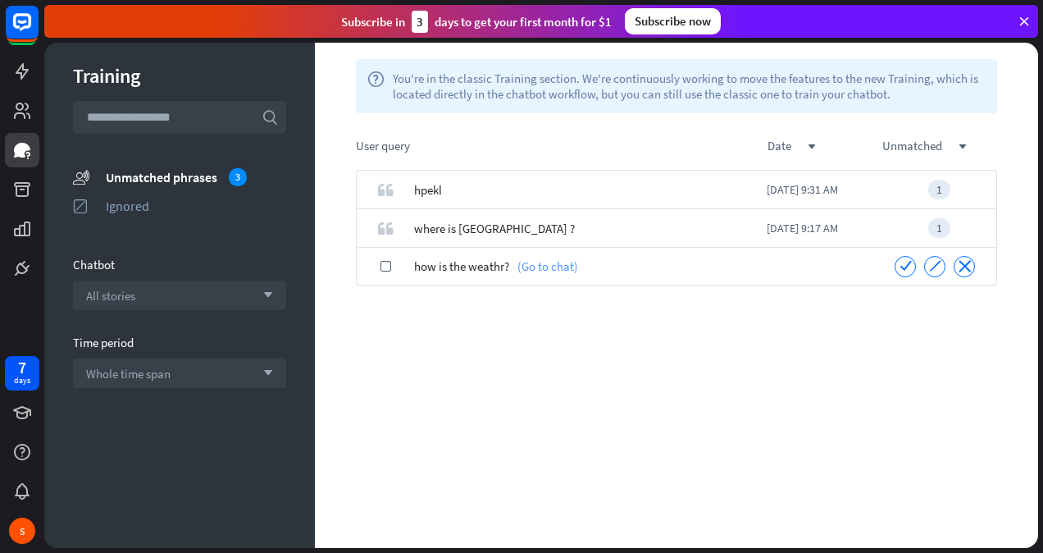
click at [543, 266] on link "(Go to chat)" at bounding box center [543, 266] width 69 height 39
click at [909, 263] on icon "check" at bounding box center [906, 265] width 12 height 12
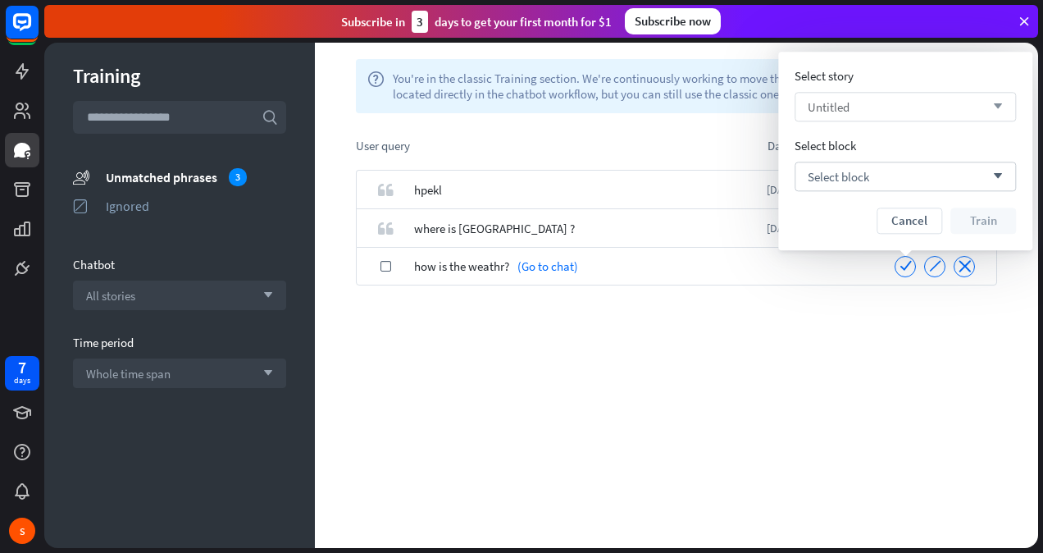
click at [866, 112] on div "Untitled arrow_down" at bounding box center [905, 107] width 221 height 30
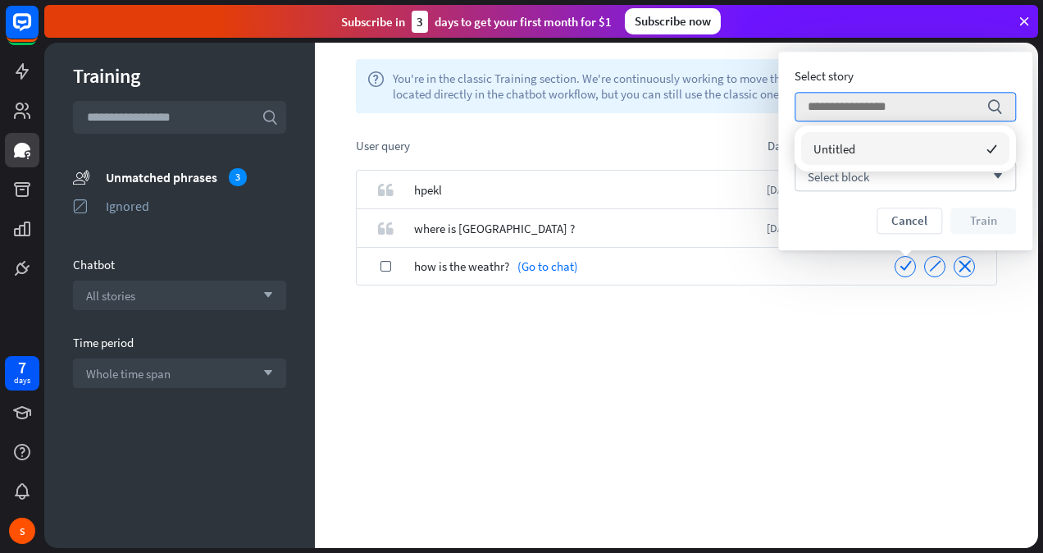
click at [817, 155] on span "Untitled" at bounding box center [834, 149] width 42 height 16
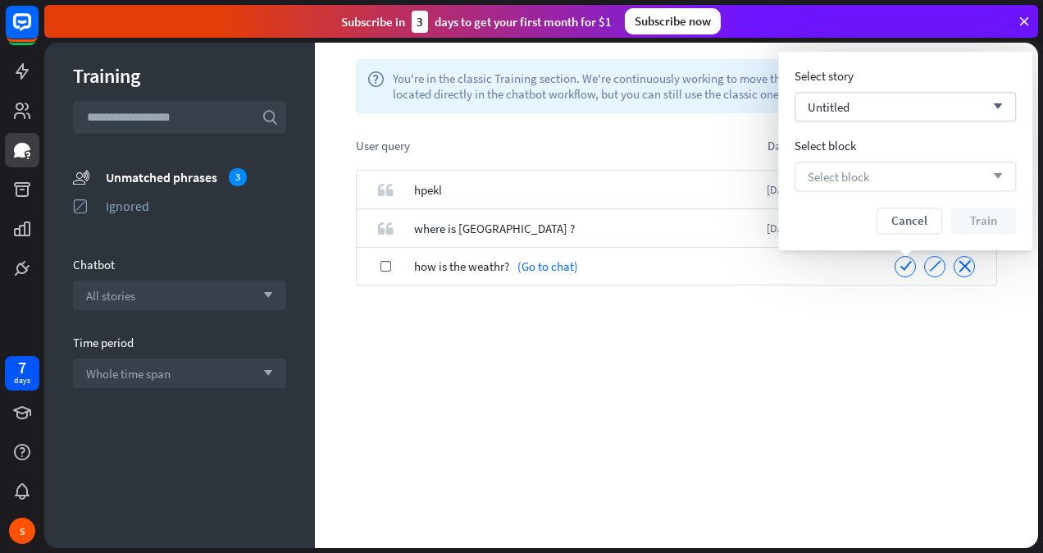
click at [818, 167] on div "Select block arrow_down" at bounding box center [905, 177] width 221 height 30
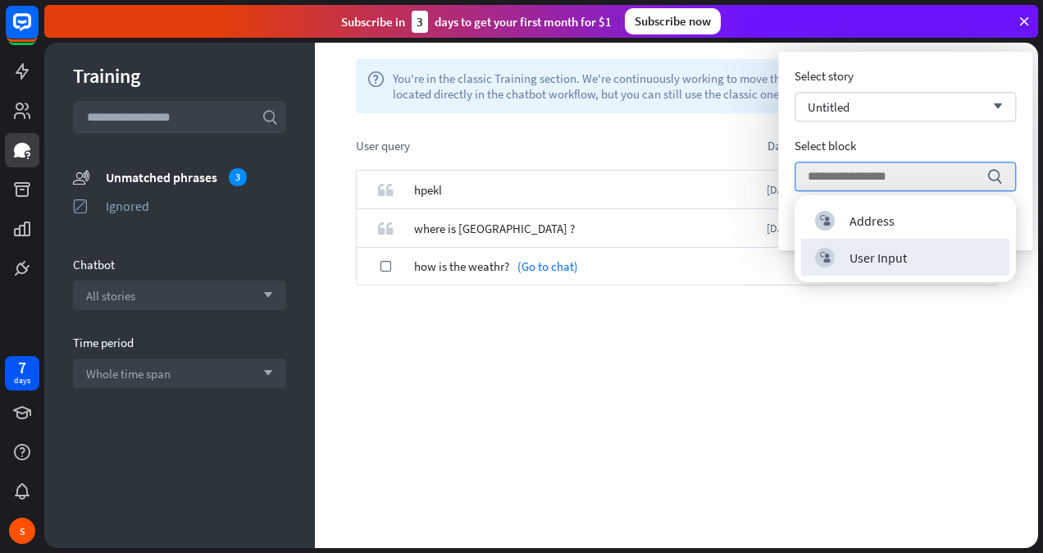
click at [632, 313] on div "quote hpekl [DATE] 9:31 AM 1 quote where is [GEOGRAPHIC_DATA] ? [DATE] 9:17 AM …" at bounding box center [676, 359] width 723 height 378
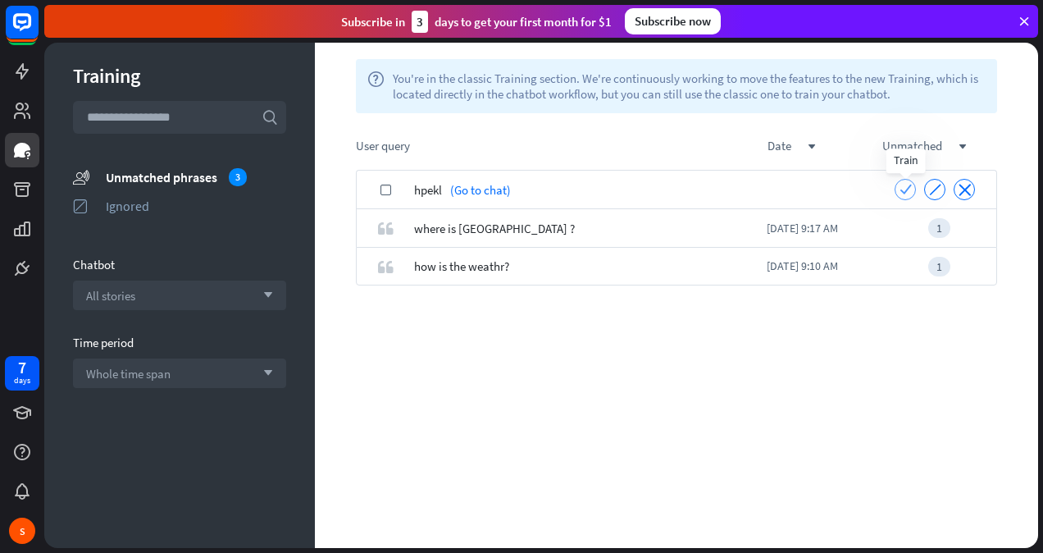
click at [910, 186] on icon "check" at bounding box center [906, 189] width 12 height 12
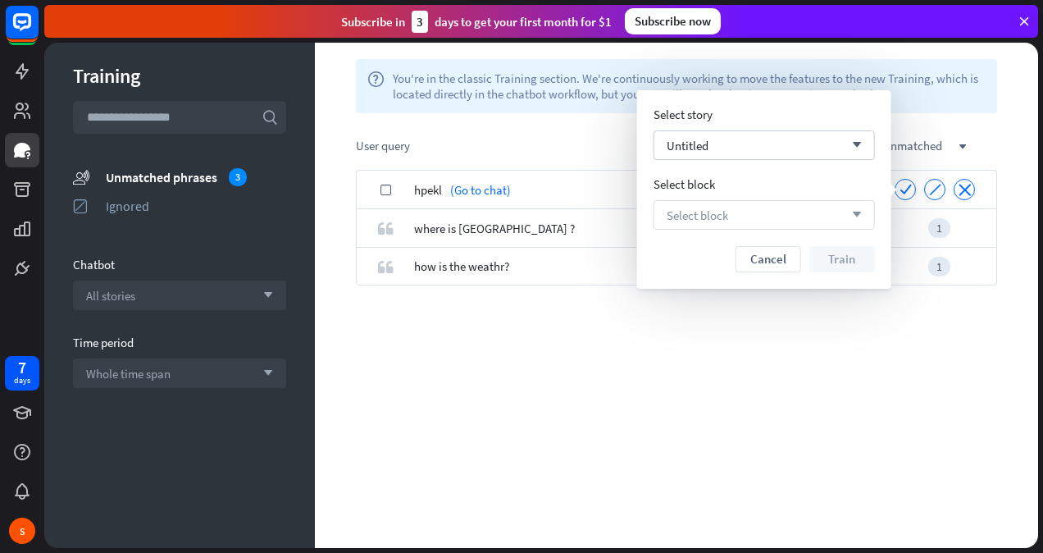
click at [764, 225] on div "Select block arrow_down" at bounding box center [764, 215] width 221 height 30
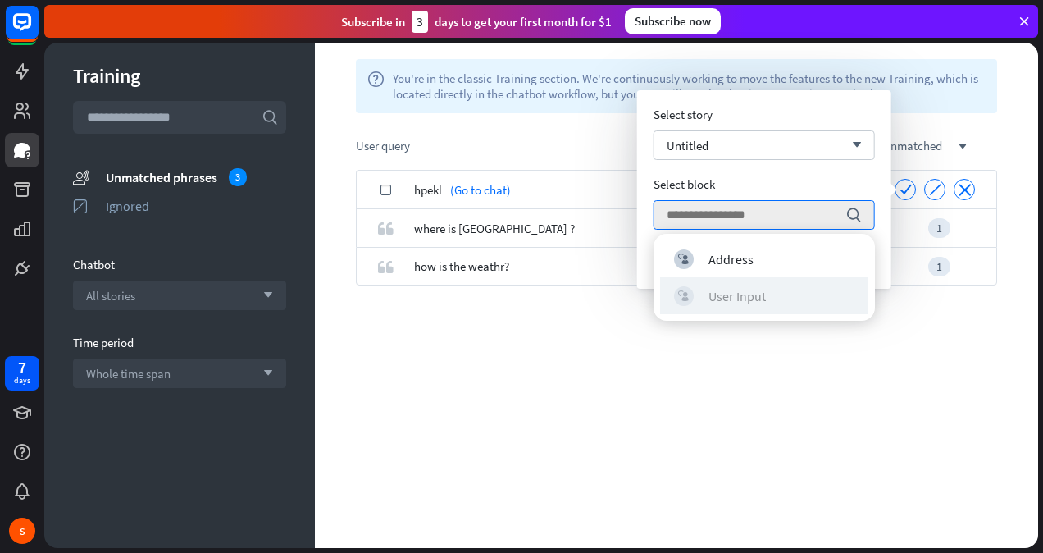
click at [731, 293] on div "User Input" at bounding box center [736, 296] width 57 height 16
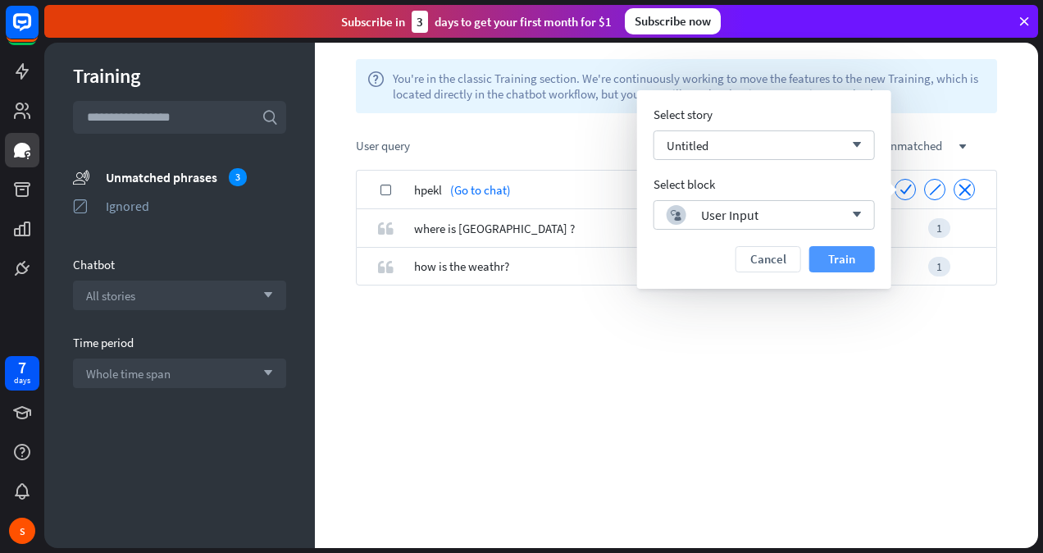
click at [843, 258] on button "Train" at bounding box center [842, 259] width 66 height 26
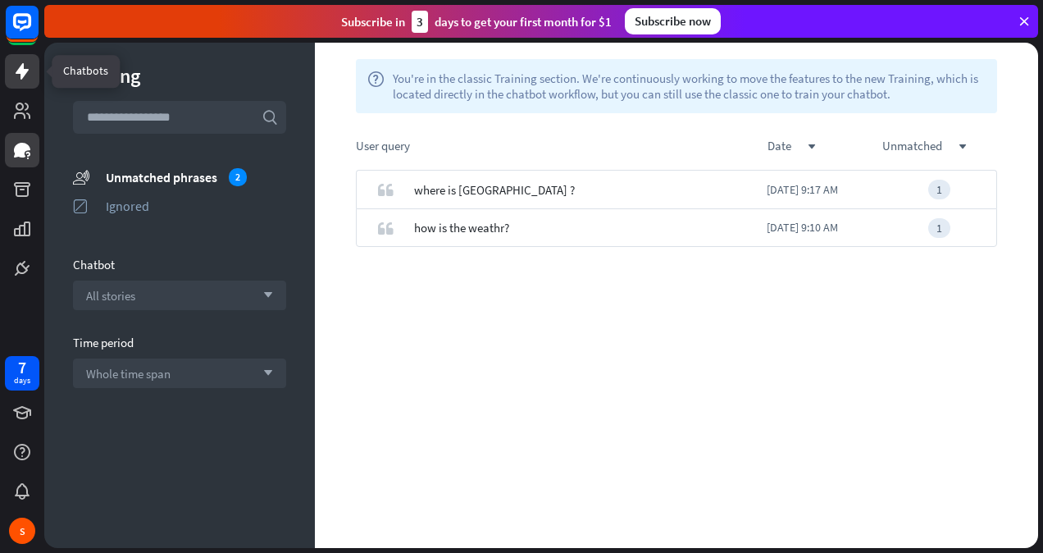
click at [18, 66] on icon at bounding box center [22, 71] width 20 height 20
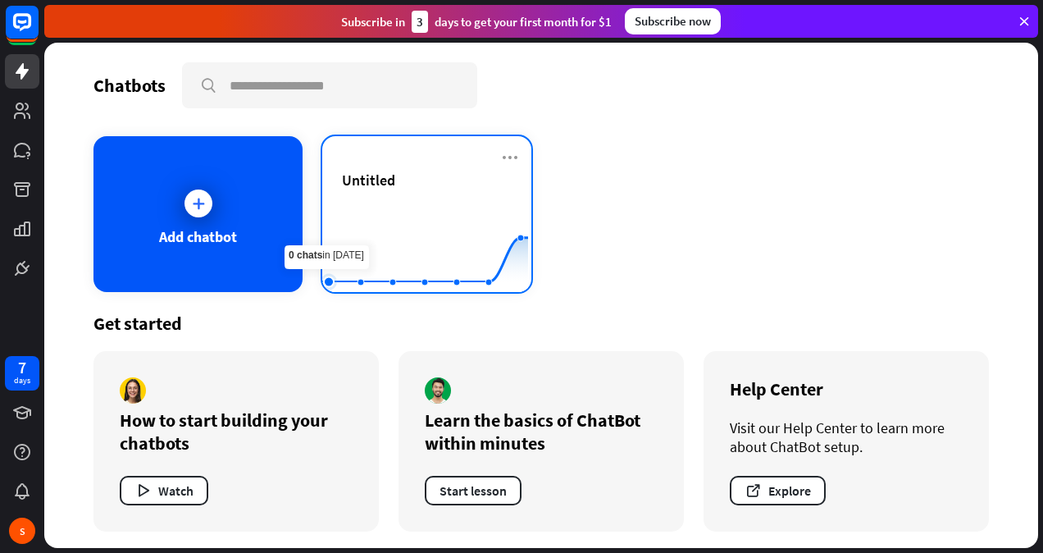
click at [334, 212] on rect at bounding box center [425, 251] width 206 height 102
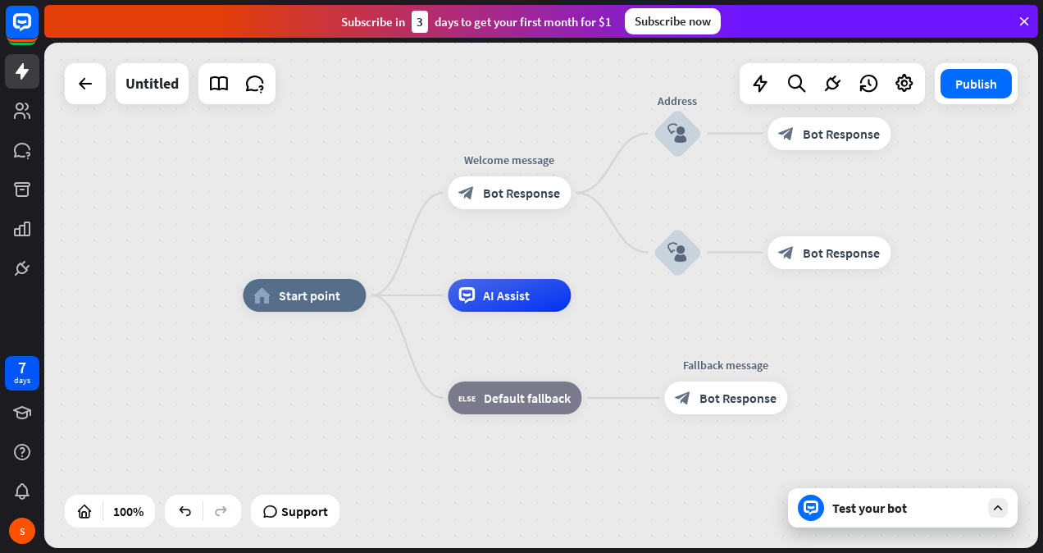
click at [891, 510] on div "Test your bot" at bounding box center [906, 507] width 148 height 16
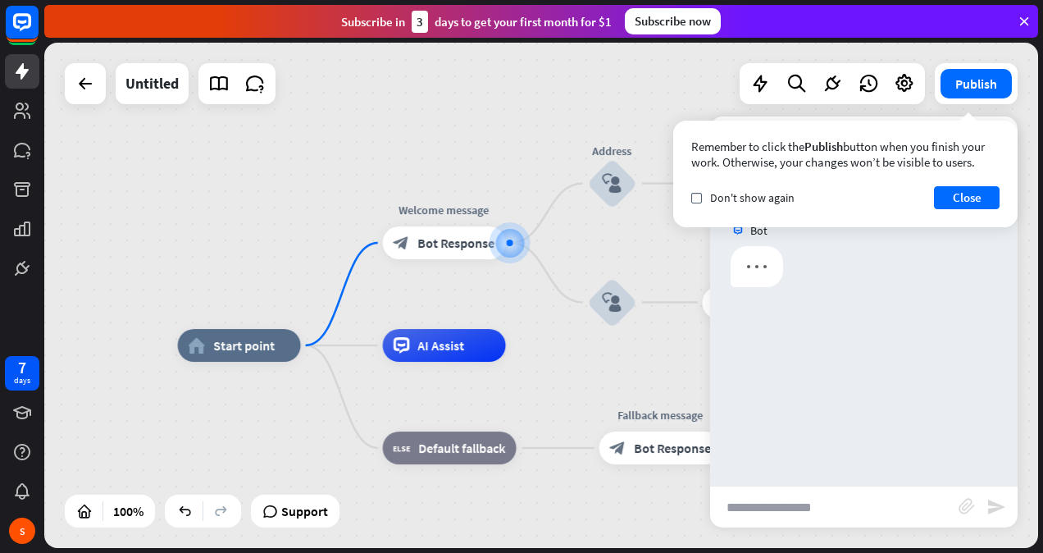
click at [837, 500] on input "text" at bounding box center [834, 506] width 248 height 41
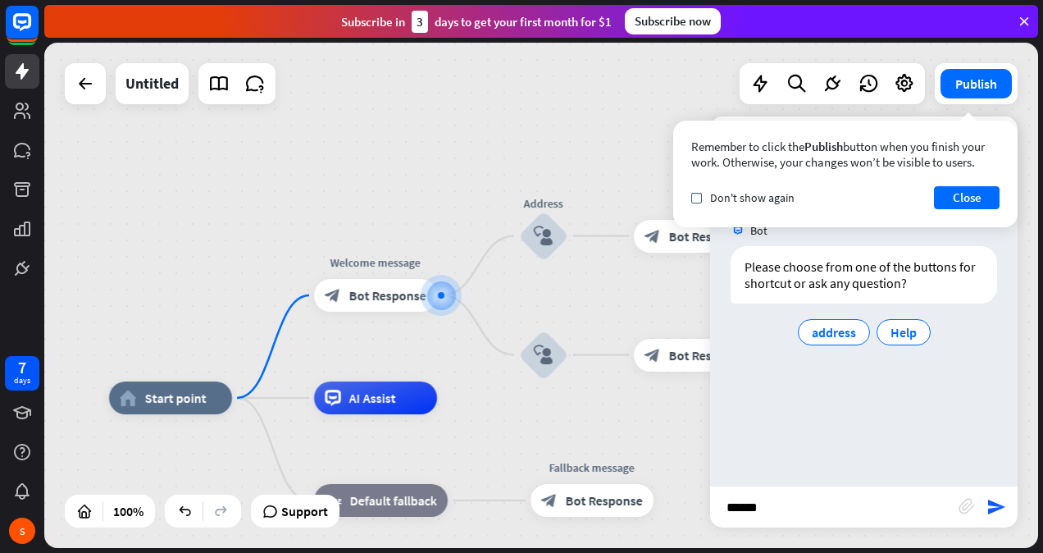
type input "*****"
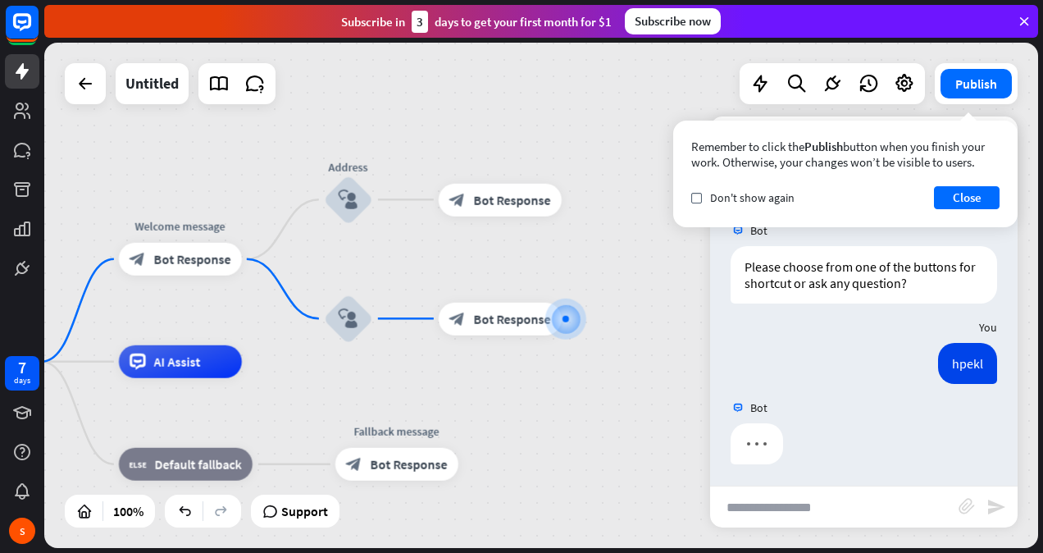
scroll to position [2, 0]
